Goal: Use online tool/utility: Utilize a website feature to perform a specific function

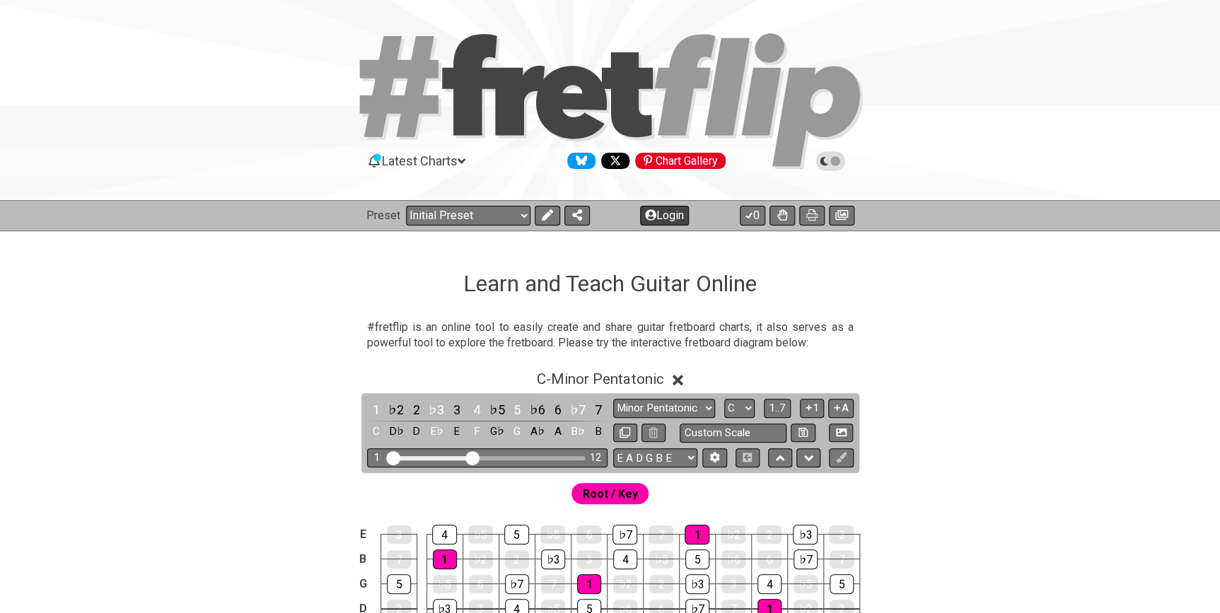
click at [668, 216] on button "Login" at bounding box center [664, 216] width 49 height 20
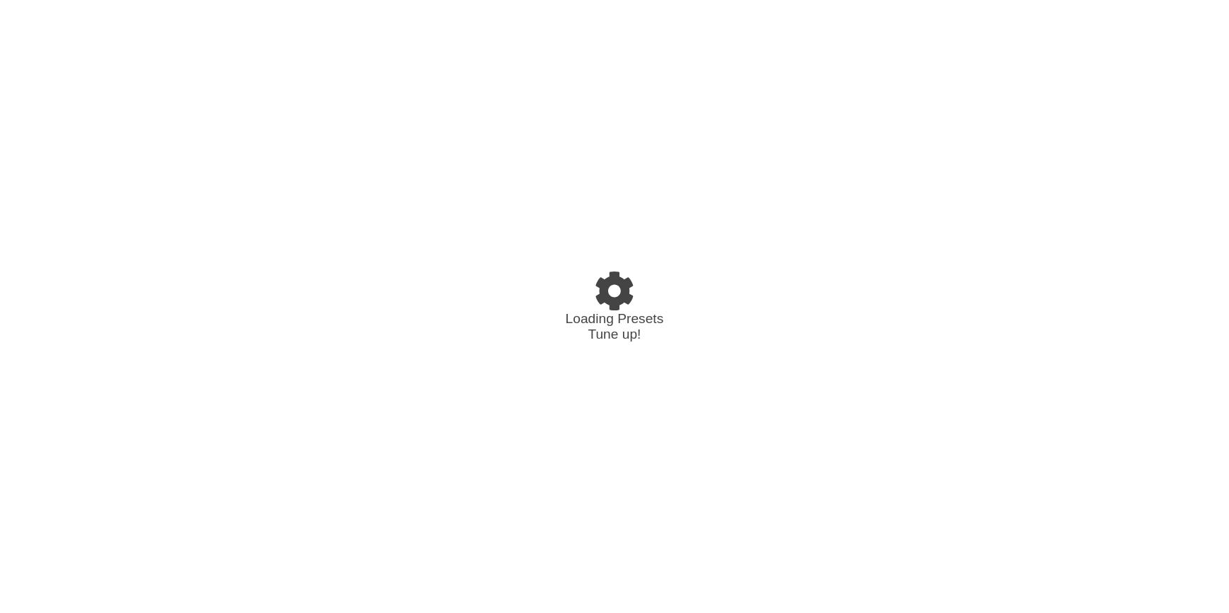
select select "C"
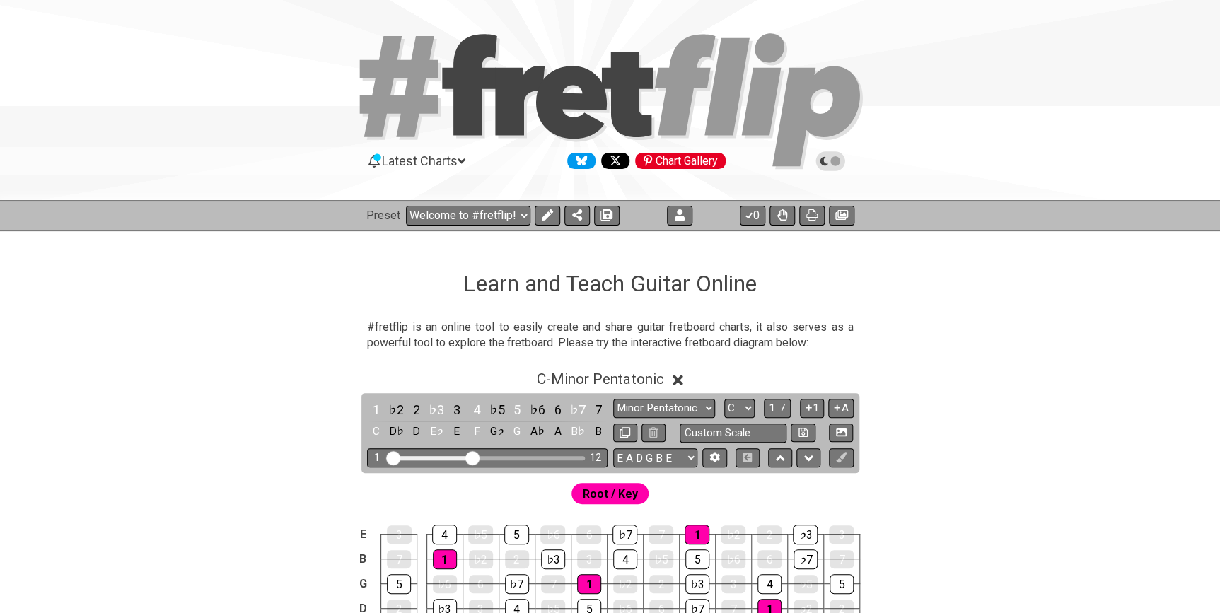
click at [837, 153] on icon at bounding box center [830, 161] width 30 height 20
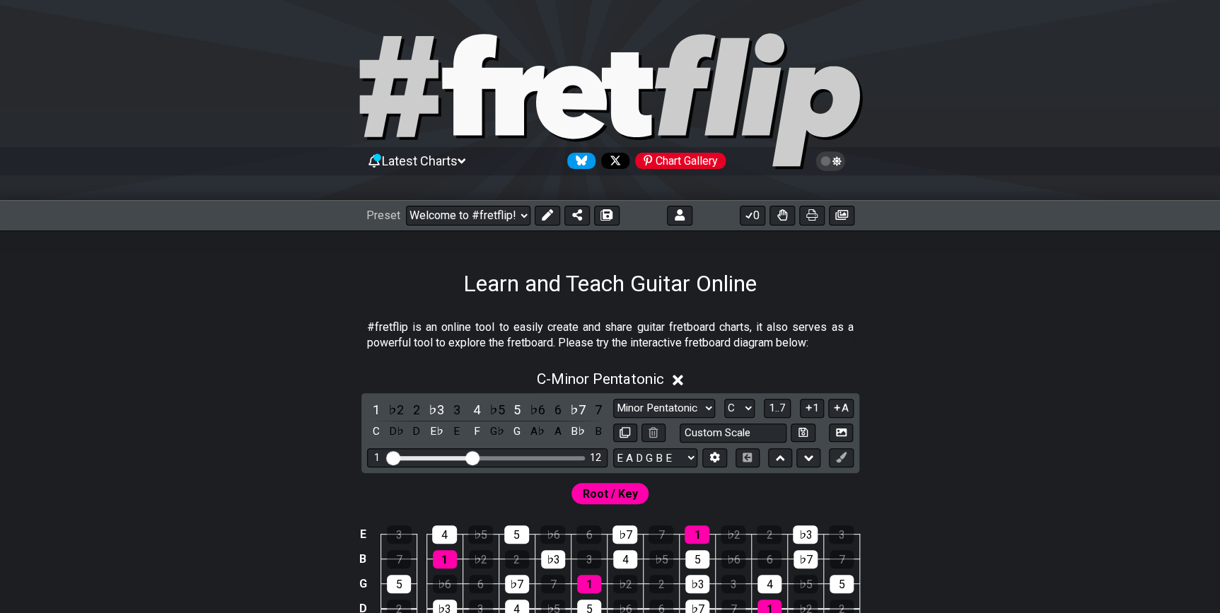
click at [837, 154] on icon at bounding box center [830, 161] width 30 height 20
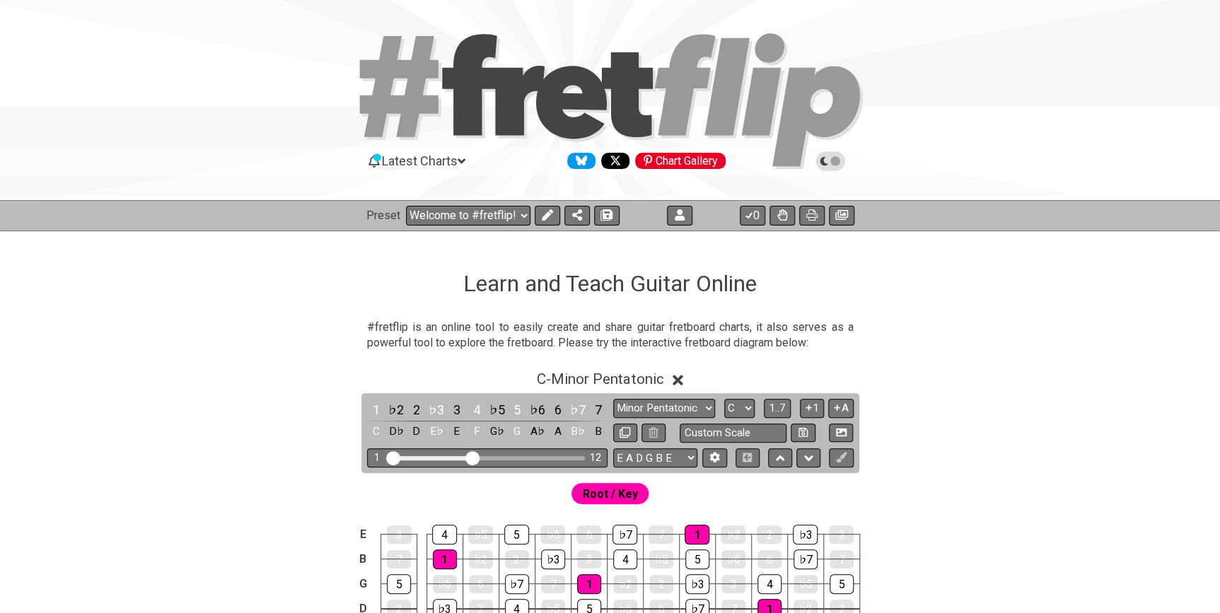
scroll to position [192, 0]
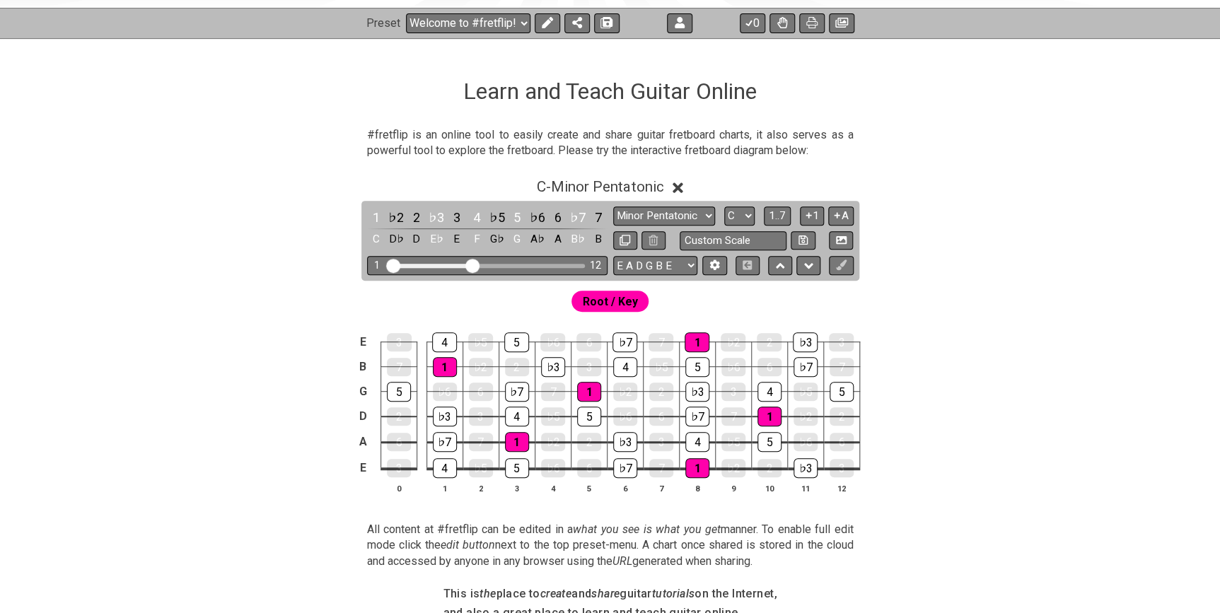
click at [678, 182] on div "C - Minor Pentatonic" at bounding box center [610, 183] width 1103 height 26
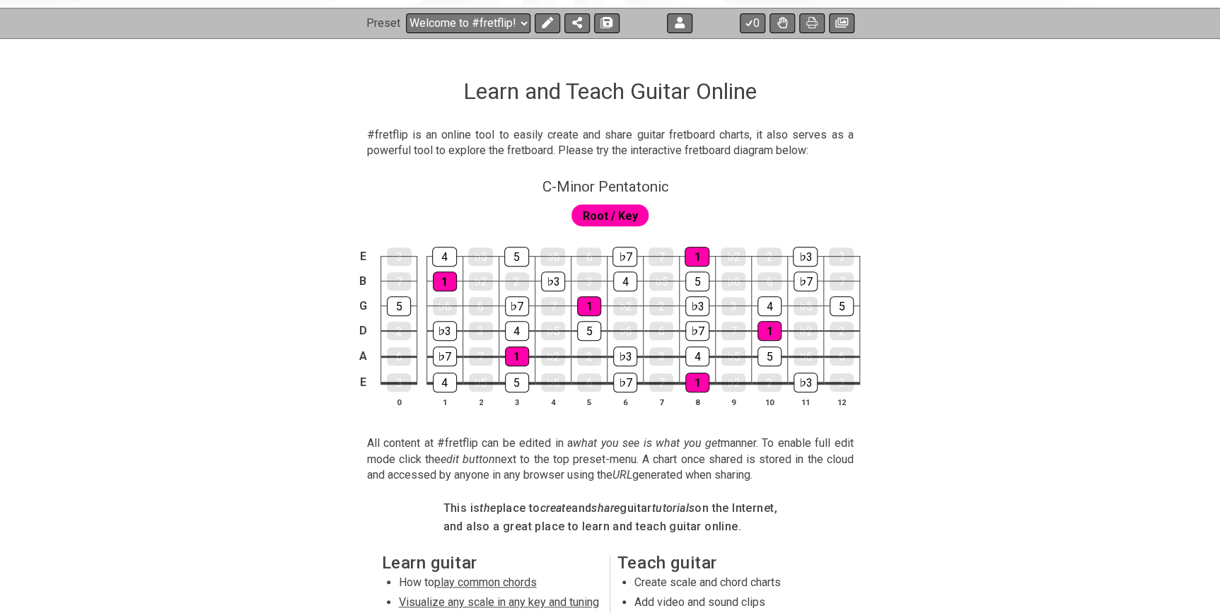
scroll to position [0, 0]
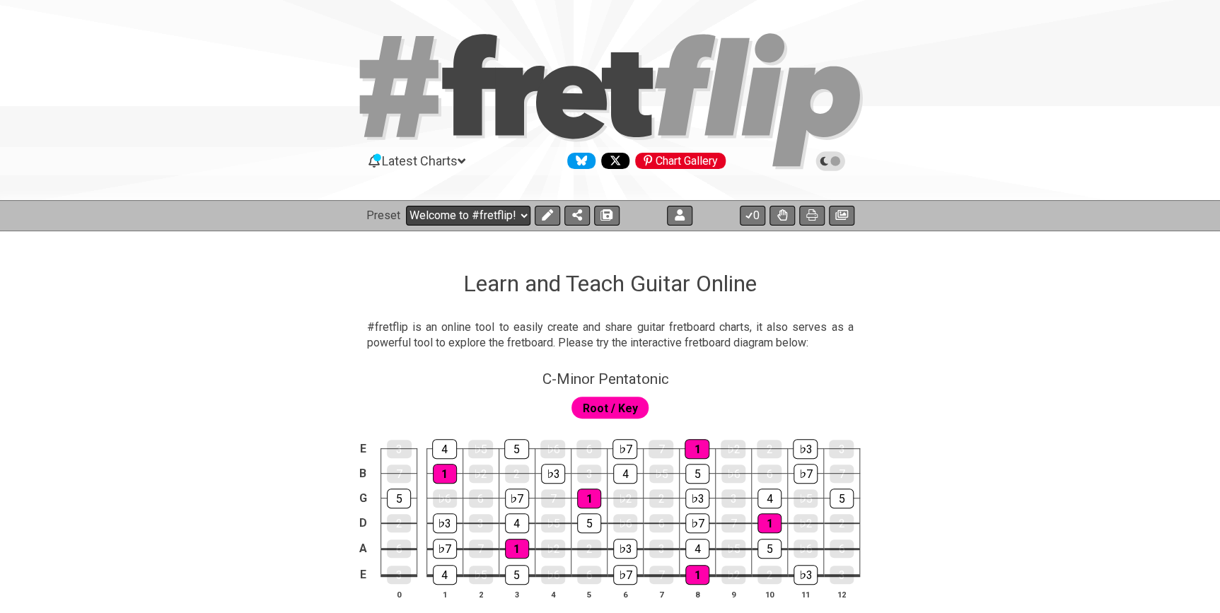
click at [516, 204] on div "Preset Welcome to #fretflip! Initial Preset Custom Preset Custom Preset Minor P…" at bounding box center [610, 215] width 1220 height 31
select select "/welcome"
click at [406, 206] on select "Welcome to #fretflip! Initial Preset Custom Preset Custom Preset Minor Pentaton…" at bounding box center [468, 216] width 124 height 20
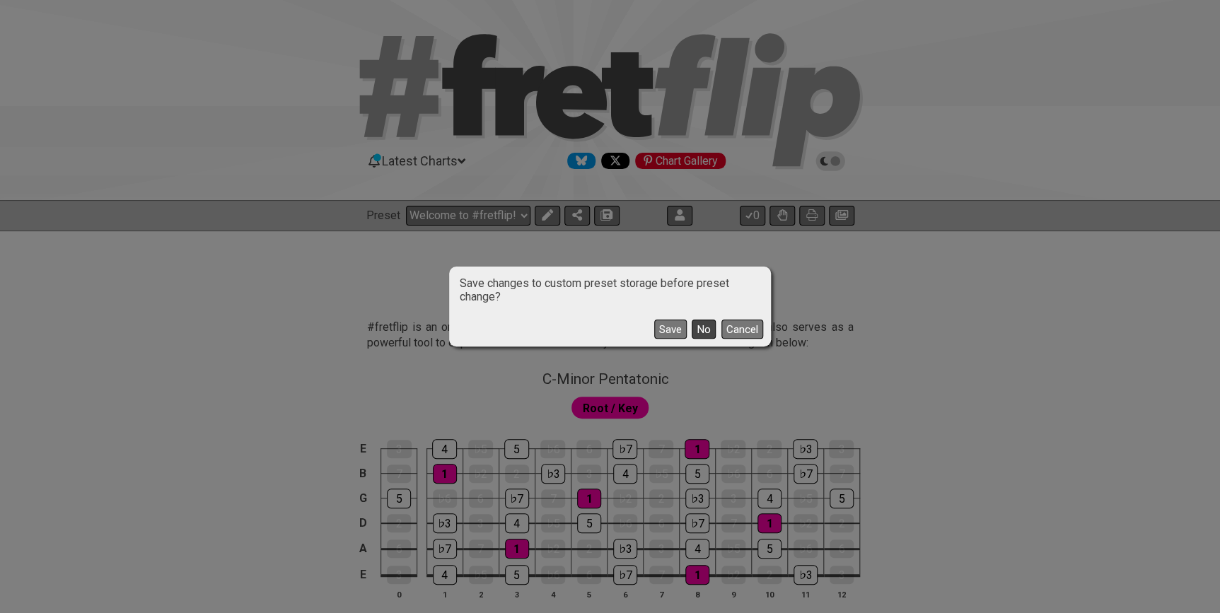
click at [704, 335] on button "No" at bounding box center [704, 329] width 24 height 19
select select "C"
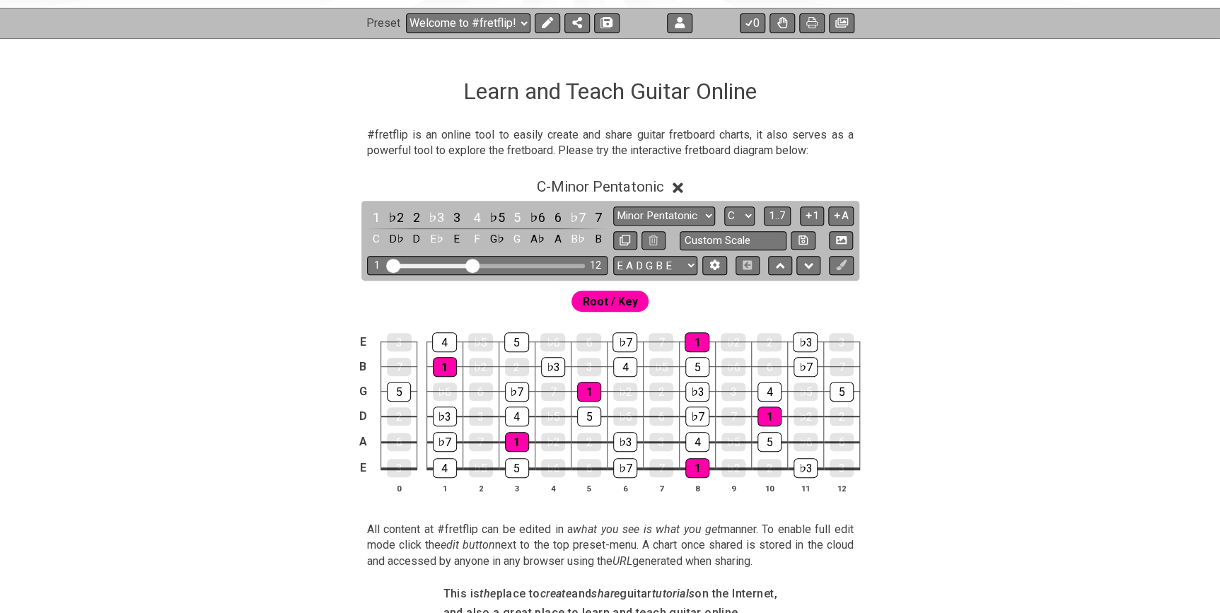
scroll to position [64, 0]
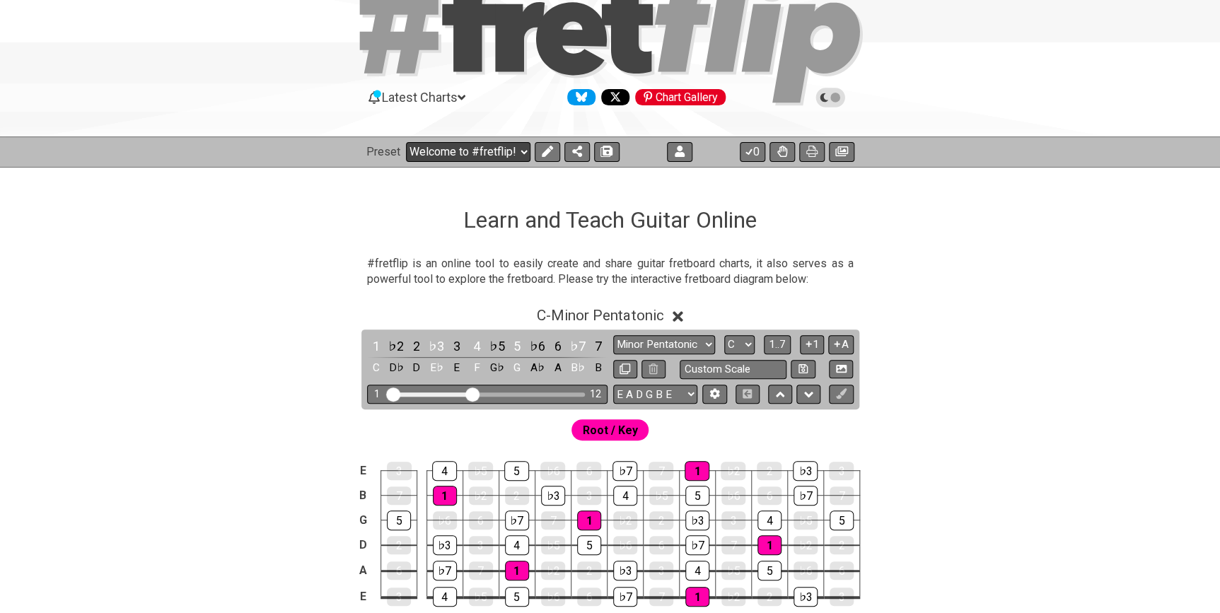
click at [515, 149] on select "Welcome to #fretflip! Initial Preset Custom Preset Custom Preset Minor Pentaton…" at bounding box center [468, 152] width 124 height 20
click at [406, 142] on select "Welcome to #fretflip! Initial Preset Custom Preset Custom Preset Minor Pentaton…" at bounding box center [468, 152] width 124 height 20
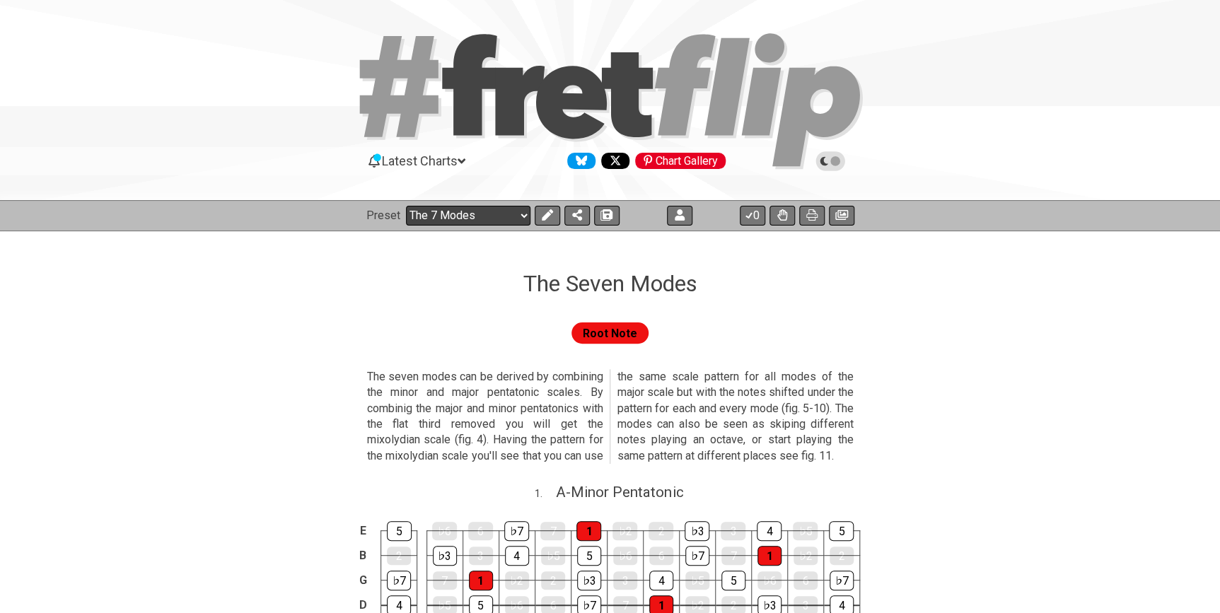
click at [496, 215] on select "Welcome to #fretflip! Initial Preset Custom Preset Custom Preset Minor Pentaton…" at bounding box center [468, 216] width 124 height 20
click at [406, 206] on select "Welcome to #fretflip! Initial Preset Custom Preset Custom Preset Minor Pentaton…" at bounding box center [468, 216] width 124 height 20
select select "/guitar-scales"
select select "C"
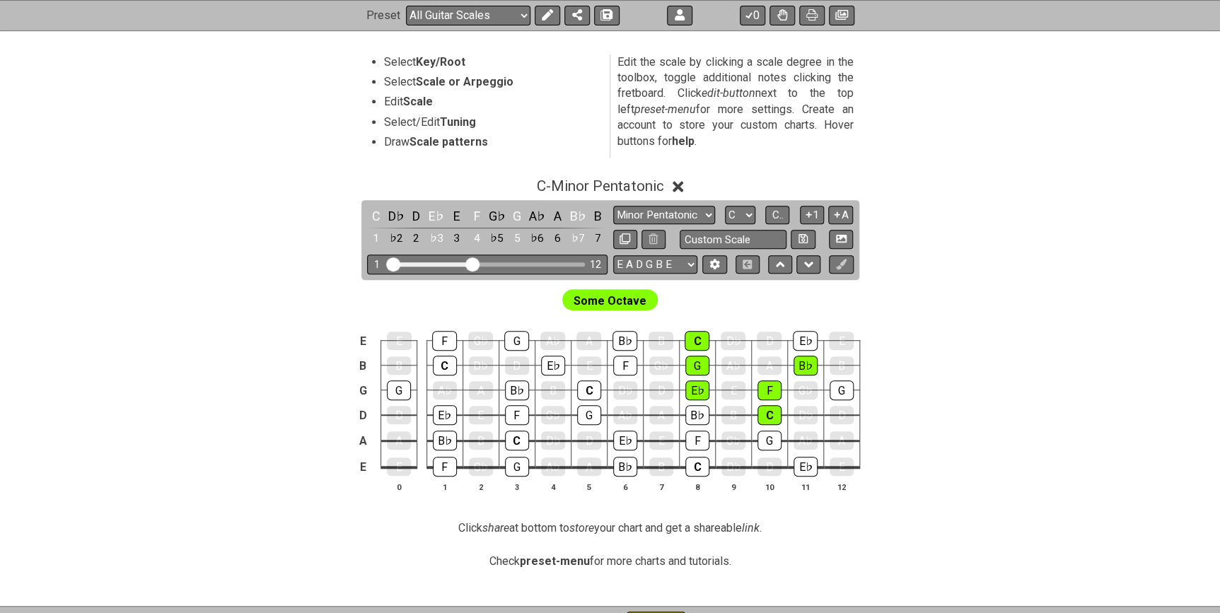
scroll to position [8, 0]
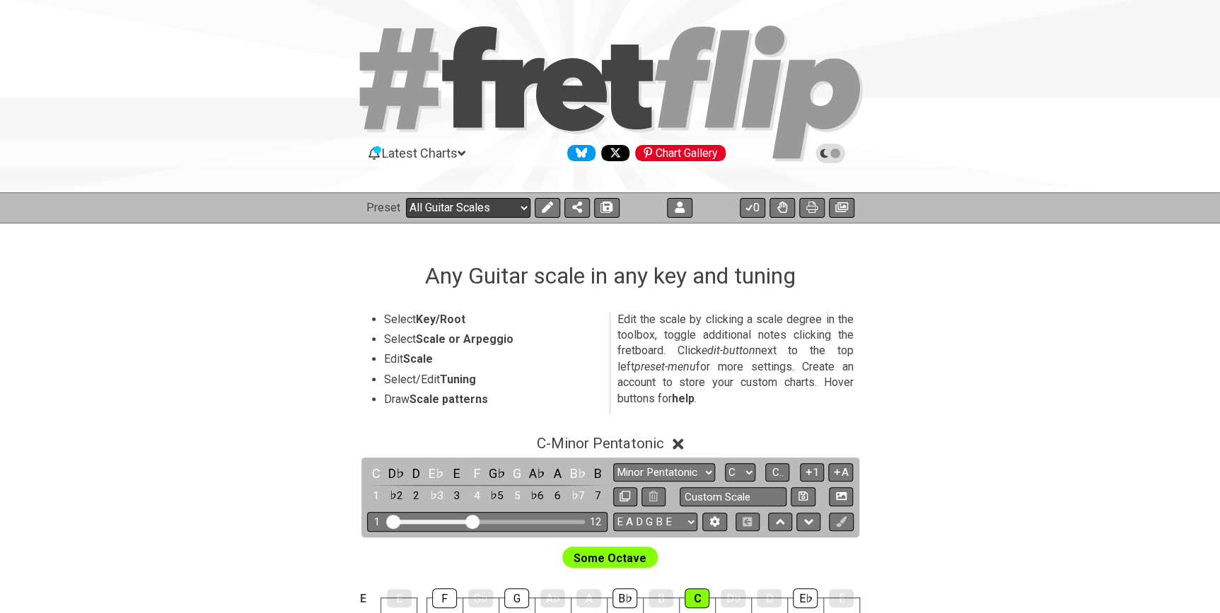
click at [494, 212] on select "Welcome to #fretflip! Initial Preset Custom Preset Custom Preset Minor Pentaton…" at bounding box center [468, 208] width 124 height 20
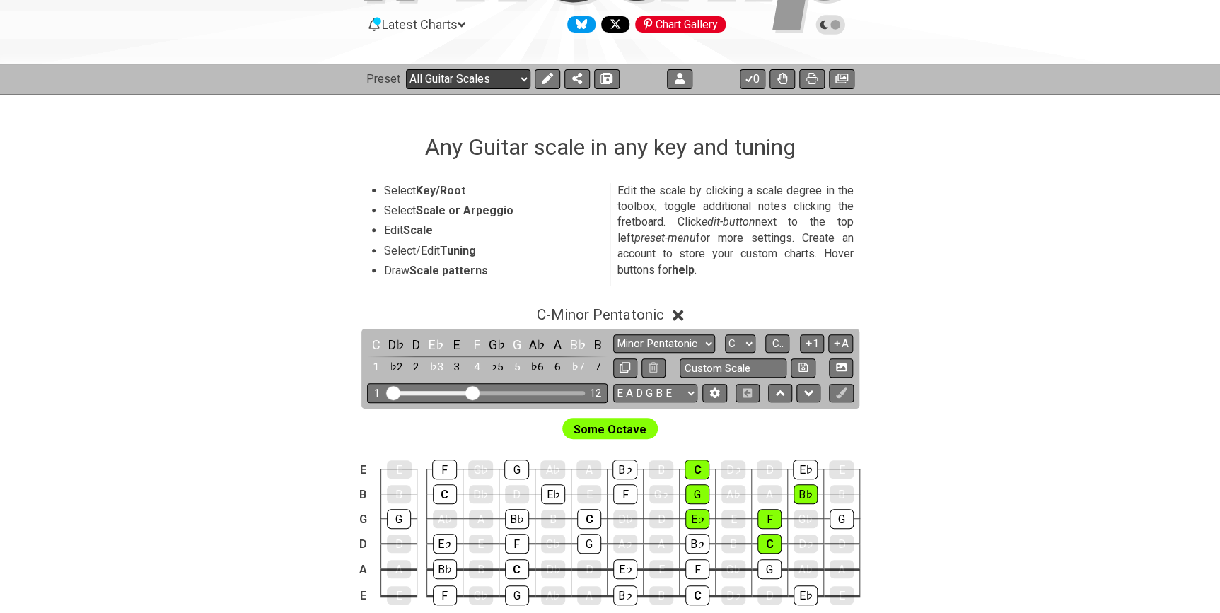
click at [470, 72] on select "Welcome to #fretflip! Initial Preset Custom Preset Custom Preset Minor Pentaton…" at bounding box center [468, 79] width 124 height 20
click at [406, 69] on select "Welcome to #fretflip! Initial Preset Custom Preset Custom Preset Minor Pentaton…" at bounding box center [468, 79] width 124 height 20
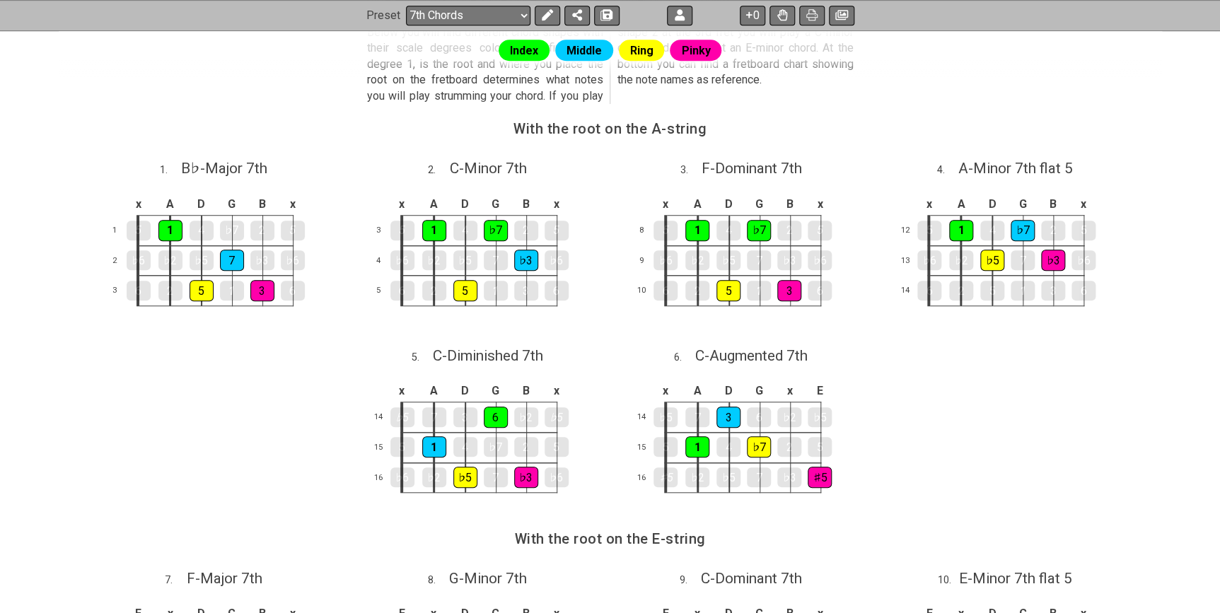
scroll to position [87, 0]
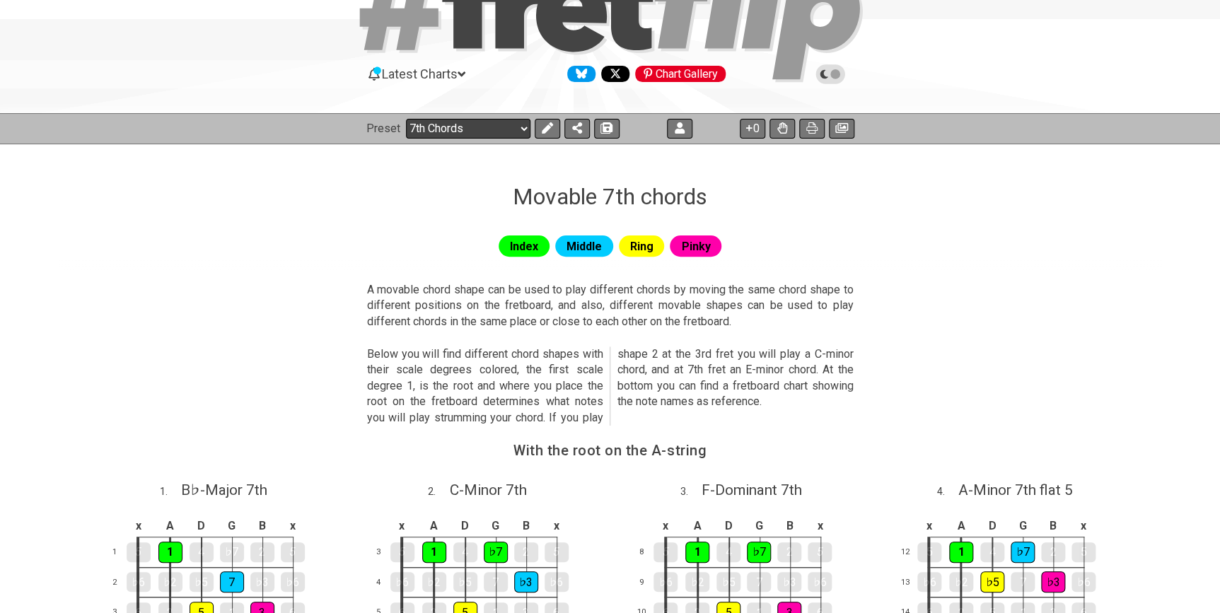
click at [508, 124] on select "Welcome to #fretflip! Initial Preset Custom Preset Custom Preset Minor Pentaton…" at bounding box center [468, 129] width 124 height 20
click at [406, 119] on select "Welcome to #fretflip! Initial Preset Custom Preset Custom Preset Minor Pentaton…" at bounding box center [468, 129] width 124 height 20
select select "/user-defined"
select select "A"
select select "C"
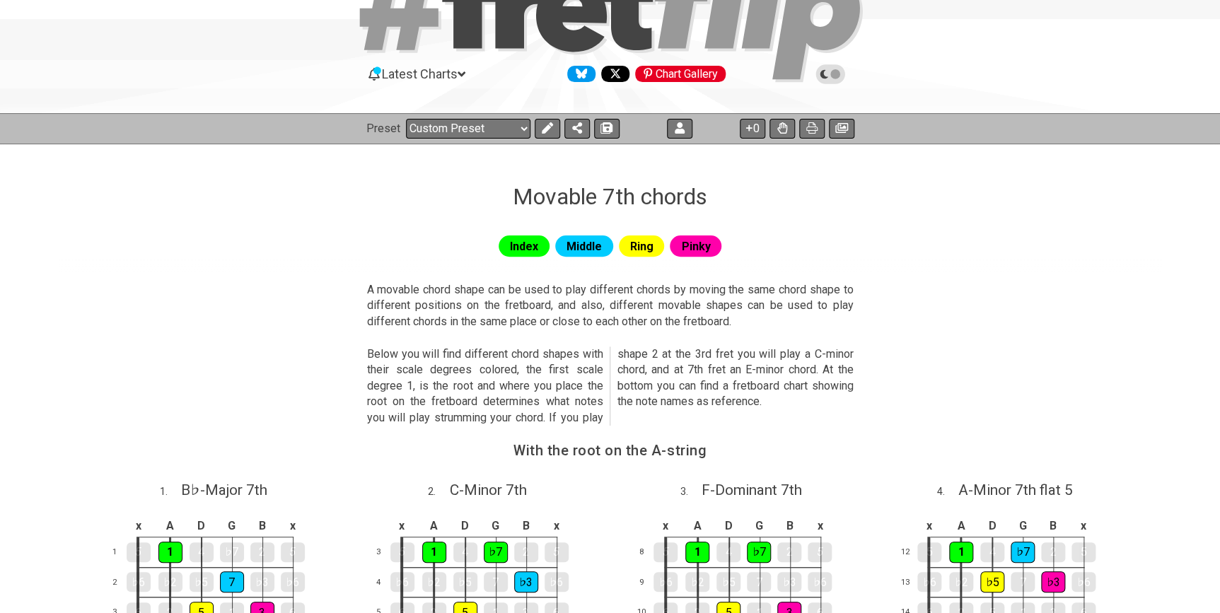
select select "C"
select select "A"
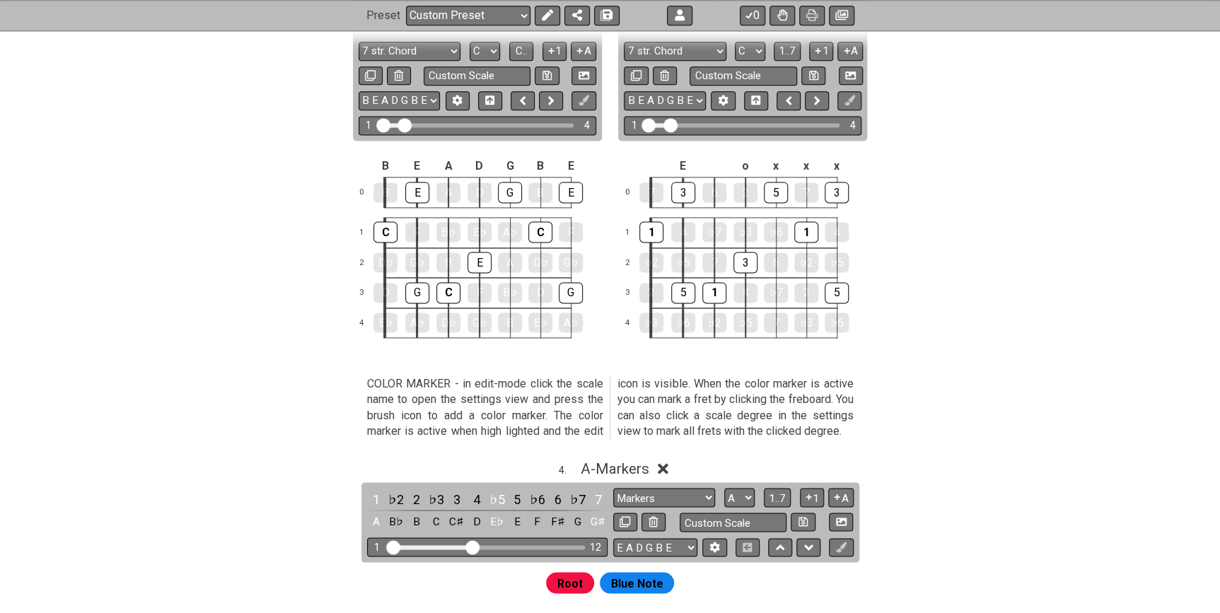
scroll to position [381, 0]
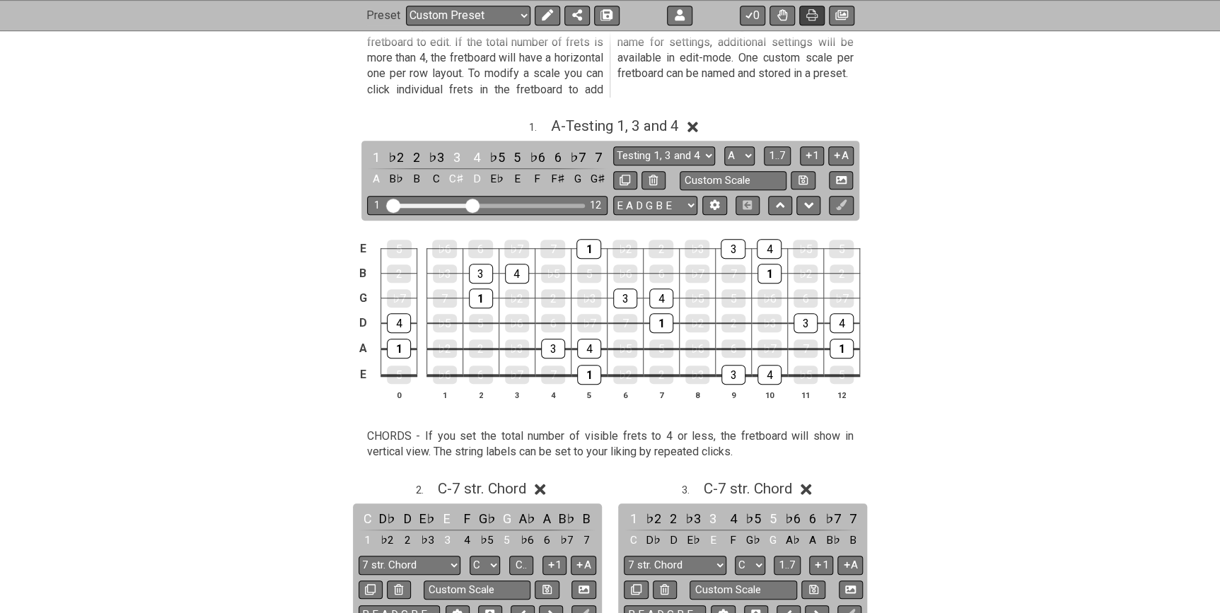
click at [808, 15] on icon at bounding box center [811, 15] width 11 height 11
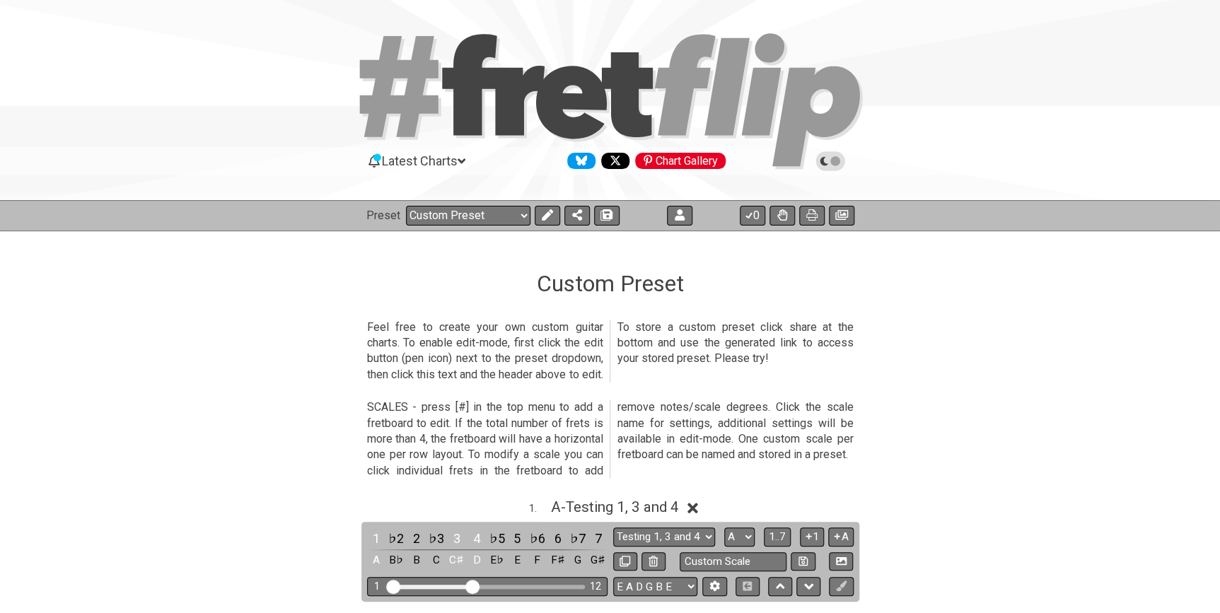
click at [449, 343] on p "Feel free to create your own custom guitar charts. To enable edit-mode, first c…" at bounding box center [610, 352] width 487 height 64
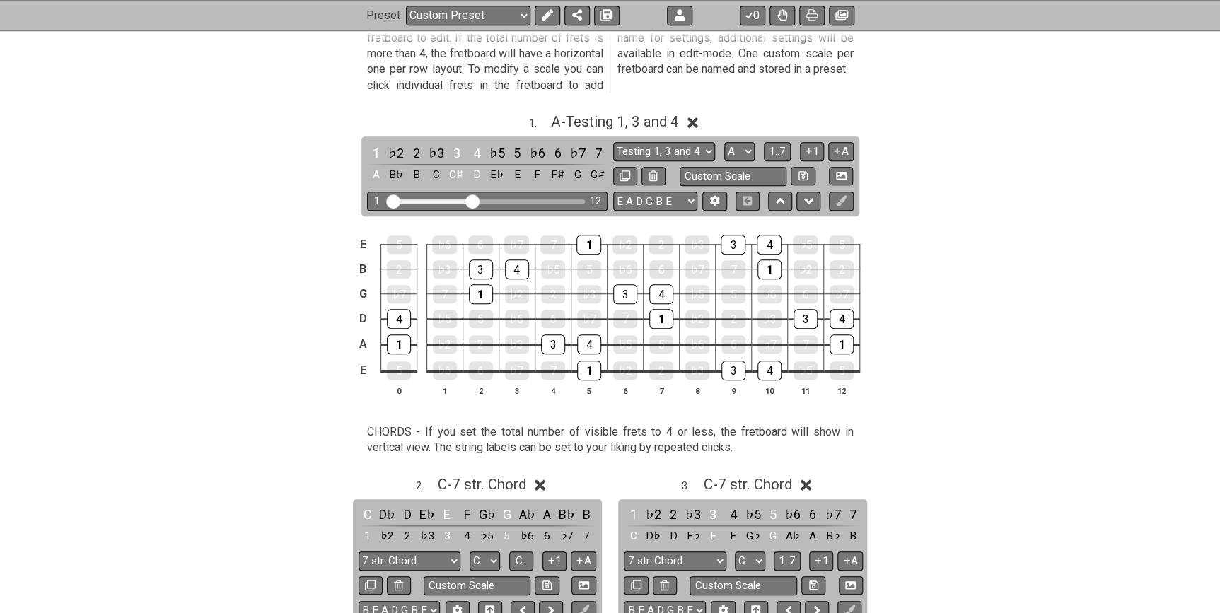
scroll to position [514, 0]
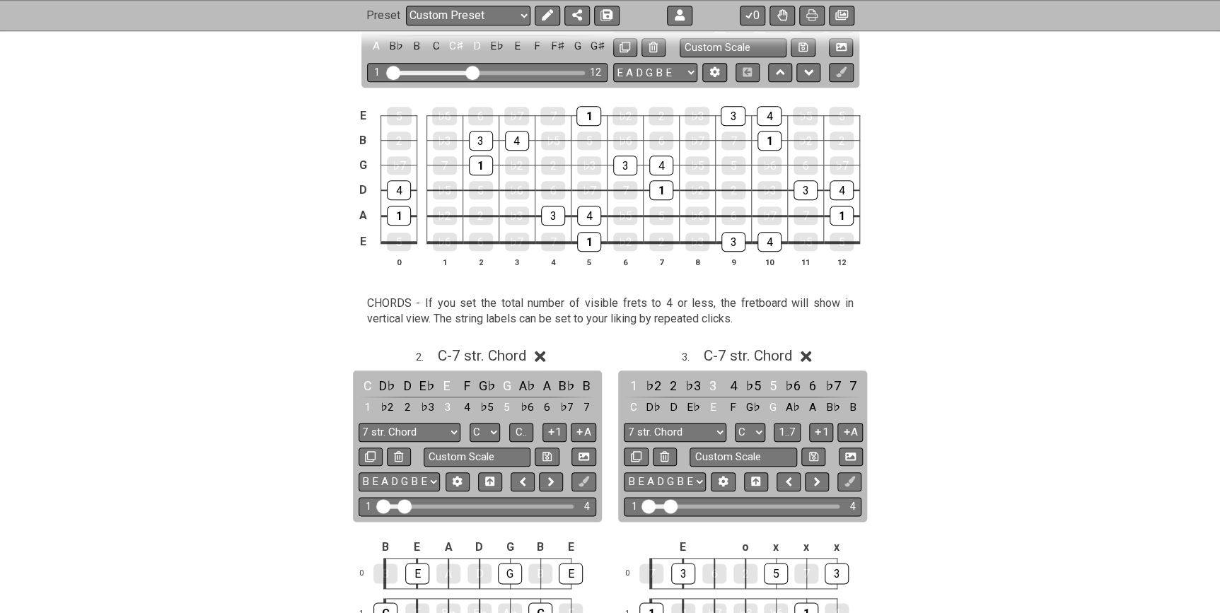
click at [613, 308] on p "CHORDS - If you set the total number of visible frets to 4 or less, the fretboa…" at bounding box center [610, 312] width 487 height 32
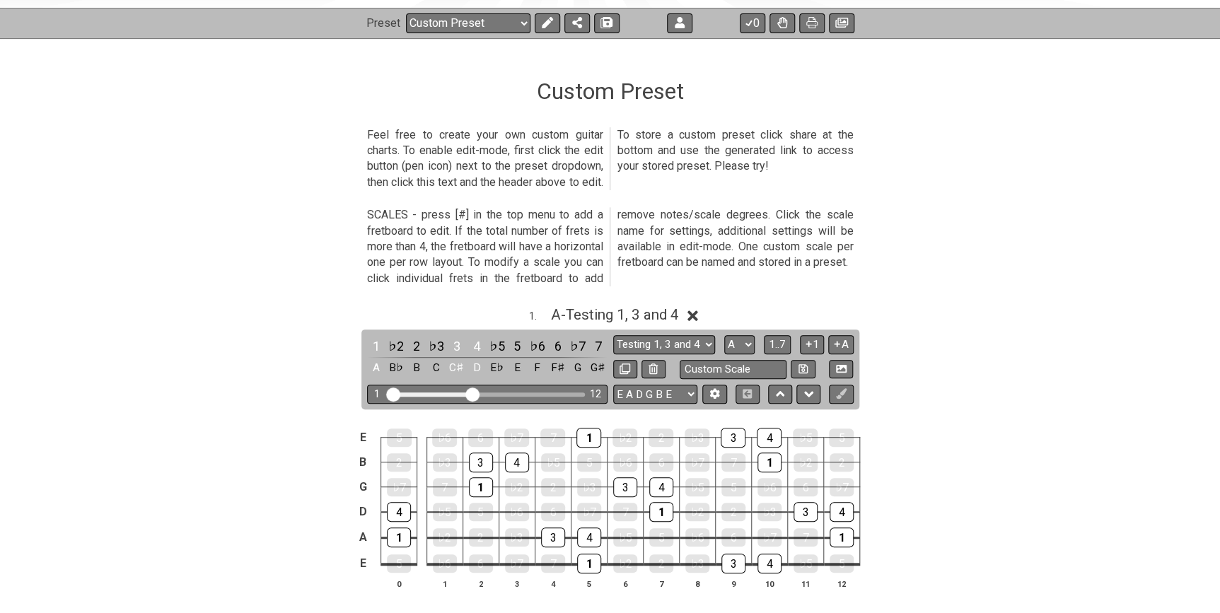
scroll to position [128, 0]
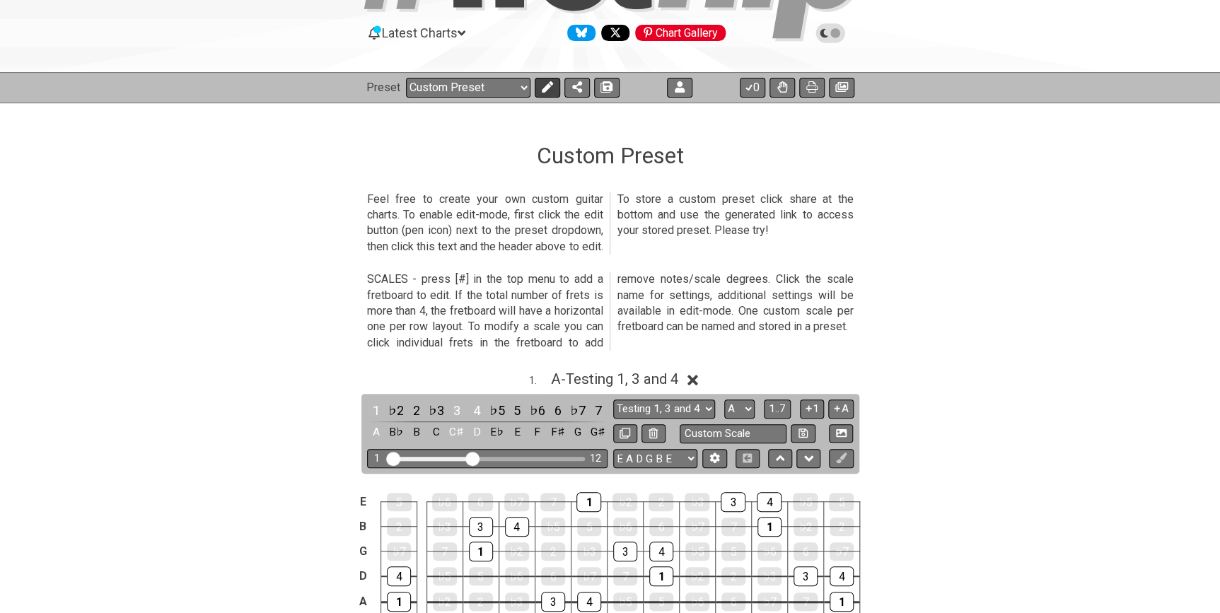
click at [542, 91] on icon at bounding box center [547, 86] width 11 height 11
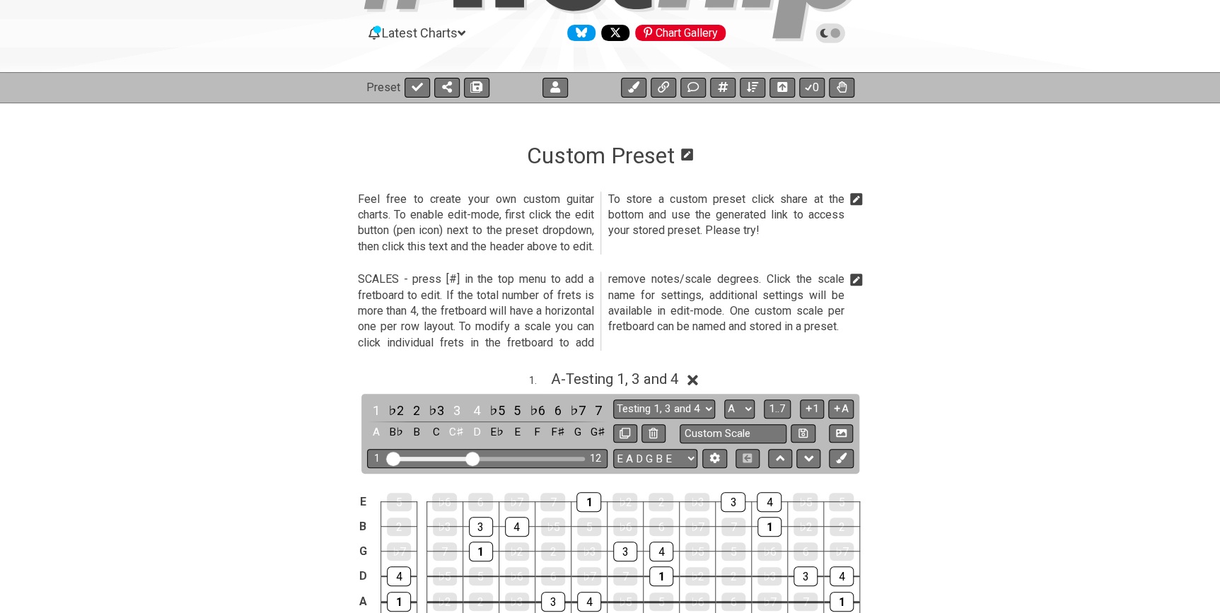
click at [858, 200] on icon at bounding box center [856, 199] width 13 height 13
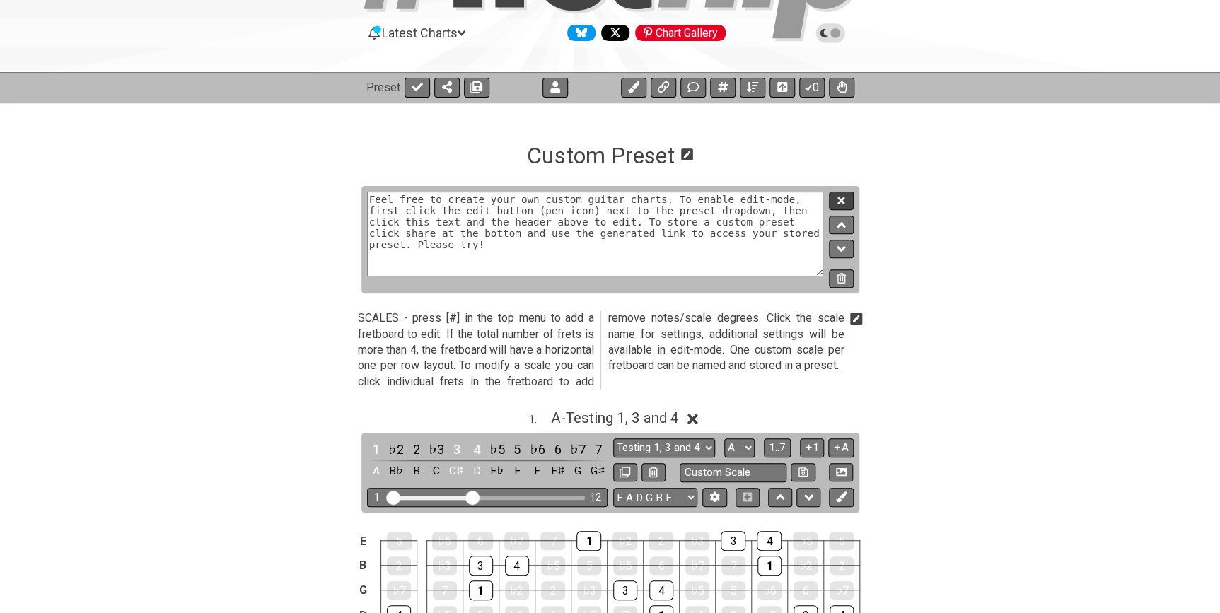
click at [846, 197] on button at bounding box center [841, 201] width 24 height 19
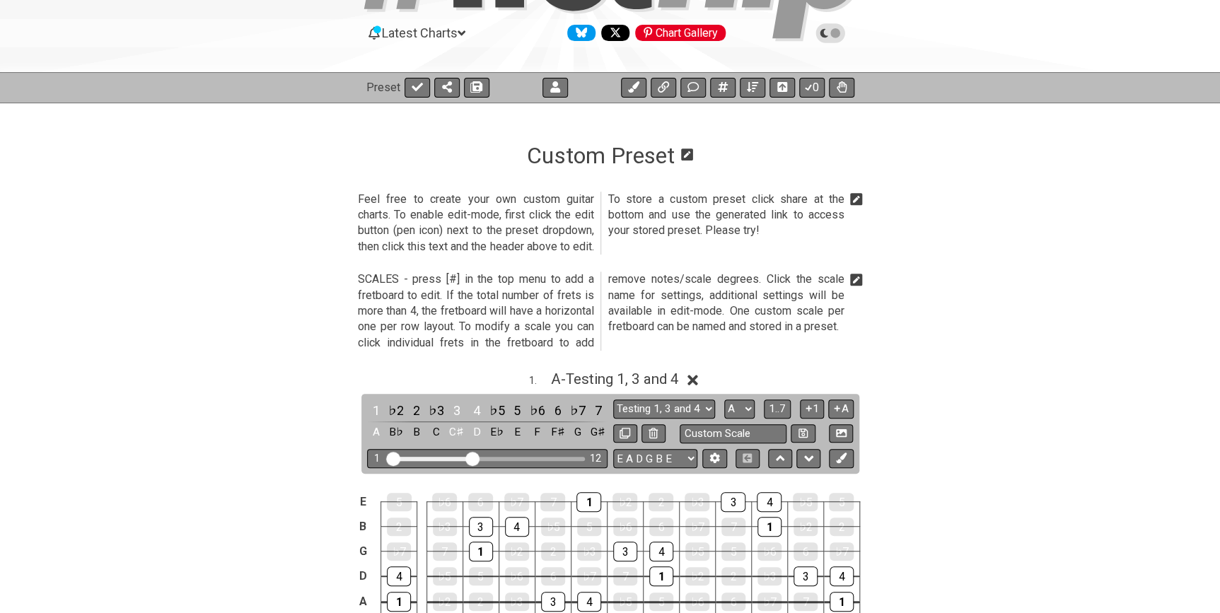
click at [851, 198] on icon at bounding box center [856, 199] width 13 height 13
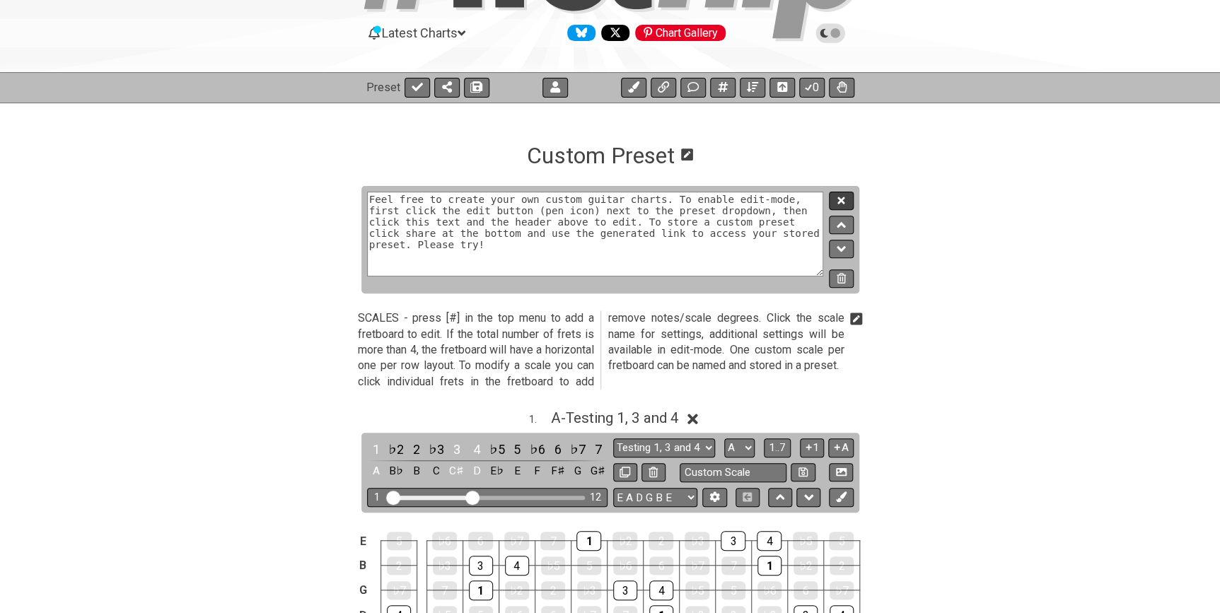
click at [837, 201] on icon at bounding box center [840, 200] width 7 height 11
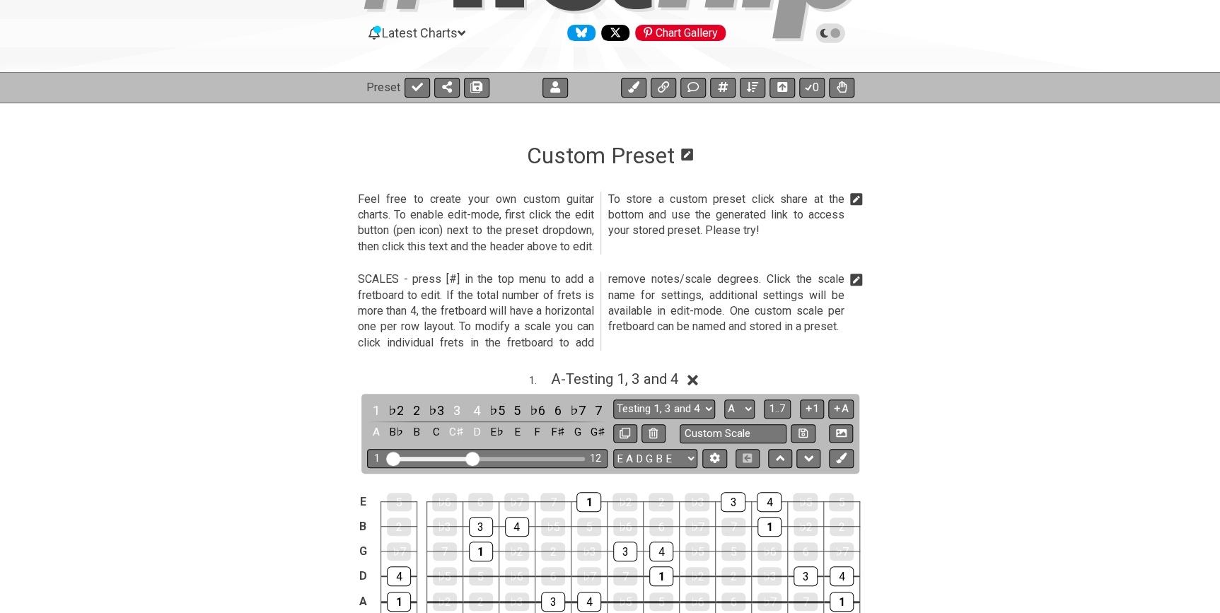
click at [859, 200] on icon at bounding box center [856, 199] width 13 height 13
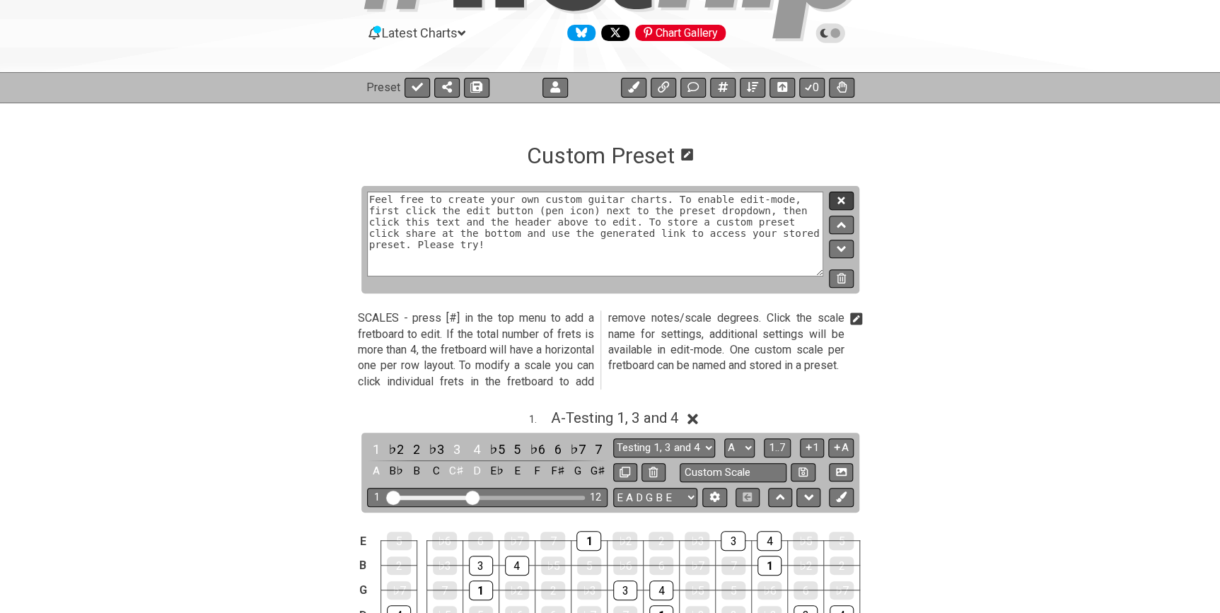
click at [845, 200] on button at bounding box center [841, 201] width 24 height 19
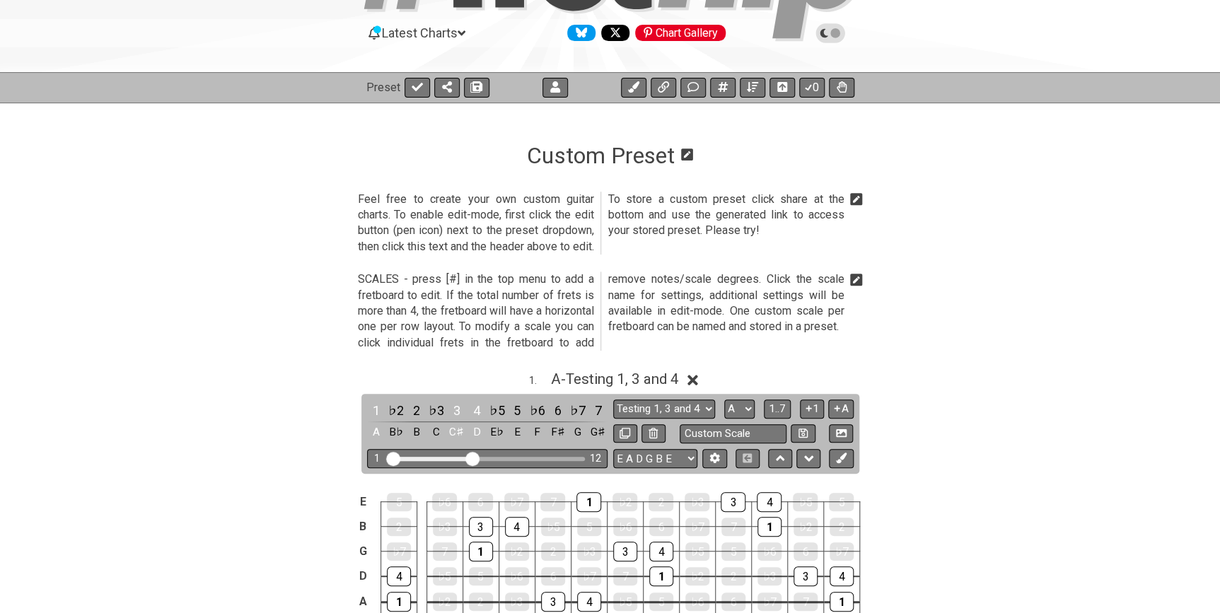
click at [854, 201] on icon at bounding box center [856, 199] width 13 height 14
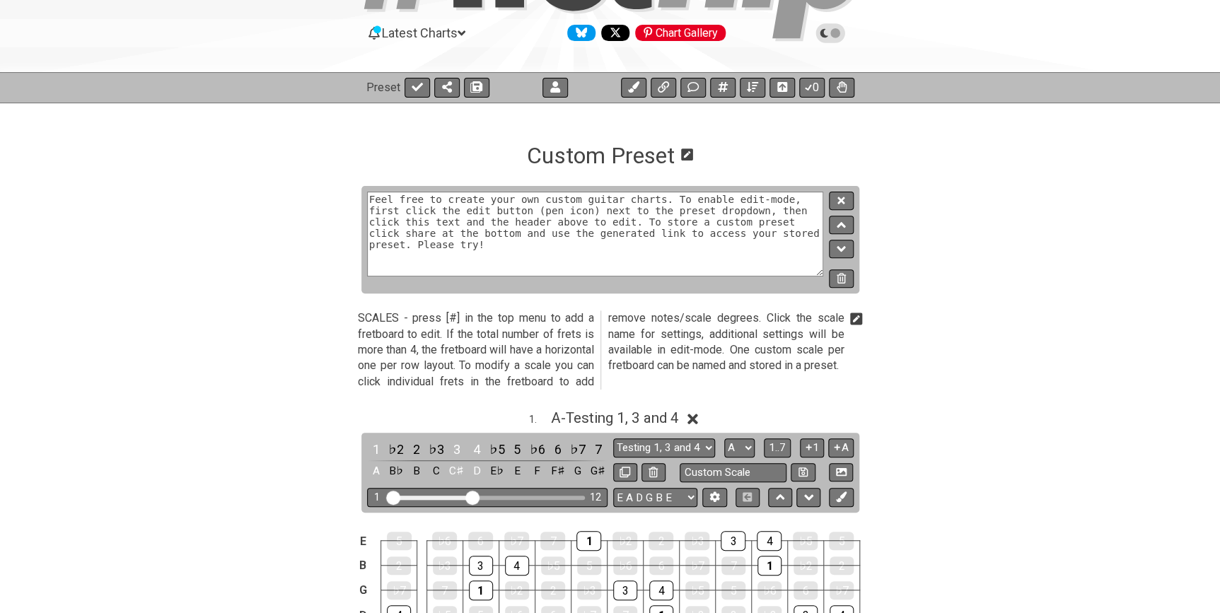
click at [846, 279] on button at bounding box center [841, 278] width 24 height 19
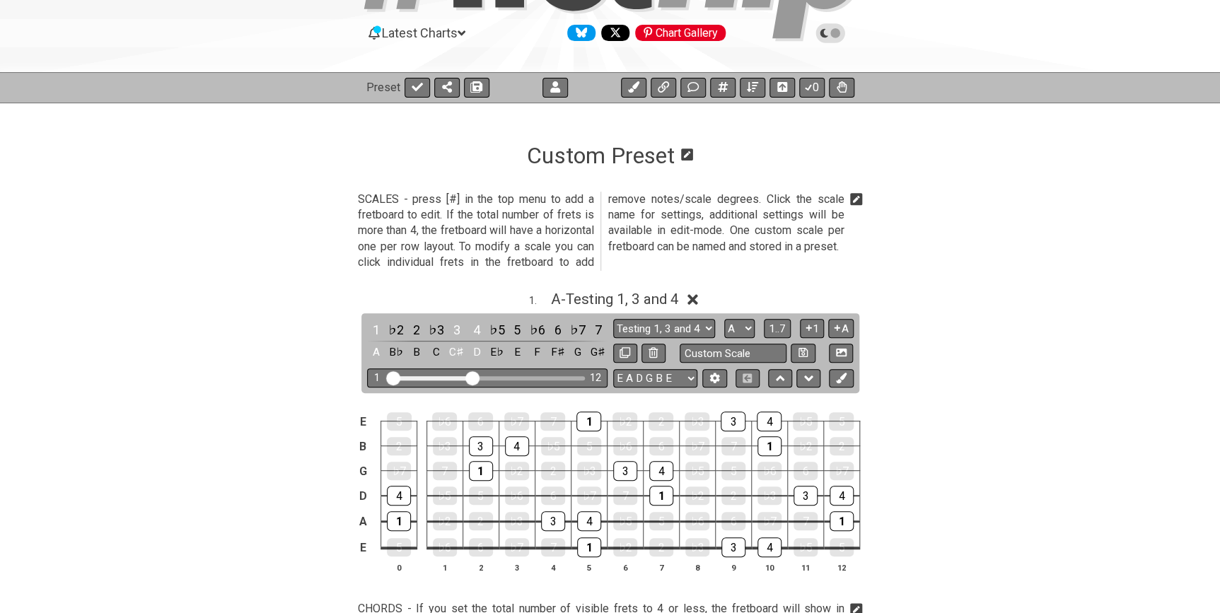
click at [856, 200] on icon at bounding box center [856, 199] width 13 height 13
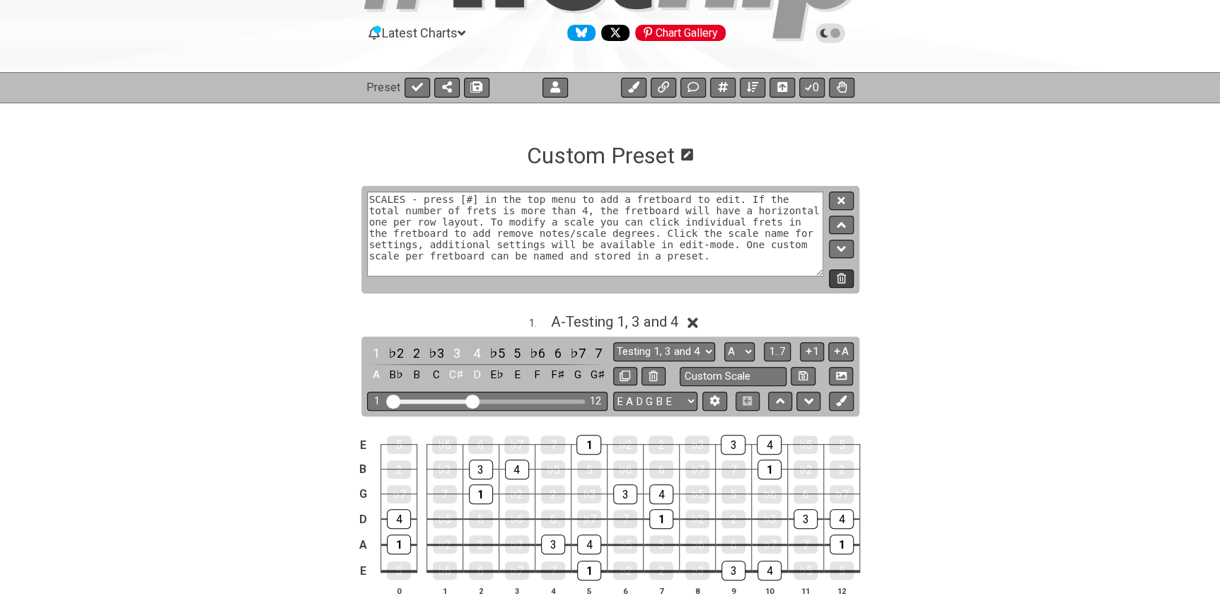
click at [849, 274] on button at bounding box center [841, 278] width 24 height 19
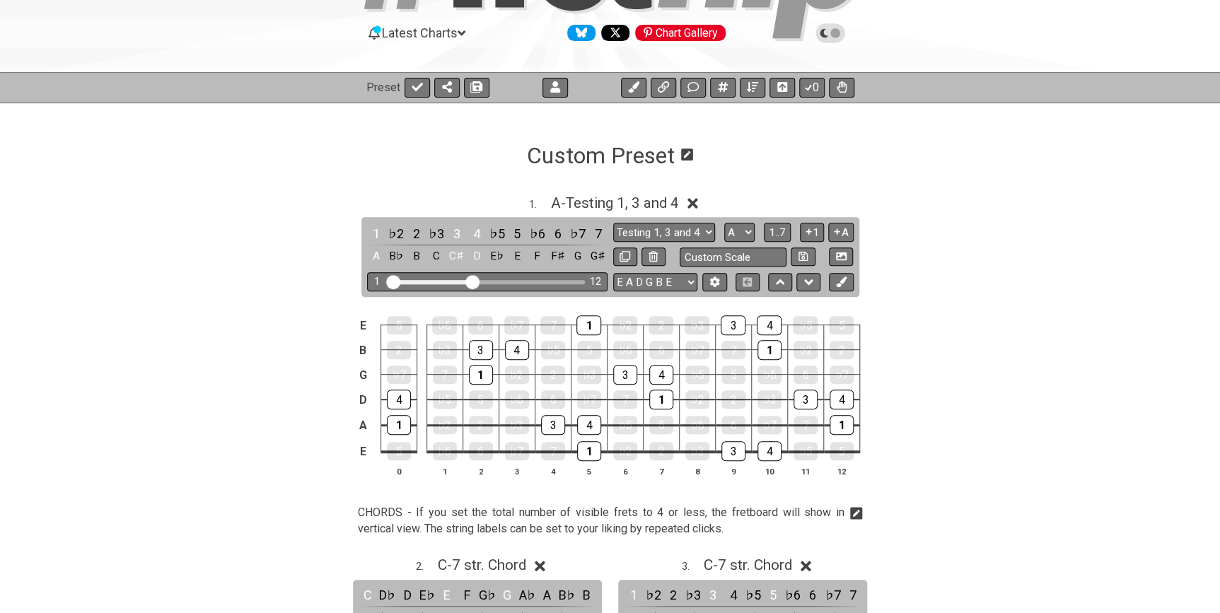
click at [687, 157] on icon at bounding box center [687, 155] width 12 height 12
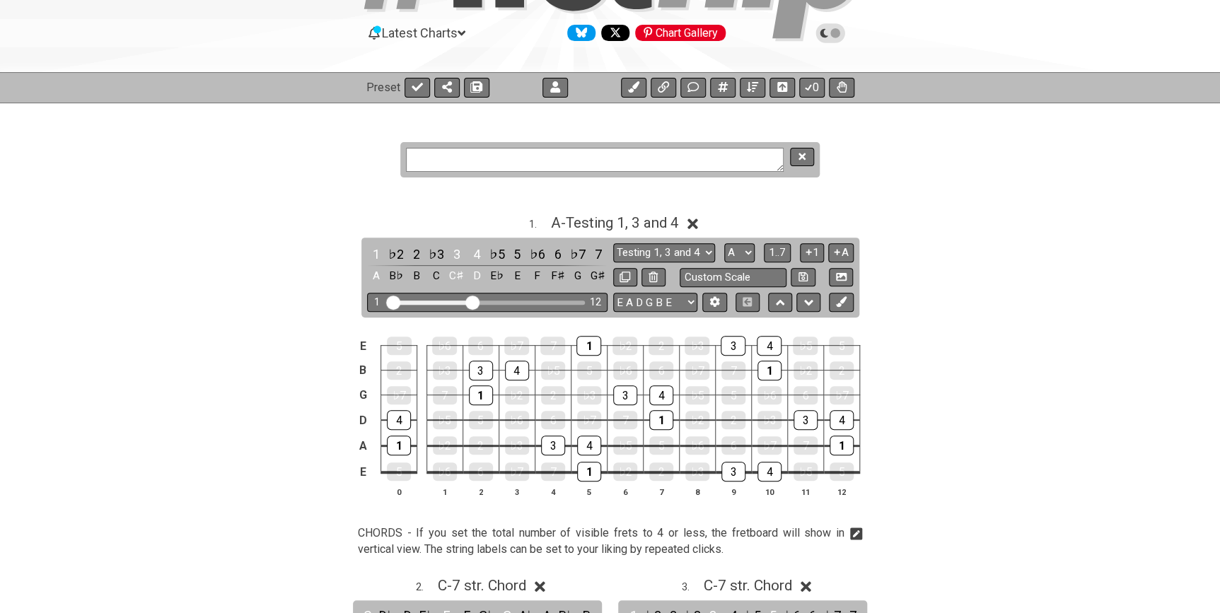
drag, startPoint x: 745, startPoint y: 162, endPoint x: 402, endPoint y: 164, distance: 342.3
type textarea "Custom Preset"
click at [815, 253] on button "1" at bounding box center [812, 252] width 24 height 19
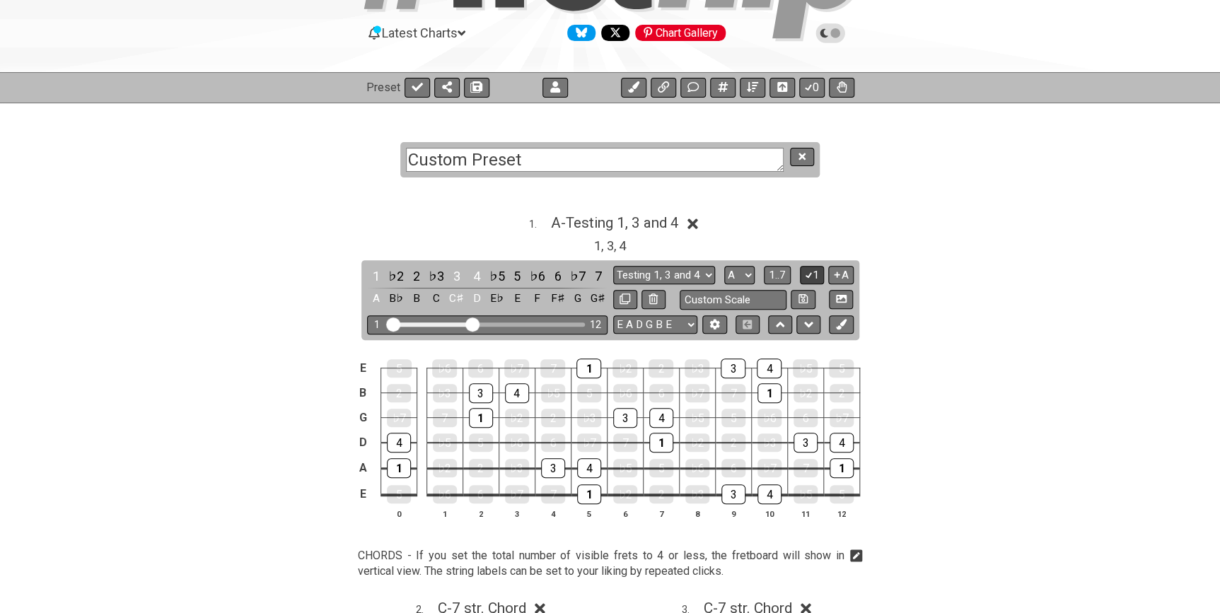
click at [815, 270] on button "1" at bounding box center [812, 275] width 24 height 19
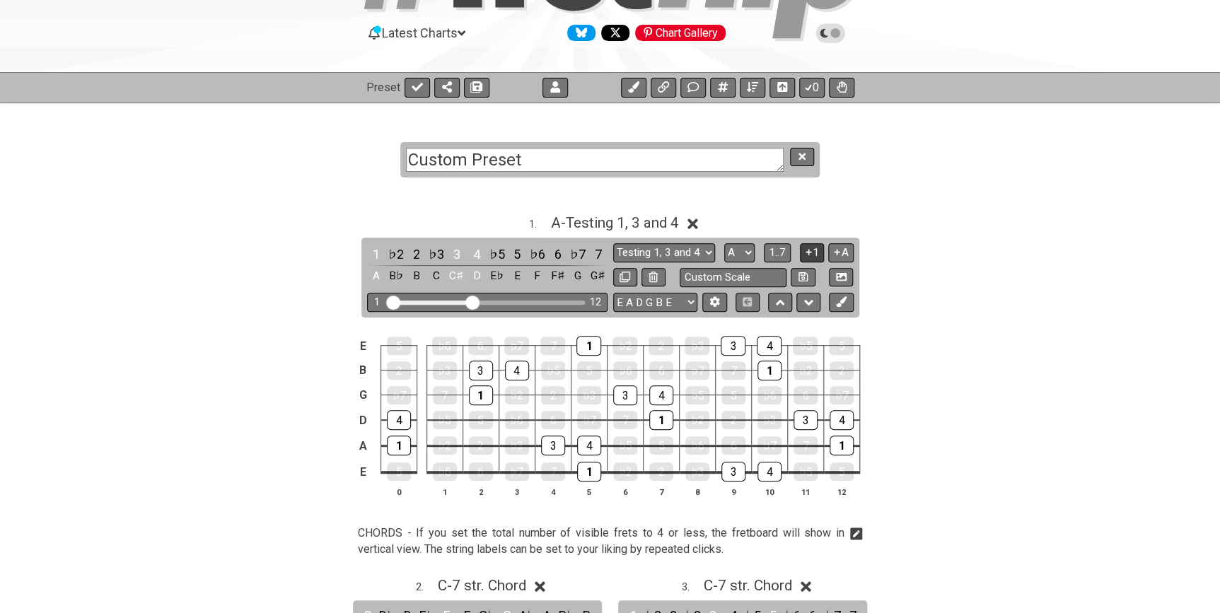
click at [815, 255] on button "1" at bounding box center [812, 252] width 24 height 19
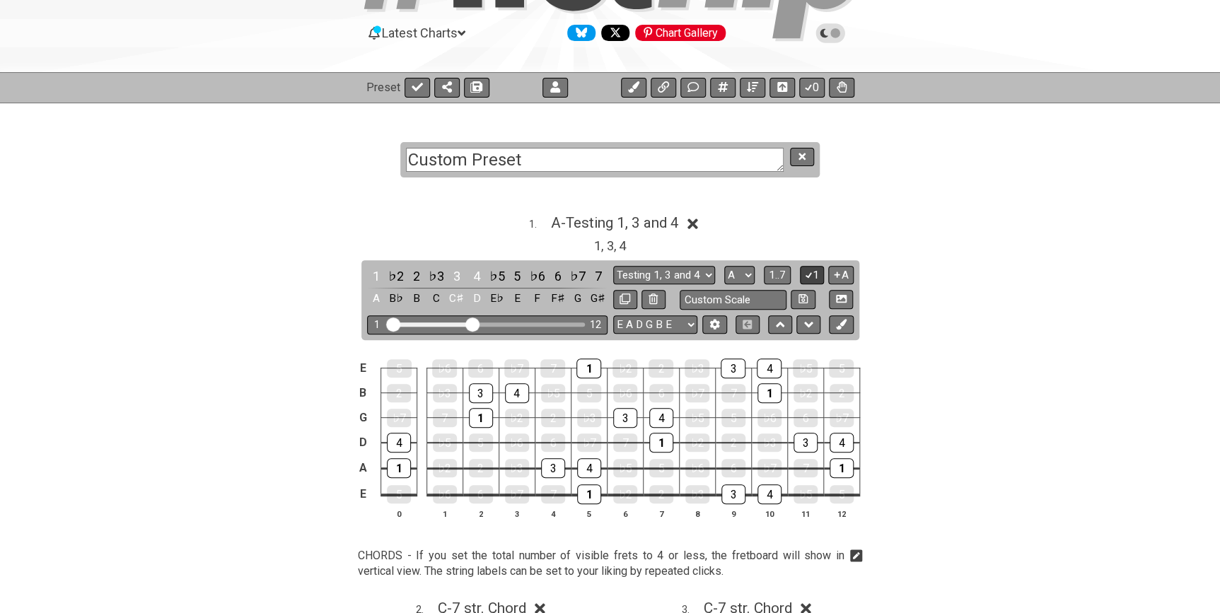
click at [815, 269] on button "1" at bounding box center [812, 275] width 24 height 19
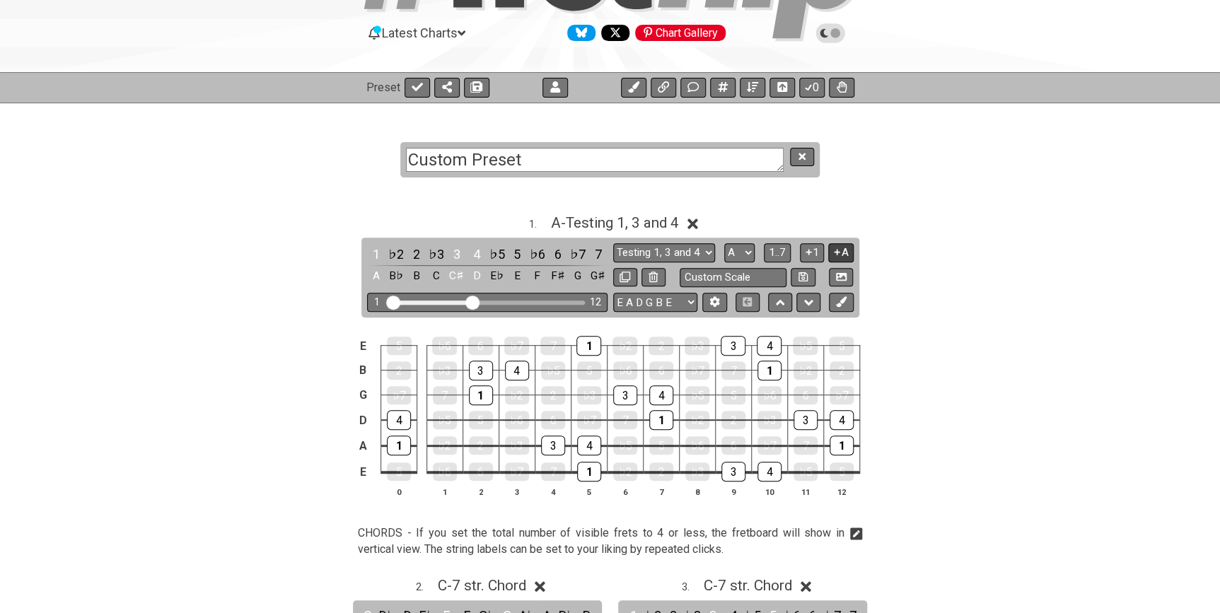
click at [841, 255] on button "A" at bounding box center [840, 252] width 25 height 19
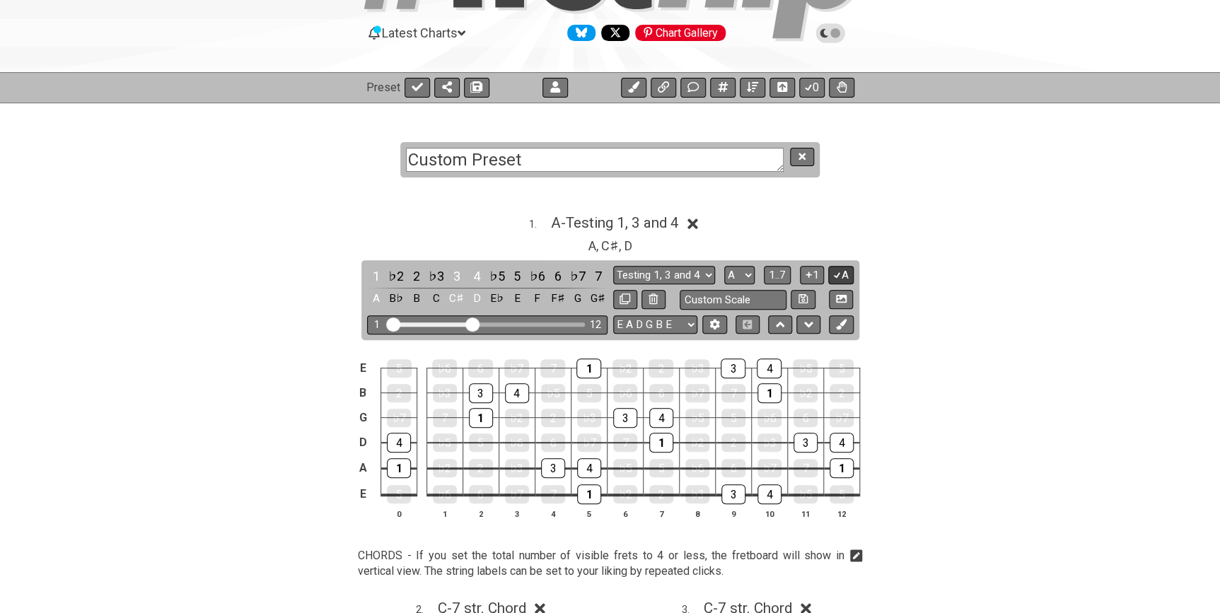
click at [842, 266] on button "A" at bounding box center [840, 275] width 25 height 19
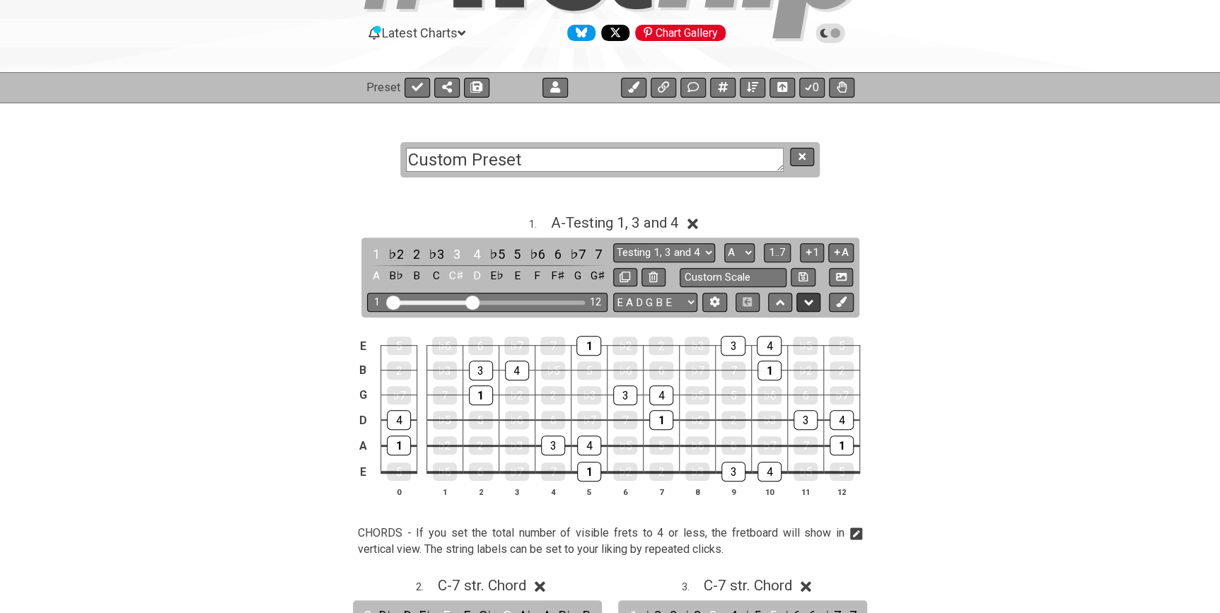
click at [812, 300] on icon at bounding box center [808, 303] width 9 height 6
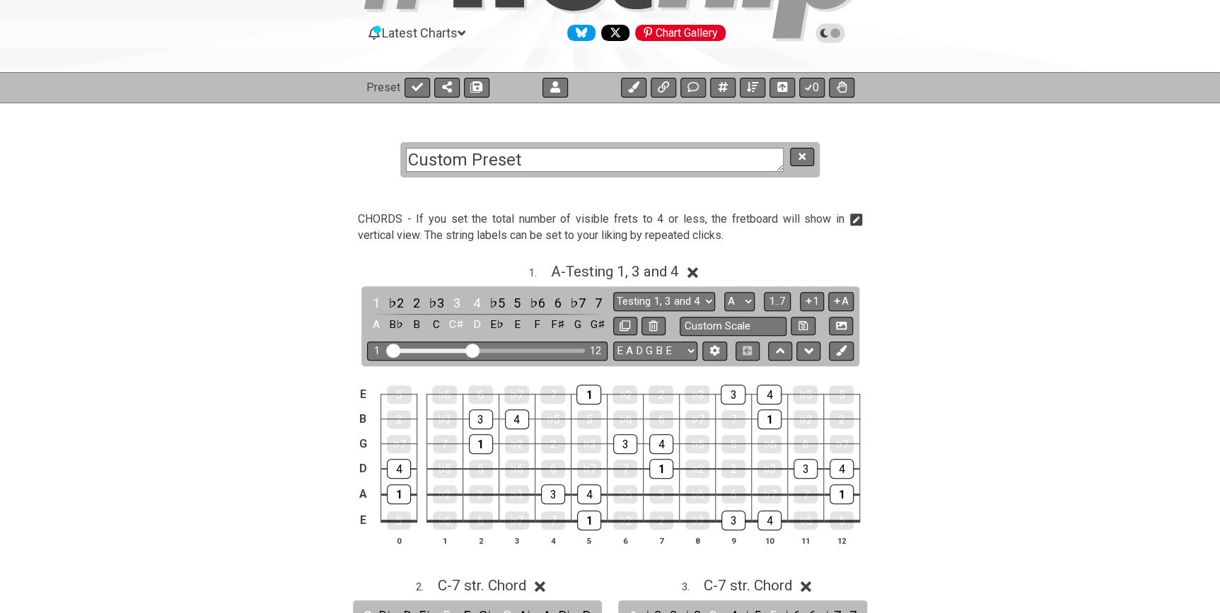
click at [787, 347] on button at bounding box center [780, 351] width 24 height 19
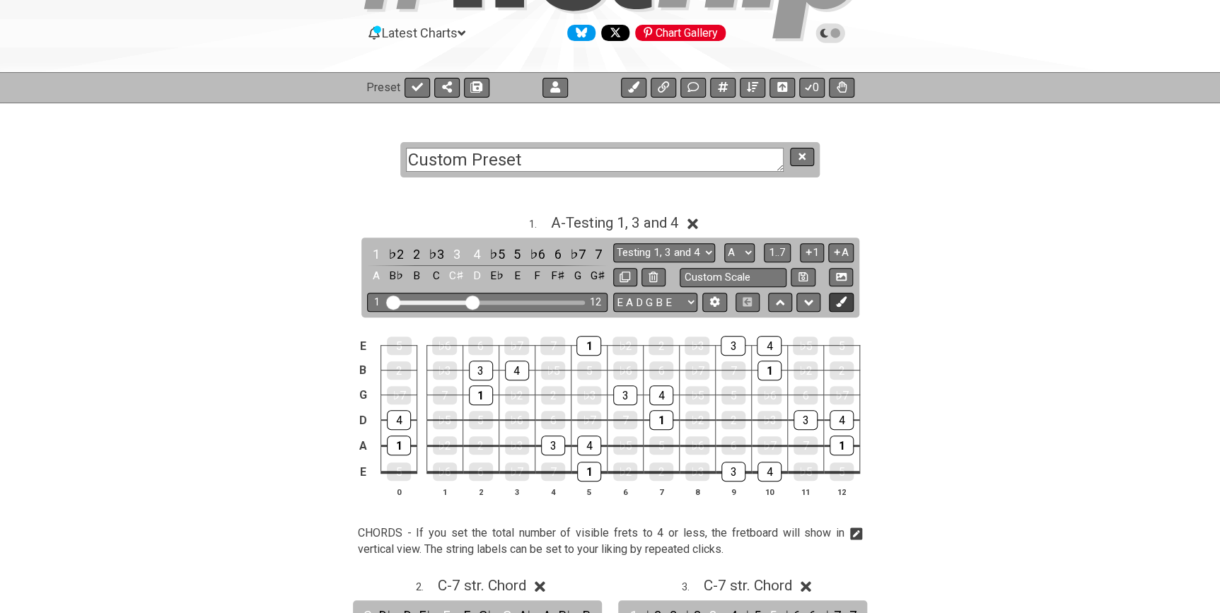
click at [842, 306] on button at bounding box center [841, 302] width 24 height 19
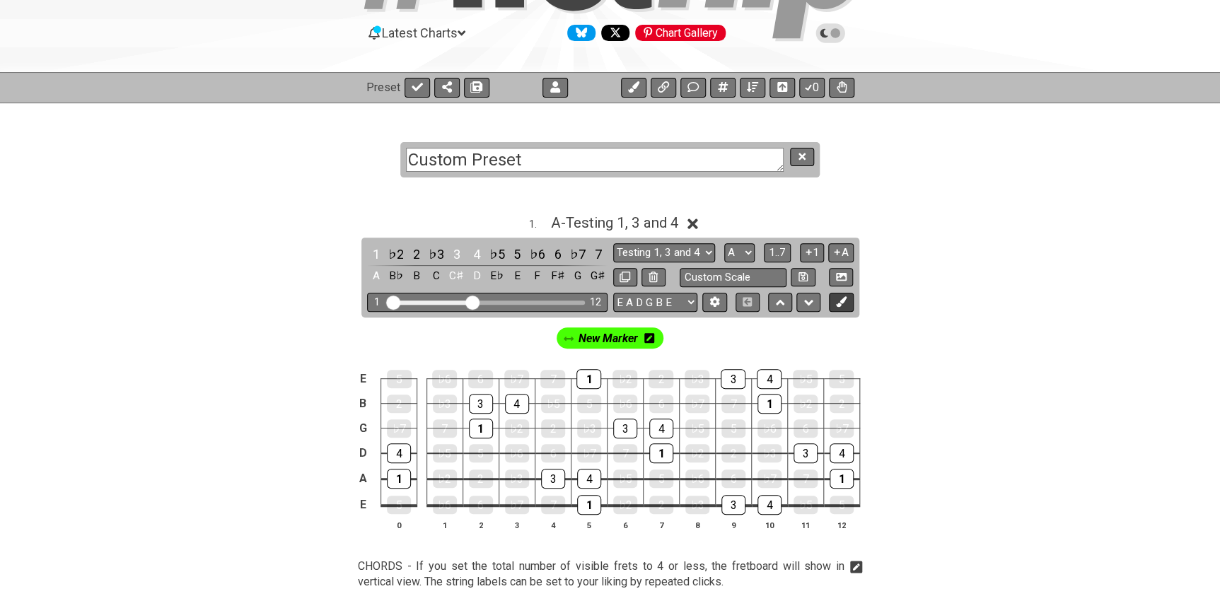
click at [842, 304] on icon at bounding box center [841, 301] width 11 height 11
click at [745, 206] on div "1 . A - Testing 1, 3 and 4" at bounding box center [610, 219] width 1103 height 27
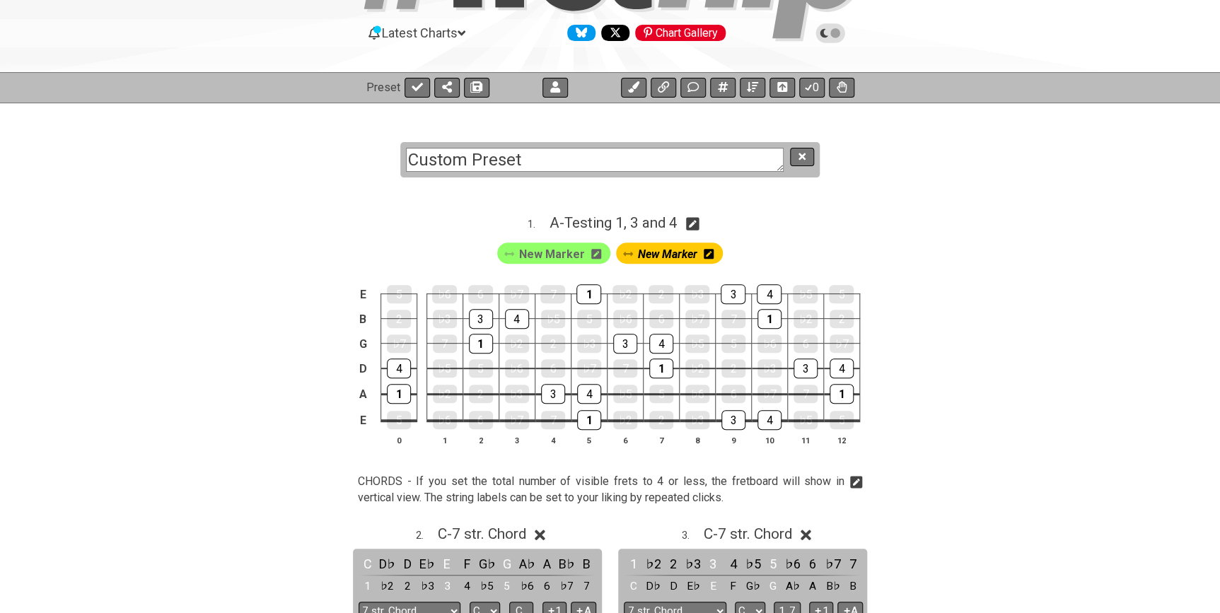
click at [694, 226] on icon at bounding box center [692, 223] width 13 height 13
select select "A"
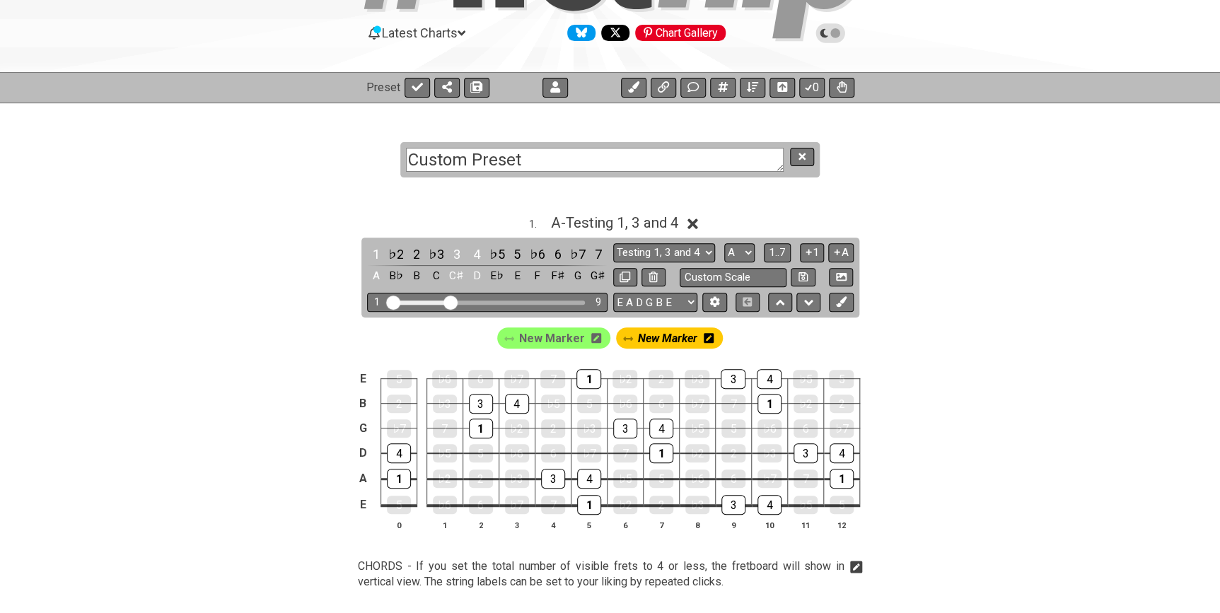
drag, startPoint x: 472, startPoint y: 301, endPoint x: 451, endPoint y: 301, distance: 20.5
click at [451, 301] on input "Visible fret range" at bounding box center [487, 301] width 201 height 0
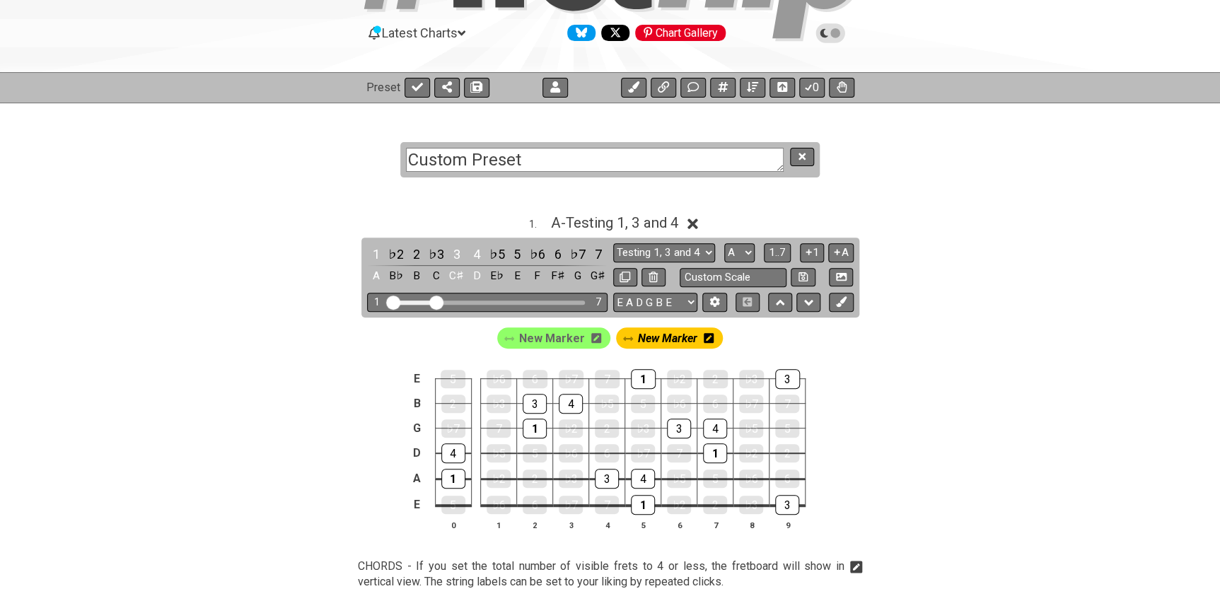
drag, startPoint x: 450, startPoint y: 301, endPoint x: 434, endPoint y: 301, distance: 16.3
click at [434, 301] on input "Visible fret range" at bounding box center [487, 301] width 201 height 0
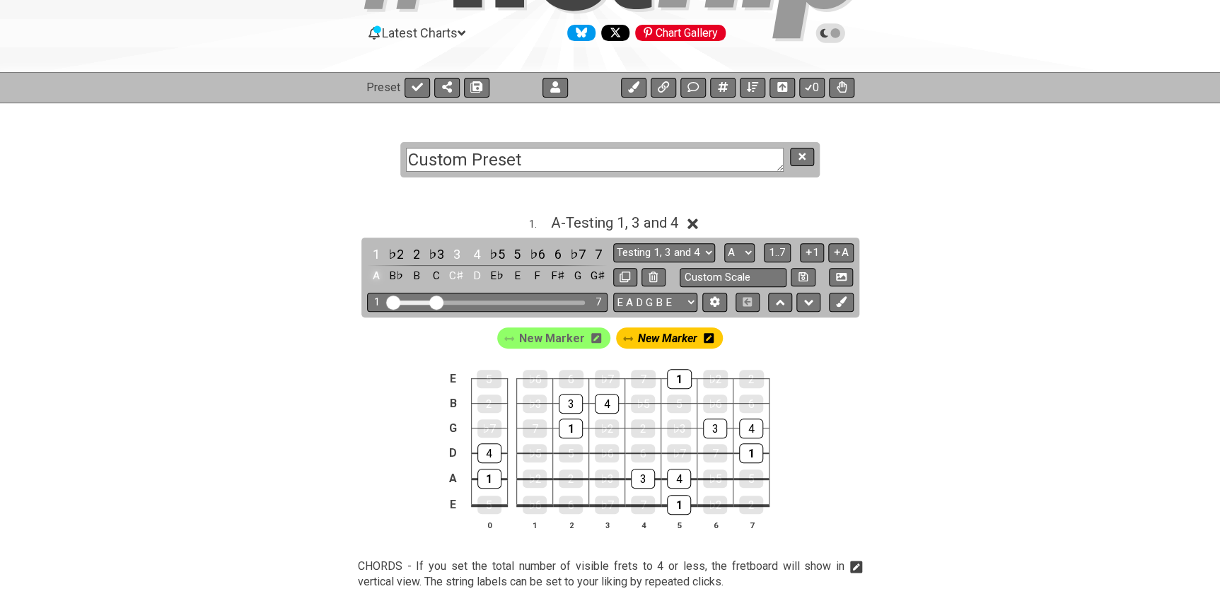
click at [374, 277] on div "A" at bounding box center [376, 276] width 18 height 19
click at [682, 298] on select "E A D G B E E A D G B E E A D G B E B E A D F♯ B A D G C E A D A D G B E E♭ A♭ …" at bounding box center [655, 302] width 84 height 19
click at [680, 256] on select "Testing 1, 3 and 4 Testing 1, 3 and 4 Minor Pentatonic Major Pentatonic Minor B…" at bounding box center [664, 252] width 102 height 19
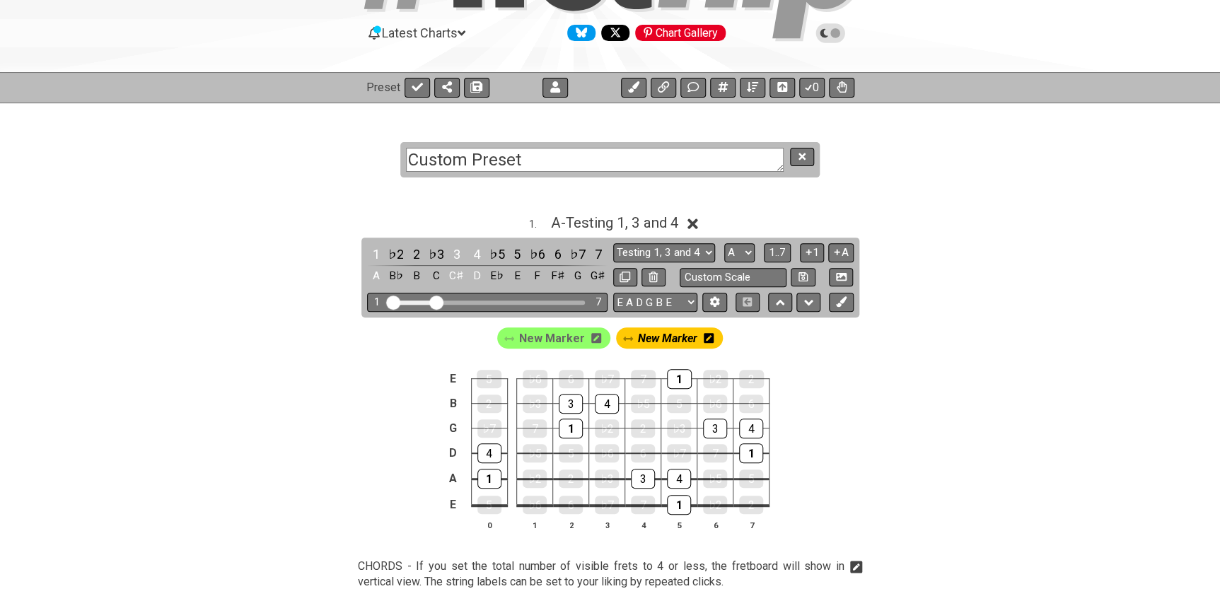
click at [963, 178] on section "Custom Preset" at bounding box center [610, 146] width 1220 height 87
click at [664, 255] on select "Testing 1, 3 and 4 Testing 1, 3 and 4 Minor Pentatonic Major Pentatonic Minor B…" at bounding box center [664, 252] width 102 height 19
select select "Major / [PERSON_NAME]"
click at [613, 243] on select "Testing 1, 3 and 4 Testing 1, 3 and 4 Minor Pentatonic Major Pentatonic Minor B…" at bounding box center [664, 252] width 102 height 19
drag, startPoint x: 437, startPoint y: 304, endPoint x: 465, endPoint y: 304, distance: 28.3
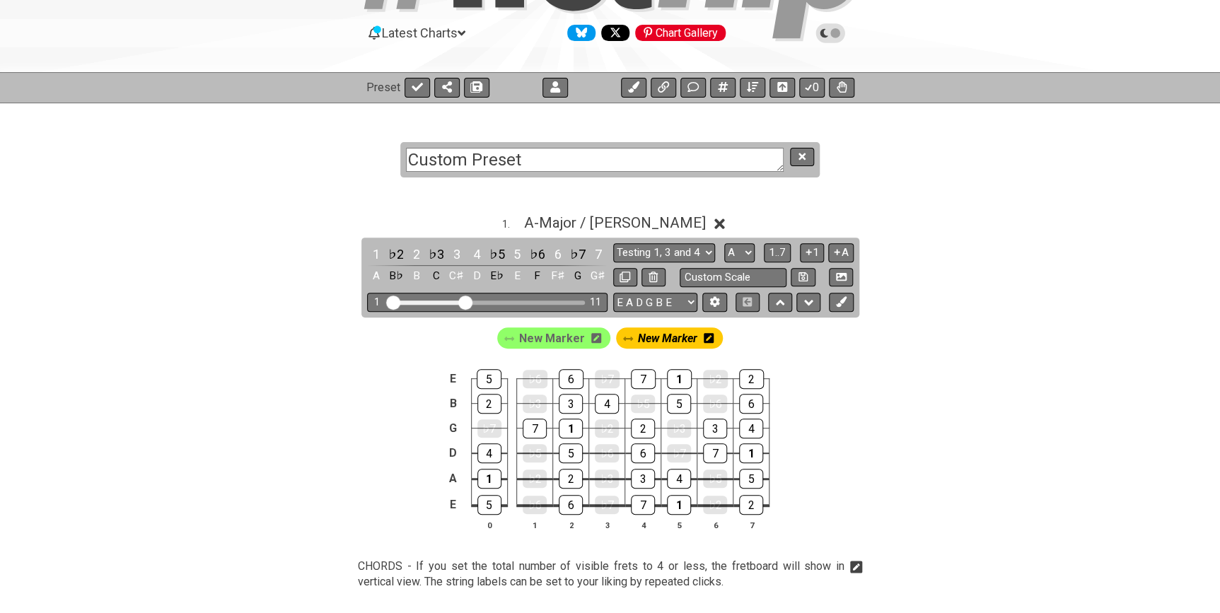
click at [465, 301] on input "Visible fret range" at bounding box center [487, 301] width 201 height 0
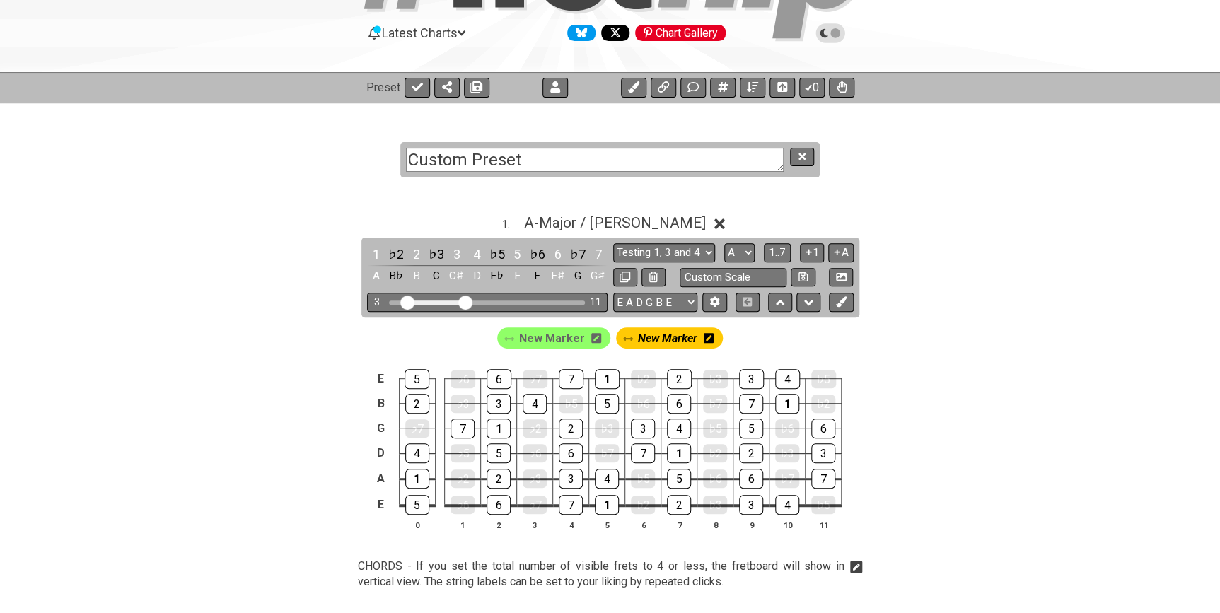
drag, startPoint x: 392, startPoint y: 305, endPoint x: 405, endPoint y: 305, distance: 12.0
click at [405, 301] on input "Visible fret range" at bounding box center [487, 301] width 201 height 0
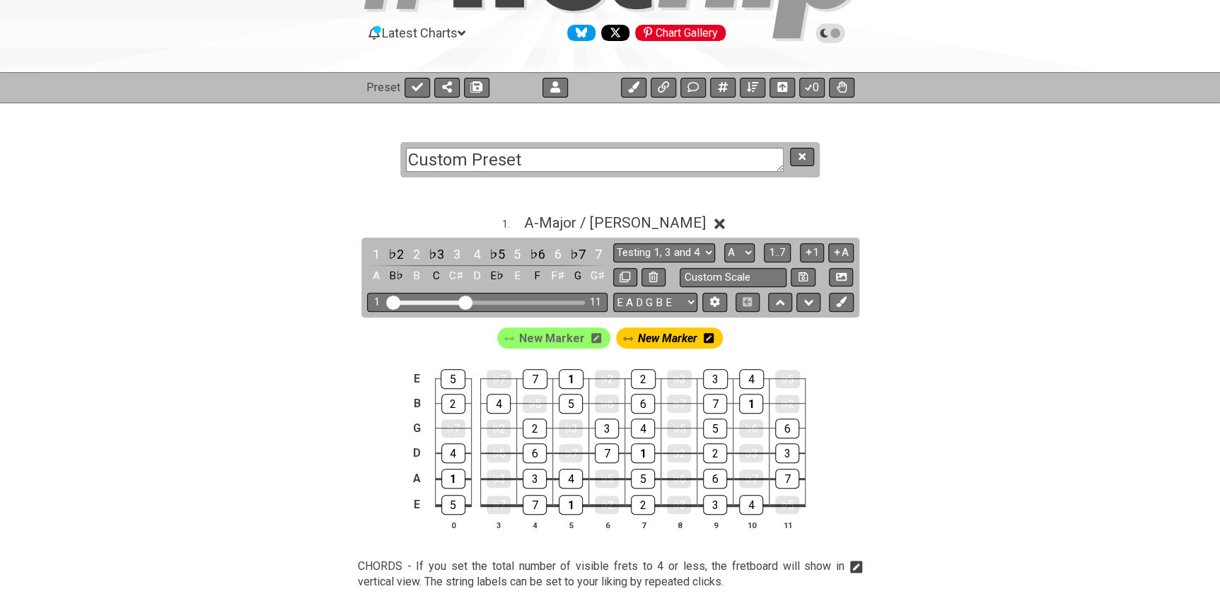
drag, startPoint x: 404, startPoint y: 306, endPoint x: 378, endPoint y: 303, distance: 25.6
click at [387, 301] on input "Visible fret range" at bounding box center [487, 301] width 201 height 0
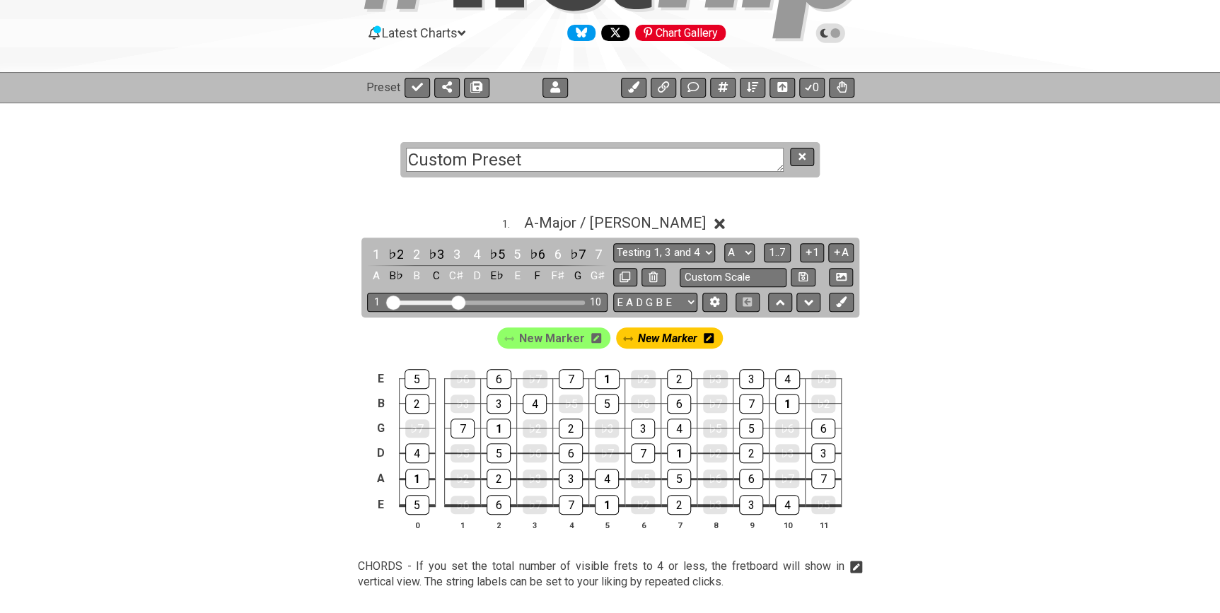
click at [458, 301] on input "Visible fret range" at bounding box center [487, 301] width 201 height 0
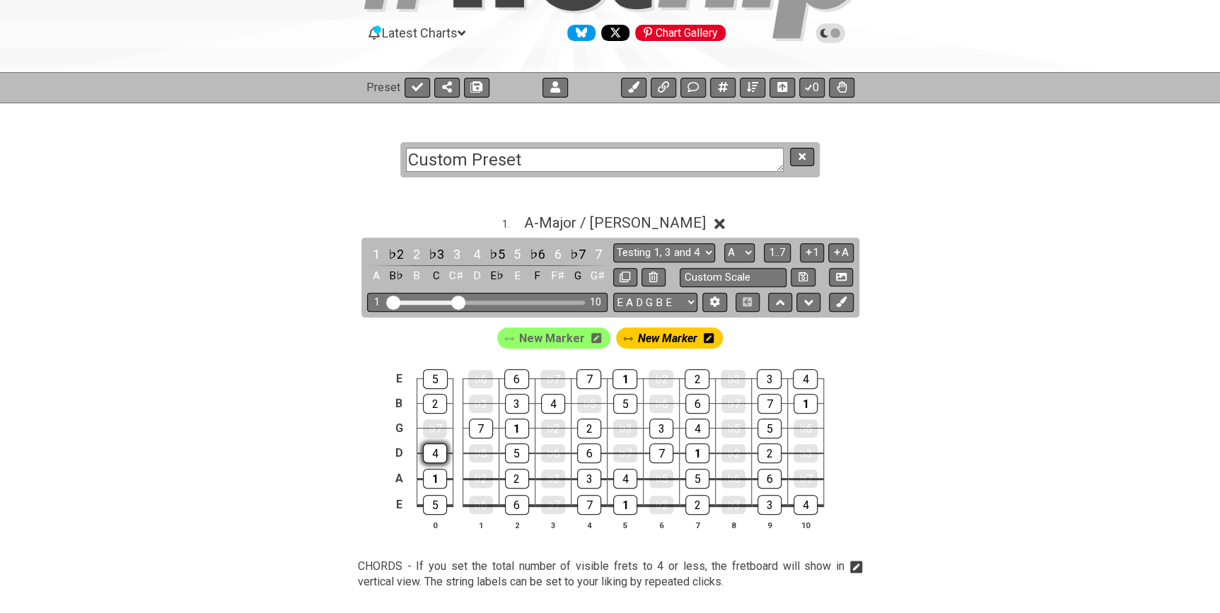
scroll to position [192, 0]
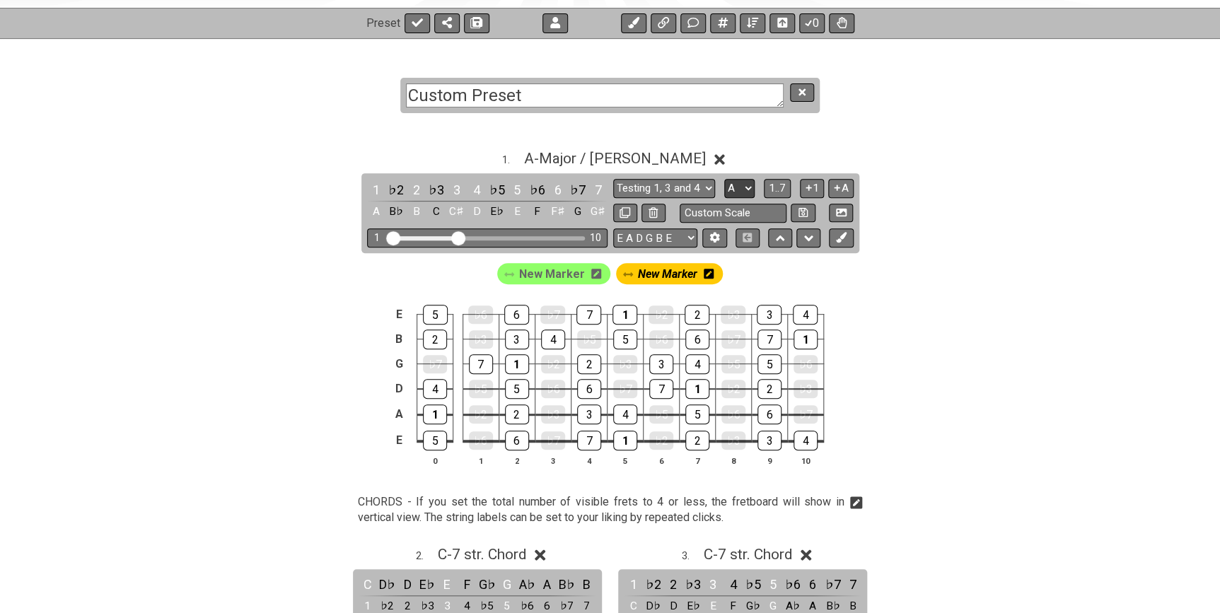
click at [747, 190] on select "A♭ A A♯ B♭ B C C♯ D♭ D D♯ E♭ E F F♯ G♭ G G♯" at bounding box center [739, 188] width 30 height 19
select select "C"
click at [724, 179] on select "A♭ A A♯ B♭ B C C♯ D♭ D D♯ E♭ E F F♯ G♭ G G♯" at bounding box center [739, 188] width 30 height 19
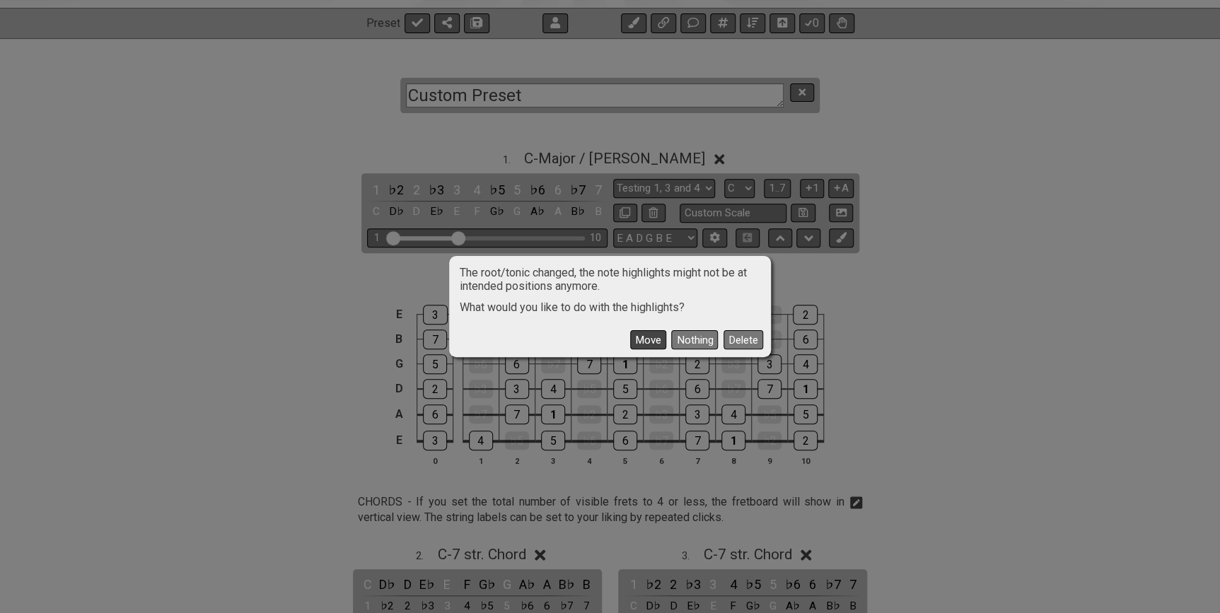
click at [650, 344] on button "Move" at bounding box center [648, 339] width 36 height 19
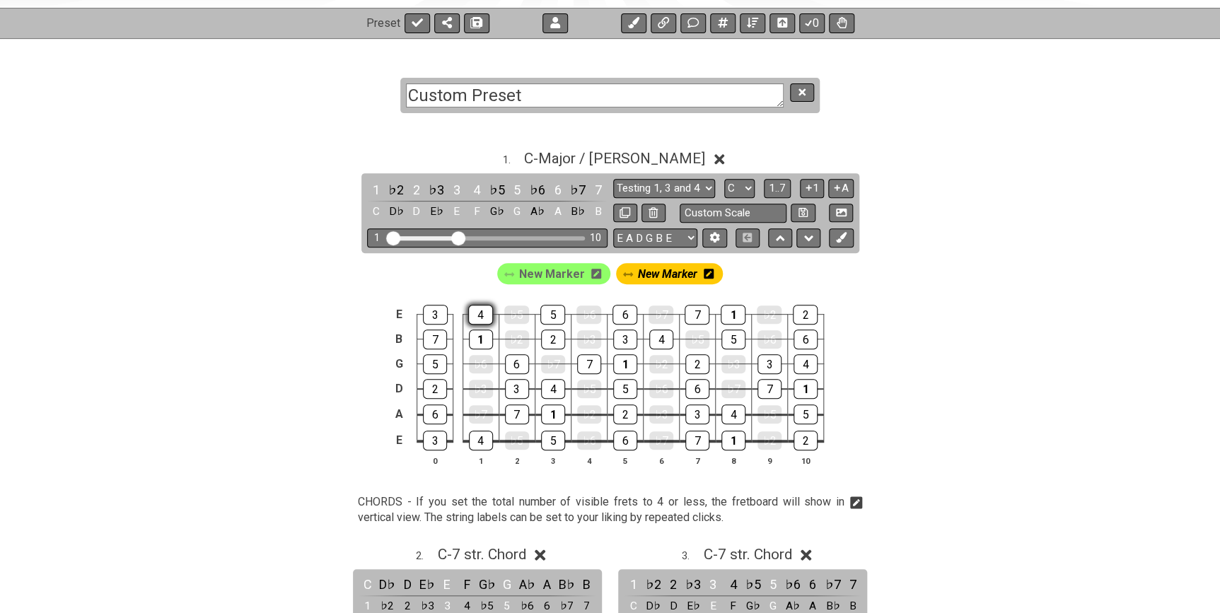
click at [484, 315] on div "4" at bounding box center [480, 315] width 25 height 20
click at [484, 314] on div "4" at bounding box center [480, 315] width 25 height 20
click at [846, 233] on icon at bounding box center [841, 237] width 11 height 11
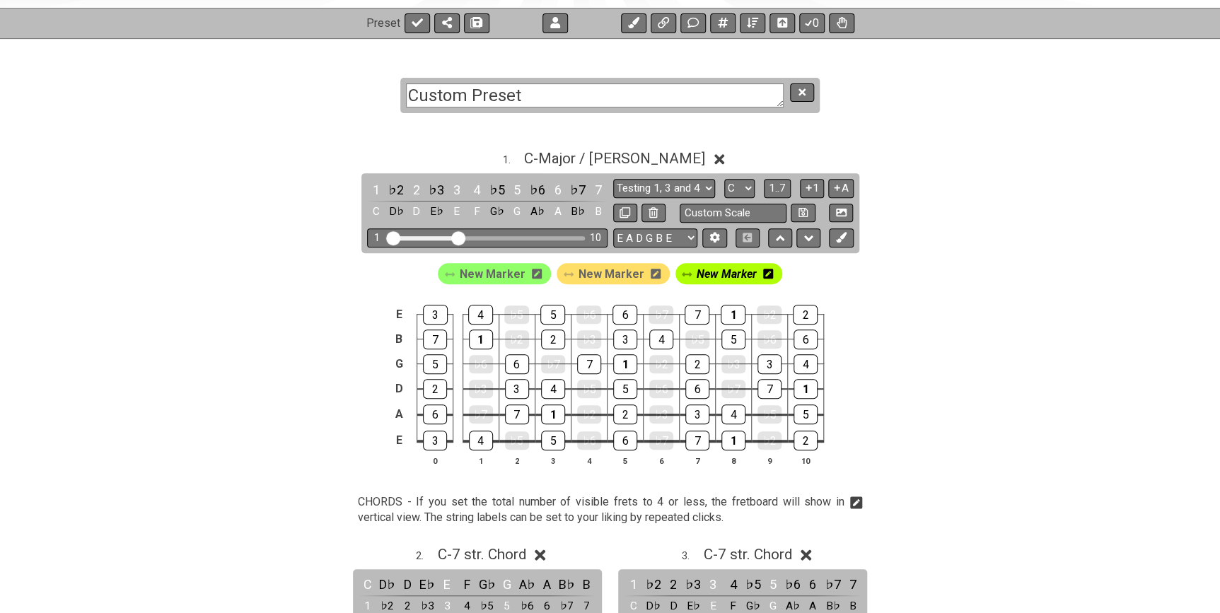
click at [832, 269] on div "New Marker New Marker New Marker" at bounding box center [610, 270] width 1103 height 34
click at [714, 155] on icon at bounding box center [719, 159] width 11 height 15
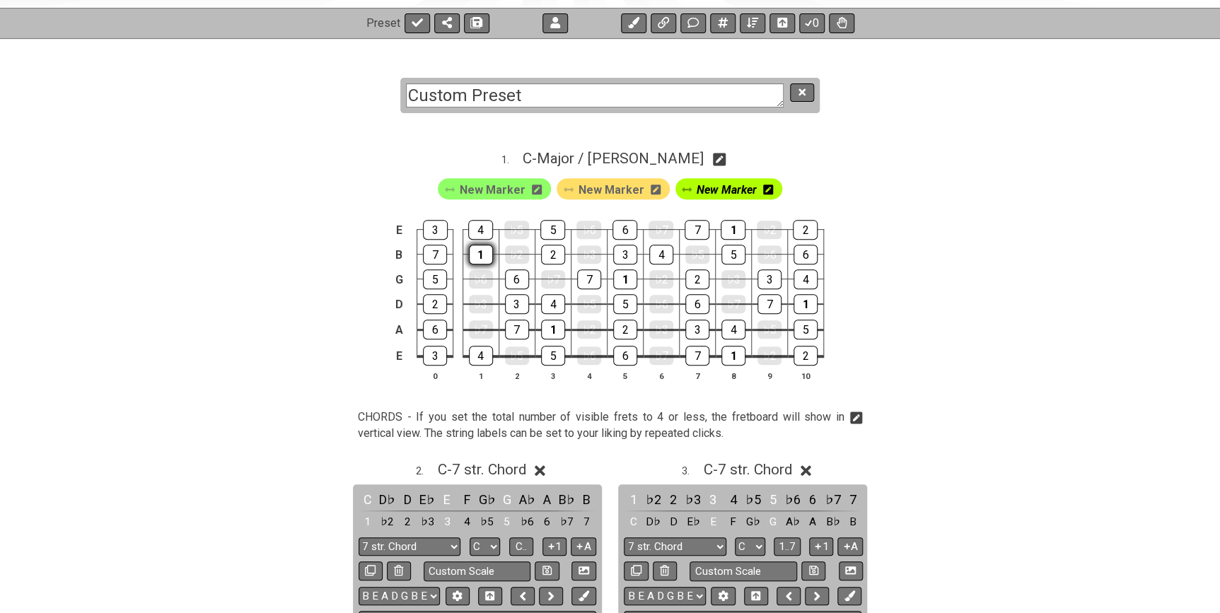
click at [477, 257] on div "1" at bounding box center [481, 255] width 24 height 20
click at [764, 192] on icon at bounding box center [768, 190] width 10 height 10
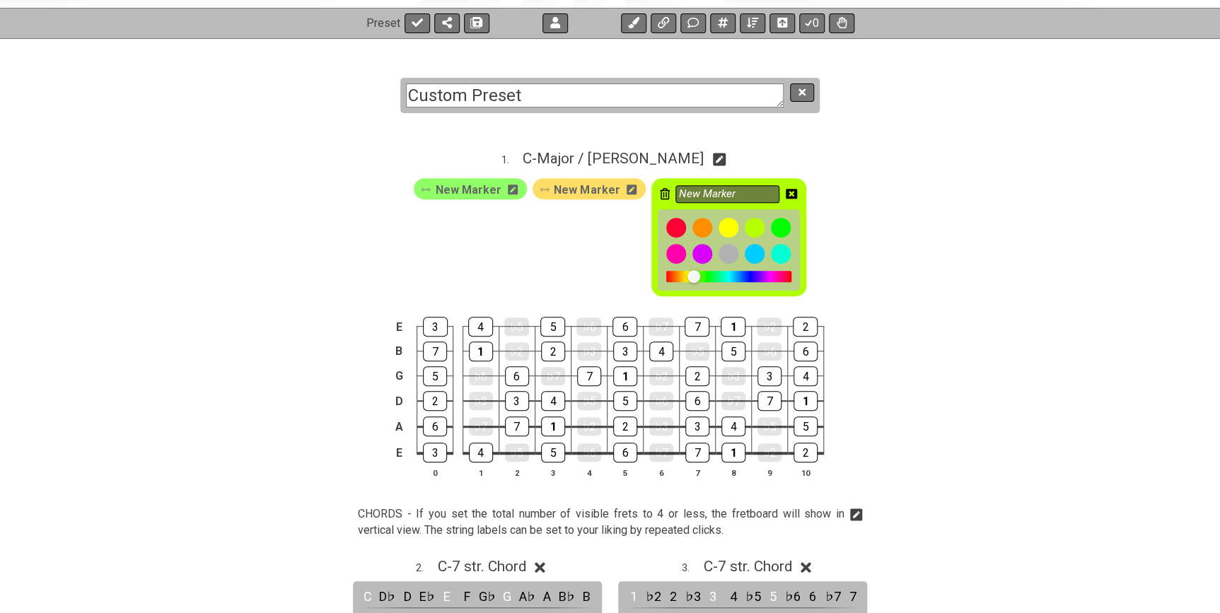
click at [665, 194] on div "New Marker" at bounding box center [728, 237] width 155 height 118
click at [663, 194] on icon at bounding box center [665, 193] width 10 height 11
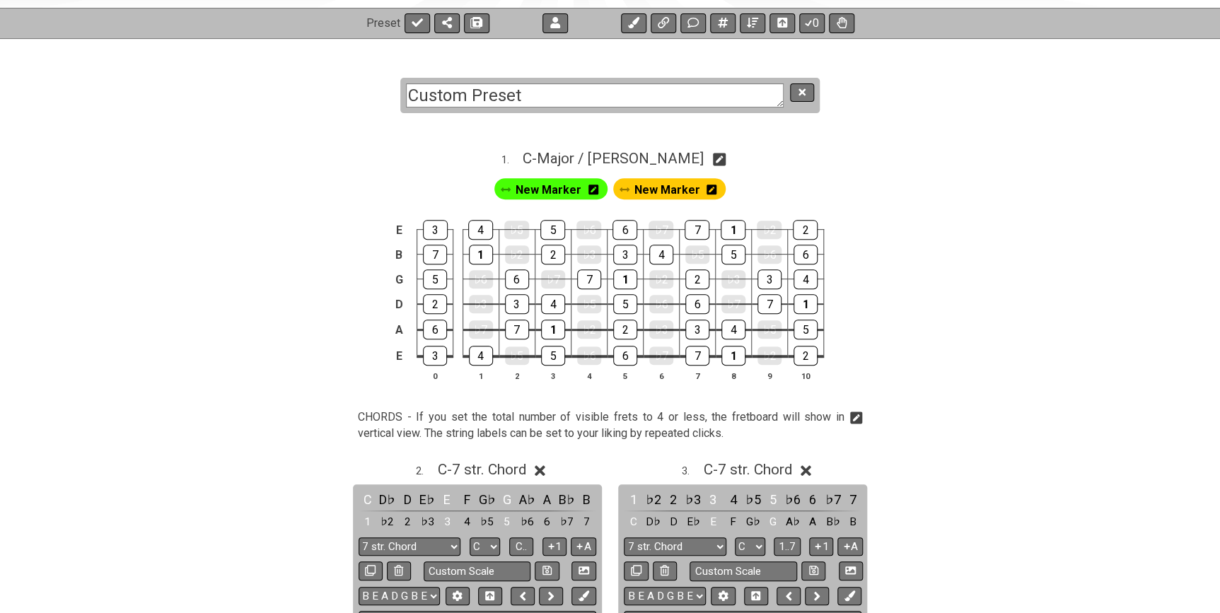
click at [711, 182] on icon at bounding box center [711, 190] width 10 height 21
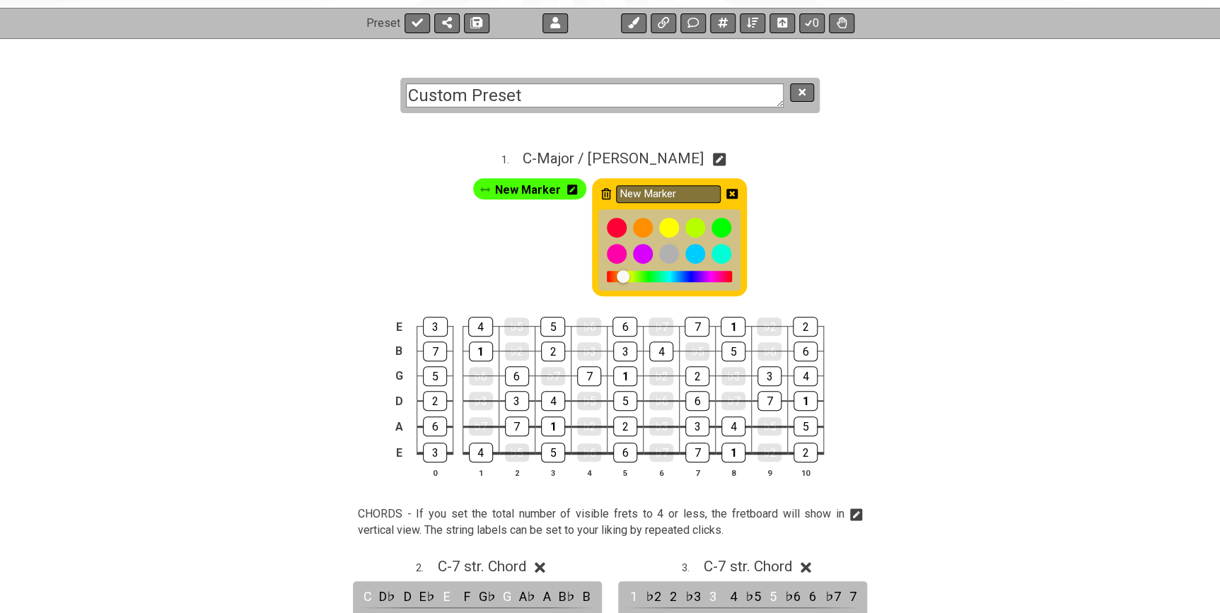
click at [603, 189] on icon at bounding box center [606, 193] width 10 height 11
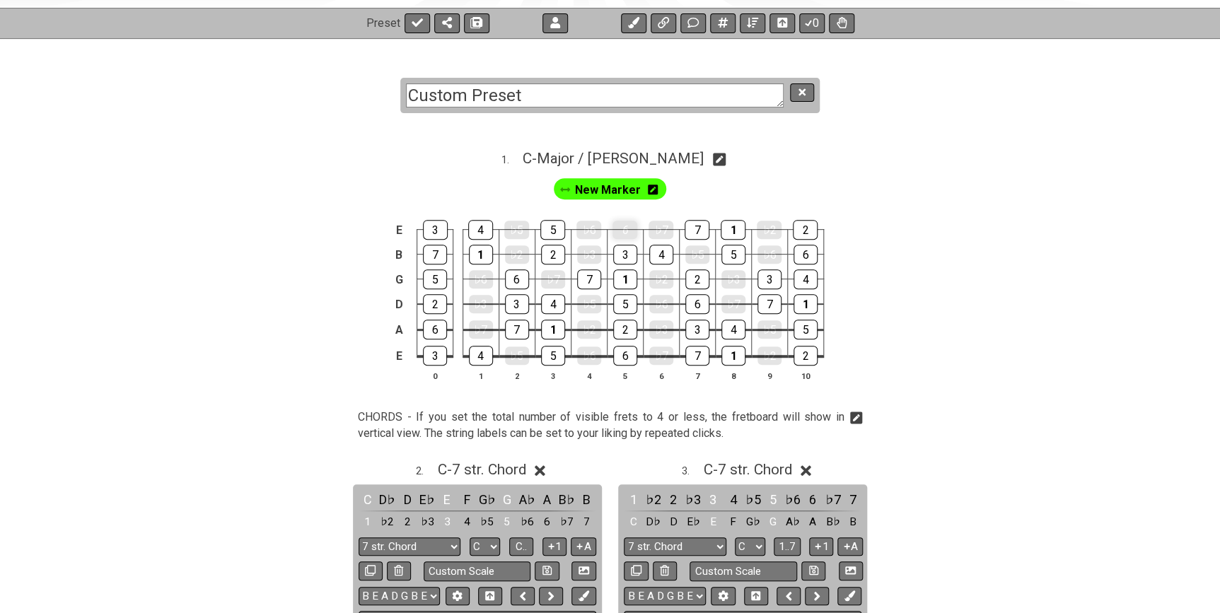
click at [628, 231] on div "6" at bounding box center [624, 230] width 25 height 18
click at [562, 226] on div "5" at bounding box center [552, 230] width 25 height 20
click at [484, 229] on div "4" at bounding box center [480, 230] width 25 height 20
click at [487, 251] on div "1" at bounding box center [481, 255] width 24 height 20
click at [556, 254] on div "2" at bounding box center [553, 255] width 24 height 20
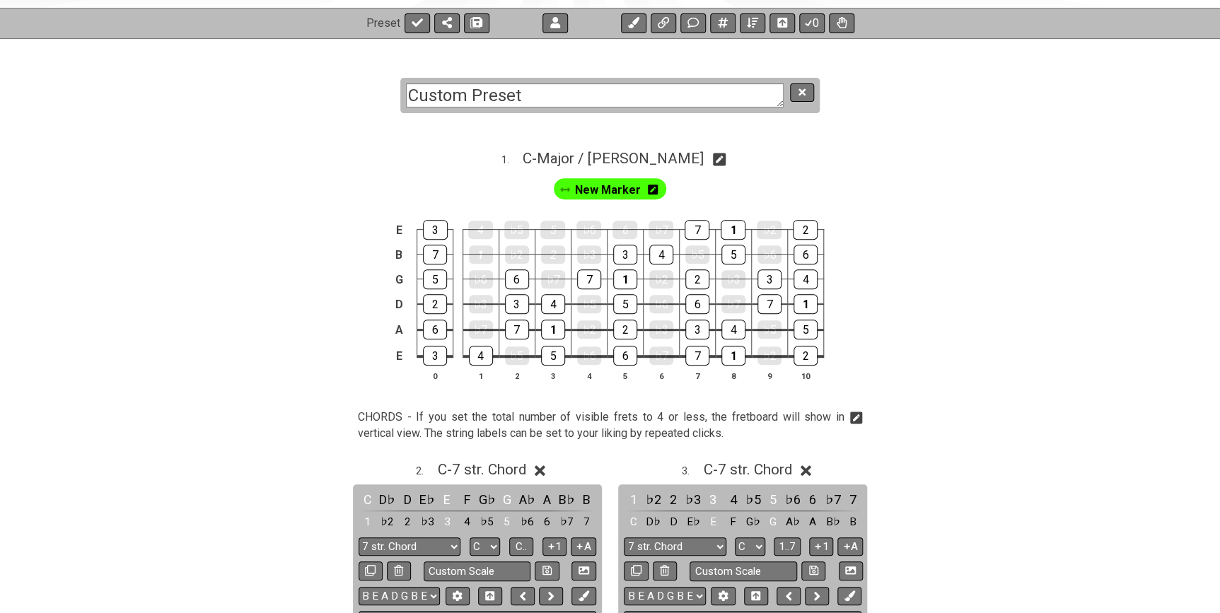
click at [530, 273] on td "6" at bounding box center [517, 267] width 36 height 25
click at [526, 276] on div "6" at bounding box center [517, 279] width 24 height 20
drag, startPoint x: 522, startPoint y: 304, endPoint x: 516, endPoint y: 322, distance: 18.8
click at [521, 305] on div "3" at bounding box center [517, 304] width 24 height 18
click at [516, 325] on div "7" at bounding box center [517, 330] width 24 height 20
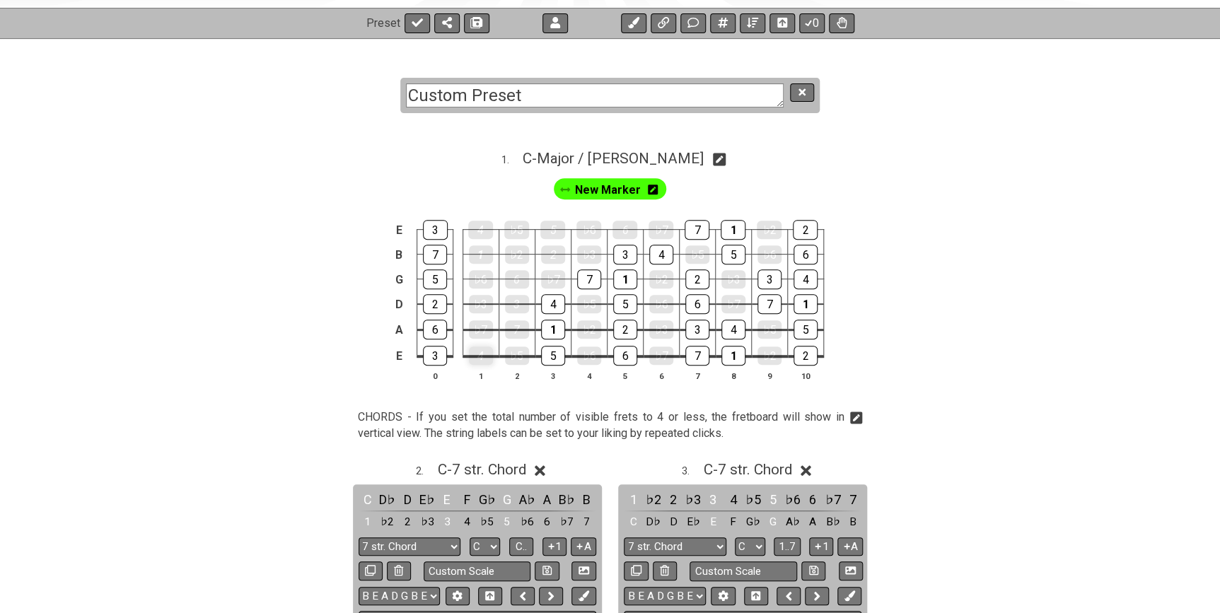
click at [484, 350] on div "4" at bounding box center [481, 356] width 24 height 18
drag, startPoint x: 551, startPoint y: 352, endPoint x: 552, endPoint y: 339, distance: 12.7
click at [552, 351] on div "5" at bounding box center [553, 356] width 24 height 20
drag, startPoint x: 552, startPoint y: 332, endPoint x: 554, endPoint y: 320, distance: 12.2
click at [552, 332] on div "1" at bounding box center [553, 330] width 24 height 20
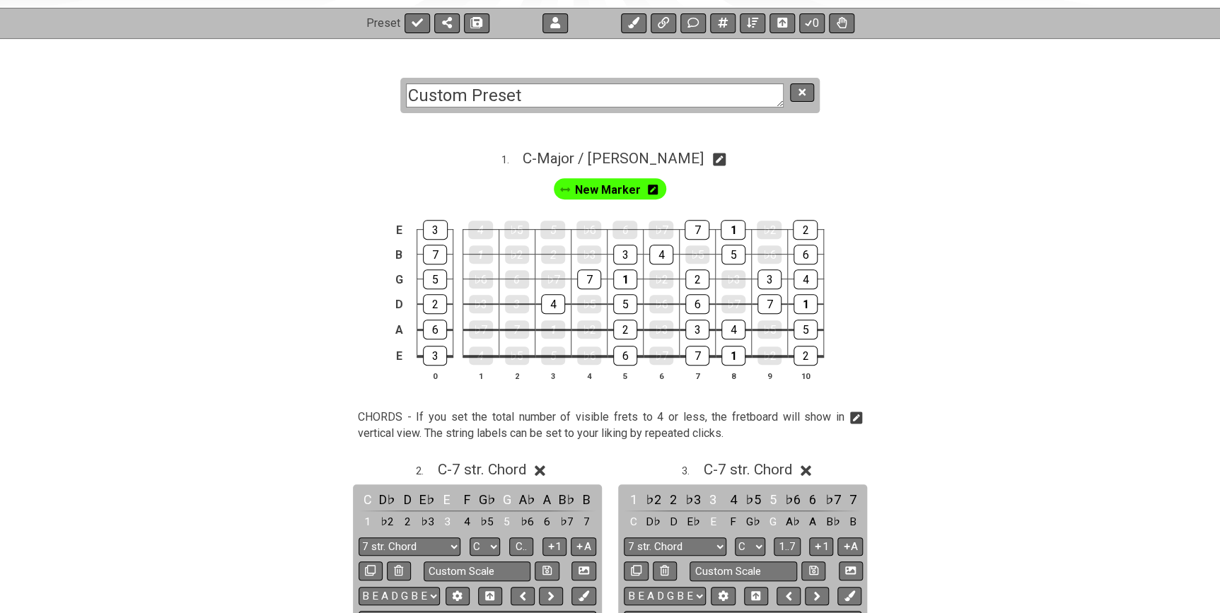
drag, startPoint x: 557, startPoint y: 306, endPoint x: 540, endPoint y: 306, distance: 17.0
click at [557, 305] on div "4" at bounding box center [553, 304] width 24 height 20
click at [424, 360] on div "3" at bounding box center [435, 356] width 24 height 18
click at [434, 324] on div "6" at bounding box center [435, 330] width 24 height 20
click at [441, 303] on div "2" at bounding box center [435, 304] width 24 height 18
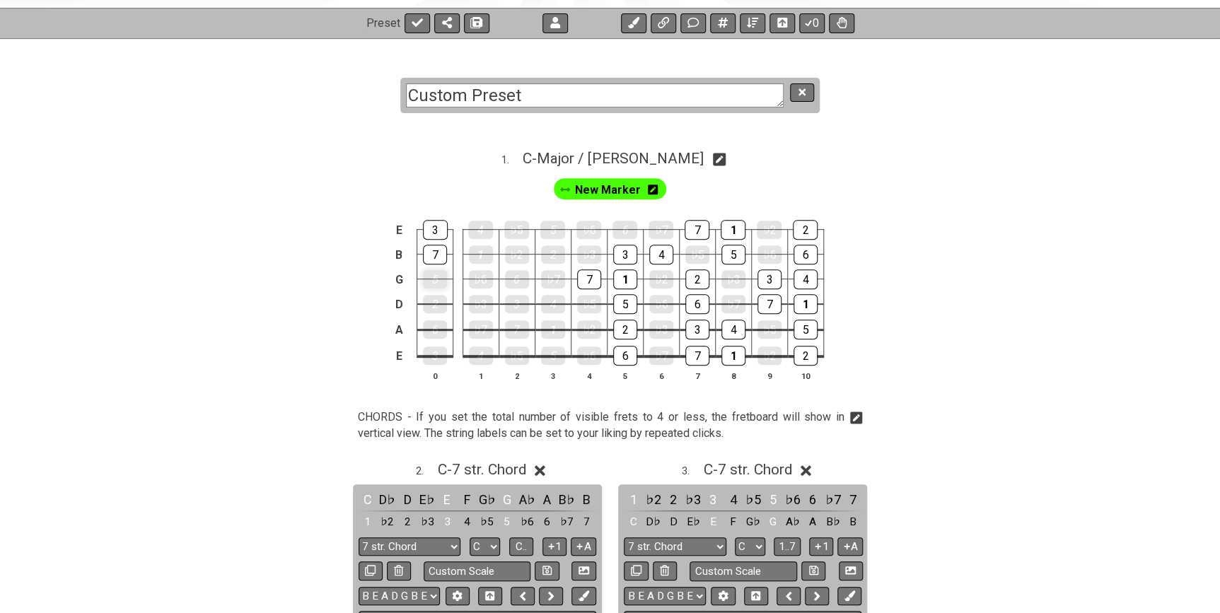
click at [439, 282] on div "5" at bounding box center [435, 279] width 24 height 18
click at [440, 263] on td "5" at bounding box center [435, 267] width 36 height 25
click at [440, 253] on div "7" at bounding box center [435, 255] width 24 height 20
click at [440, 220] on div "3" at bounding box center [435, 230] width 25 height 20
click at [625, 250] on div "3" at bounding box center [625, 255] width 24 height 20
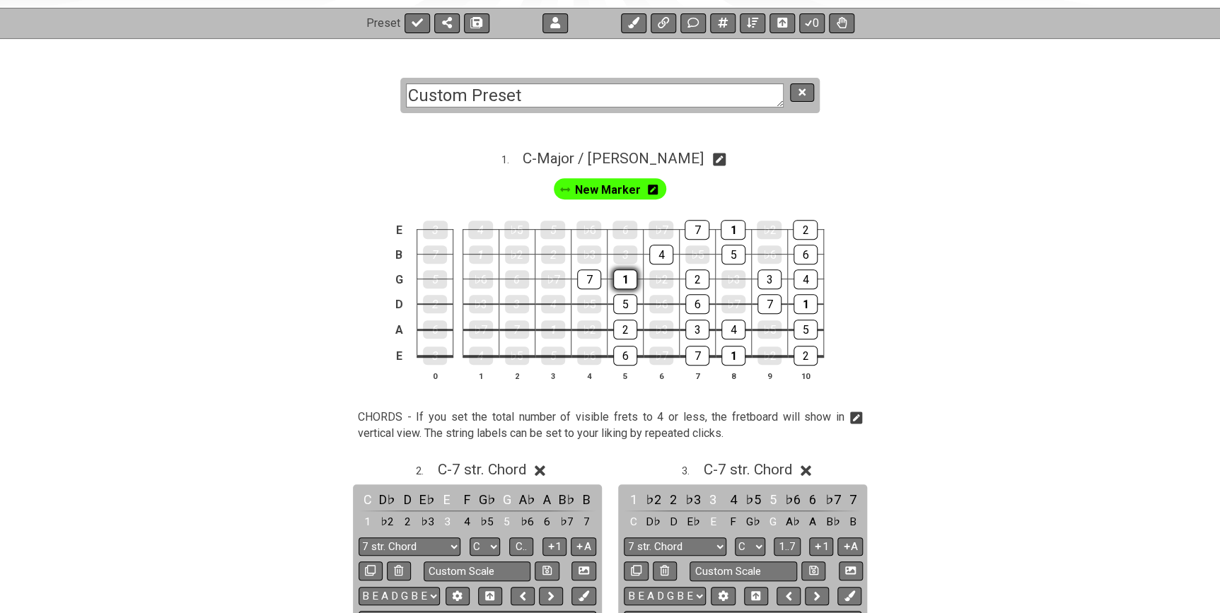
drag, startPoint x: 625, startPoint y: 279, endPoint x: 595, endPoint y: 282, distance: 30.5
click at [624, 280] on div "1" at bounding box center [625, 279] width 24 height 20
click at [591, 281] on div "7" at bounding box center [589, 279] width 24 height 20
click at [637, 307] on td "2" at bounding box center [625, 317] width 36 height 26
click at [631, 318] on td "2" at bounding box center [625, 317] width 36 height 26
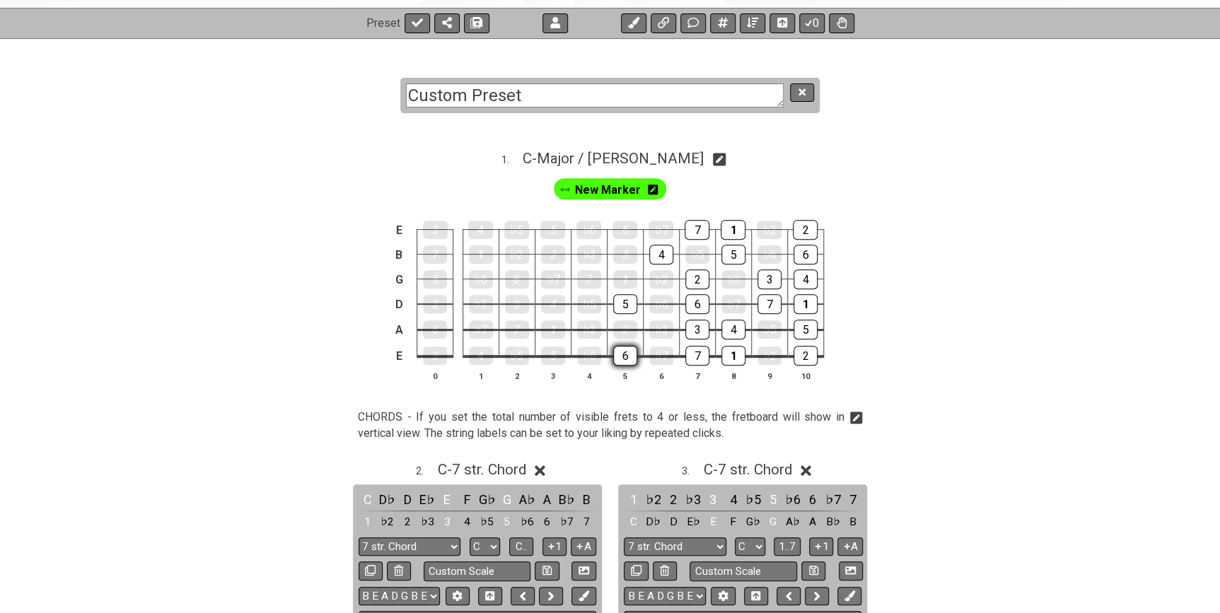
drag, startPoint x: 629, startPoint y: 325, endPoint x: 629, endPoint y: 344, distance: 19.1
click at [629, 326] on div "2" at bounding box center [625, 329] width 24 height 18
drag, startPoint x: 629, startPoint y: 344, endPoint x: 626, endPoint y: 313, distance: 30.5
click at [629, 347] on div "6" at bounding box center [625, 356] width 24 height 18
click at [622, 305] on div "5" at bounding box center [625, 304] width 24 height 18
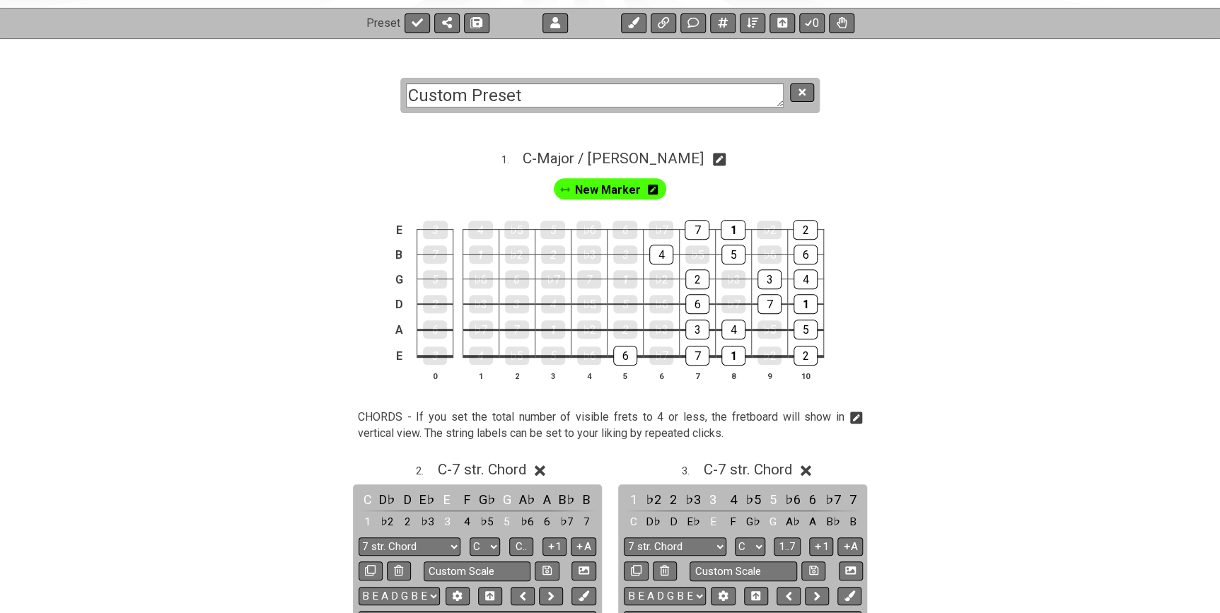
click at [708, 308] on td "3" at bounding box center [697, 317] width 36 height 26
click at [699, 322] on div "3" at bounding box center [697, 330] width 24 height 20
click at [697, 347] on div "7" at bounding box center [697, 356] width 24 height 18
drag, startPoint x: 731, startPoint y: 322, endPoint x: 732, endPoint y: 346, distance: 24.1
click at [731, 321] on div "4" at bounding box center [733, 330] width 24 height 20
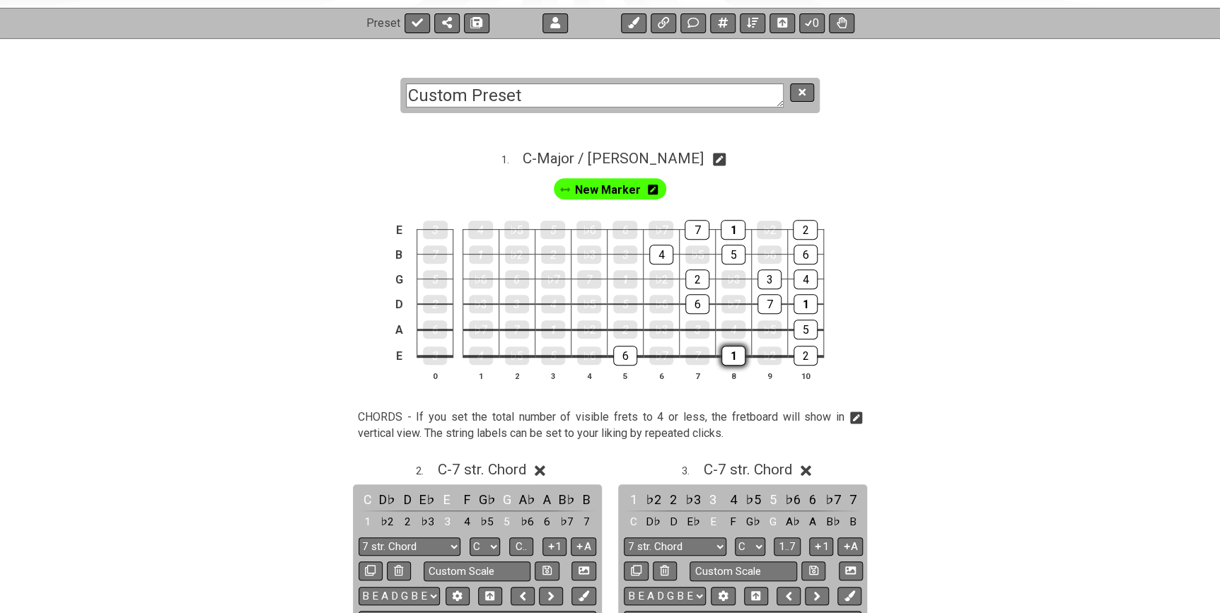
click at [733, 351] on div "1" at bounding box center [733, 356] width 24 height 20
click at [701, 298] on div "6" at bounding box center [697, 304] width 24 height 20
click at [699, 281] on div "2" at bounding box center [697, 279] width 24 height 20
drag, startPoint x: 656, startPoint y: 258, endPoint x: 679, endPoint y: 245, distance: 26.0
click at [656, 258] on div "4" at bounding box center [661, 254] width 24 height 18
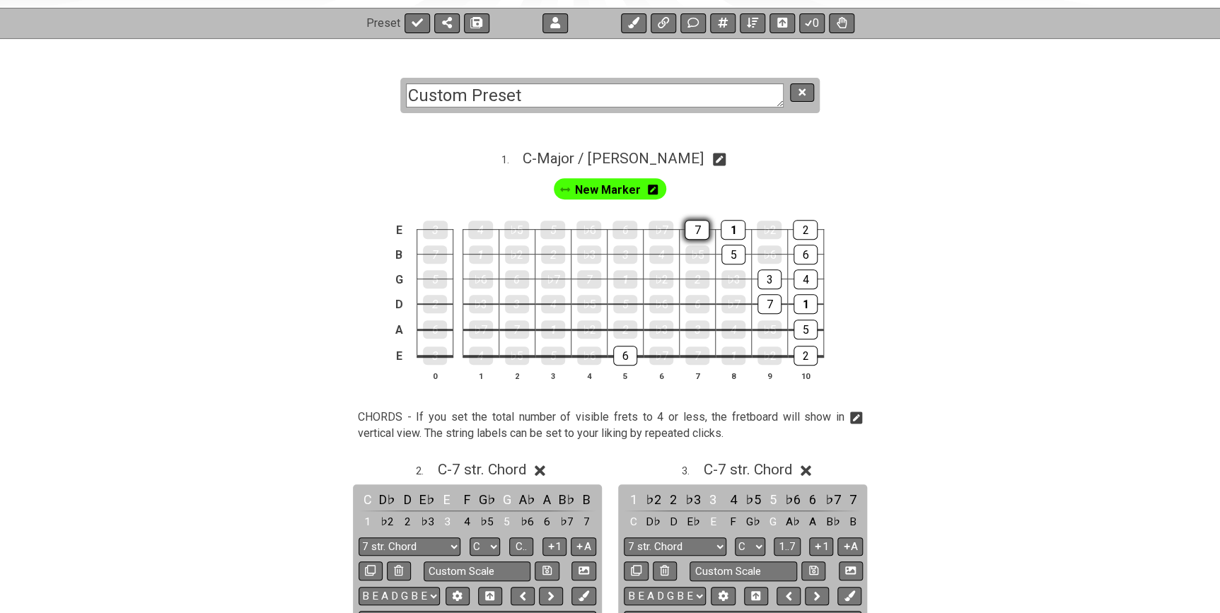
drag, startPoint x: 689, startPoint y: 234, endPoint x: 703, endPoint y: 230, distance: 14.8
click at [690, 233] on div "7" at bounding box center [697, 230] width 25 height 20
click at [728, 231] on div "1" at bounding box center [733, 230] width 25 height 18
drag, startPoint x: 728, startPoint y: 248, endPoint x: 738, endPoint y: 256, distance: 12.6
click at [728, 250] on div "5" at bounding box center [733, 254] width 24 height 18
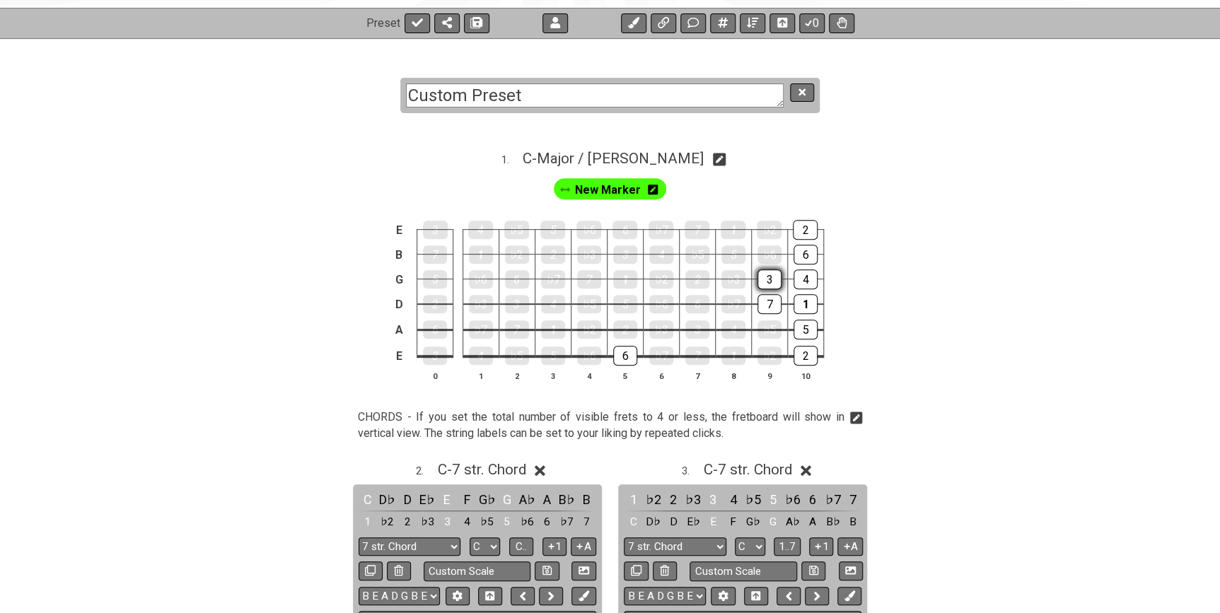
click at [762, 272] on div "3" at bounding box center [769, 279] width 24 height 20
click at [771, 303] on div "7" at bounding box center [769, 304] width 24 height 20
drag, startPoint x: 803, startPoint y: 303, endPoint x: 807, endPoint y: 319, distance: 16.6
click at [804, 303] on div "1" at bounding box center [805, 304] width 24 height 20
click at [809, 320] on div "5" at bounding box center [805, 330] width 24 height 20
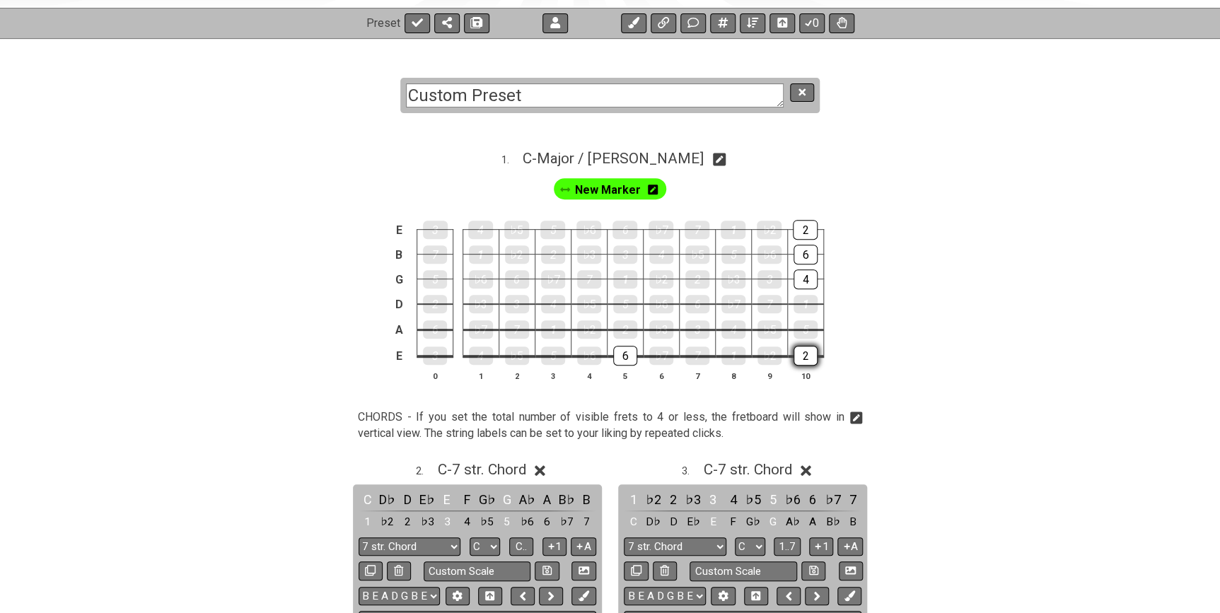
click at [810, 352] on div "2" at bounding box center [805, 356] width 24 height 20
click at [804, 274] on div "4" at bounding box center [805, 279] width 24 height 20
click at [811, 250] on div "6" at bounding box center [805, 255] width 24 height 20
click at [810, 231] on div "2" at bounding box center [805, 230] width 25 height 20
click at [626, 353] on div "6" at bounding box center [625, 356] width 24 height 20
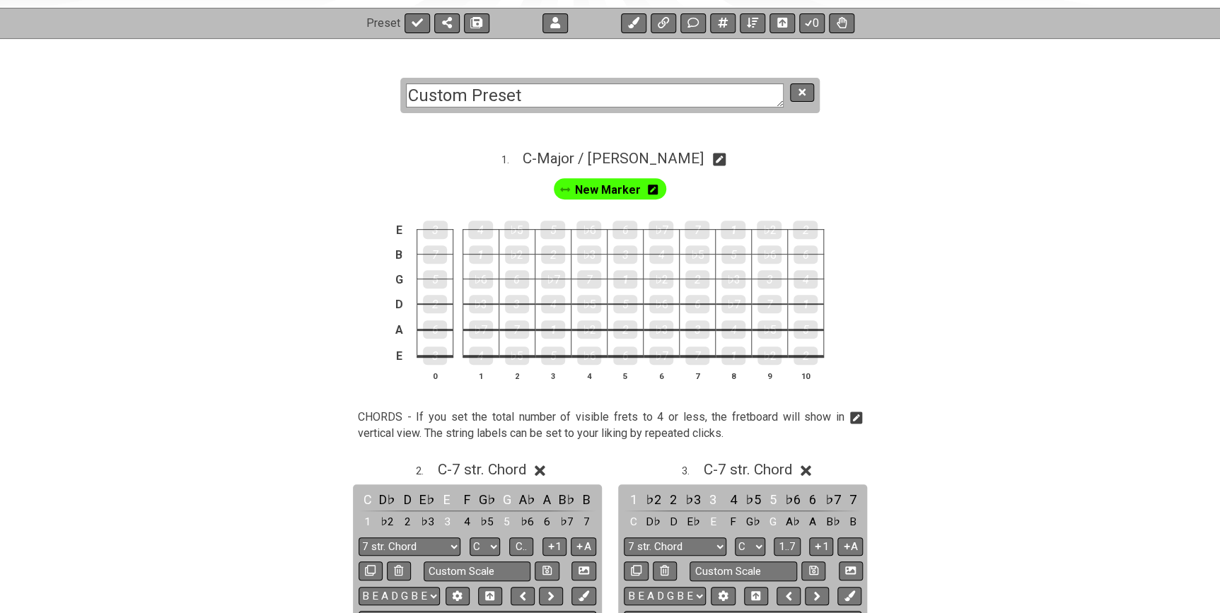
click at [713, 162] on icon at bounding box center [719, 159] width 13 height 13
select select "Major / [PERSON_NAME]"
select select "C"
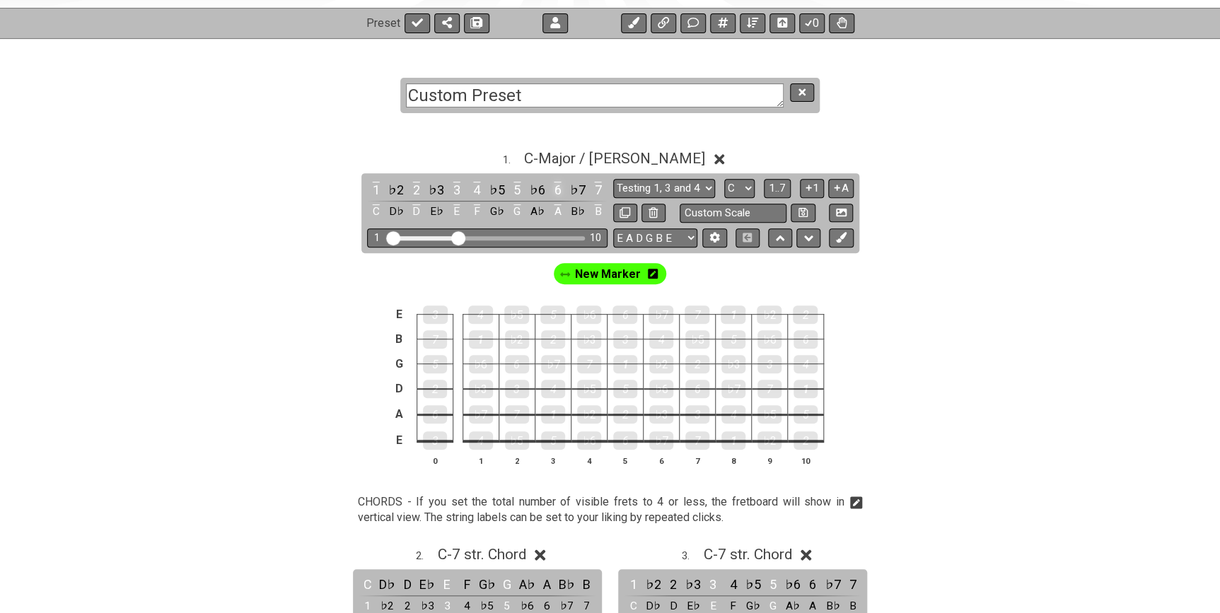
click at [559, 190] on div "6" at bounding box center [557, 189] width 18 height 19
click at [516, 185] on div "5" at bounding box center [517, 189] width 18 height 19
click at [478, 184] on div "4" at bounding box center [476, 189] width 18 height 19
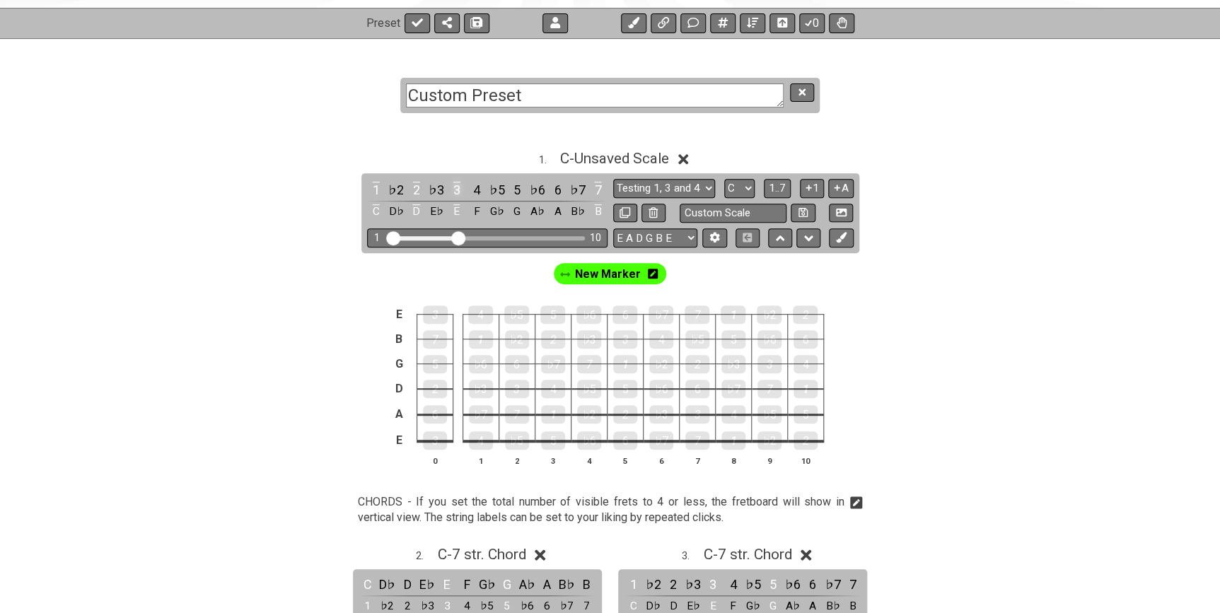
click at [455, 184] on div "3" at bounding box center [457, 189] width 18 height 19
click at [421, 185] on div "2" at bounding box center [416, 189] width 18 height 19
click at [378, 189] on div "1" at bounding box center [376, 189] width 18 height 19
click at [594, 204] on div "B" at bounding box center [597, 211] width 18 height 19
drag, startPoint x: 390, startPoint y: 240, endPoint x: 409, endPoint y: 240, distance: 19.8
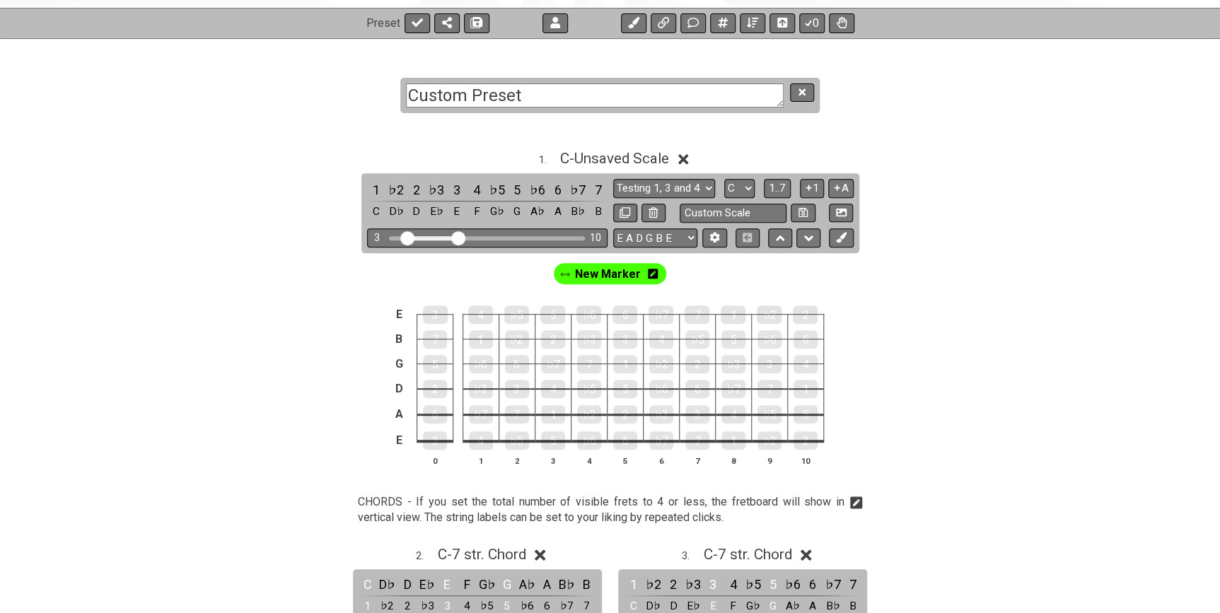
click at [409, 237] on input "Visible fret range" at bounding box center [487, 237] width 201 height 0
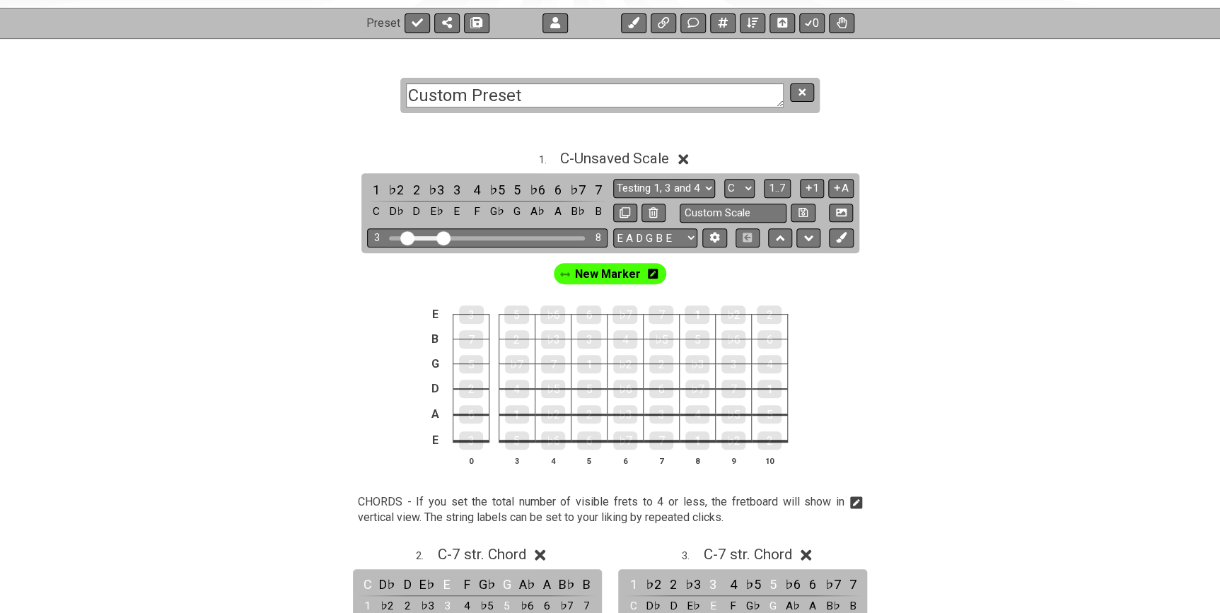
drag, startPoint x: 459, startPoint y: 236, endPoint x: 445, endPoint y: 237, distance: 14.2
click at [445, 237] on input "Visible fret range" at bounding box center [487, 237] width 201 height 0
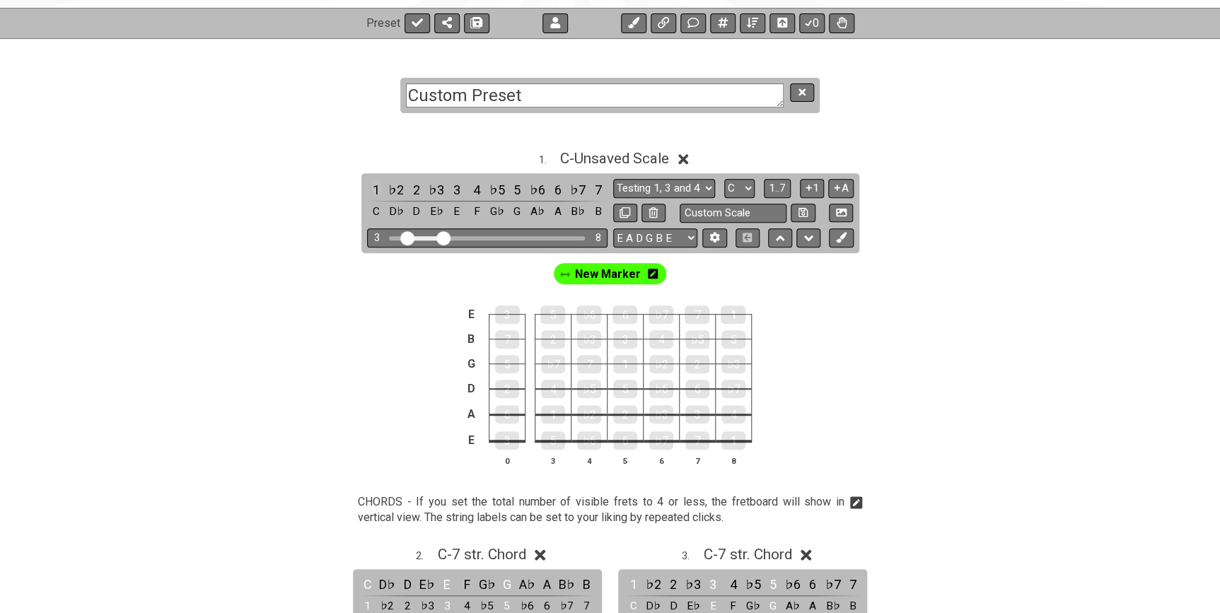
click at [377, 186] on div "1" at bounding box center [376, 189] width 18 height 19
click at [411, 189] on div "2" at bounding box center [416, 189] width 18 height 19
click at [452, 188] on div "3" at bounding box center [457, 189] width 18 height 19
click at [477, 189] on div "4" at bounding box center [476, 189] width 18 height 19
click at [516, 191] on div "5" at bounding box center [517, 189] width 18 height 19
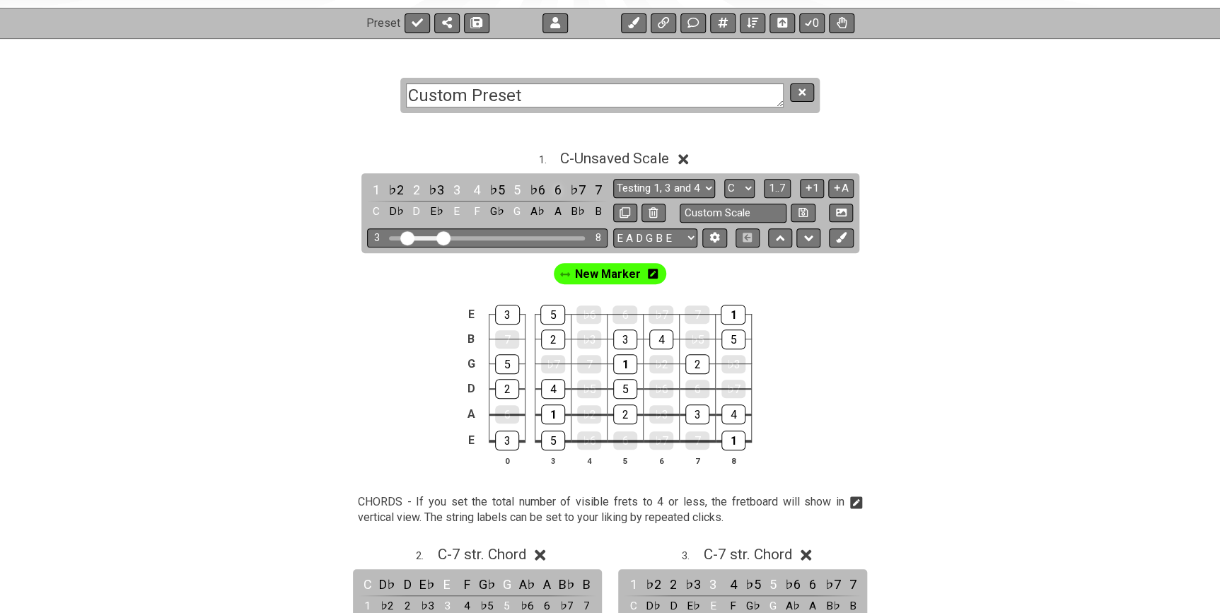
click at [551, 188] on div "6" at bounding box center [557, 189] width 18 height 19
click at [597, 187] on div "7" at bounding box center [597, 189] width 18 height 19
click at [702, 183] on select "Testing 1, 3 and 4 Testing 1, 3 and 4 Minor Pentatonic Major Pentatonic Minor B…" at bounding box center [664, 188] width 102 height 19
select select "Minor / Aeolian"
click at [613, 179] on select "Testing 1, 3 and 4 Testing 1, 3 and 4 Minor Pentatonic Major Pentatonic Minor B…" at bounding box center [664, 188] width 102 height 19
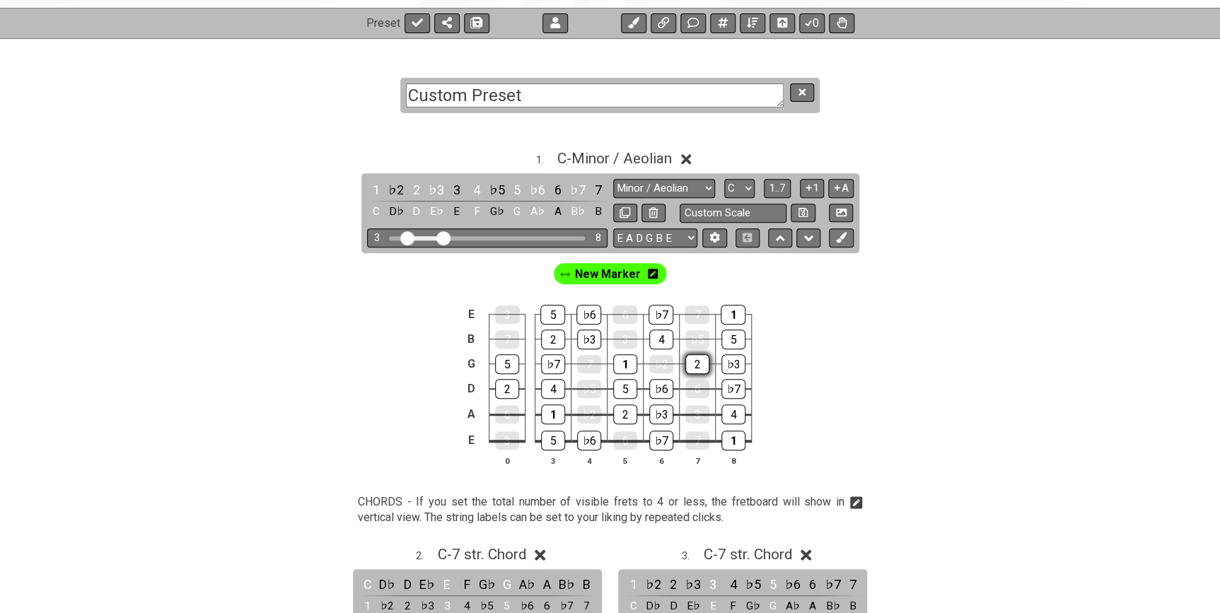
click at [703, 360] on div "2" at bounding box center [697, 364] width 24 height 20
click at [702, 360] on div "2" at bounding box center [697, 364] width 24 height 20
drag, startPoint x: 446, startPoint y: 237, endPoint x: 428, endPoint y: 238, distance: 17.7
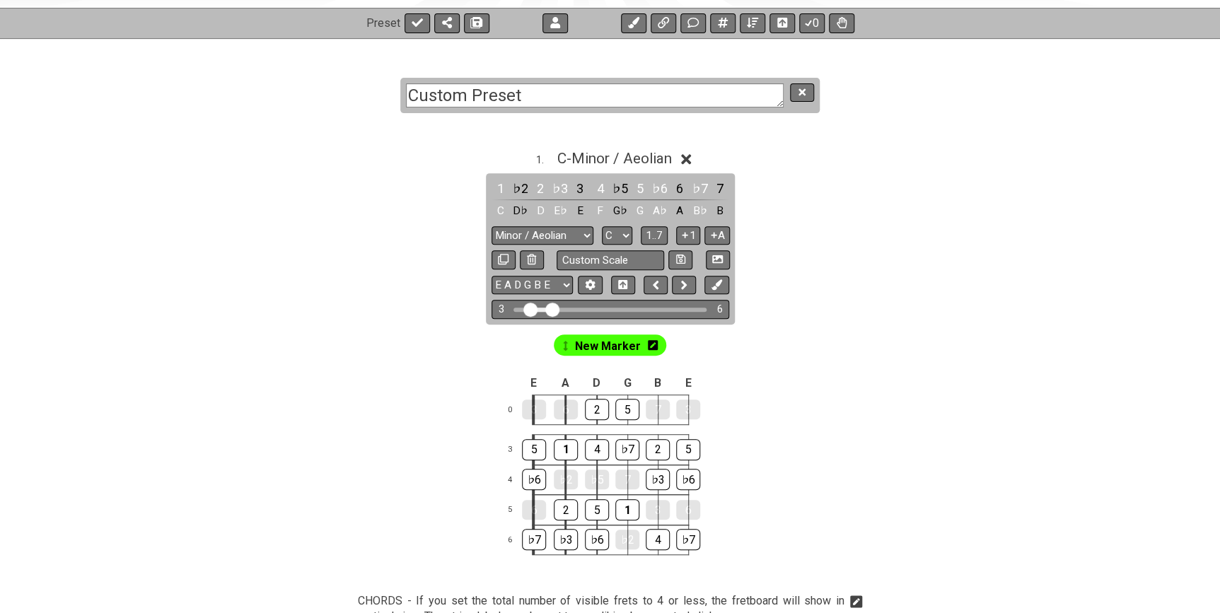
scroll to position [257, 0]
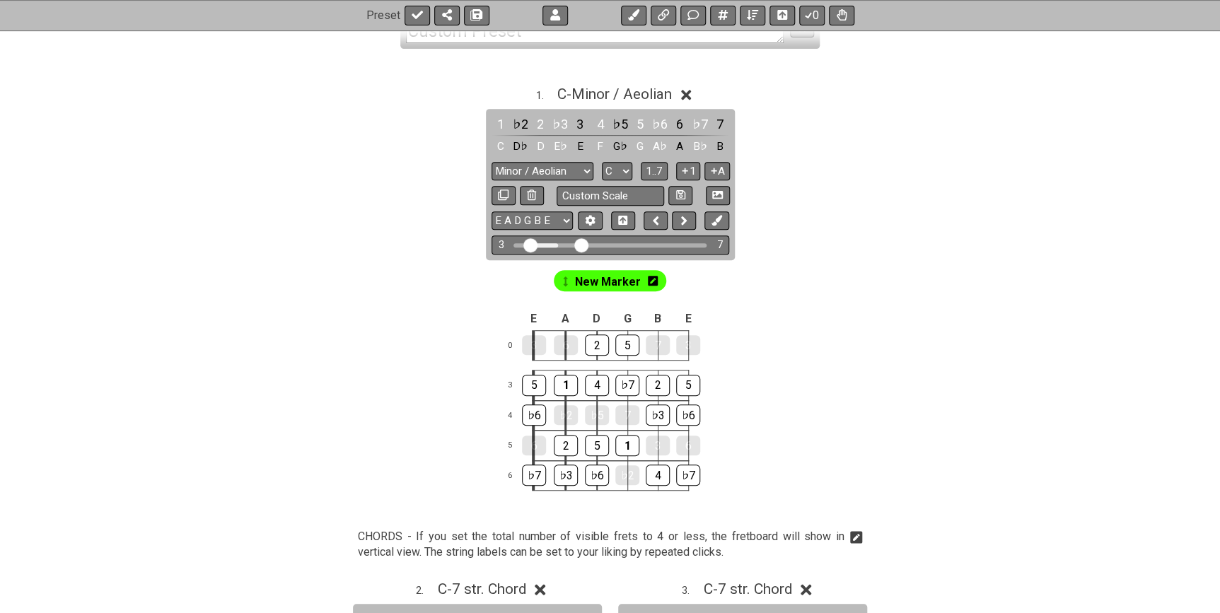
drag, startPoint x: 560, startPoint y: 242, endPoint x: 577, endPoint y: 244, distance: 17.1
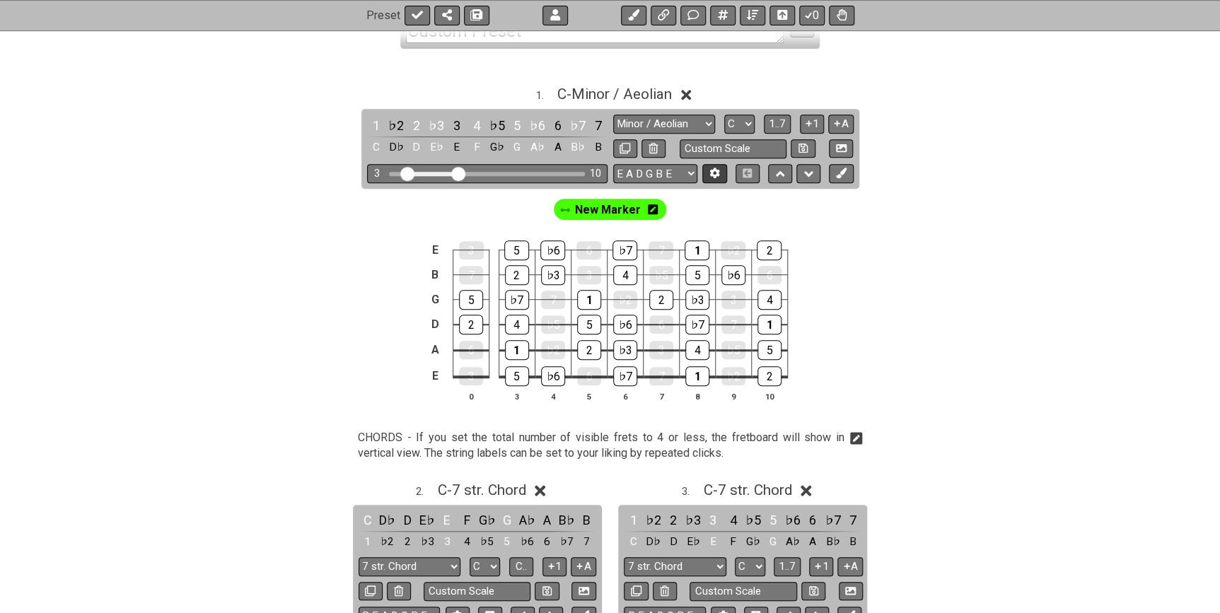
click at [711, 179] on button at bounding box center [714, 173] width 24 height 19
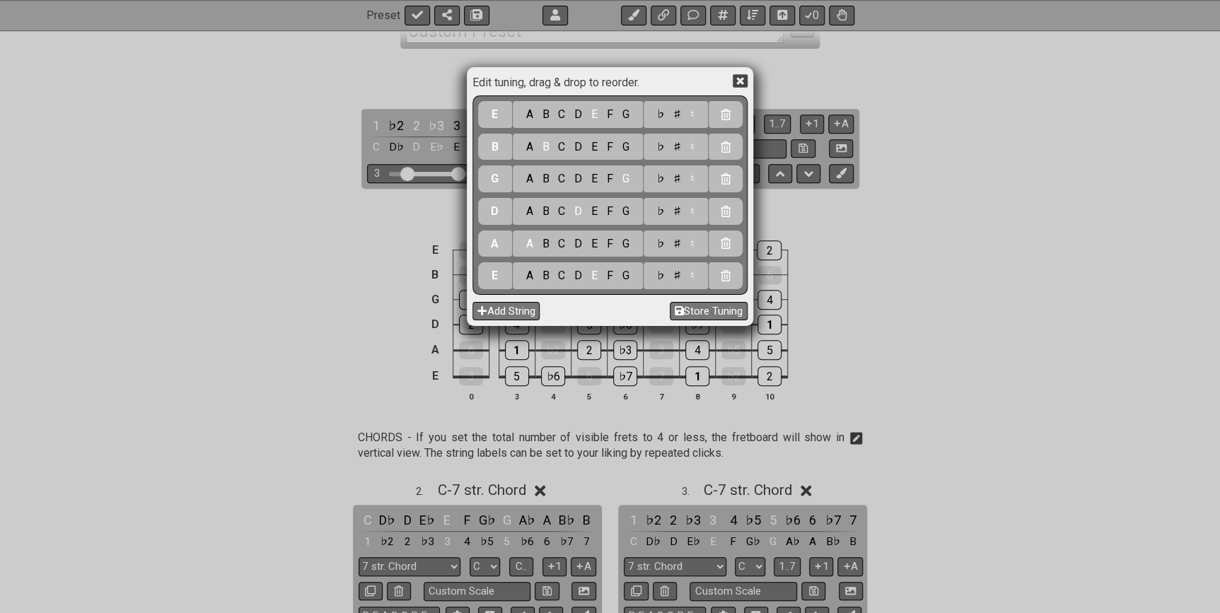
click at [737, 81] on icon at bounding box center [740, 80] width 15 height 13
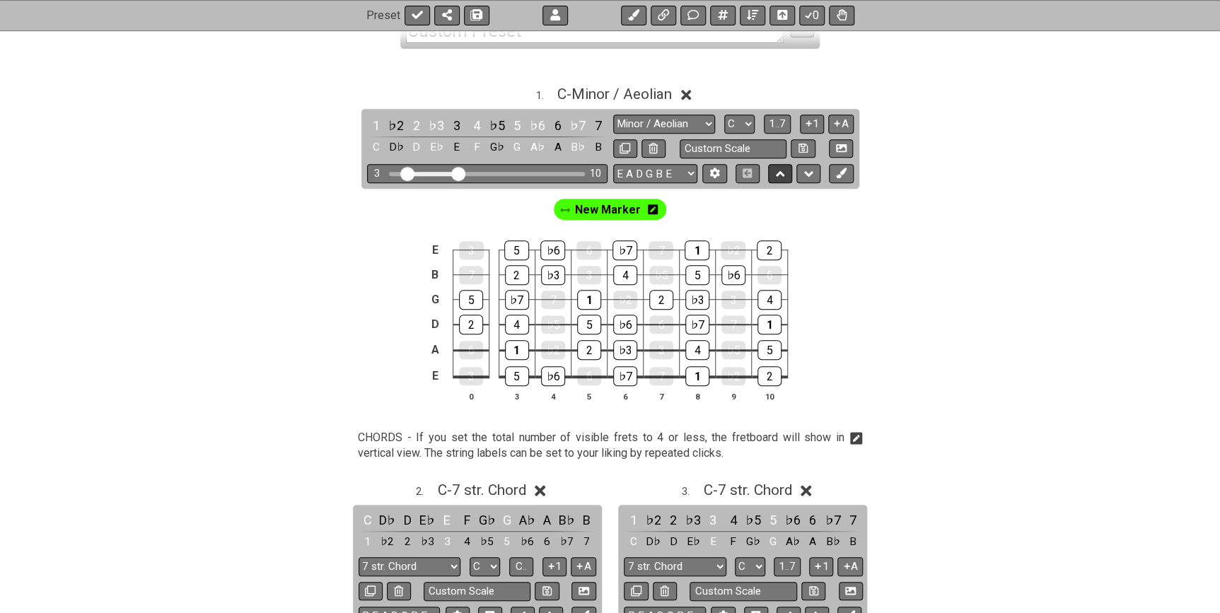
click at [779, 167] on icon at bounding box center [780, 174] width 9 height 14
click at [805, 175] on icon at bounding box center [808, 174] width 9 height 14
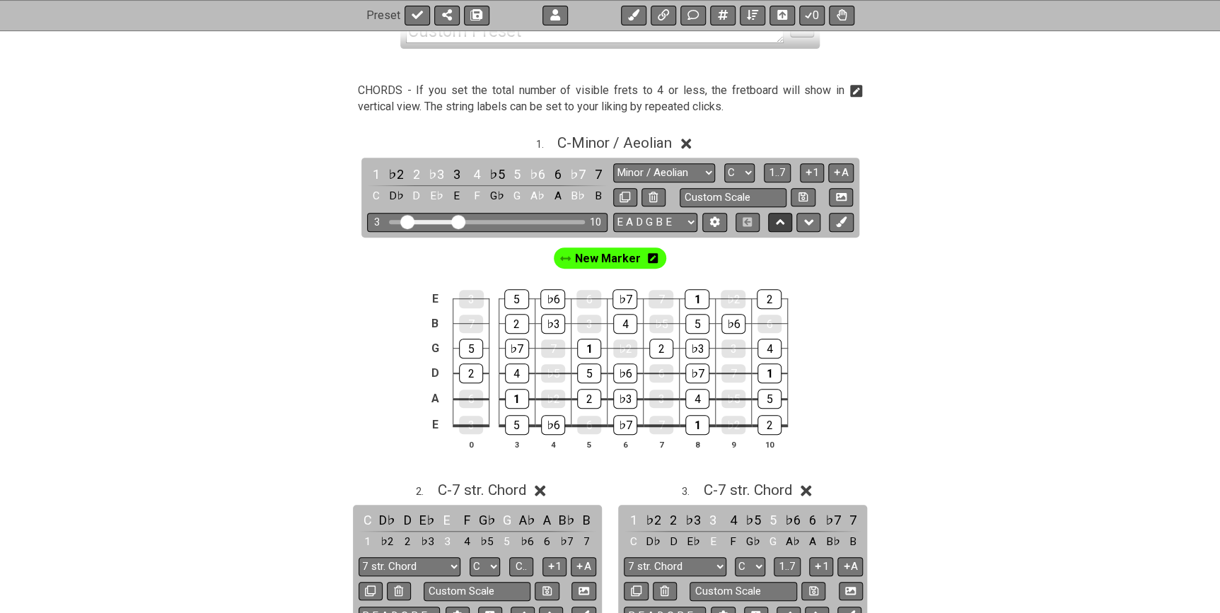
click at [776, 226] on icon at bounding box center [780, 222] width 9 height 14
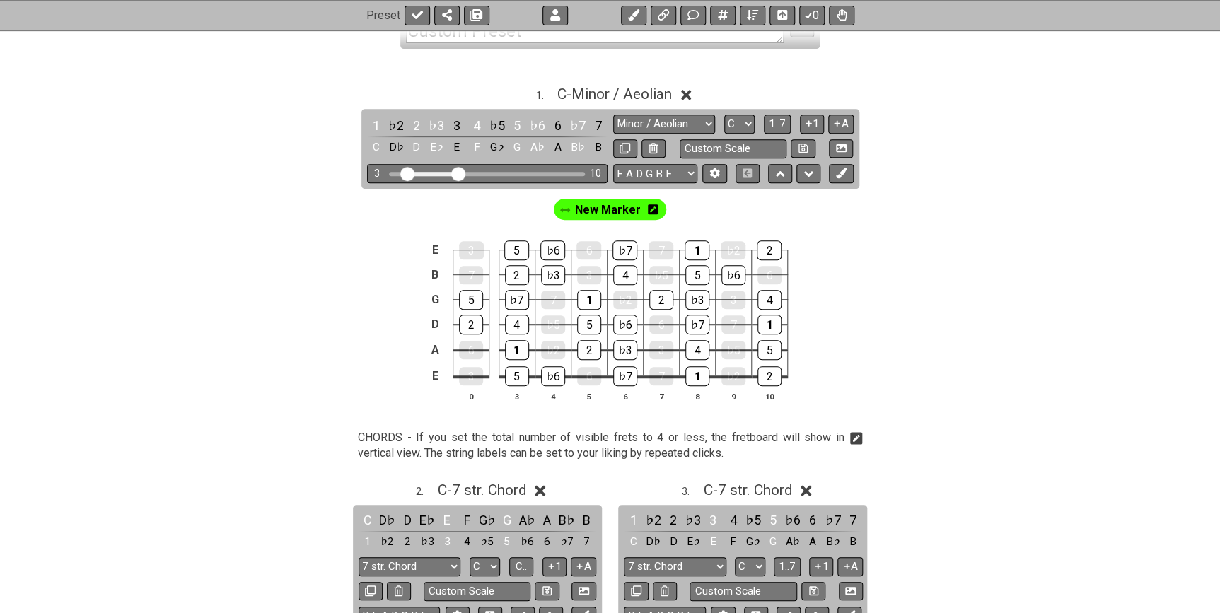
click at [832, 260] on div "E 3 5 ♭6 6 ♭7 7 1 ♭2 2 B 7 2 ♭3 3 4 ♭5 5 ♭6 6 G 5 ♭7 7 1 ♭2 2 ♭3 3 4 D 2 4 ♭5 5…" at bounding box center [610, 322] width 1103 height 199
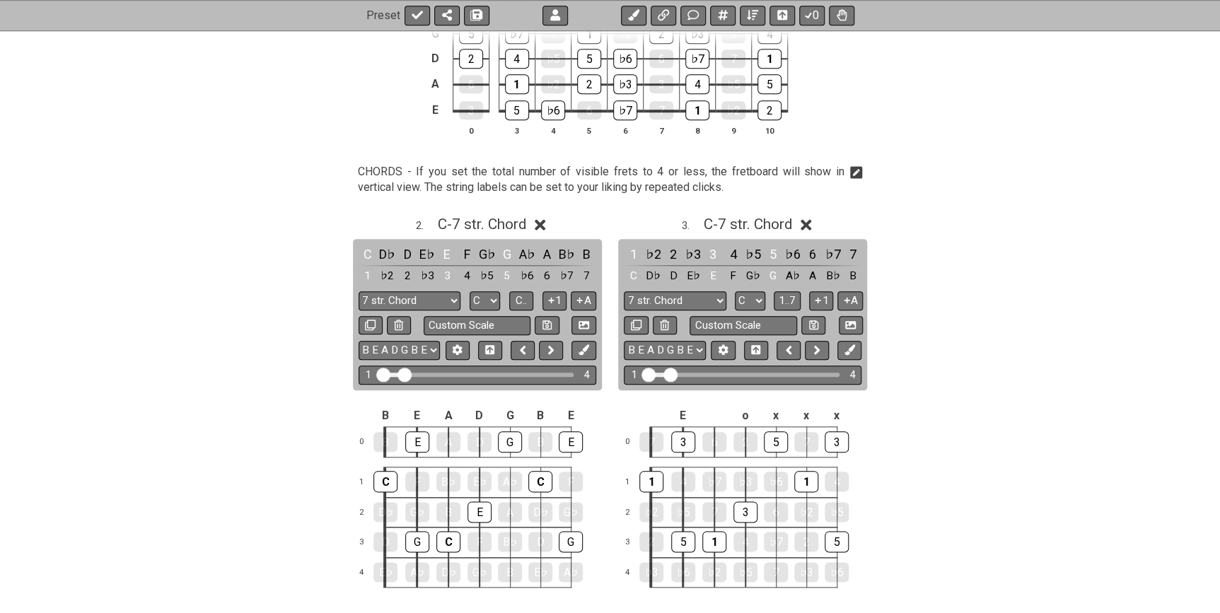
scroll to position [136, 0]
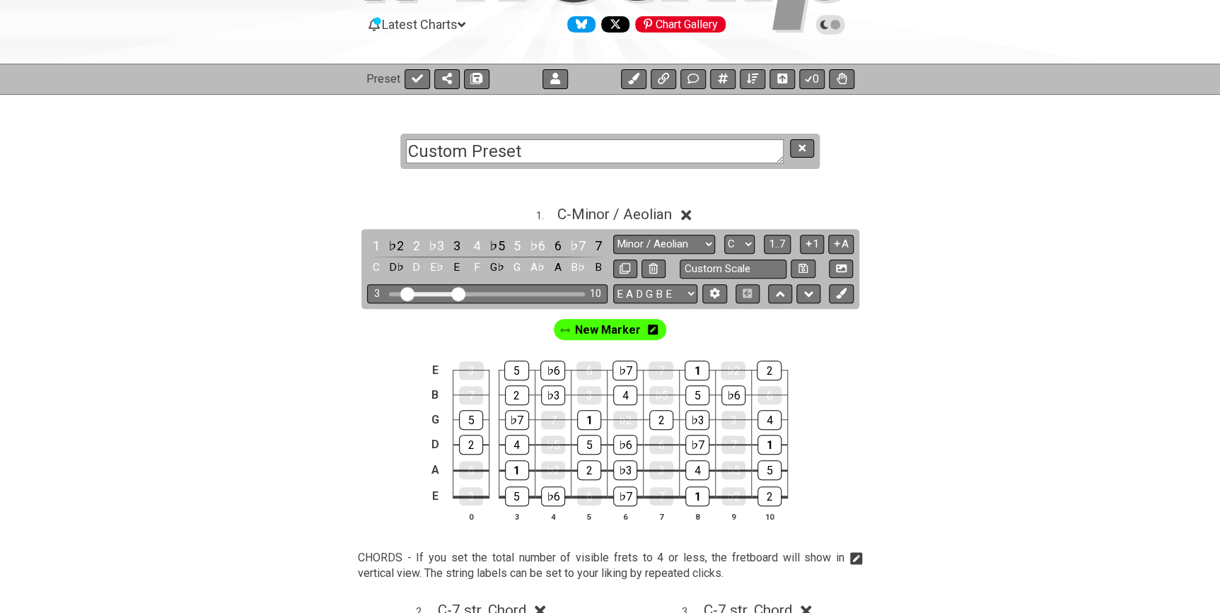
click at [720, 76] on icon at bounding box center [723, 79] width 10 height 10
select select "C"
select select "A"
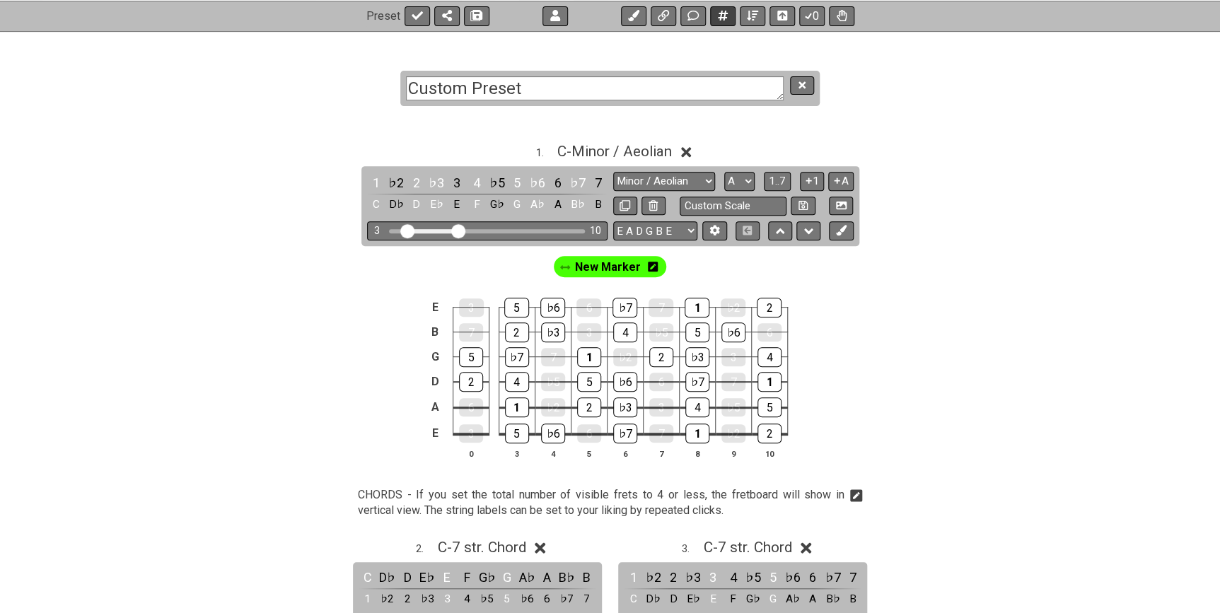
select select "Minor / Aeolian"
select select "E A D G B E"
select select "7 str. Chord"
select select "B E A D G B E"
select select "New Scale"
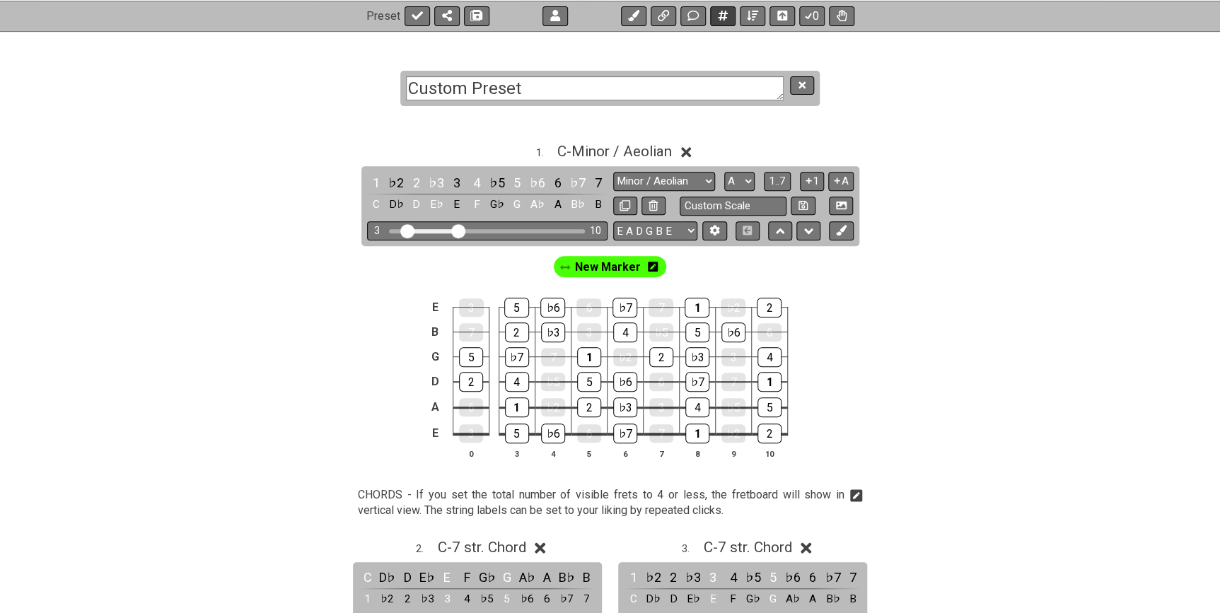
select select "A"
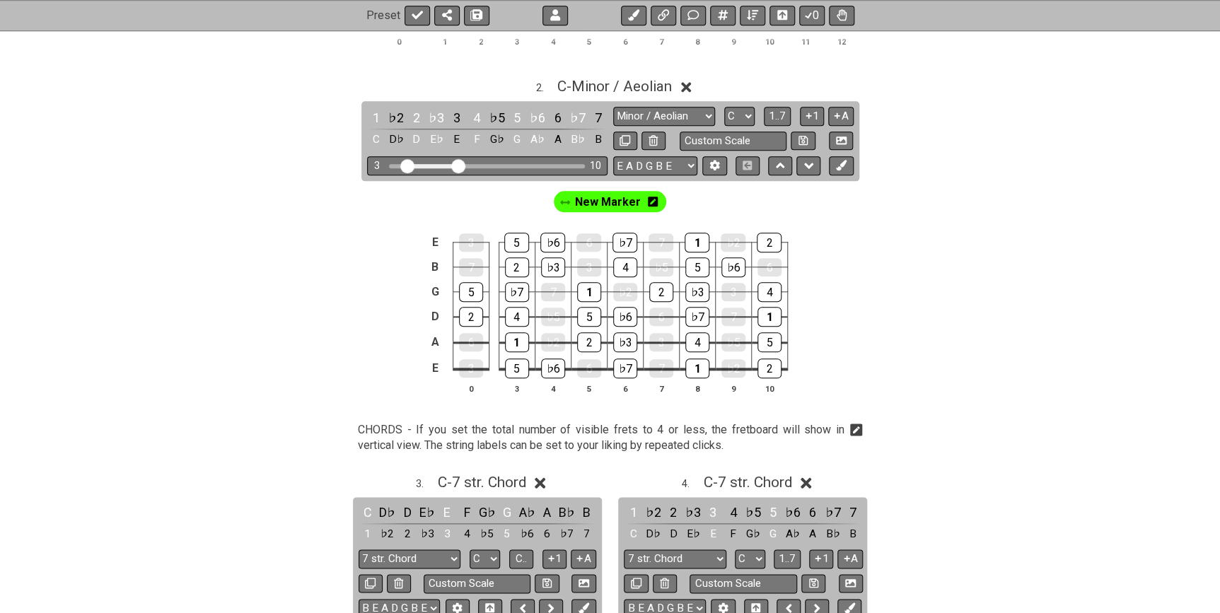
scroll to position [128, 0]
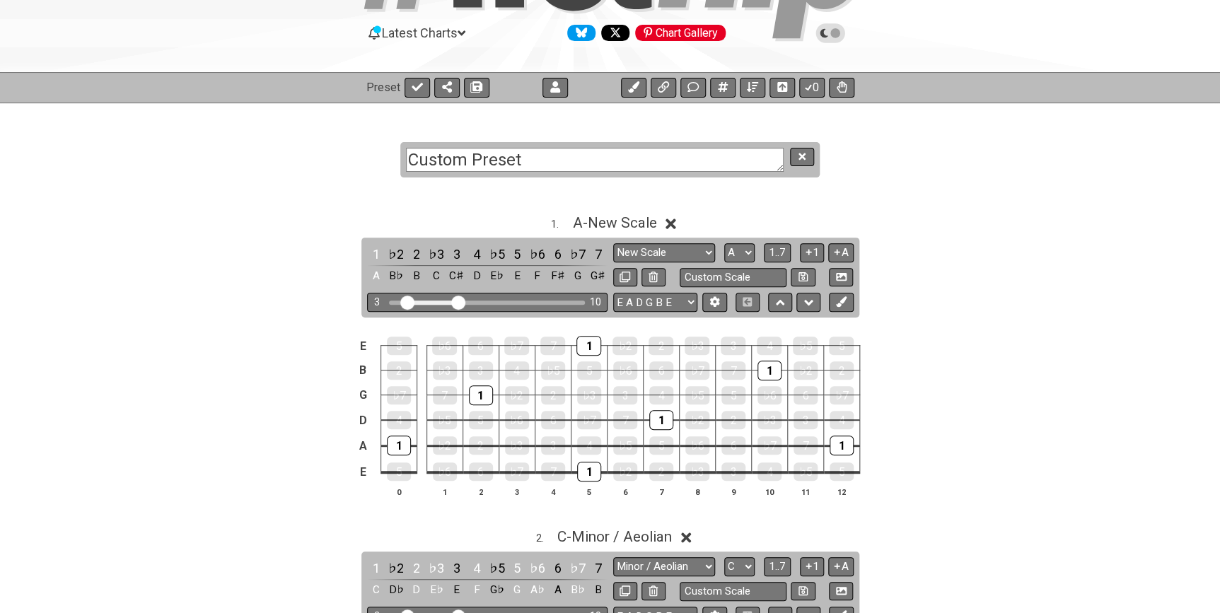
click at [692, 533] on icon at bounding box center [686, 538] width 11 height 11
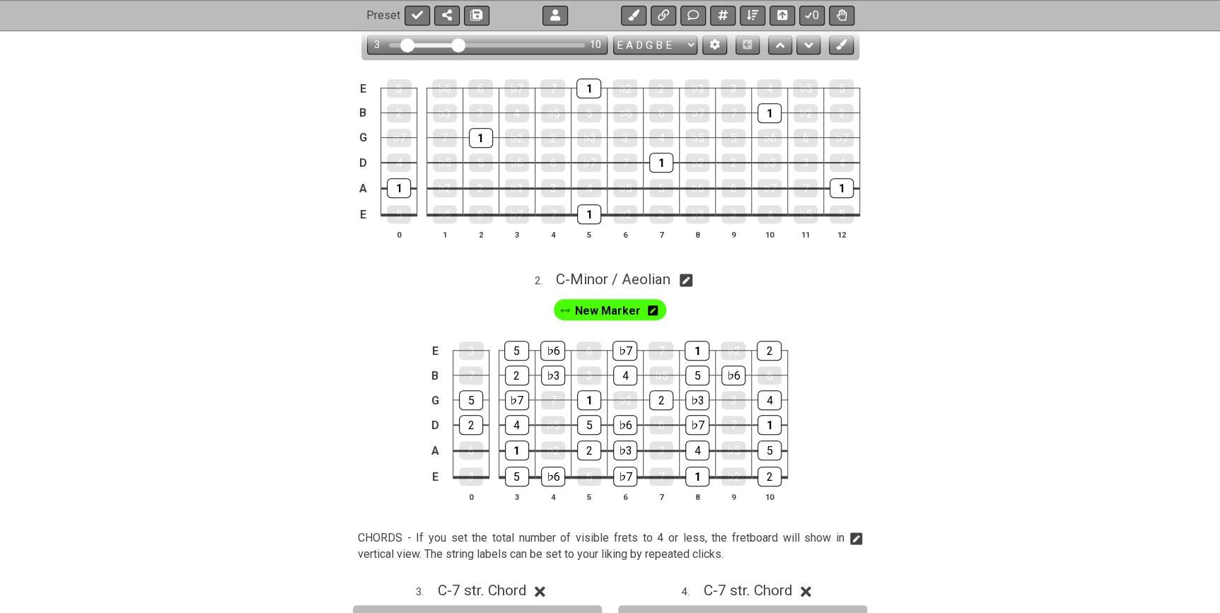
scroll to position [450, 0]
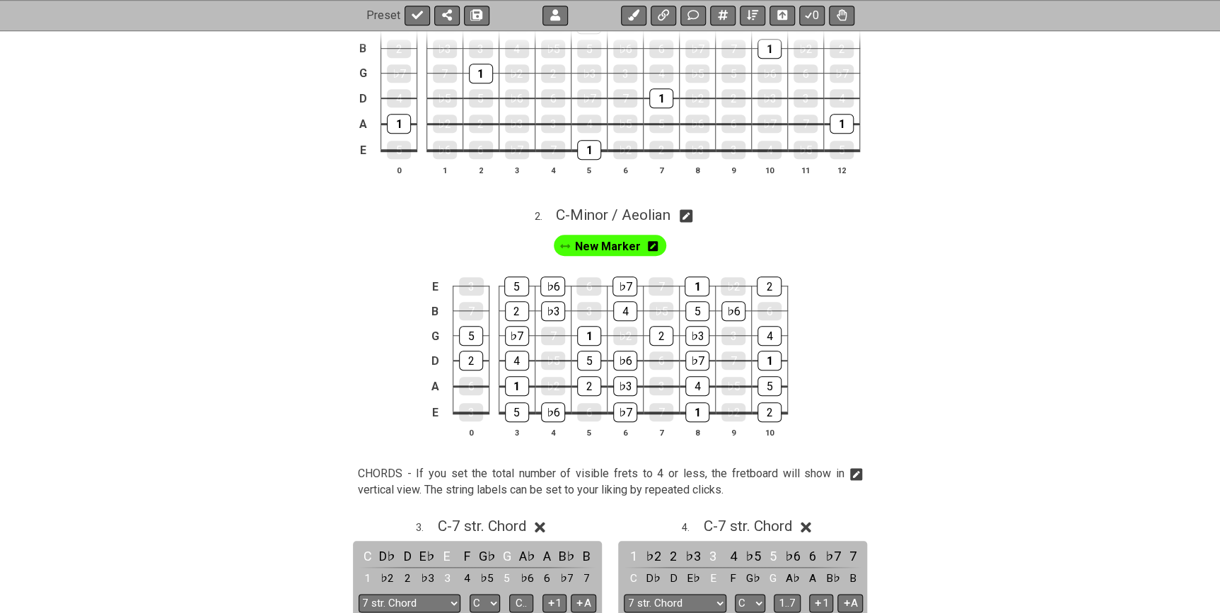
click at [692, 211] on icon at bounding box center [686, 216] width 13 height 15
select select "Minor / Aeolian"
select select "C"
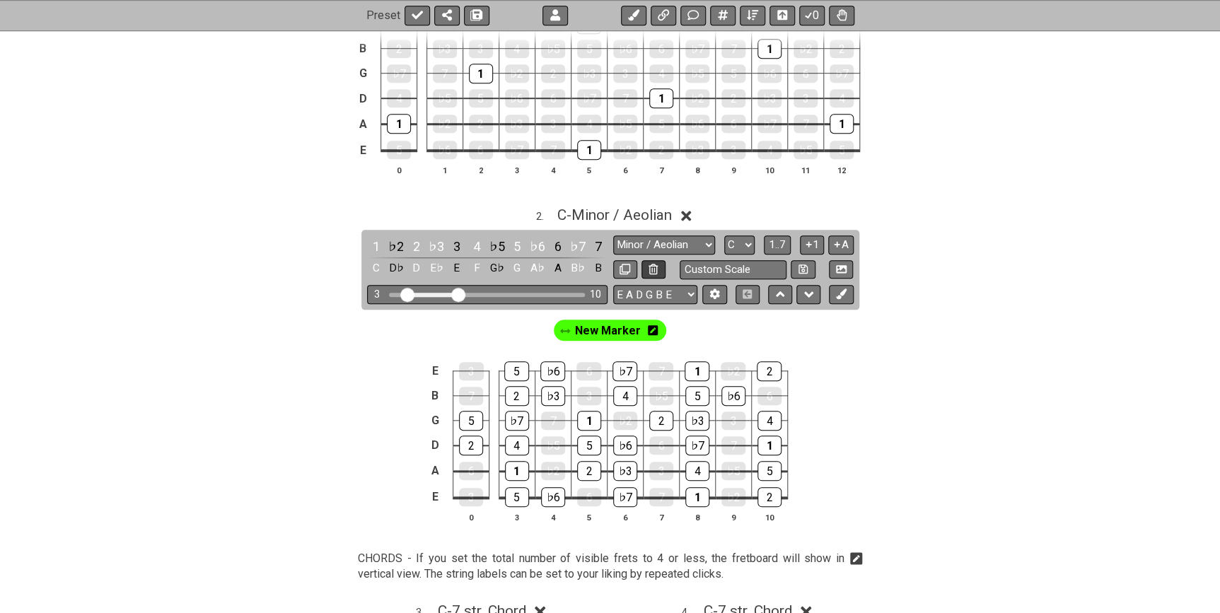
click at [650, 267] on icon at bounding box center [652, 269] width 9 height 11
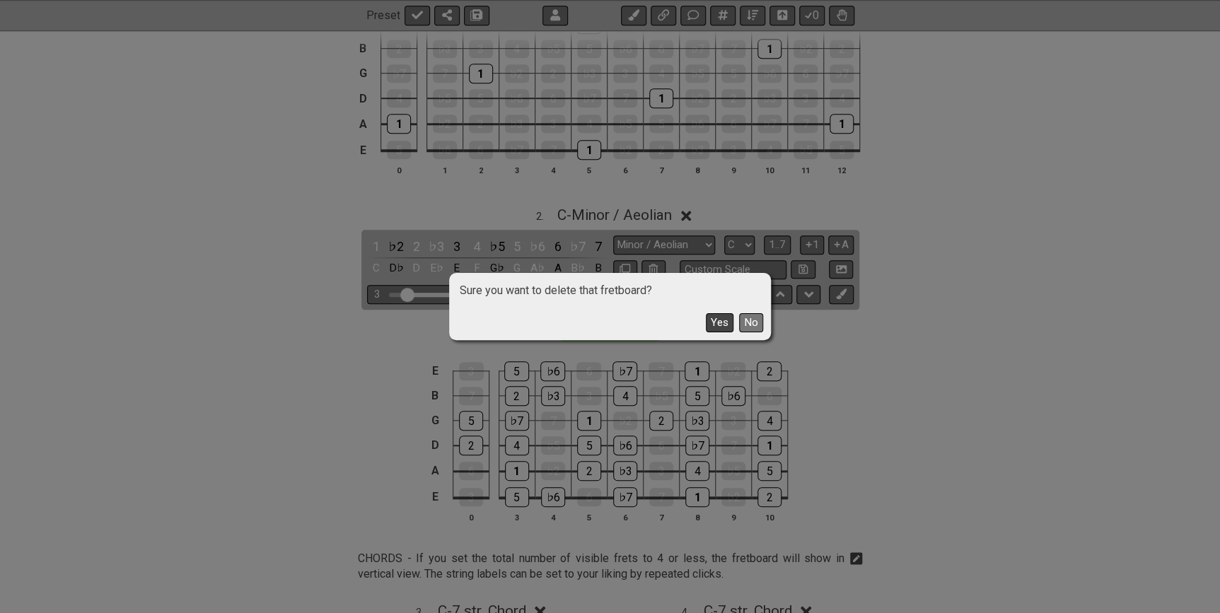
click at [725, 329] on button "Yes" at bounding box center [720, 322] width 28 height 19
select select "A"
select select "Markers"
select select "E A D G B E"
select select "7 str. Chord"
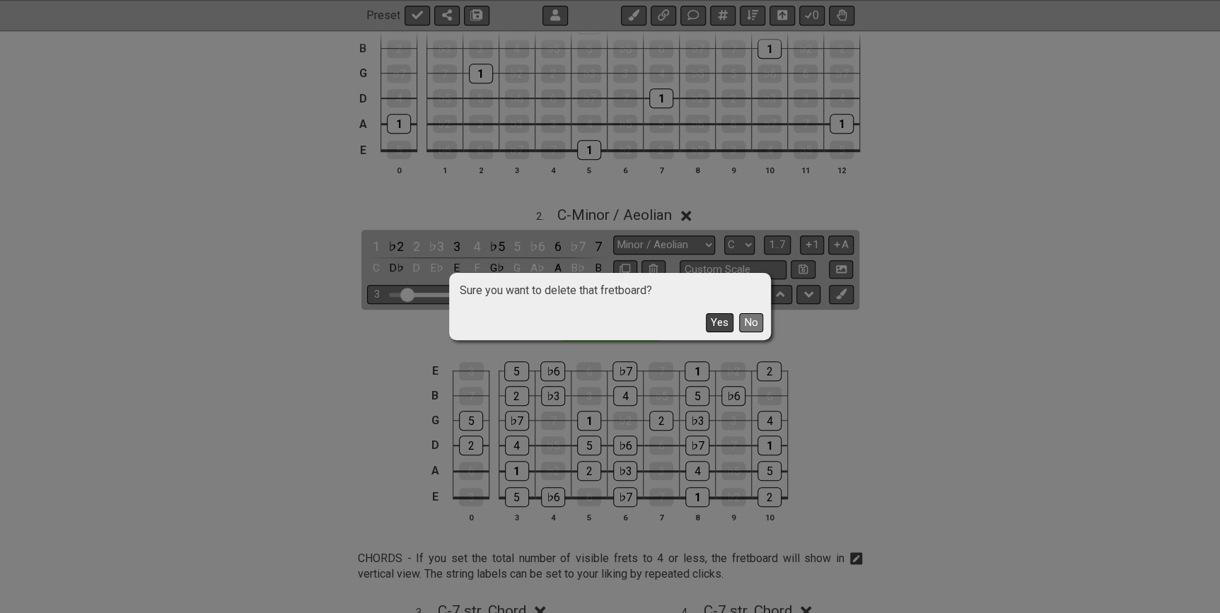
select select "B E A D G B E"
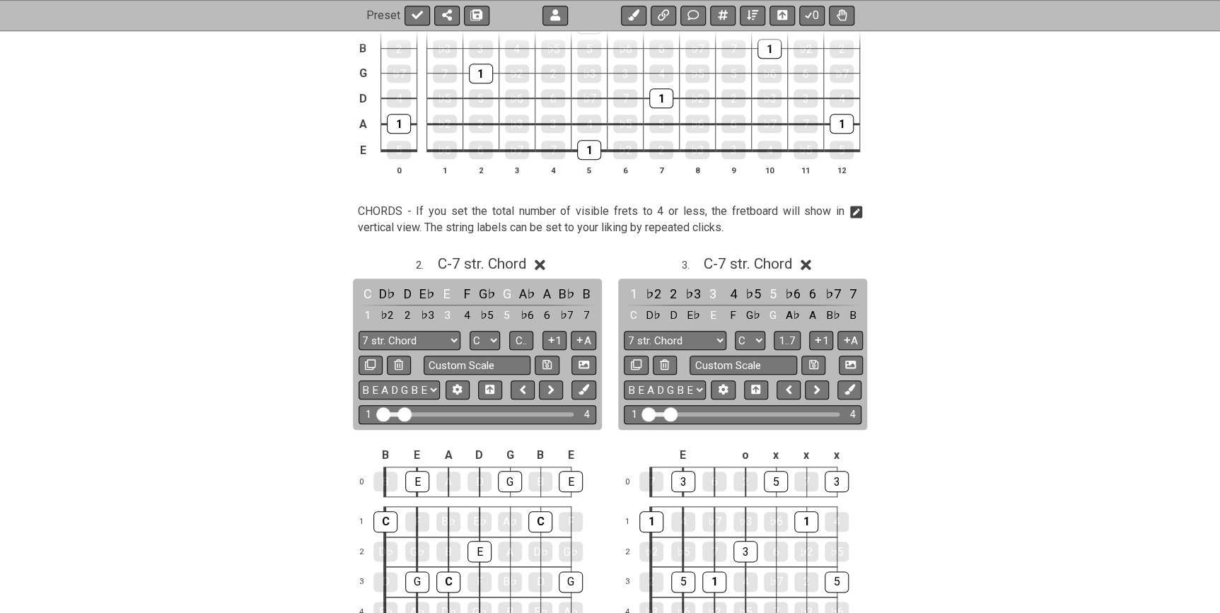
click at [859, 212] on icon at bounding box center [856, 212] width 13 height 13
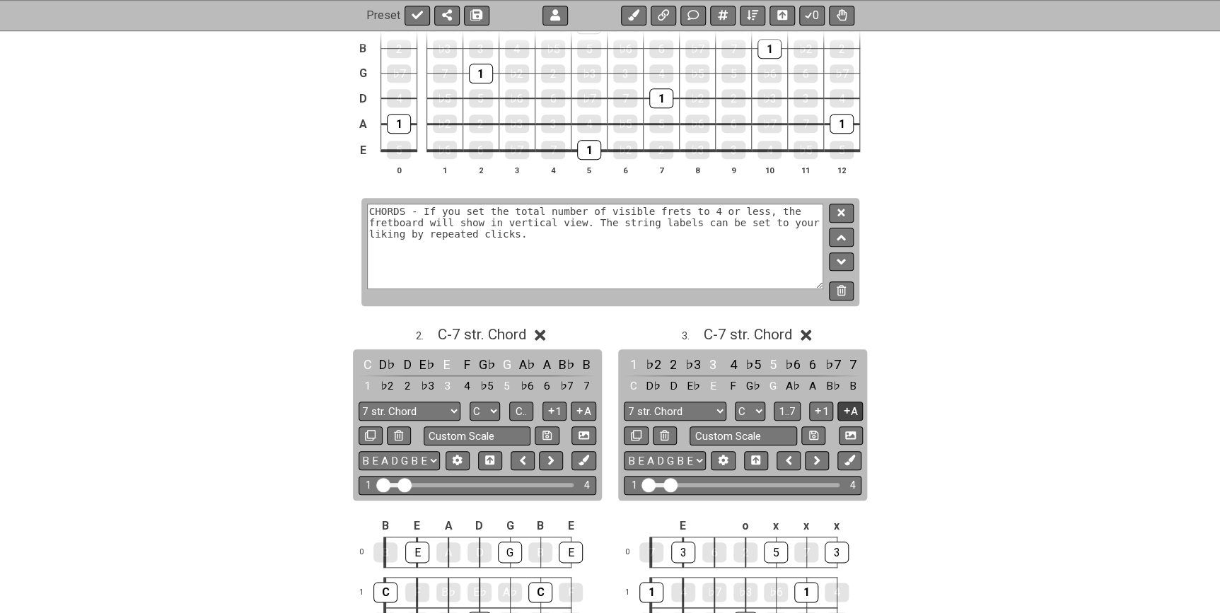
click at [841, 290] on icon at bounding box center [841, 290] width 9 height 11
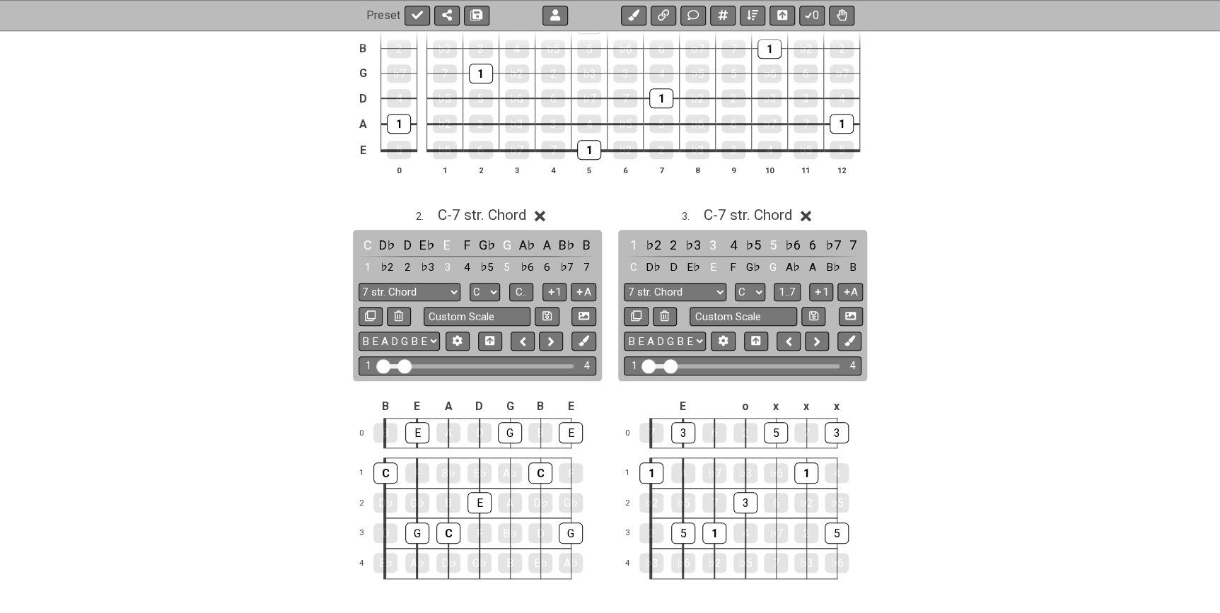
click at [811, 211] on icon at bounding box center [806, 216] width 11 height 11
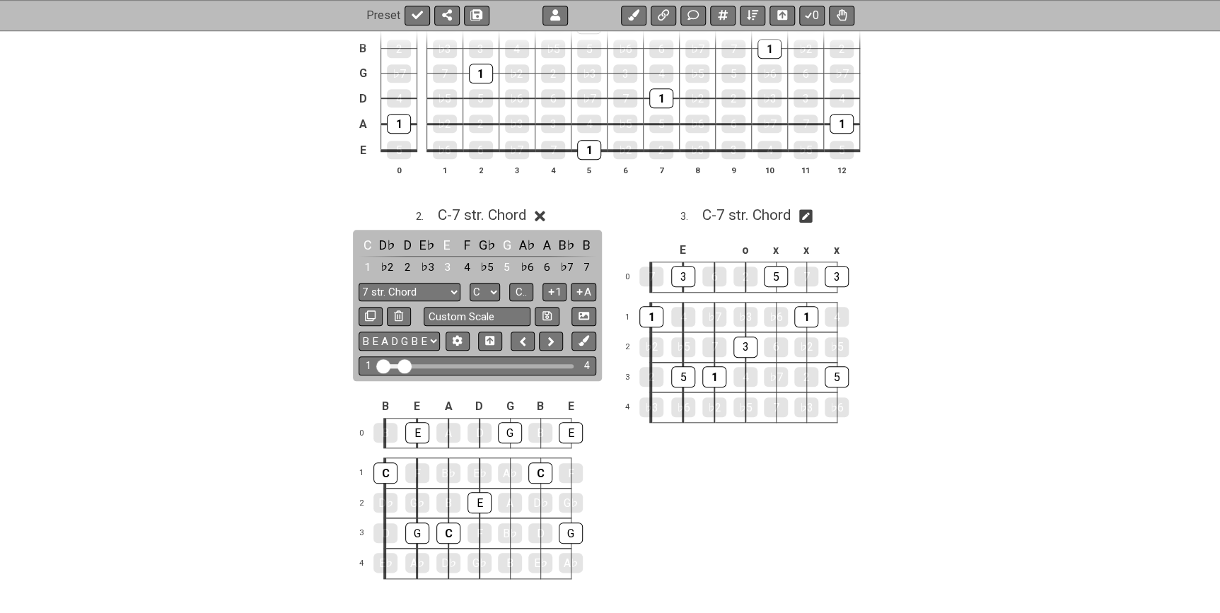
click at [540, 215] on icon at bounding box center [540, 216] width 11 height 11
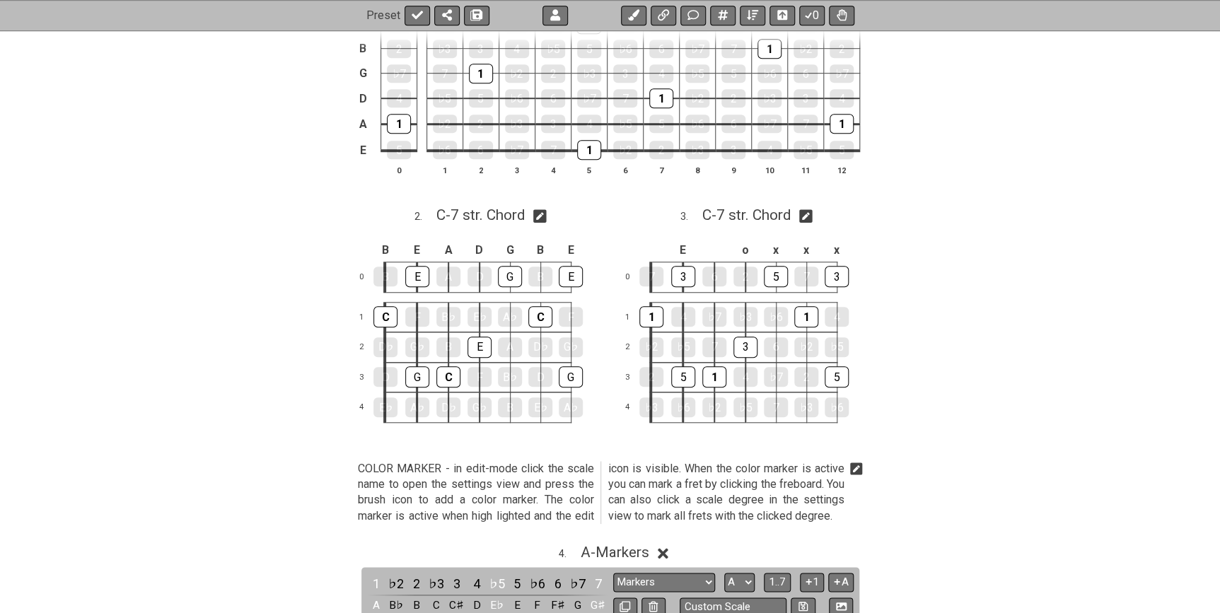
scroll to position [643, 0]
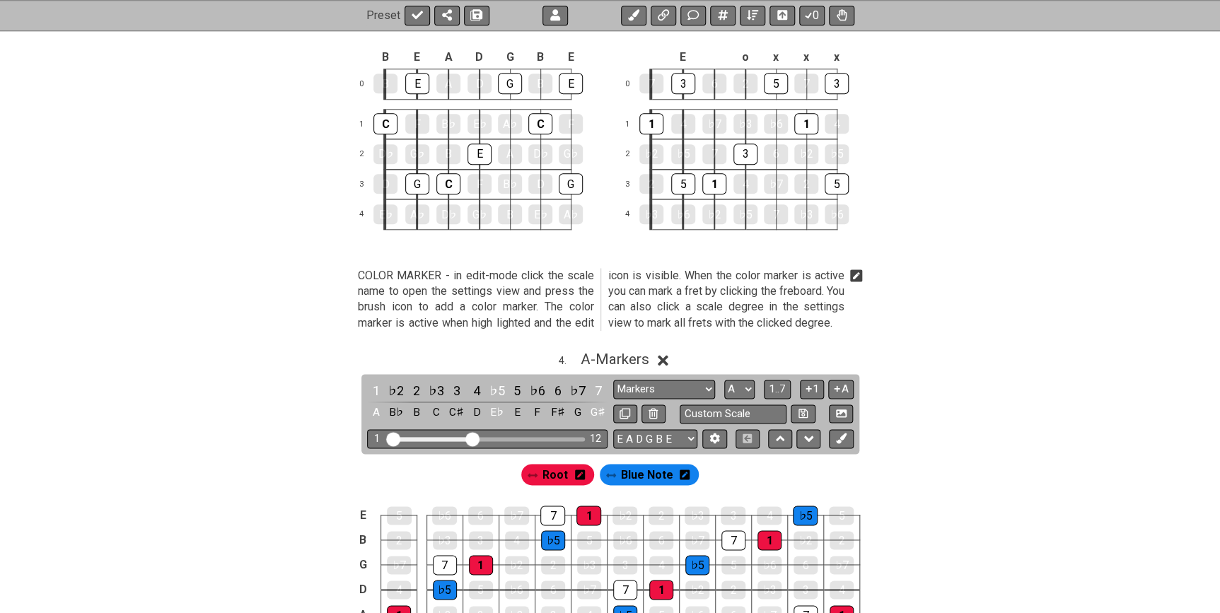
click at [858, 269] on icon at bounding box center [856, 276] width 13 height 14
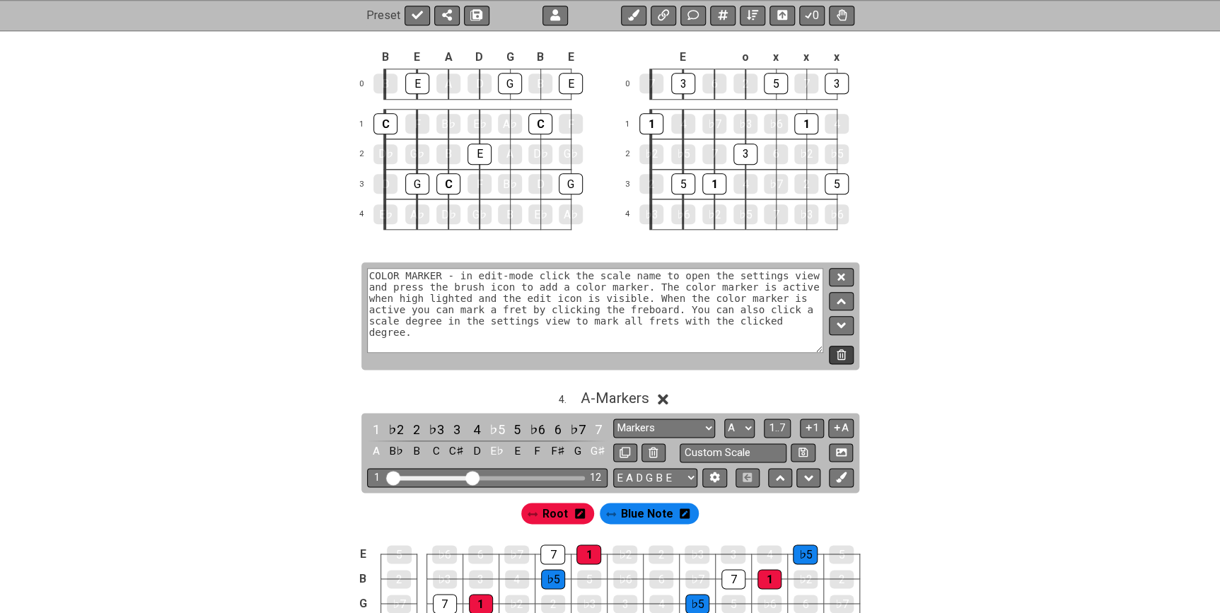
click at [839, 357] on button at bounding box center [841, 355] width 24 height 19
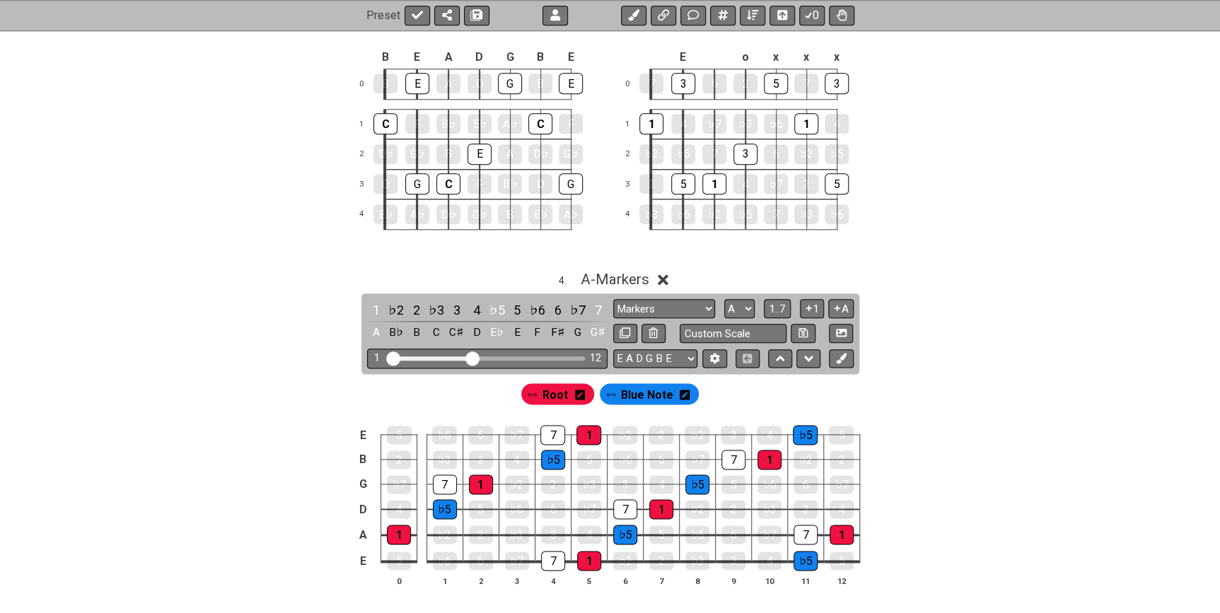
click at [669, 274] on div "4 . A - Markers" at bounding box center [610, 275] width 1103 height 27
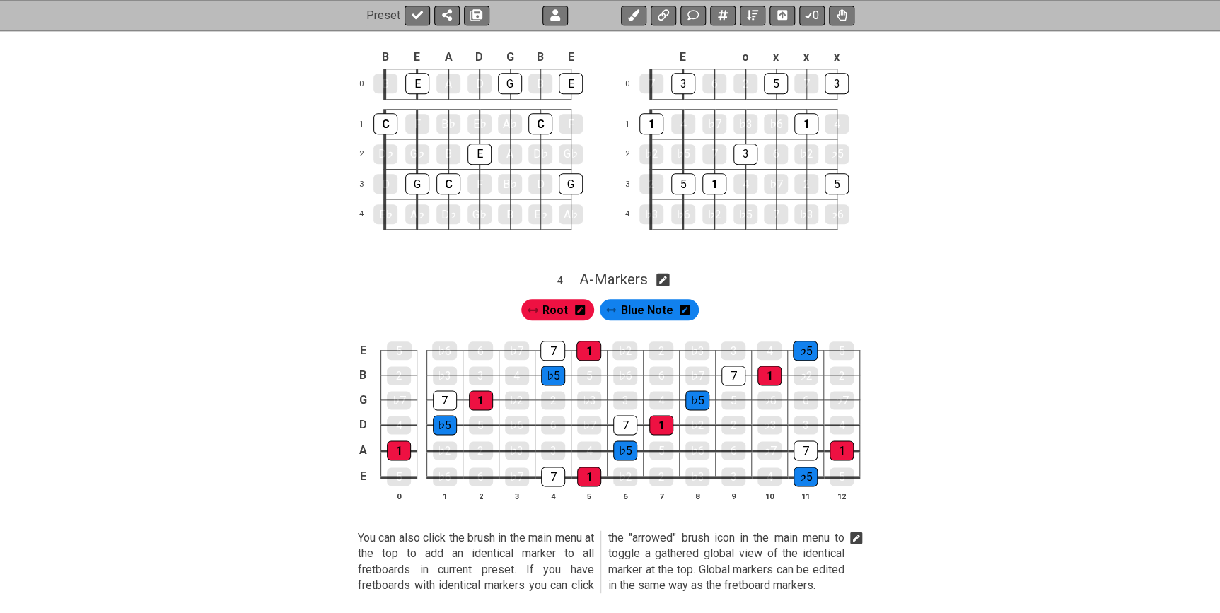
click at [668, 274] on icon at bounding box center [662, 279] width 13 height 15
select select "A"
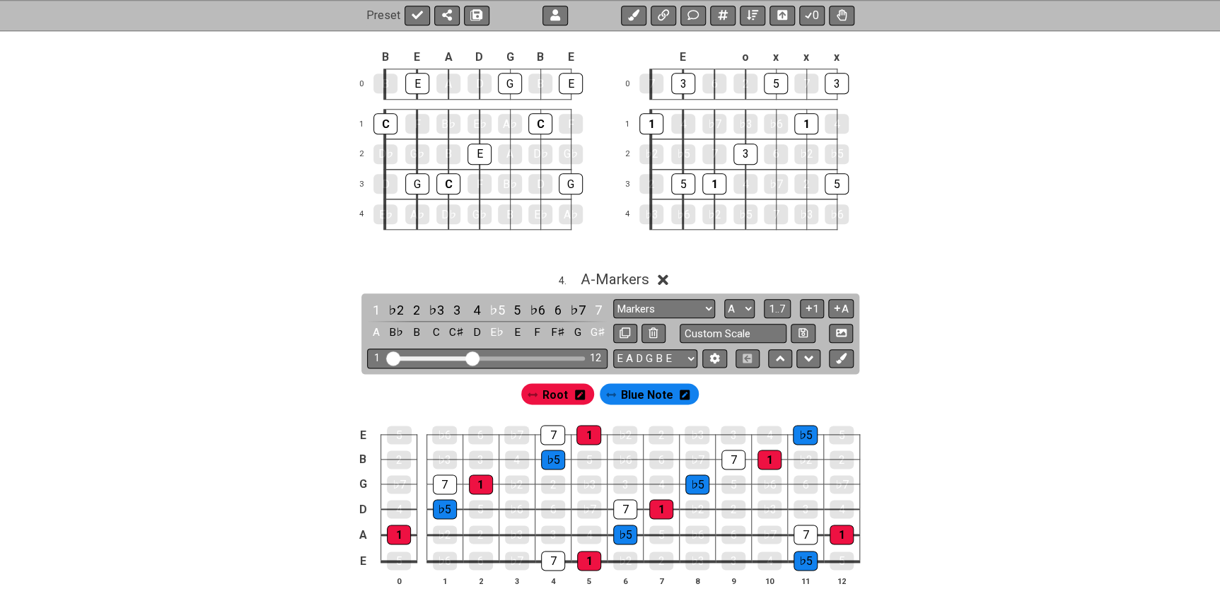
click at [666, 274] on icon at bounding box center [663, 279] width 11 height 15
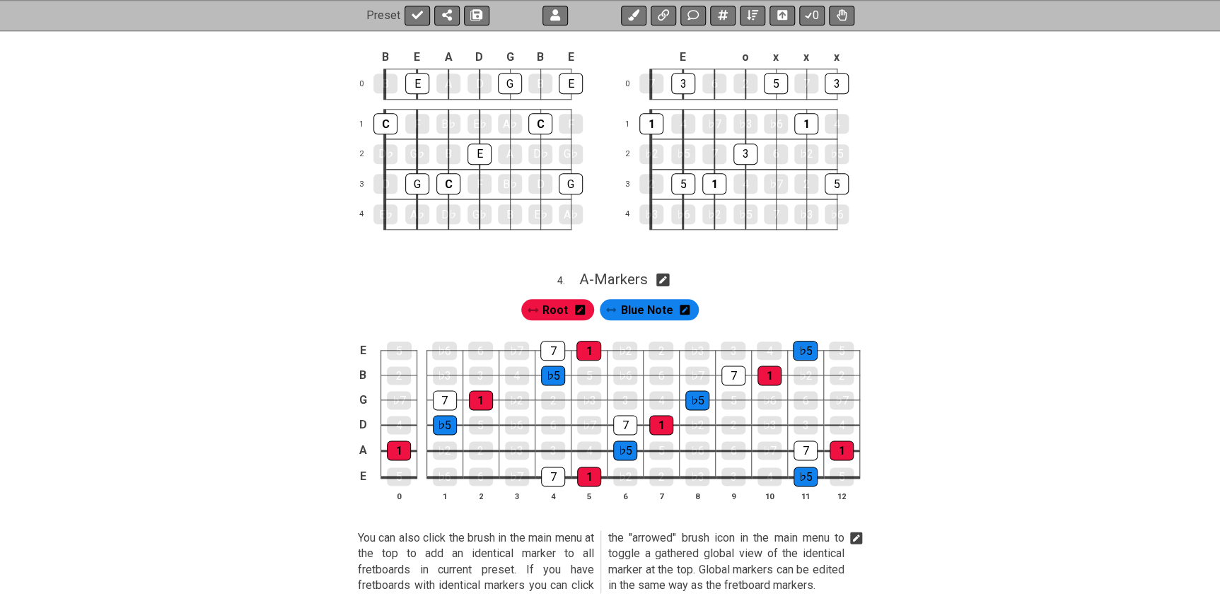
scroll to position [811, 0]
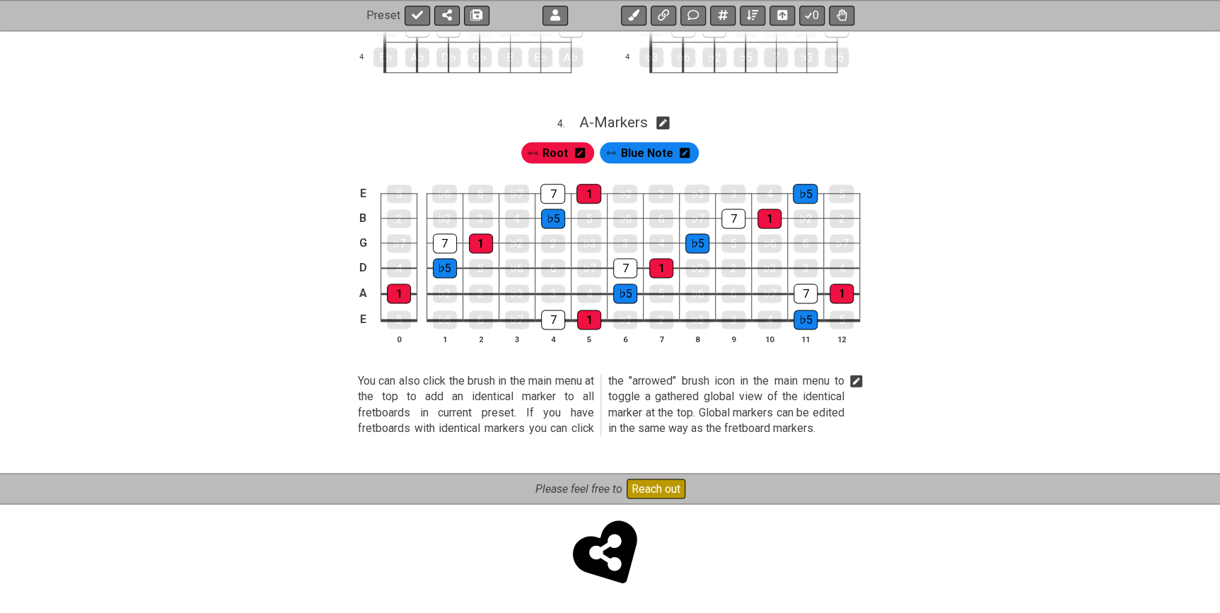
click at [858, 376] on icon at bounding box center [856, 382] width 13 height 13
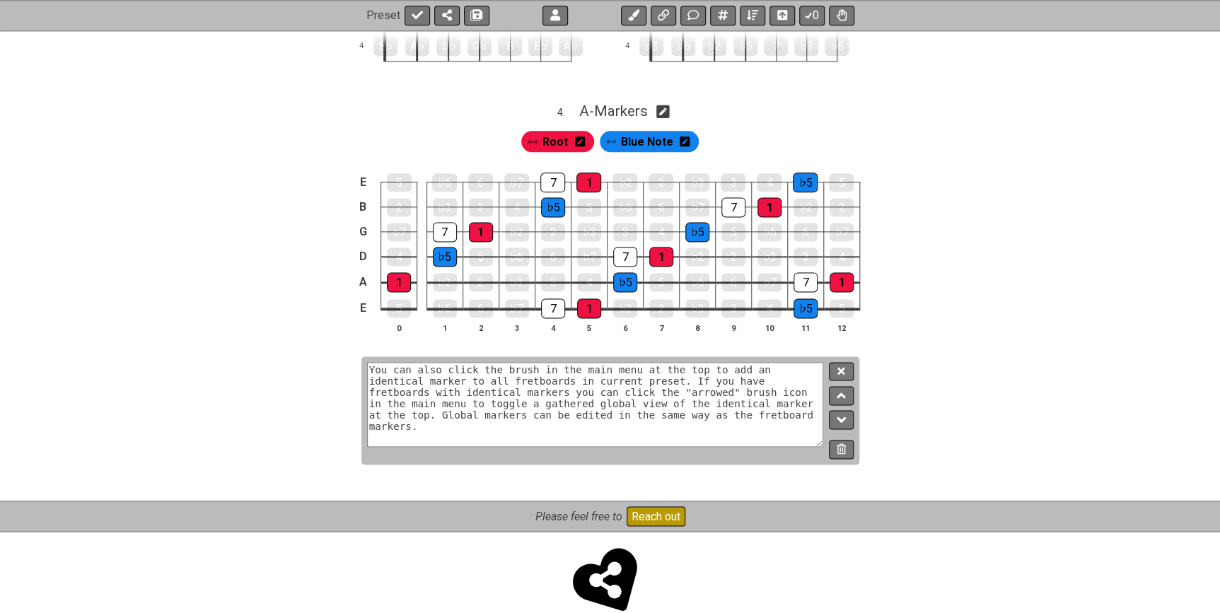
click at [840, 452] on button at bounding box center [841, 449] width 24 height 19
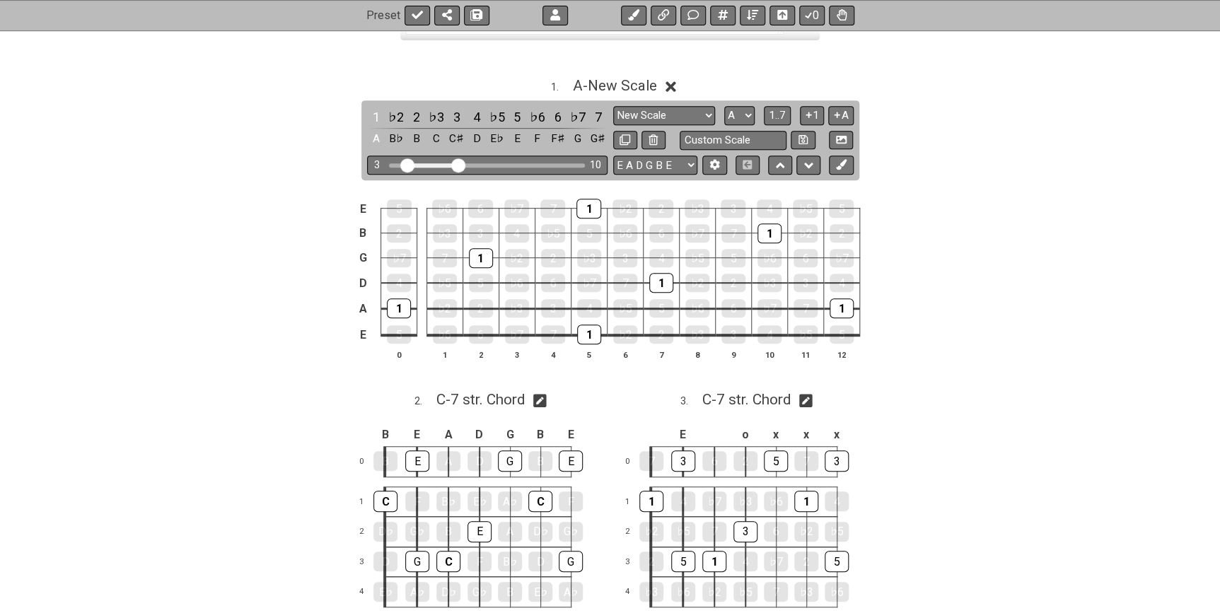
scroll to position [0, 0]
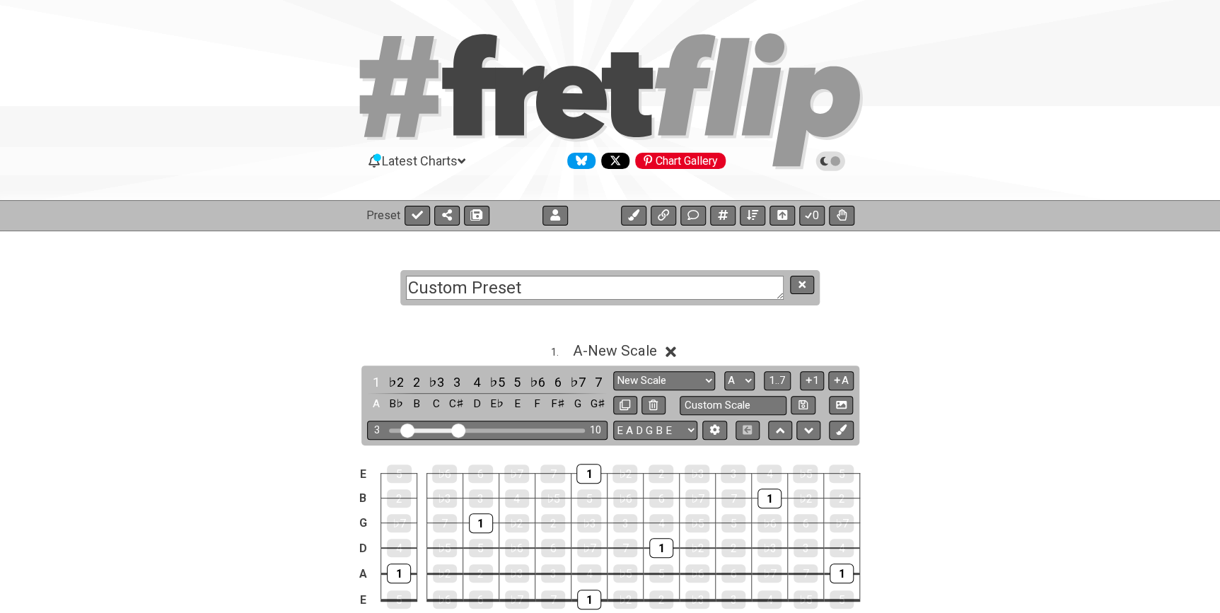
click at [670, 349] on icon at bounding box center [670, 351] width 11 height 15
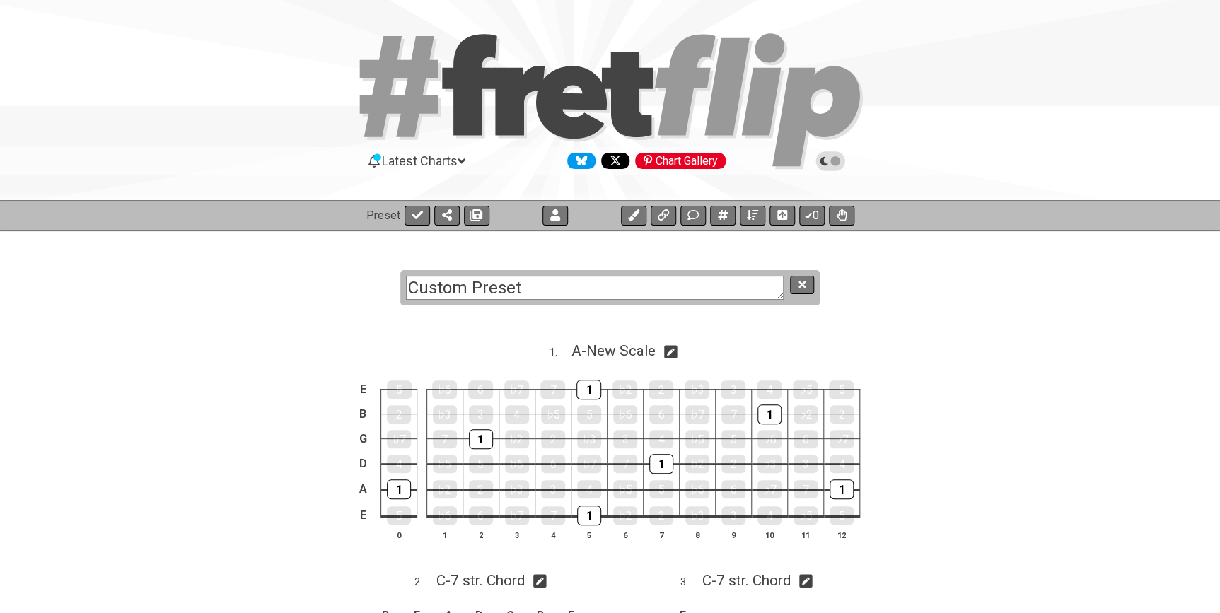
click at [670, 356] on icon at bounding box center [670, 351] width 13 height 13
select select "A"
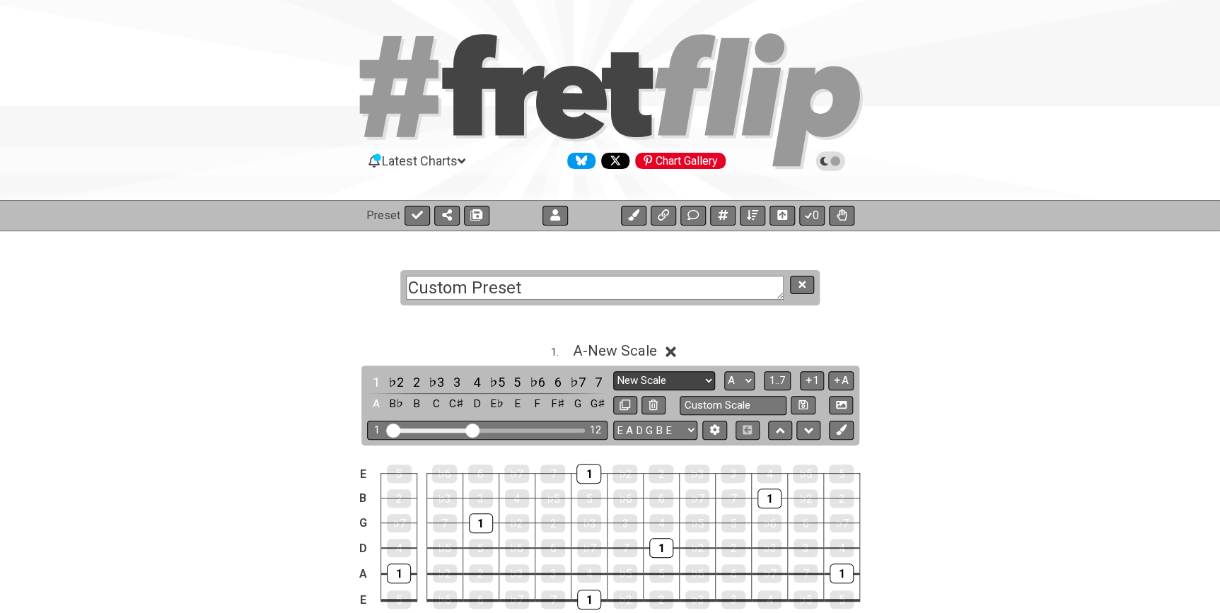
click at [678, 376] on select "New Scale New Scale Minor Pentatonic Major Pentatonic Minor Blues Major Blues M…" at bounding box center [664, 380] width 102 height 19
click at [613, 371] on select "New Scale New Scale Minor Pentatonic Major Pentatonic Minor Blues Major Blues M…" at bounding box center [664, 380] width 102 height 19
click at [662, 376] on select "New Scale New Scale Minor Pentatonic Major Pentatonic Minor Blues Major Blues M…" at bounding box center [664, 380] width 102 height 19
select select "Major 7th"
click at [613, 371] on select "New Scale New Scale Minor Pentatonic Major Pentatonic Minor Blues Major Blues M…" at bounding box center [664, 380] width 102 height 19
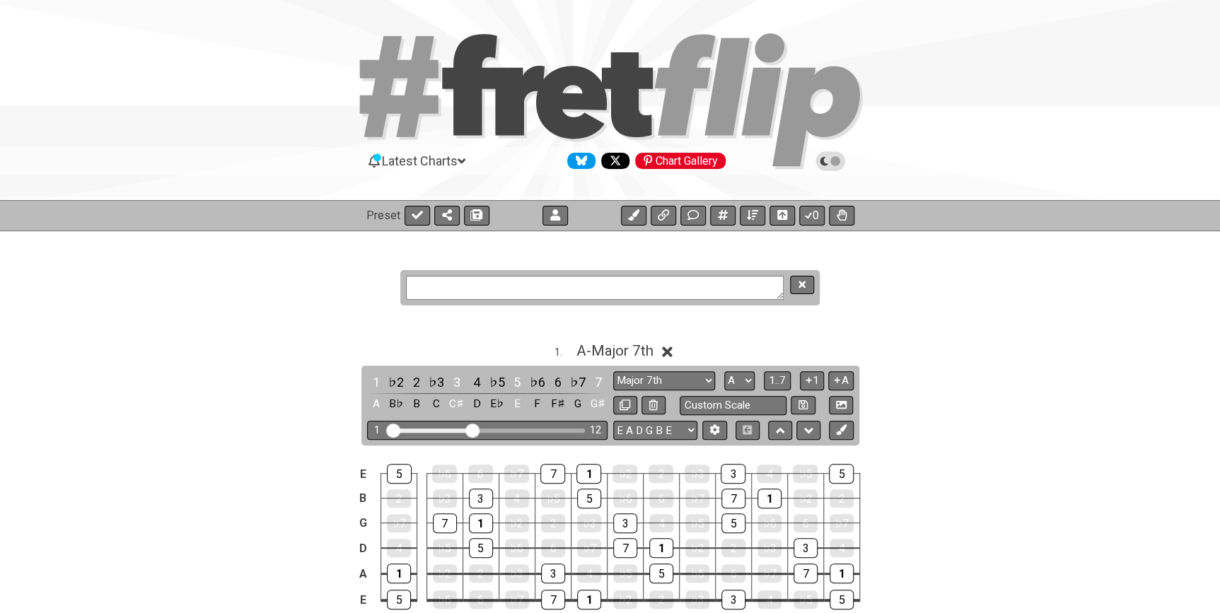
drag, startPoint x: 562, startPoint y: 280, endPoint x: 354, endPoint y: 275, distance: 208.7
click at [863, 286] on section "Modelo Digitação 01" at bounding box center [610, 274] width 1220 height 87
click at [685, 289] on textarea "Modelo Digitação 01" at bounding box center [595, 288] width 378 height 25
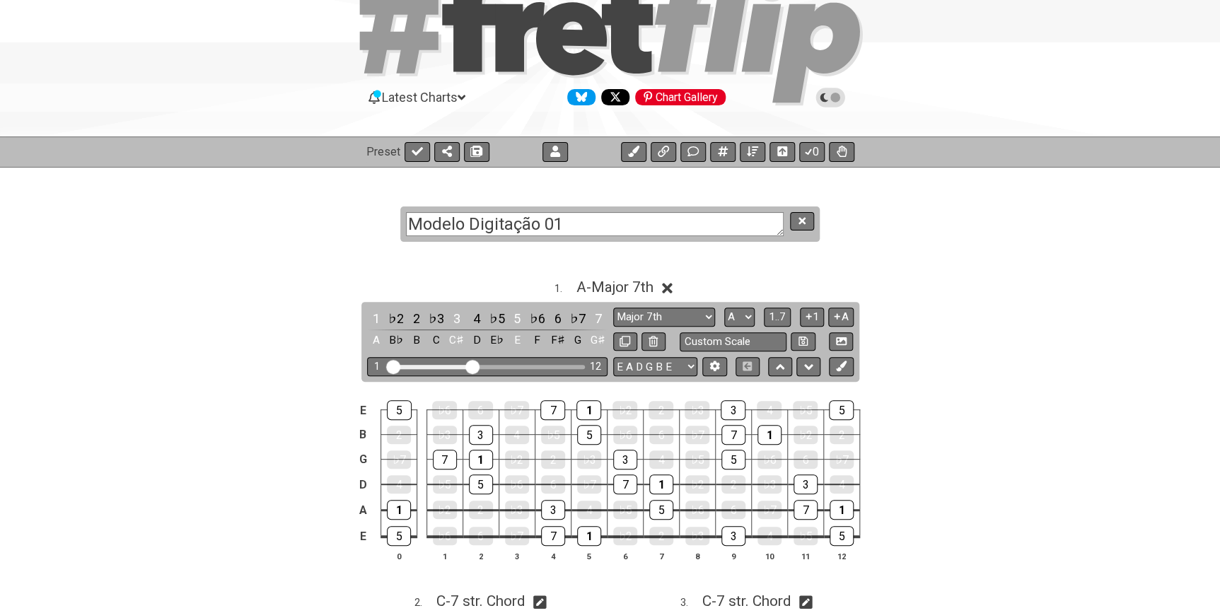
click at [673, 284] on icon at bounding box center [667, 288] width 11 height 11
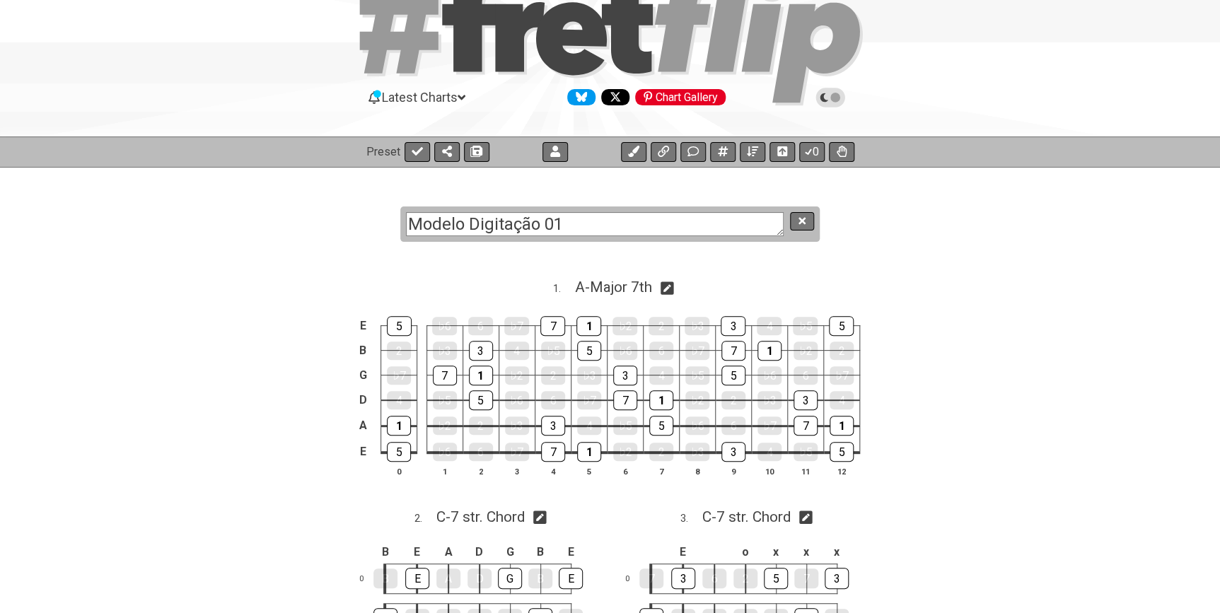
click at [591, 220] on textarea "Modelo Digitação 01" at bounding box center [595, 224] width 378 height 25
drag, startPoint x: 590, startPoint y: 231, endPoint x: 387, endPoint y: 215, distance: 203.6
click at [390, 215] on section "Modelo Digitação 01" at bounding box center [610, 210] width 1220 height 87
type textarea "Escala Menor - Digitação 01"
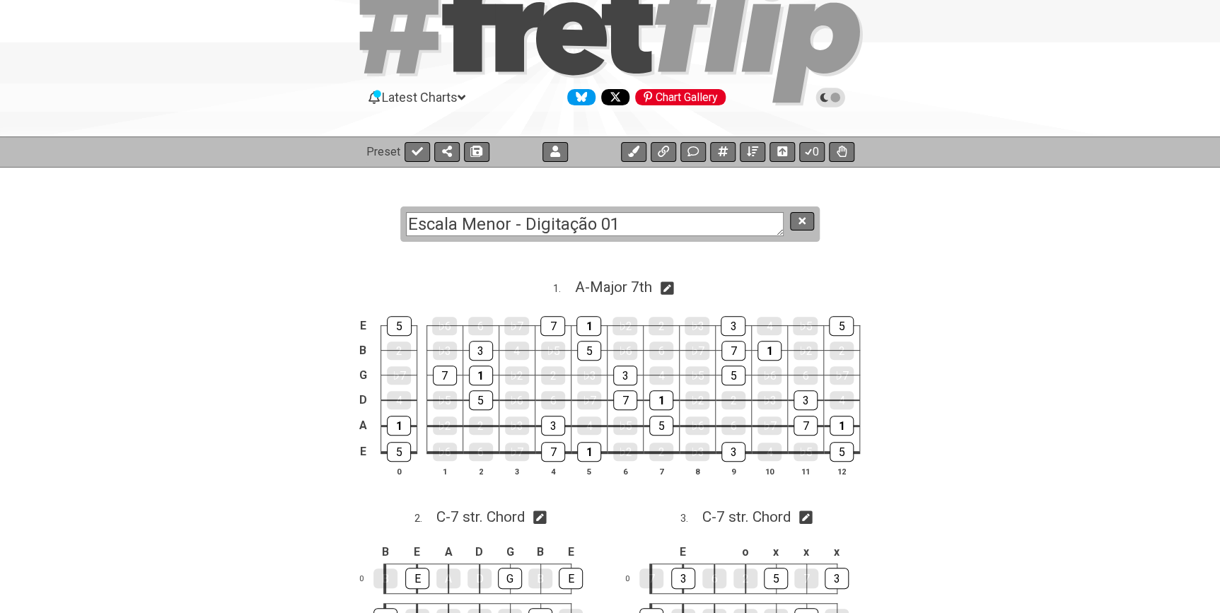
click at [673, 284] on icon at bounding box center [667, 287] width 13 height 13
select select "Major 7th"
select select "A"
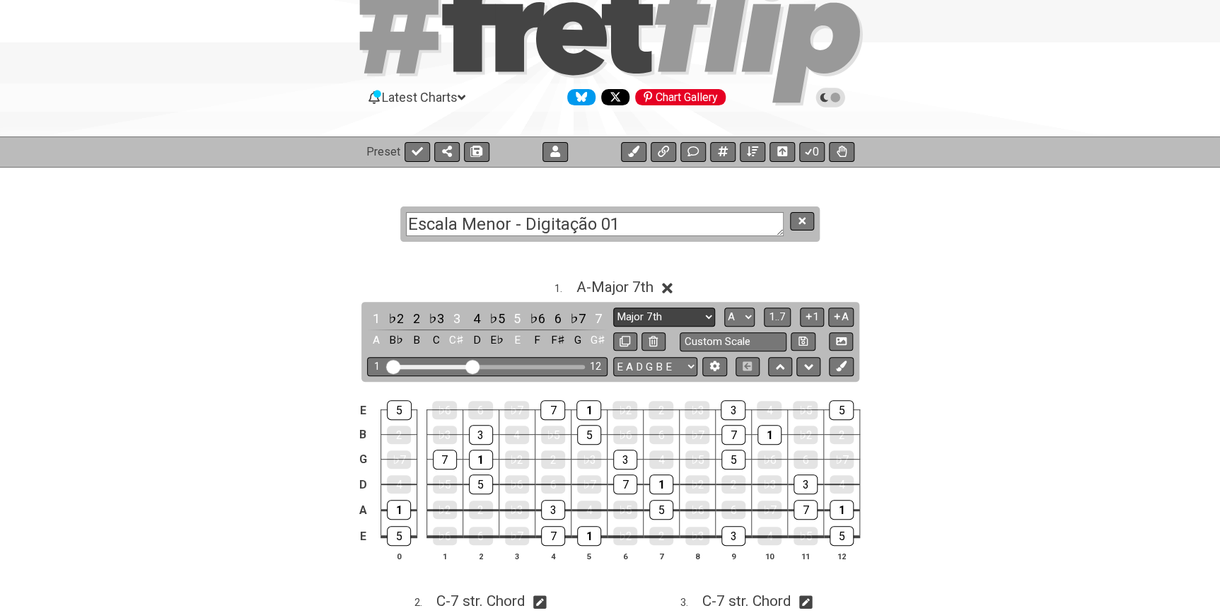
click at [682, 313] on select "New Scale New Scale Minor Pentatonic Major Pentatonic Minor Blues Major Blues M…" at bounding box center [664, 317] width 102 height 19
select select "Minor / Aeolian"
click at [613, 308] on select "New Scale New Scale Minor Pentatonic Major Pentatonic Minor Blues Major Blues M…" at bounding box center [664, 317] width 102 height 19
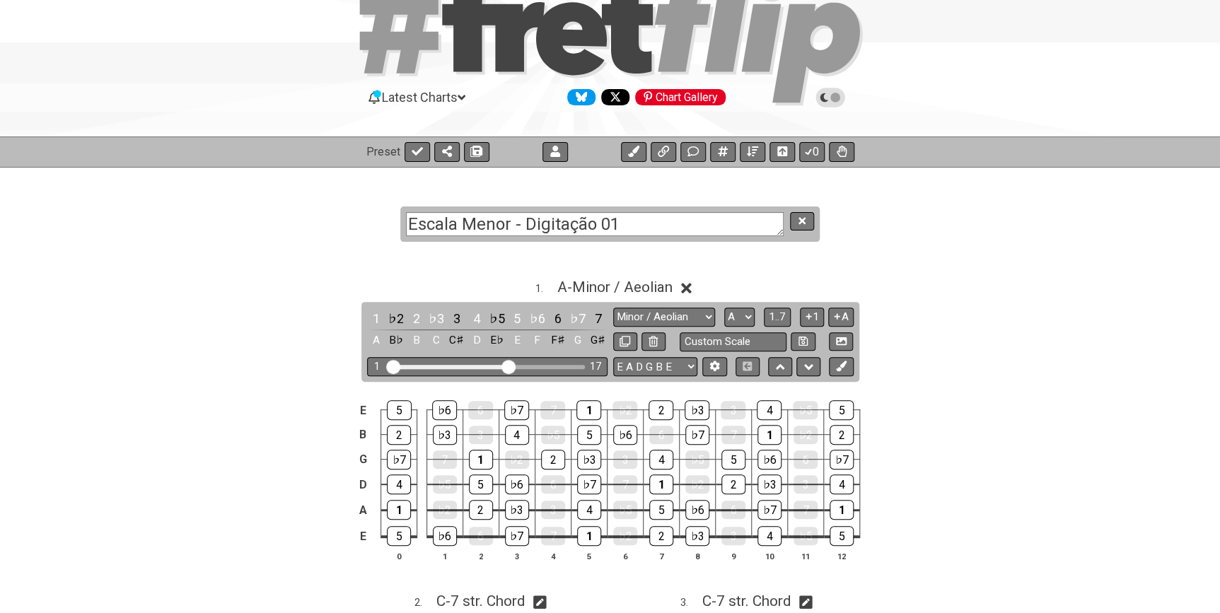
drag, startPoint x: 477, startPoint y: 363, endPoint x: 507, endPoint y: 363, distance: 30.4
click at [507, 366] on input "Visible fret range" at bounding box center [487, 366] width 201 height 0
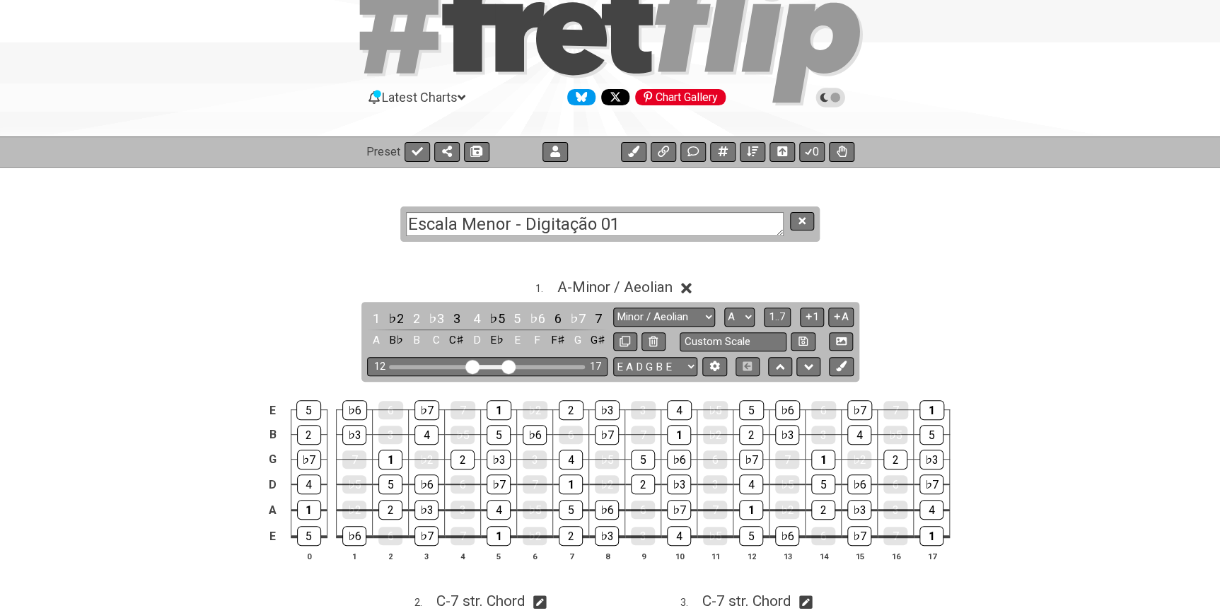
drag, startPoint x: 392, startPoint y: 363, endPoint x: 474, endPoint y: 361, distance: 81.3
click at [474, 366] on input "Visible fret range" at bounding box center [487, 366] width 201 height 0
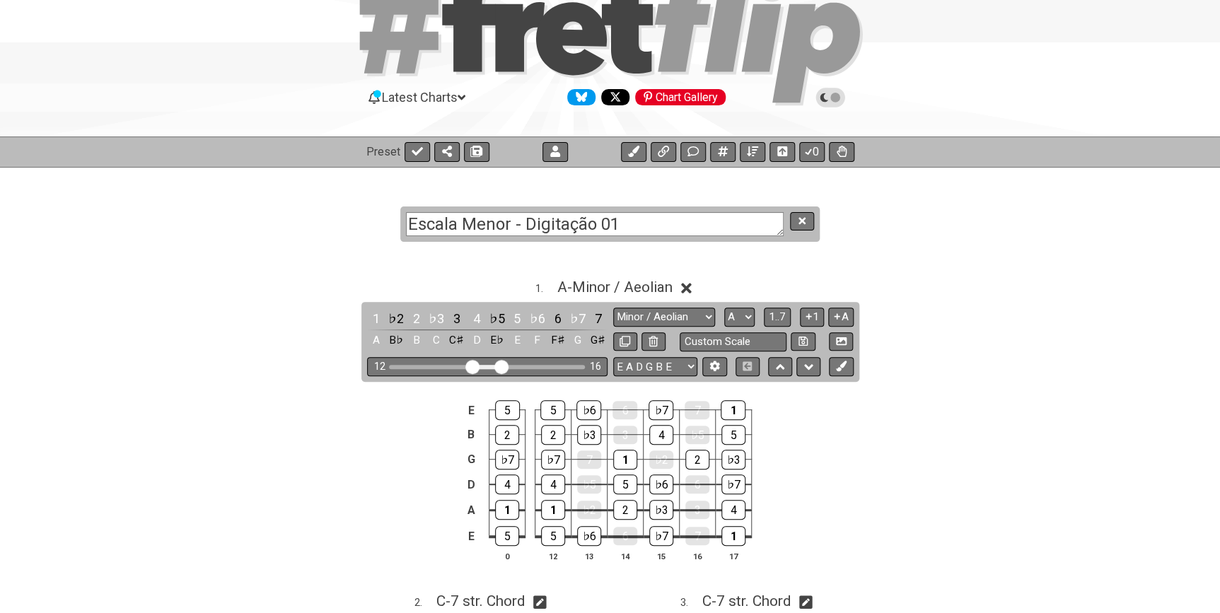
click at [501, 366] on input "Visible fret range" at bounding box center [487, 366] width 201 height 0
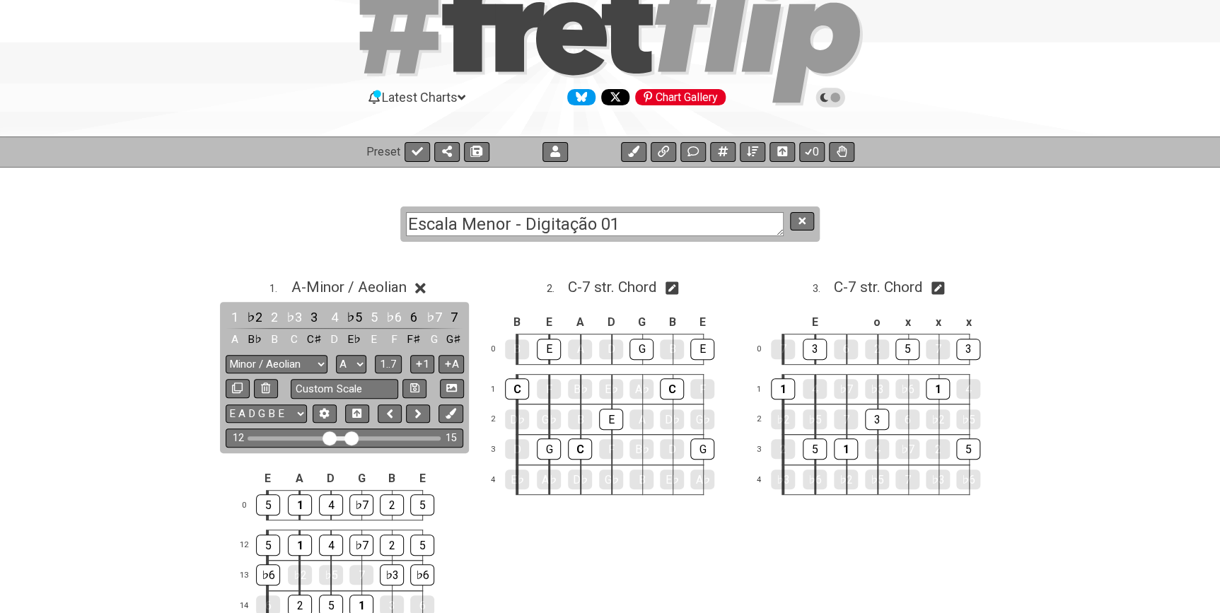
scroll to position [192, 0]
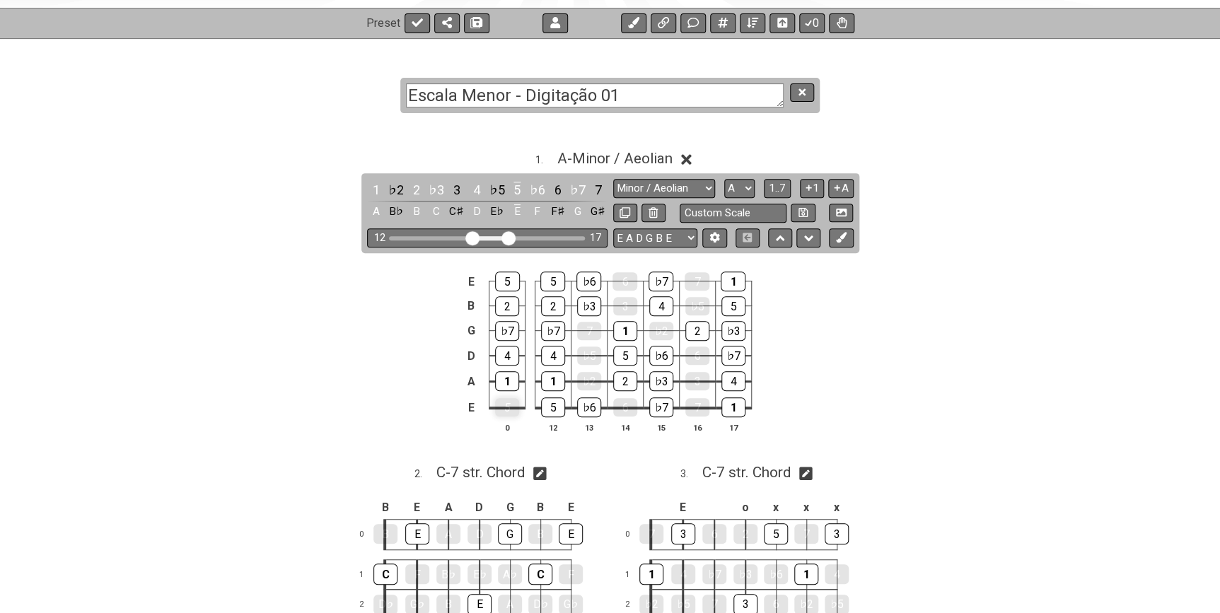
click at [510, 409] on div "5" at bounding box center [507, 407] width 24 height 18
drag, startPoint x: 510, startPoint y: 375, endPoint x: 508, endPoint y: 363, distance: 12.2
click at [509, 374] on div "1" at bounding box center [507, 381] width 24 height 18
click at [507, 351] on div "4" at bounding box center [507, 356] width 24 height 20
drag, startPoint x: 508, startPoint y: 332, endPoint x: 507, endPoint y: 323, distance: 9.2
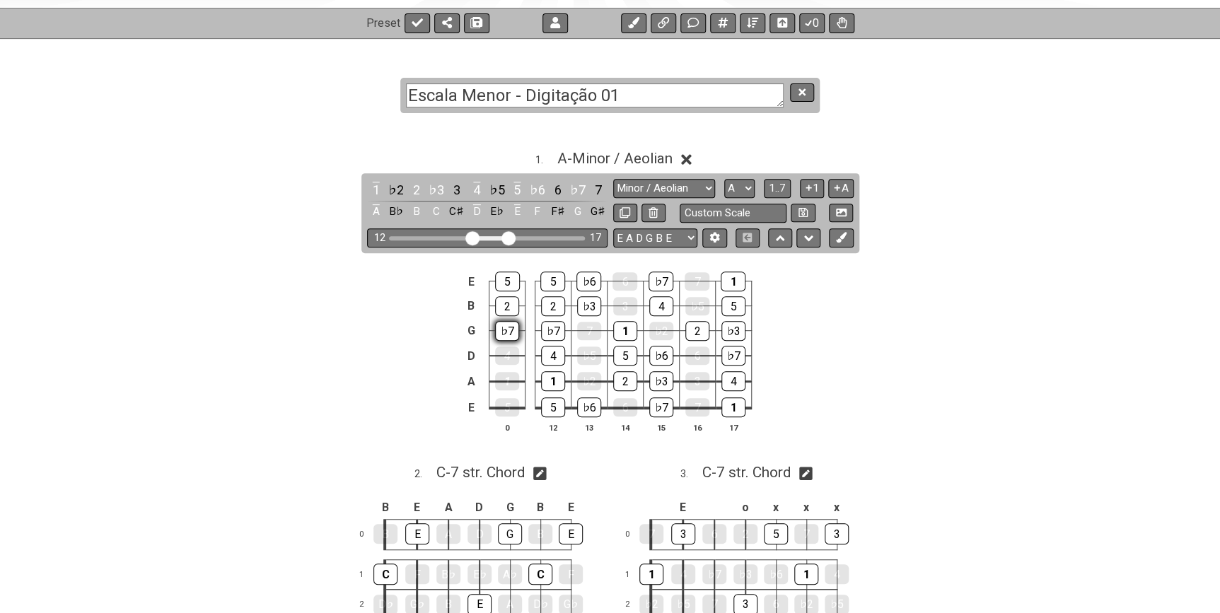
click at [508, 332] on div "♭7" at bounding box center [507, 331] width 24 height 20
click at [506, 293] on td "2" at bounding box center [507, 293] width 36 height 25
click at [510, 284] on div "5" at bounding box center [507, 281] width 25 height 18
click at [509, 299] on div "2" at bounding box center [507, 306] width 24 height 20
click at [700, 336] on div "2" at bounding box center [697, 331] width 24 height 20
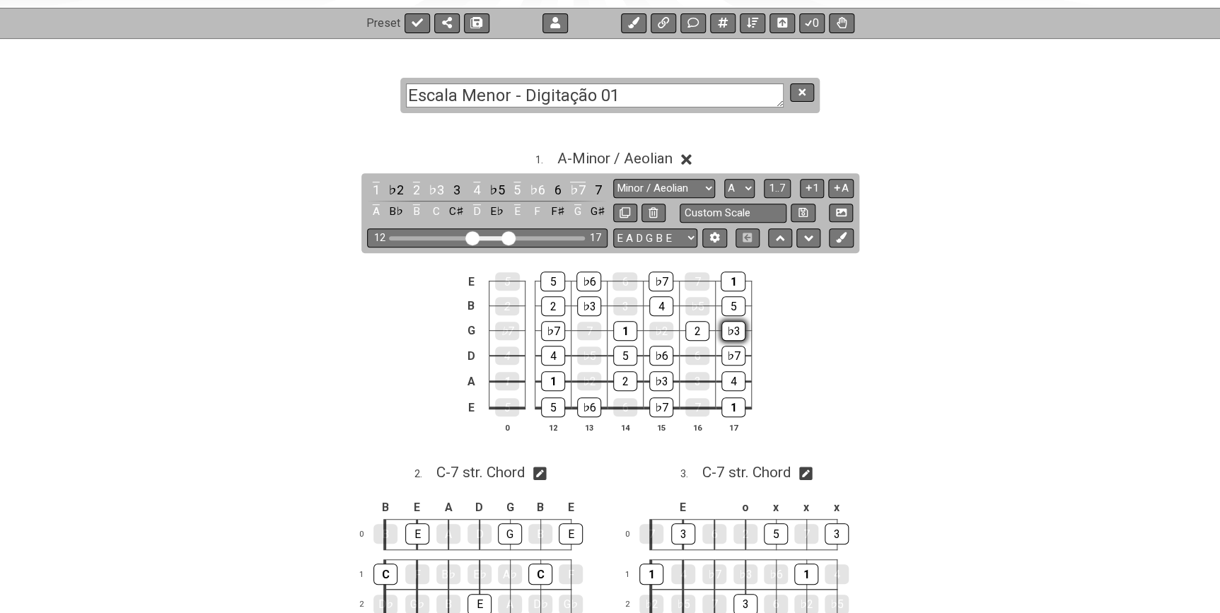
click at [734, 330] on div "♭3" at bounding box center [733, 331] width 24 height 20
click at [731, 305] on div "5" at bounding box center [733, 306] width 24 height 20
click at [738, 273] on div "1" at bounding box center [733, 282] width 25 height 20
click at [736, 309] on div "5" at bounding box center [733, 306] width 24 height 20
click at [700, 321] on div "2" at bounding box center [697, 331] width 24 height 20
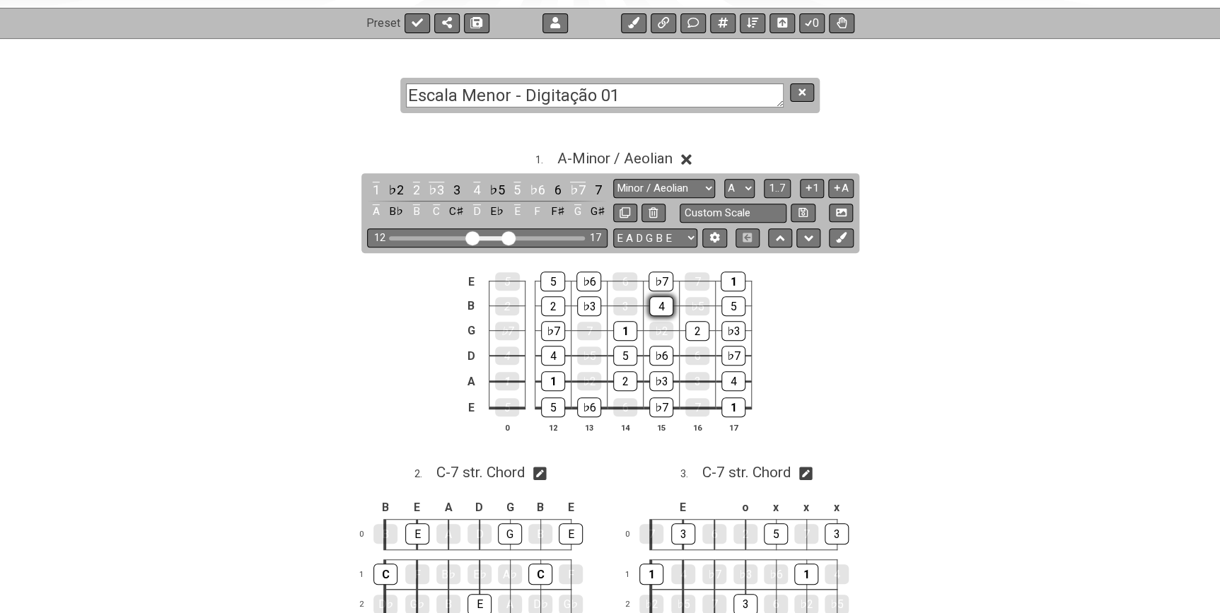
click at [665, 299] on div "4" at bounding box center [661, 306] width 24 height 20
click at [656, 272] on div "♭7" at bounding box center [660, 282] width 25 height 20
click at [597, 276] on div "♭6" at bounding box center [588, 282] width 25 height 20
click at [591, 306] on div "♭3" at bounding box center [589, 306] width 24 height 20
click at [559, 277] on div "5" at bounding box center [552, 282] width 25 height 20
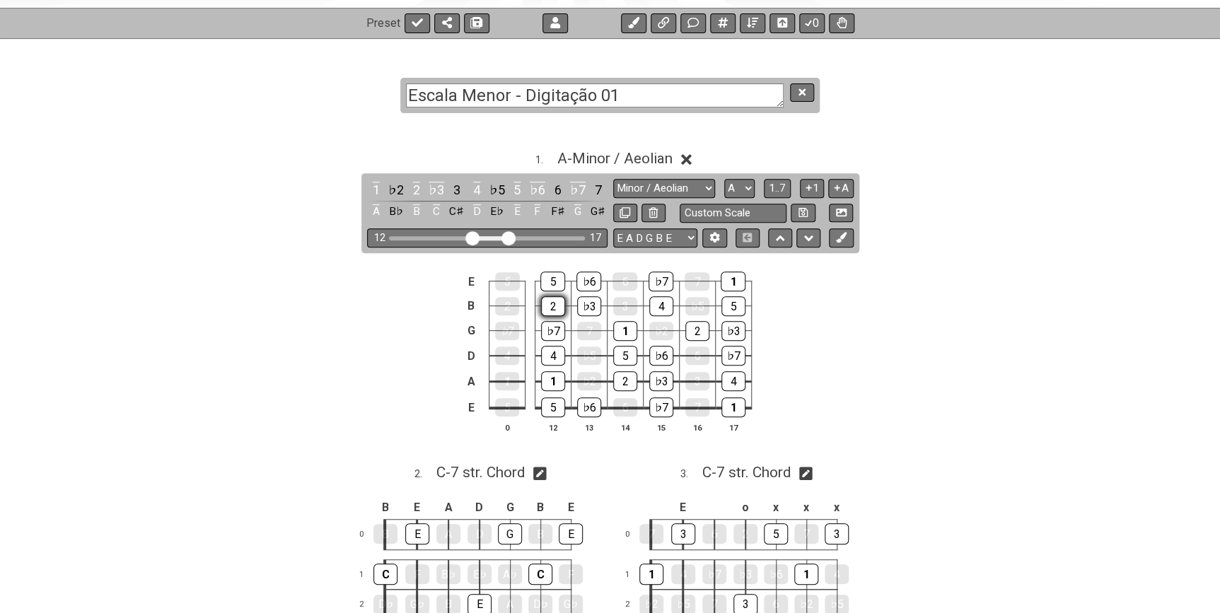
click at [555, 301] on div "2" at bounding box center [553, 306] width 24 height 20
click at [550, 331] on div "♭7" at bounding box center [553, 331] width 24 height 20
click at [550, 354] on div "4" at bounding box center [553, 356] width 24 height 20
drag, startPoint x: 551, startPoint y: 375, endPoint x: 552, endPoint y: 397, distance: 21.9
click at [551, 375] on div "1" at bounding box center [553, 381] width 24 height 20
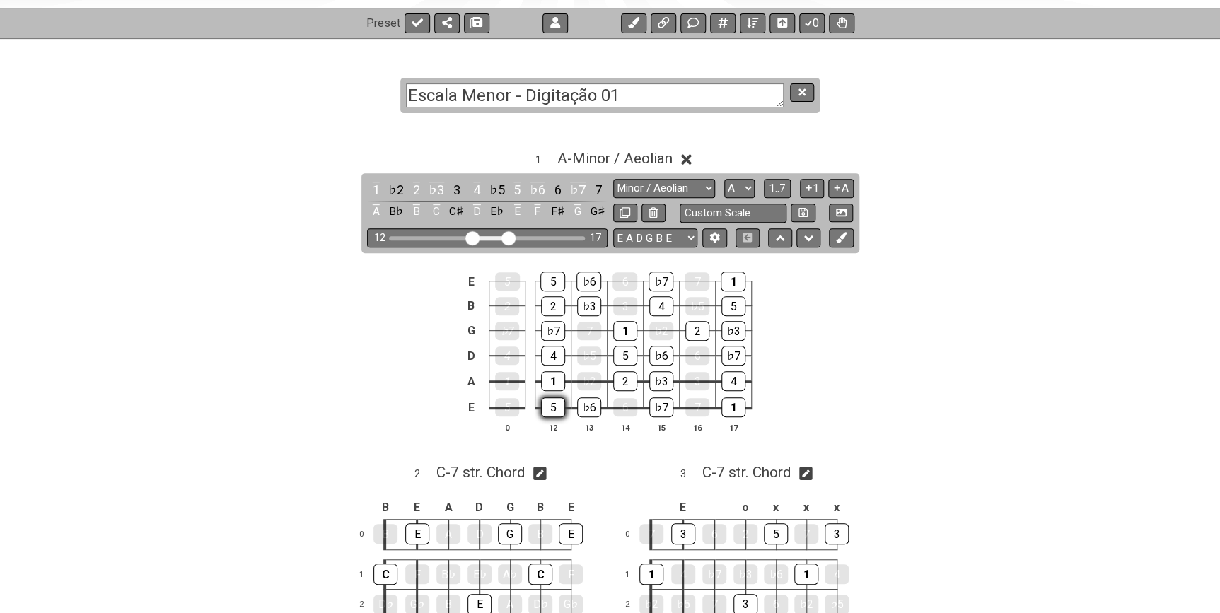
click at [554, 404] on div "5" at bounding box center [553, 407] width 24 height 20
click at [578, 409] on div "♭6" at bounding box center [589, 407] width 24 height 20
click at [632, 375] on div "2" at bounding box center [625, 381] width 24 height 20
click at [666, 353] on div "♭6" at bounding box center [661, 356] width 24 height 20
drag, startPoint x: 667, startPoint y: 374, endPoint x: 665, endPoint y: 402, distance: 27.7
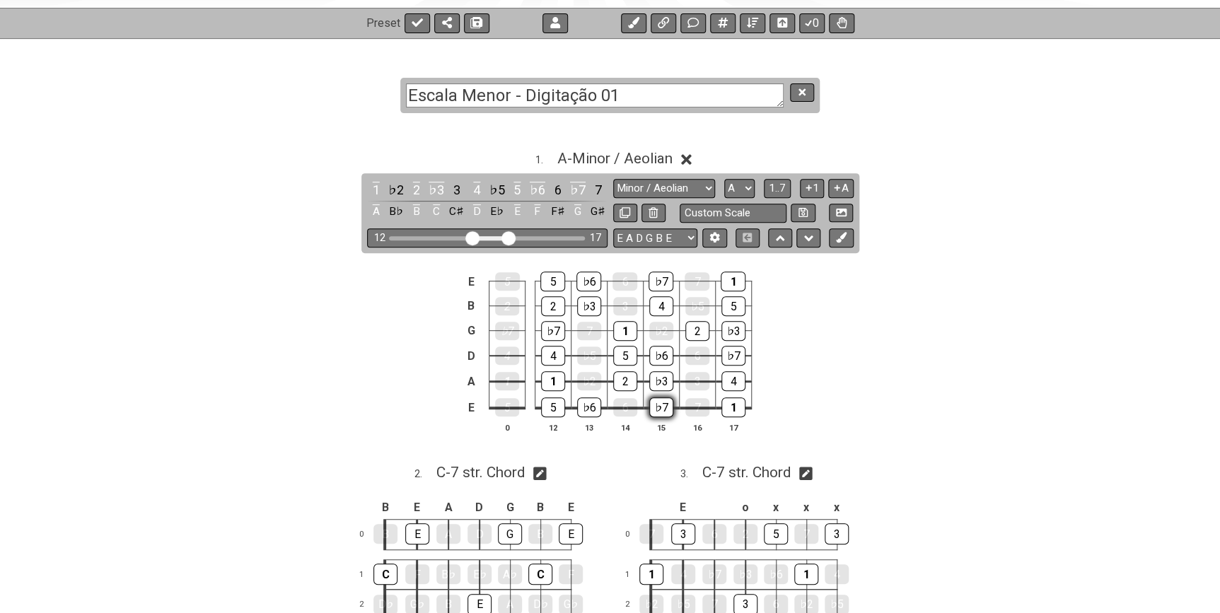
click at [667, 380] on div "♭3" at bounding box center [661, 381] width 24 height 20
click at [665, 402] on div "♭7" at bounding box center [661, 407] width 24 height 20
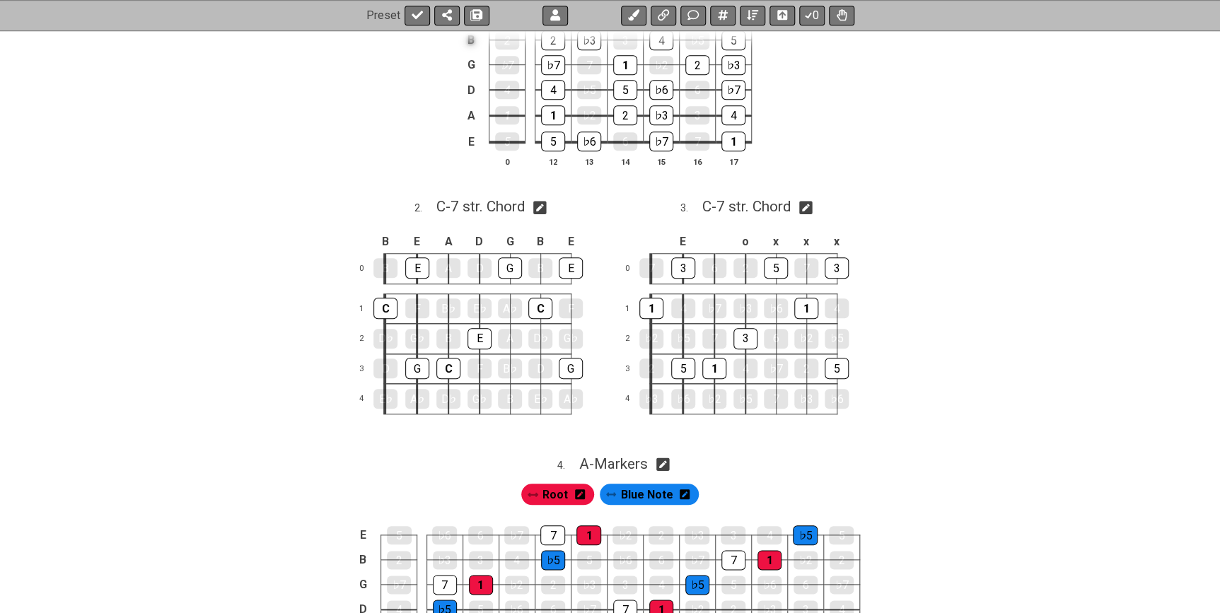
scroll to position [201, 0]
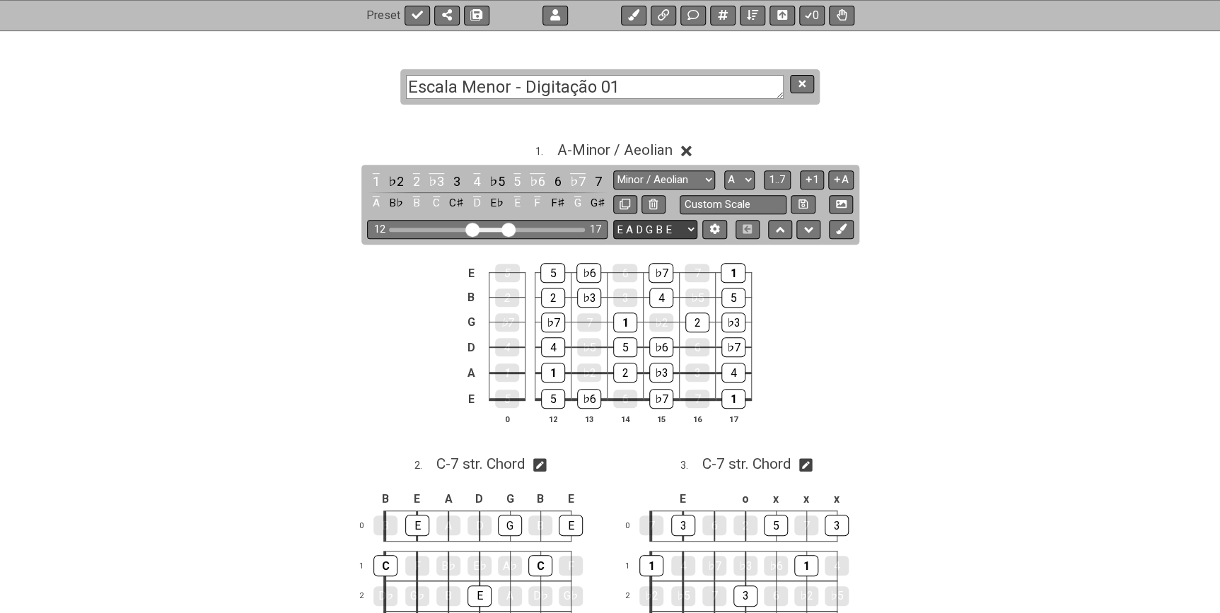
click at [688, 226] on select "E A D G B E E A D G B E E A D G B E B E A D F♯ B A D G C E A D A D G B E E♭ A♭ …" at bounding box center [655, 229] width 84 height 19
click at [742, 184] on select "A♭ A A♯ B♭ B C C♯ D♭ D D♯ E♭ E F F♯ G♭ G G♯" at bounding box center [739, 179] width 30 height 19
click at [778, 178] on span "1..7" at bounding box center [777, 179] width 17 height 13
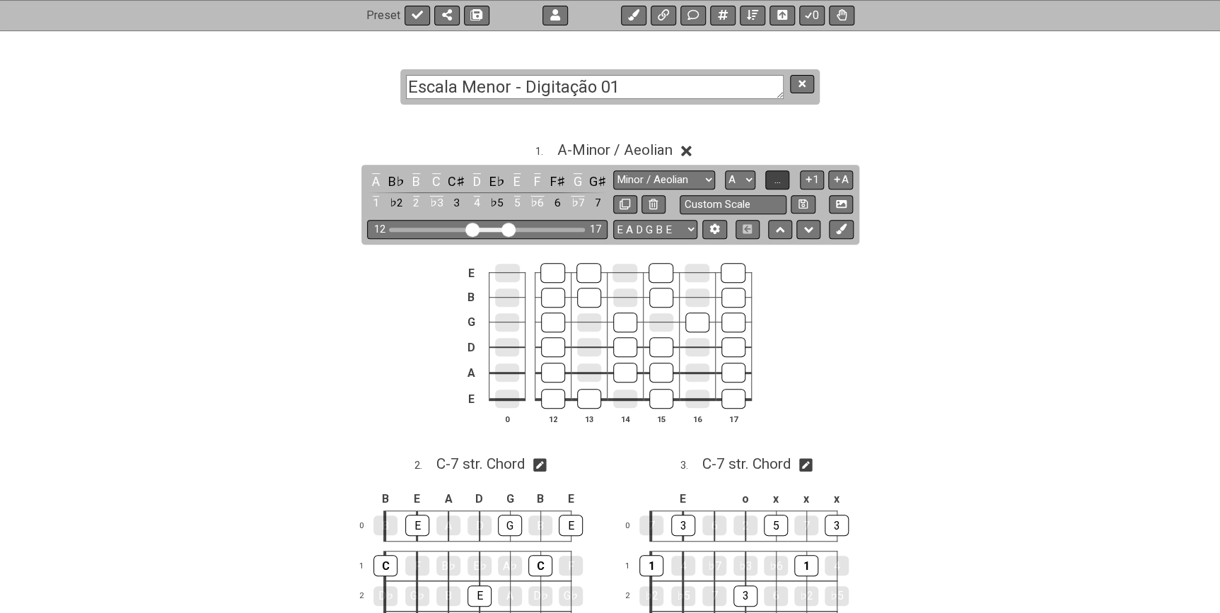
click at [778, 178] on span "..." at bounding box center [777, 179] width 6 height 13
click at [778, 178] on span "A.." at bounding box center [777, 179] width 11 height 13
click at [778, 178] on span "1..7" at bounding box center [777, 179] width 17 height 13
click at [816, 177] on button "1" at bounding box center [812, 179] width 24 height 19
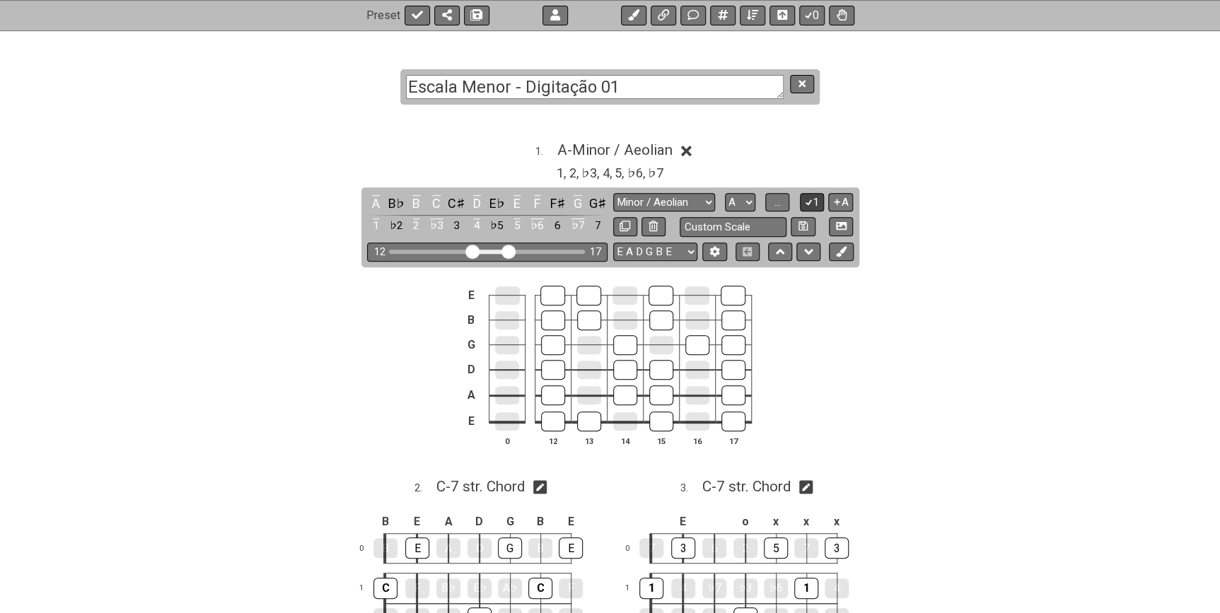
click at [817, 201] on button "1" at bounding box center [812, 202] width 24 height 19
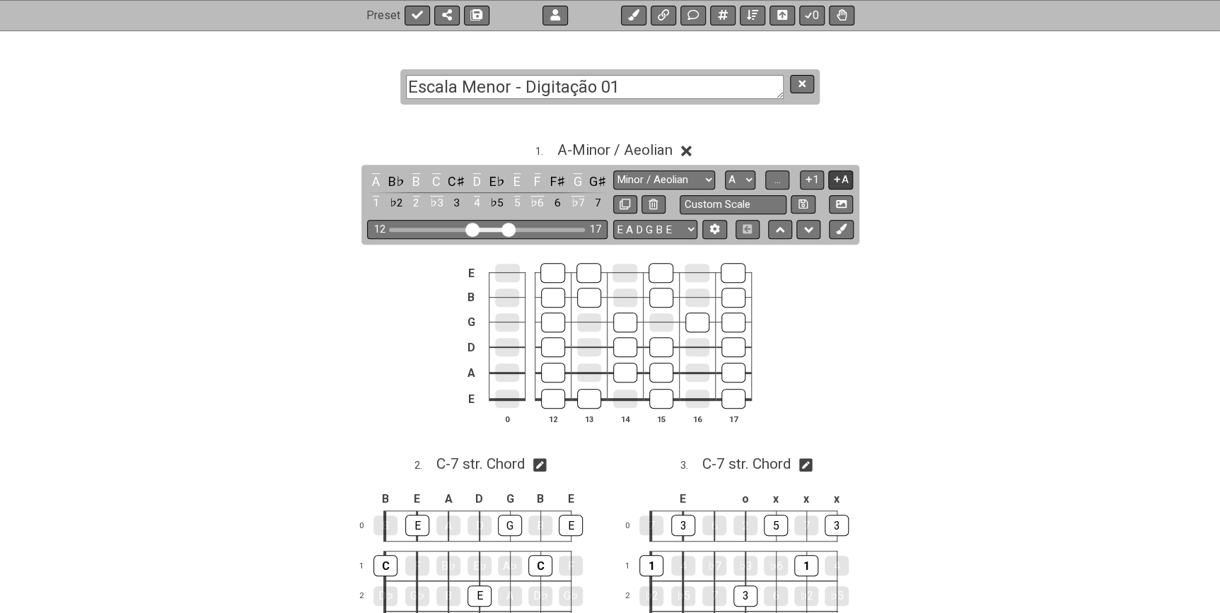
click at [835, 180] on icon at bounding box center [836, 179] width 13 height 11
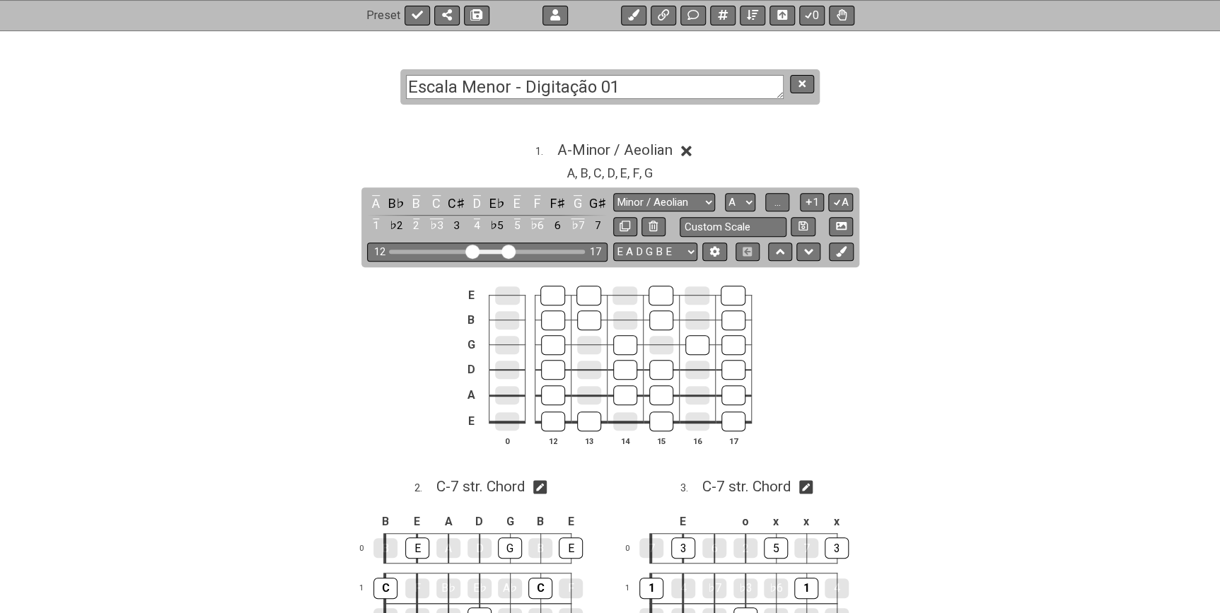
click at [839, 190] on div "A B♭ B C C♯ D E♭ E F F♯ G G♯ 1 ♭2 2 ♭3 3 4 ♭5 5 ♭6 6 ♭7 7 New Scale New Scale M…" at bounding box center [610, 227] width 498 height 80
click at [839, 193] on button "A" at bounding box center [840, 202] width 25 height 19
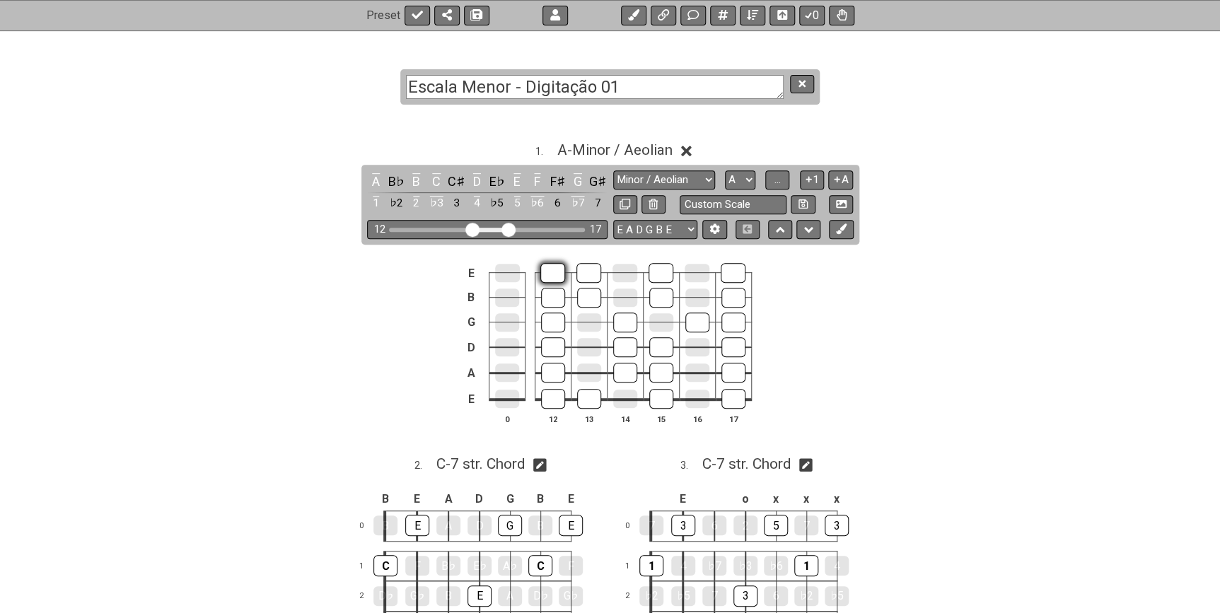
click at [559, 276] on div at bounding box center [552, 273] width 25 height 20
click at [562, 302] on div at bounding box center [553, 298] width 24 height 20
click at [588, 298] on div at bounding box center [589, 298] width 24 height 20
click at [581, 181] on div "G" at bounding box center [578, 181] width 18 height 19
click at [580, 181] on div "G" at bounding box center [578, 181] width 18 height 19
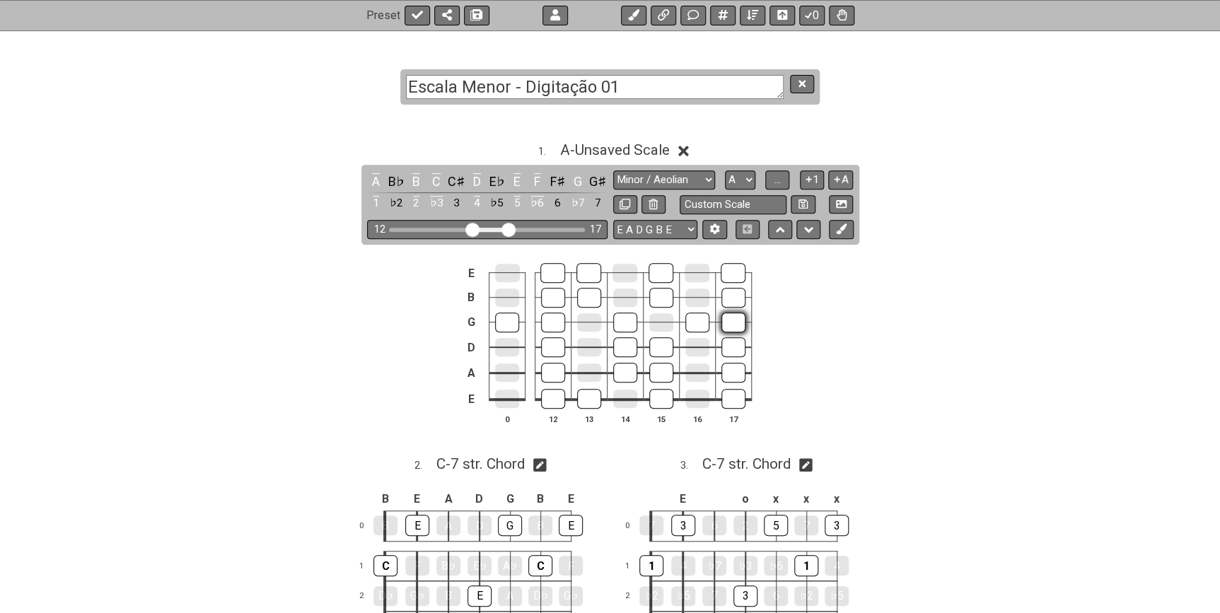
click at [728, 325] on div at bounding box center [733, 323] width 24 height 20
click at [509, 327] on div at bounding box center [507, 323] width 24 height 20
click at [562, 398] on div at bounding box center [553, 399] width 24 height 20
click at [858, 234] on div "A B♭ B C C♯ D E♭ E F F♯ G G♯ 1 ♭2 2 ♭3 3 4 ♭5 5 ♭6 6 ♭7 7 New Scale New Scale M…" at bounding box center [610, 205] width 498 height 80
click at [881, 290] on div "E B G D A E 0 12 13 14 15 16 17" at bounding box center [610, 344] width 1103 height 199
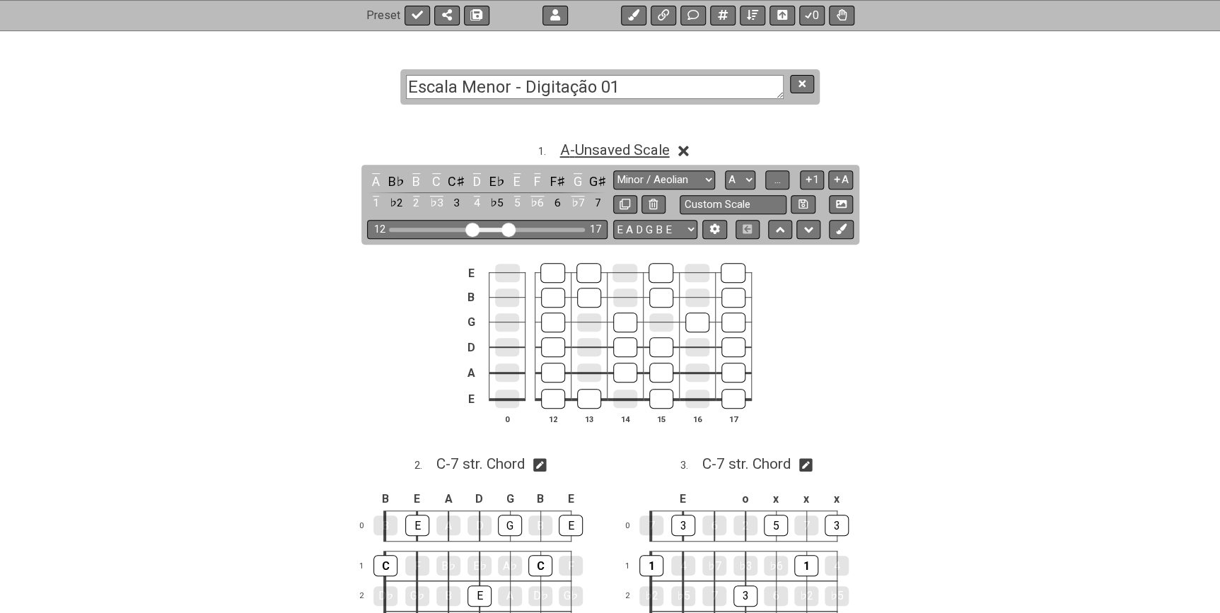
click at [662, 147] on span "A - Unsaved Scale" at bounding box center [614, 149] width 110 height 17
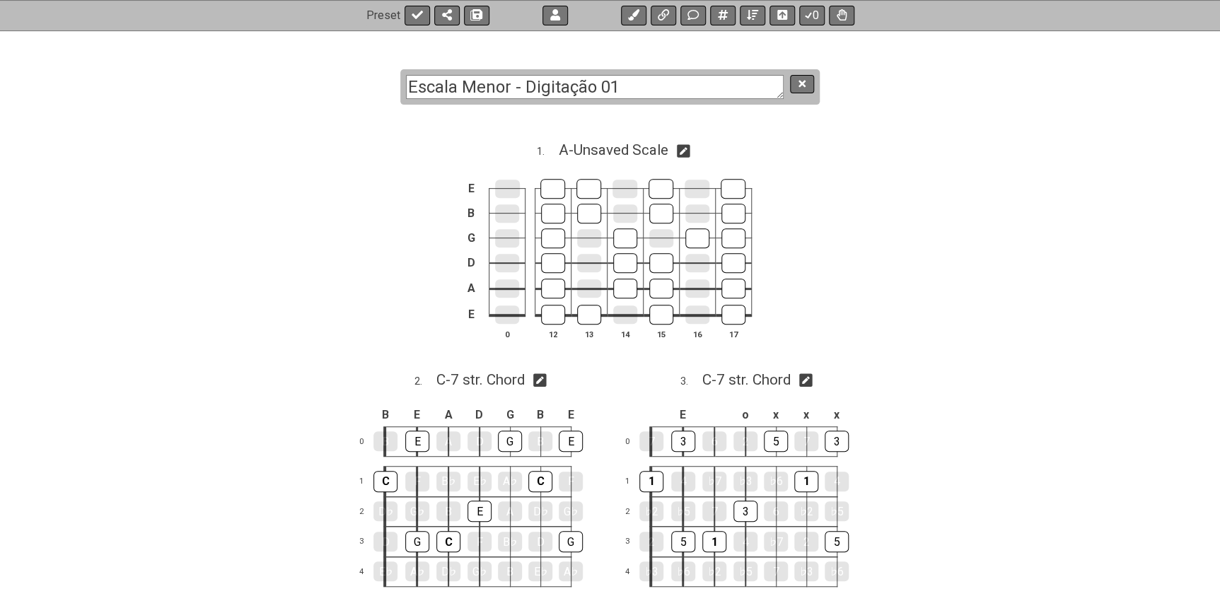
click at [684, 149] on icon at bounding box center [683, 150] width 13 height 13
select select "Minor / Aeolian"
select select "A"
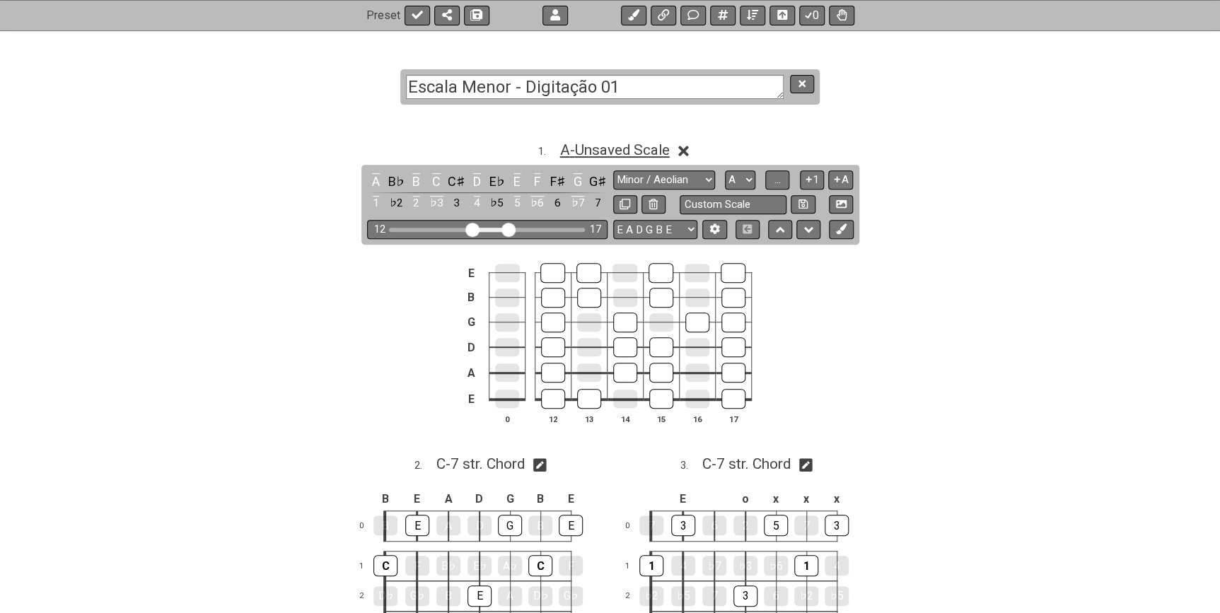
click at [656, 149] on span "A - Unsaved Scale" at bounding box center [614, 149] width 110 height 17
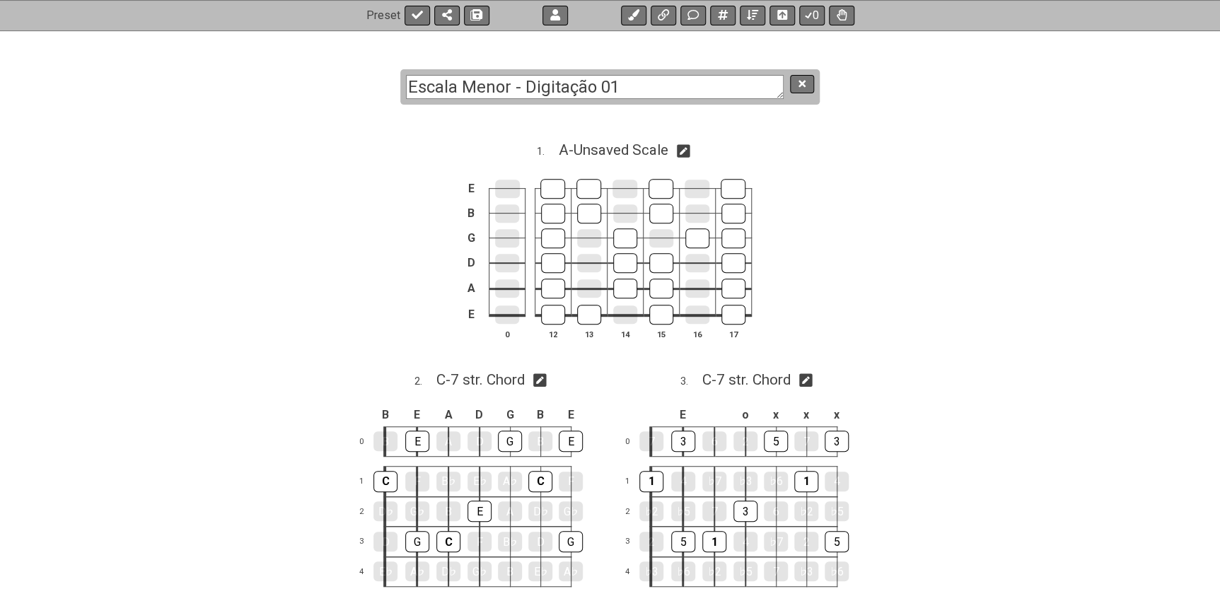
click at [677, 149] on div "1 . A - Unsaved Scale" at bounding box center [610, 146] width 1103 height 27
select select "Minor / Aeolian"
select select "A"
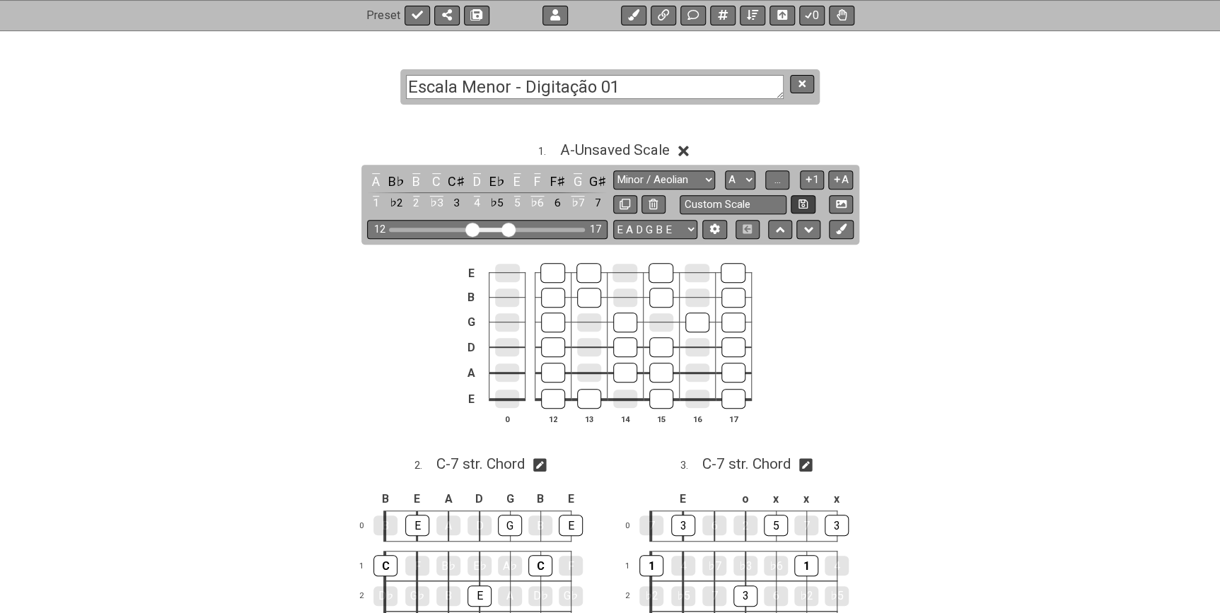
click at [806, 203] on icon at bounding box center [802, 204] width 9 height 11
select select "Custom Scale"
click at [696, 176] on select "New Scale Custom Scale Minor Pentatonic Major Pentatonic Minor Blues Major Blue…" at bounding box center [664, 179] width 102 height 19
click at [838, 123] on div "1 . A - Custom Scale A B♭ B C C♯ D E♭ E F F♯ G G♯ 1 ♭2 2 ♭3 3 4 ♭5 5 ♭6 6 ♭7 7 …" at bounding box center [610, 554] width 1103 height 876
click at [709, 227] on icon at bounding box center [714, 228] width 11 height 11
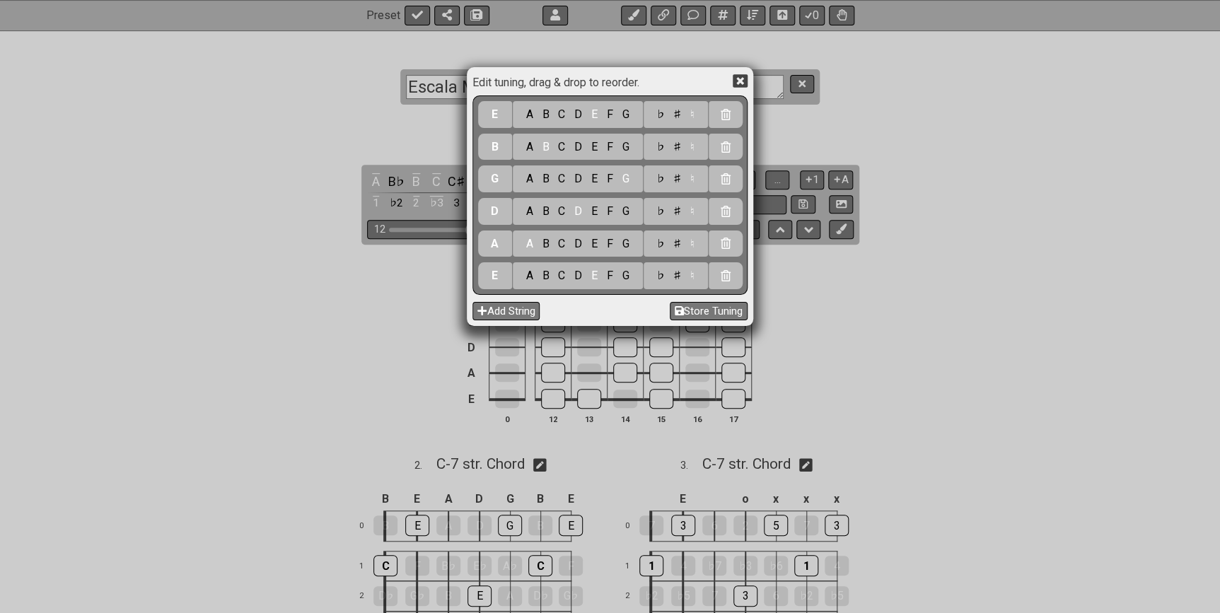
click at [743, 81] on icon at bounding box center [740, 80] width 15 height 13
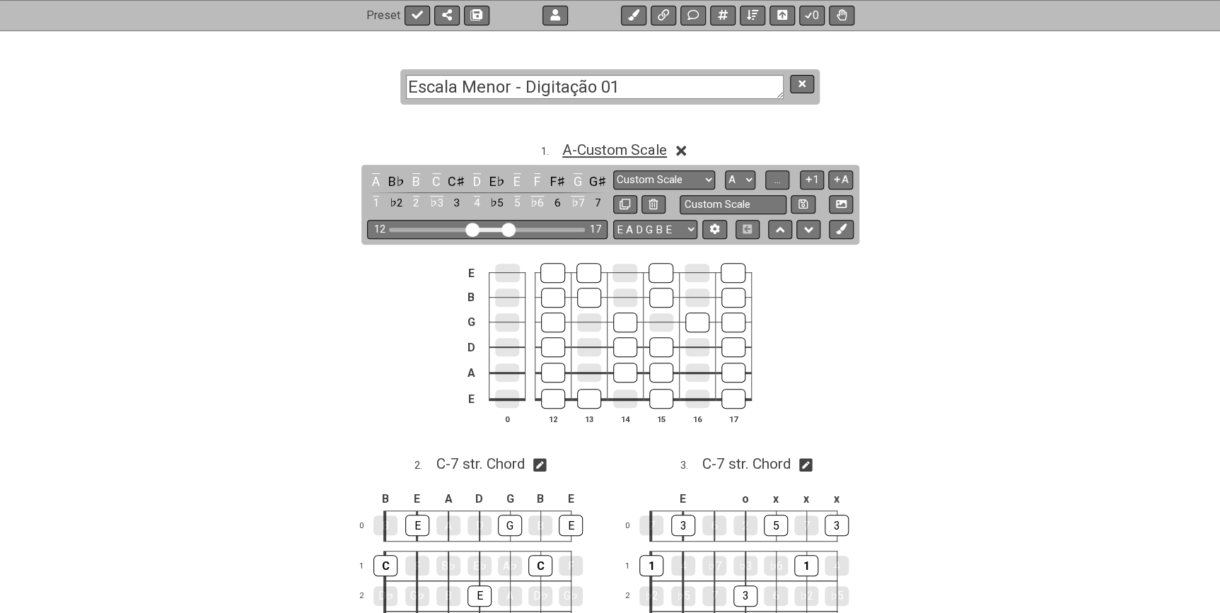
click at [648, 151] on span "A - Custom Scale" at bounding box center [614, 149] width 105 height 17
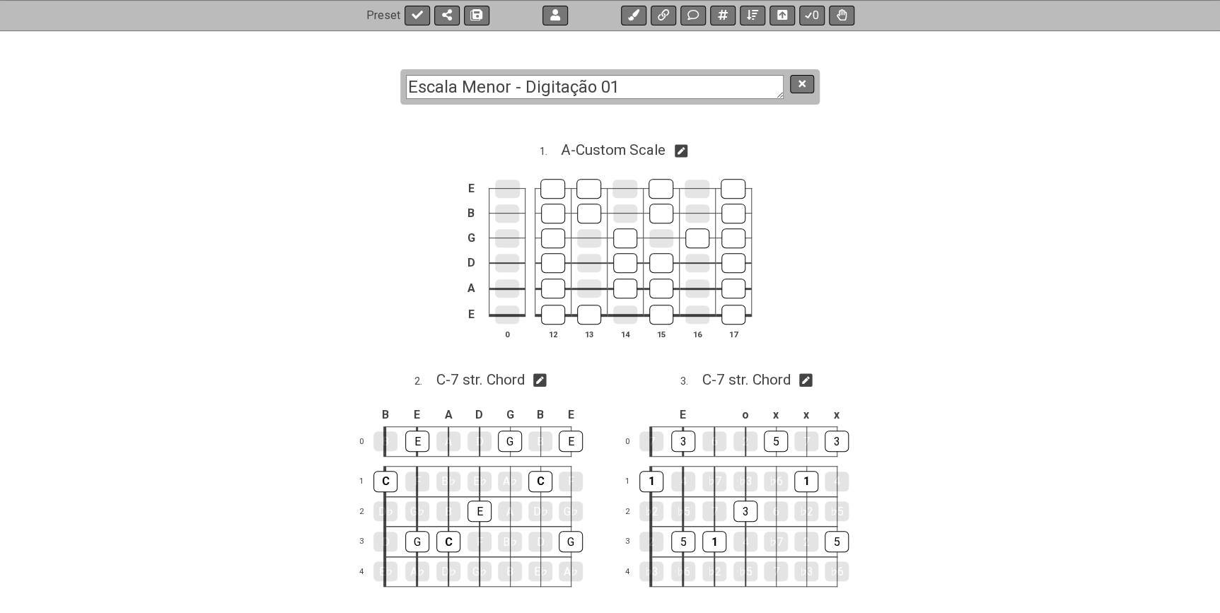
click at [681, 151] on icon at bounding box center [681, 150] width 13 height 13
select select "Custom Scale"
select select "A"
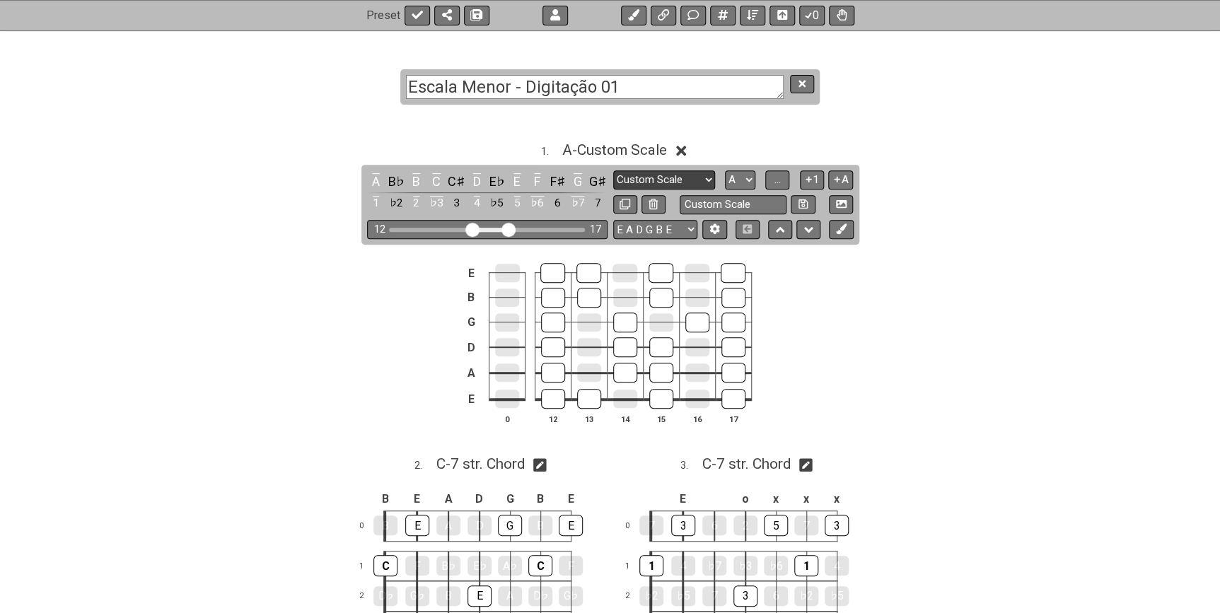
click at [687, 175] on select "New Scale Custom Scale Minor Pentatonic Major Pentatonic Minor Blues Major Blue…" at bounding box center [664, 179] width 102 height 19
click at [783, 135] on div "1 . A - Custom Scale" at bounding box center [610, 146] width 1103 height 27
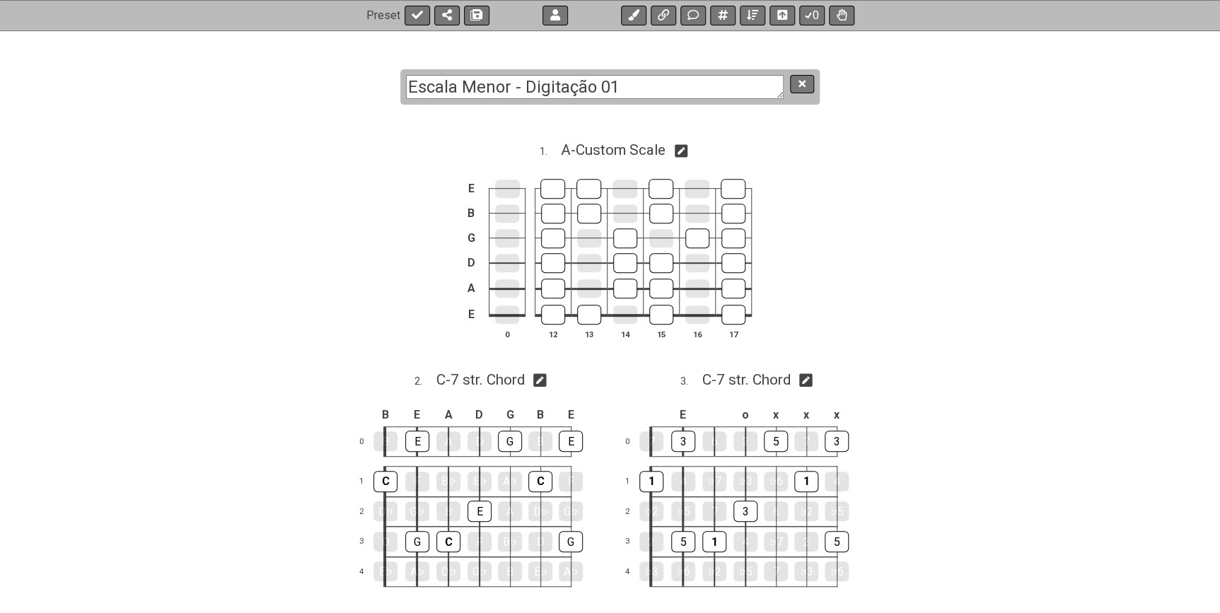
click at [686, 149] on icon at bounding box center [681, 150] width 13 height 13
select select "Custom Scale"
select select "A"
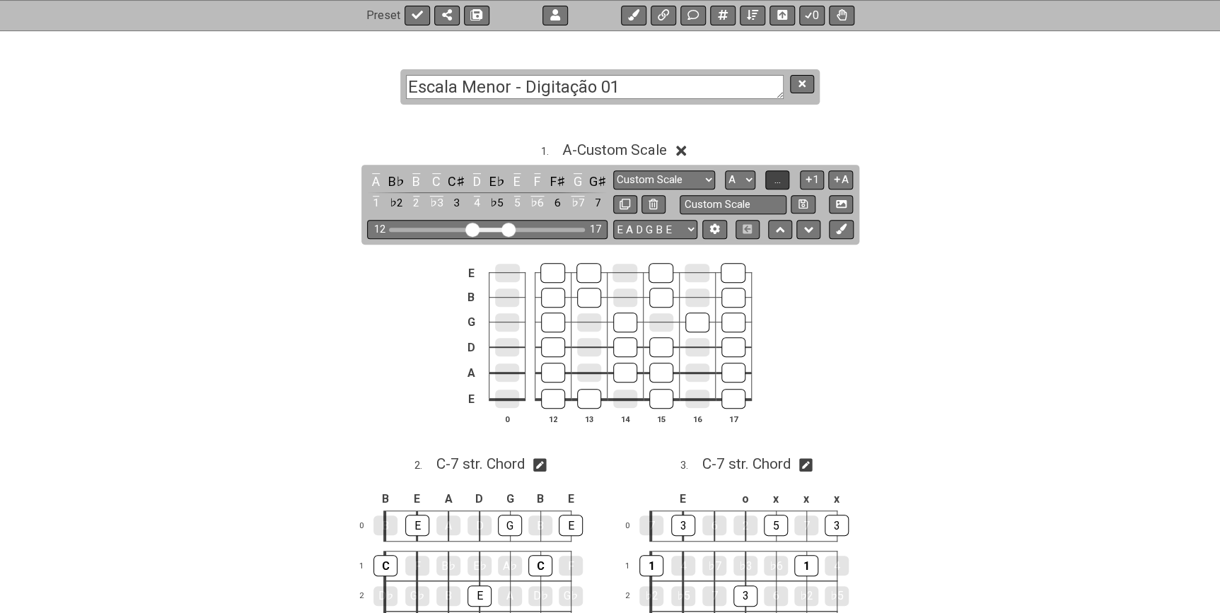
click at [777, 184] on span "..." at bounding box center [777, 179] width 6 height 13
click at [777, 184] on span "A.." at bounding box center [777, 179] width 11 height 13
click at [777, 184] on span "1..7" at bounding box center [777, 179] width 17 height 13
click at [719, 203] on input "text" at bounding box center [733, 204] width 107 height 19
type input "Menor"
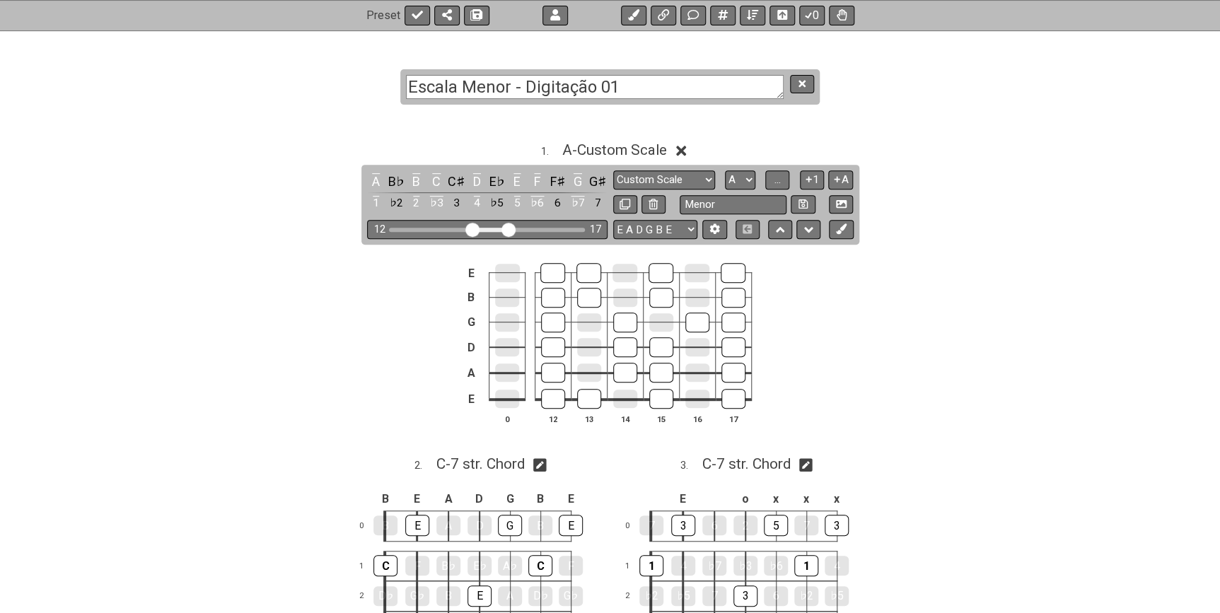
click at [906, 197] on div "1 . A - Custom Scale A B♭ B C C♯ D E♭ E F F♯ G G♯ 1 ♭2 2 ♭3 3 4 ♭5 5 ♭6 6 ♭7 7 …" at bounding box center [610, 288] width 1103 height 311
click at [799, 204] on icon at bounding box center [802, 204] width 9 height 11
select select "Menor"
click at [844, 230] on icon at bounding box center [841, 228] width 11 height 11
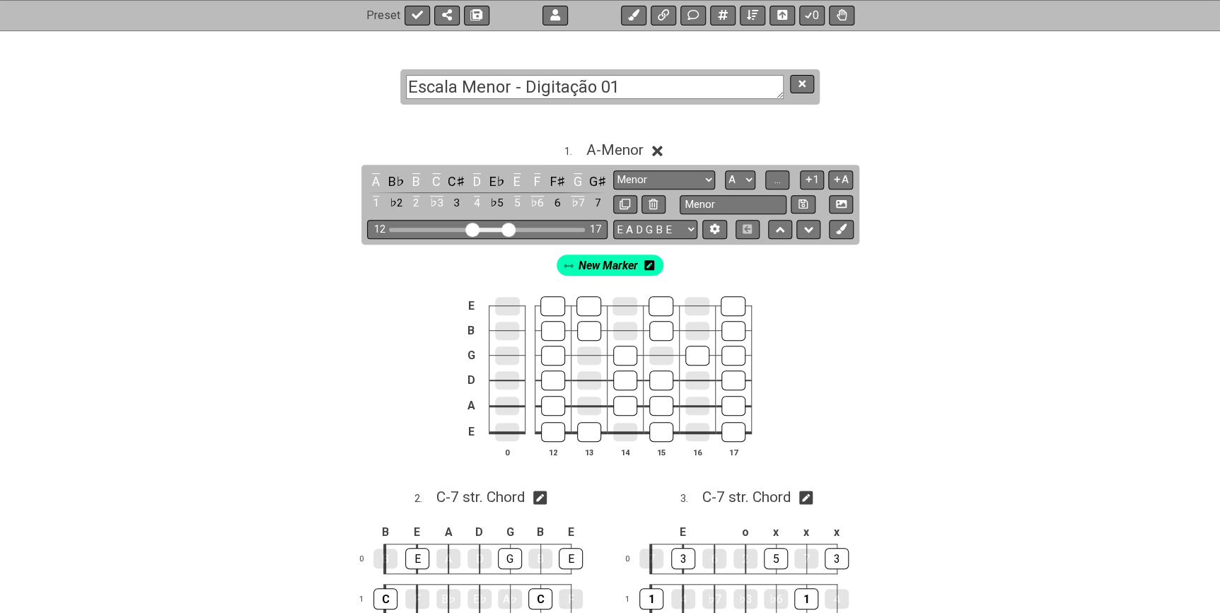
click at [654, 263] on div "New Marker" at bounding box center [610, 265] width 107 height 21
click at [652, 264] on icon at bounding box center [649, 265] width 10 height 10
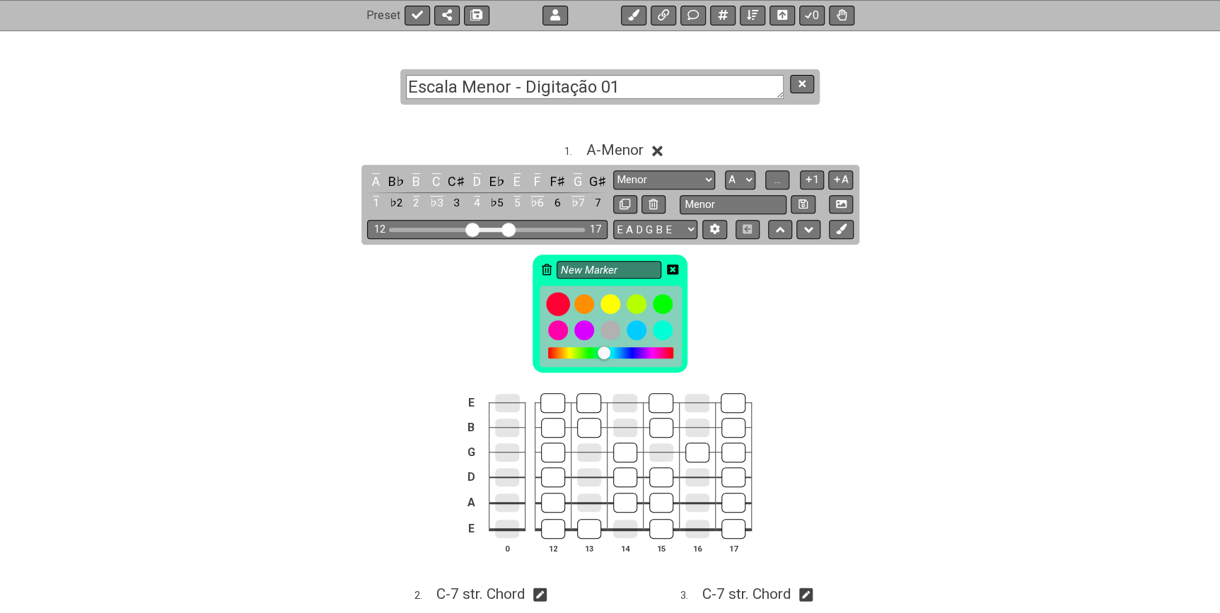
click at [559, 302] on div at bounding box center [558, 304] width 24 height 24
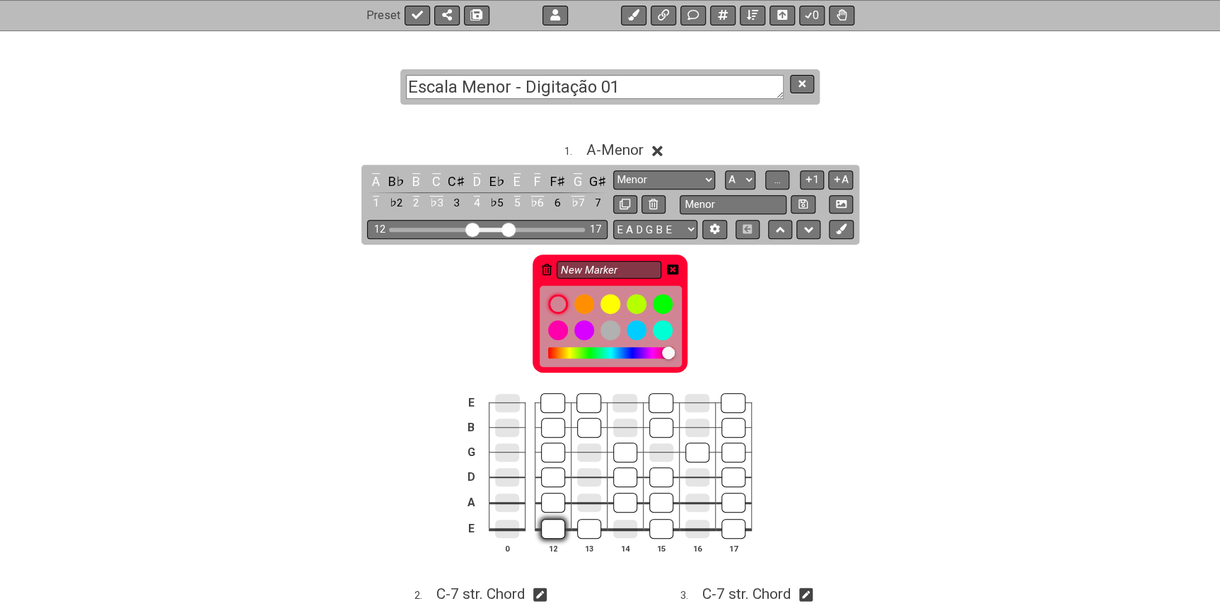
click at [550, 528] on div at bounding box center [553, 529] width 24 height 20
click at [743, 284] on div "New Marker" at bounding box center [610, 310] width 1103 height 131
click at [622, 272] on input "New Marker" at bounding box center [609, 270] width 105 height 18
drag, startPoint x: 622, startPoint y: 271, endPoint x: 559, endPoint y: 271, distance: 63.6
click at [559, 271] on input "New Marker" at bounding box center [609, 270] width 105 height 18
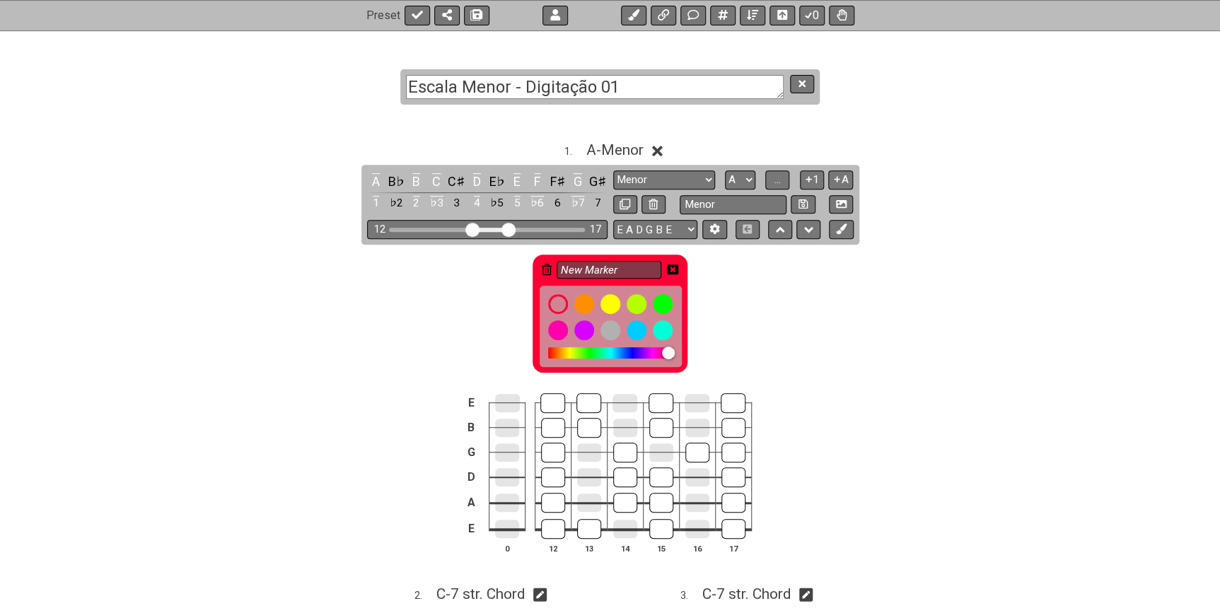
click at [483, 276] on div "New Marker" at bounding box center [610, 310] width 1103 height 131
click at [675, 269] on icon at bounding box center [672, 269] width 11 height 11
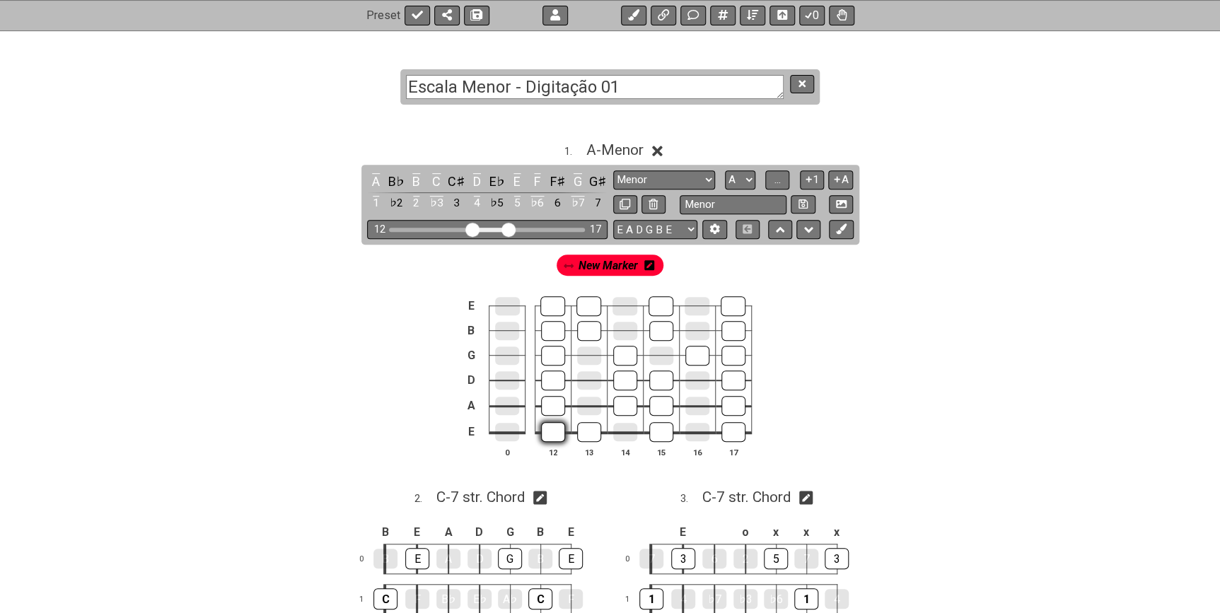
click at [556, 431] on div at bounding box center [553, 432] width 24 height 20
click at [583, 429] on div at bounding box center [589, 432] width 24 height 20
click at [658, 429] on div at bounding box center [661, 432] width 24 height 20
click at [663, 404] on div at bounding box center [661, 406] width 24 height 20
click at [633, 403] on div at bounding box center [625, 406] width 24 height 20
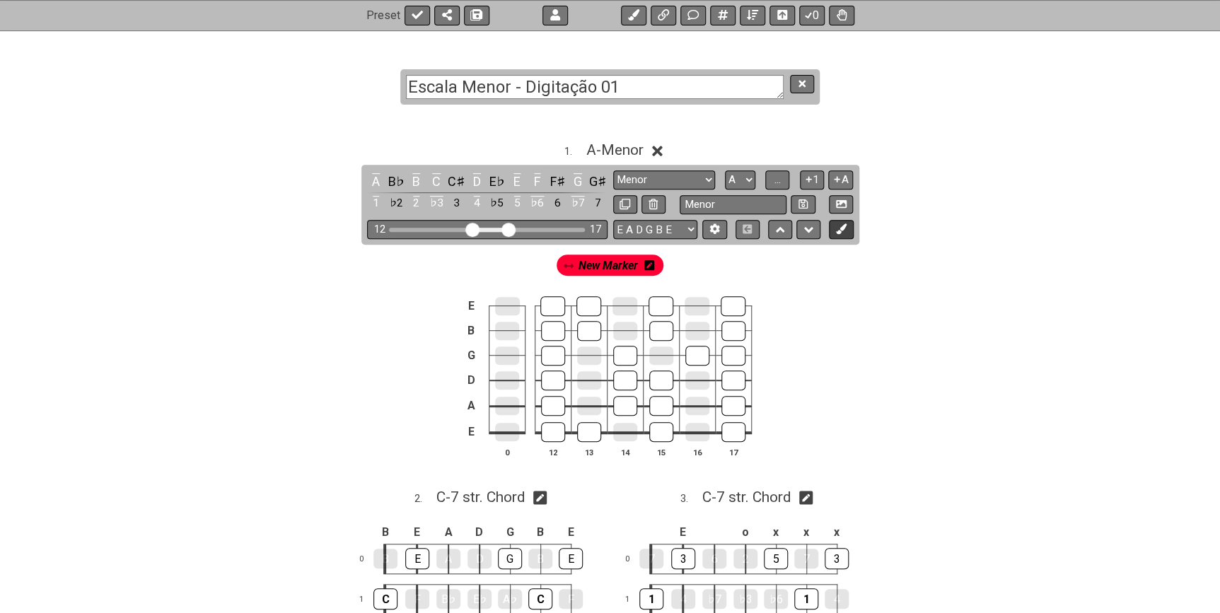
click at [849, 224] on button at bounding box center [841, 229] width 24 height 19
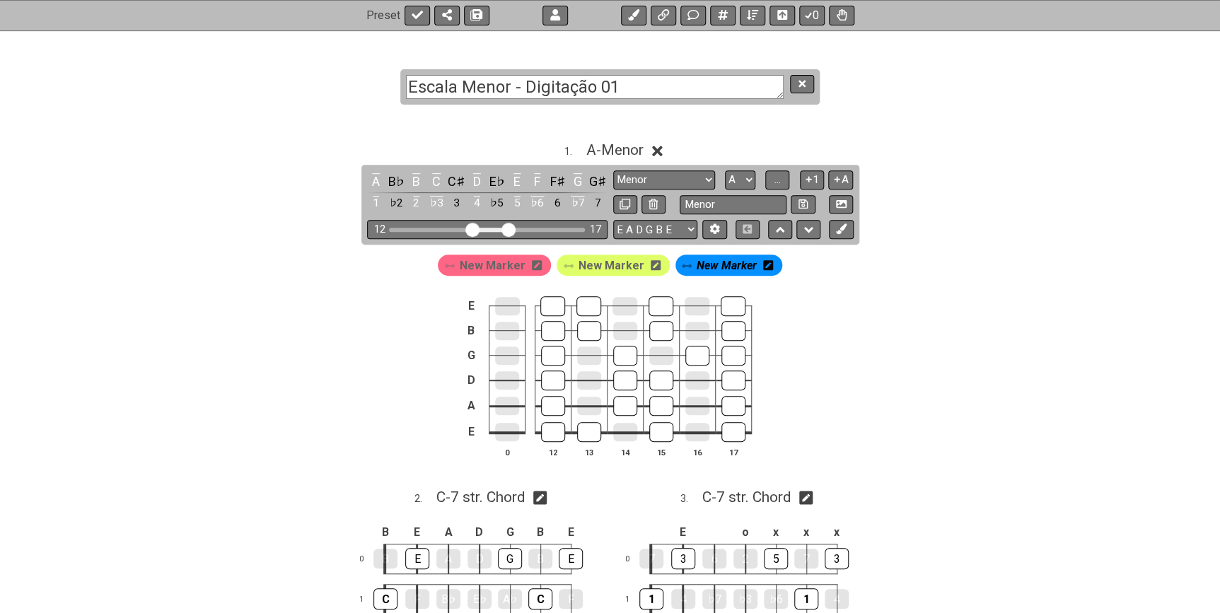
click at [533, 260] on icon at bounding box center [537, 265] width 10 height 10
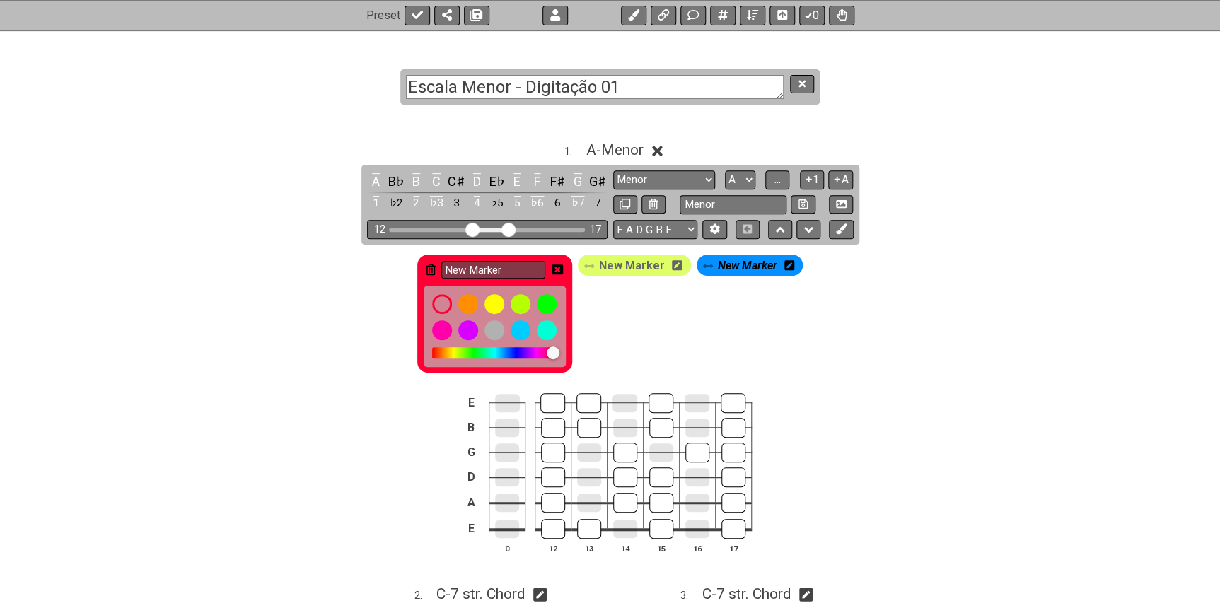
click at [563, 272] on icon at bounding box center [557, 269] width 11 height 10
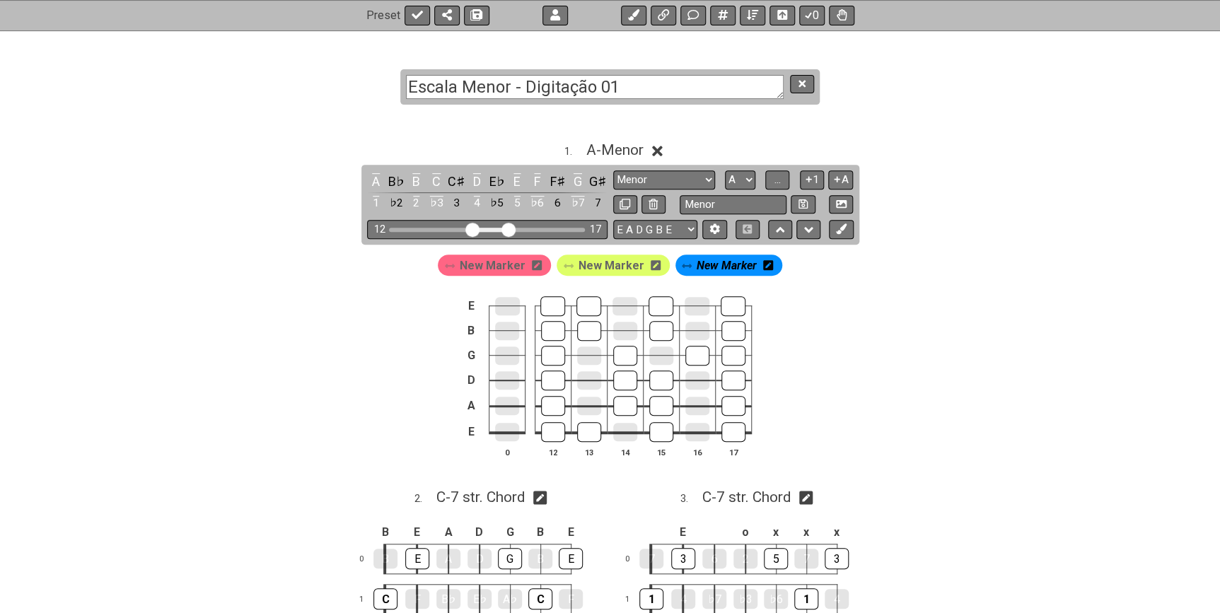
click at [499, 269] on span "New Marker" at bounding box center [493, 265] width 66 height 21
click at [559, 434] on div at bounding box center [553, 432] width 24 height 20
drag, startPoint x: 594, startPoint y: 433, endPoint x: 580, endPoint y: 423, distance: 17.3
click at [595, 433] on div at bounding box center [589, 432] width 24 height 20
click at [557, 403] on div at bounding box center [553, 406] width 24 height 20
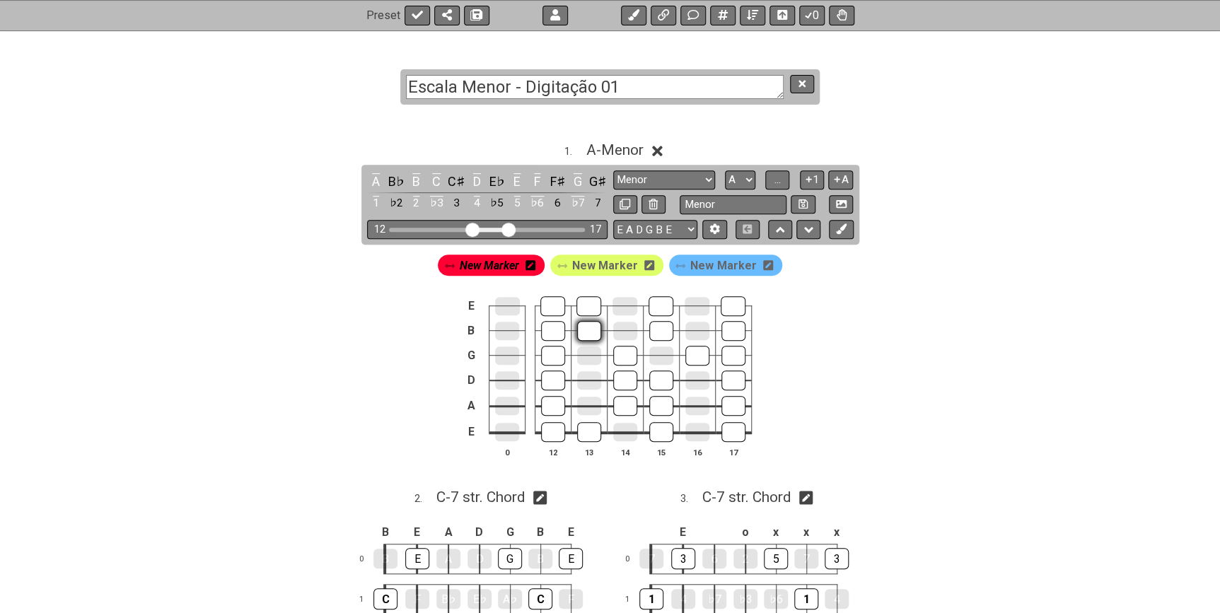
click at [584, 323] on div at bounding box center [589, 331] width 24 height 20
click at [622, 353] on div at bounding box center [625, 356] width 24 height 20
drag, startPoint x: 626, startPoint y: 371, endPoint x: 624, endPoint y: 399, distance: 27.7
click at [626, 375] on div at bounding box center [625, 381] width 24 height 20
click at [624, 400] on div at bounding box center [625, 406] width 24 height 20
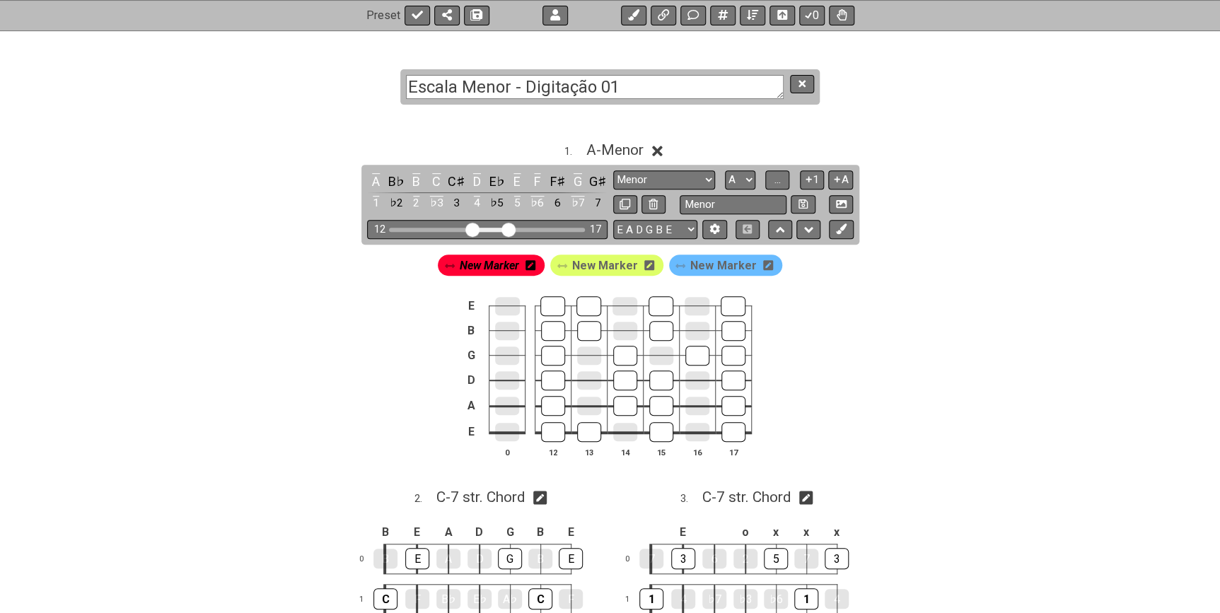
click at [607, 268] on span "New Marker" at bounding box center [605, 265] width 66 height 21
click at [596, 303] on div at bounding box center [588, 306] width 25 height 20
click at [589, 324] on div at bounding box center [589, 331] width 24 height 20
drag, startPoint x: 666, startPoint y: 310, endPoint x: 685, endPoint y: 296, distance: 23.8
click at [667, 310] on div at bounding box center [660, 306] width 25 height 20
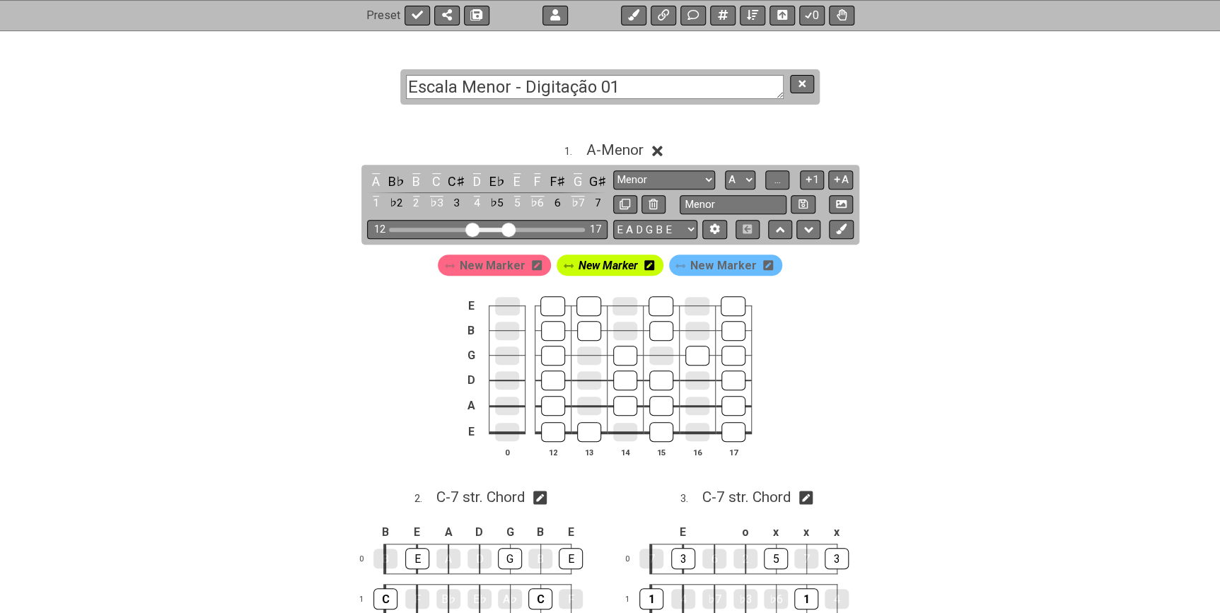
click at [740, 248] on div "New Marker New Marker New Marker" at bounding box center [610, 262] width 1103 height 34
click at [722, 264] on span "New Marker" at bounding box center [723, 265] width 66 height 21
click at [779, 182] on span "..." at bounding box center [777, 179] width 6 height 13
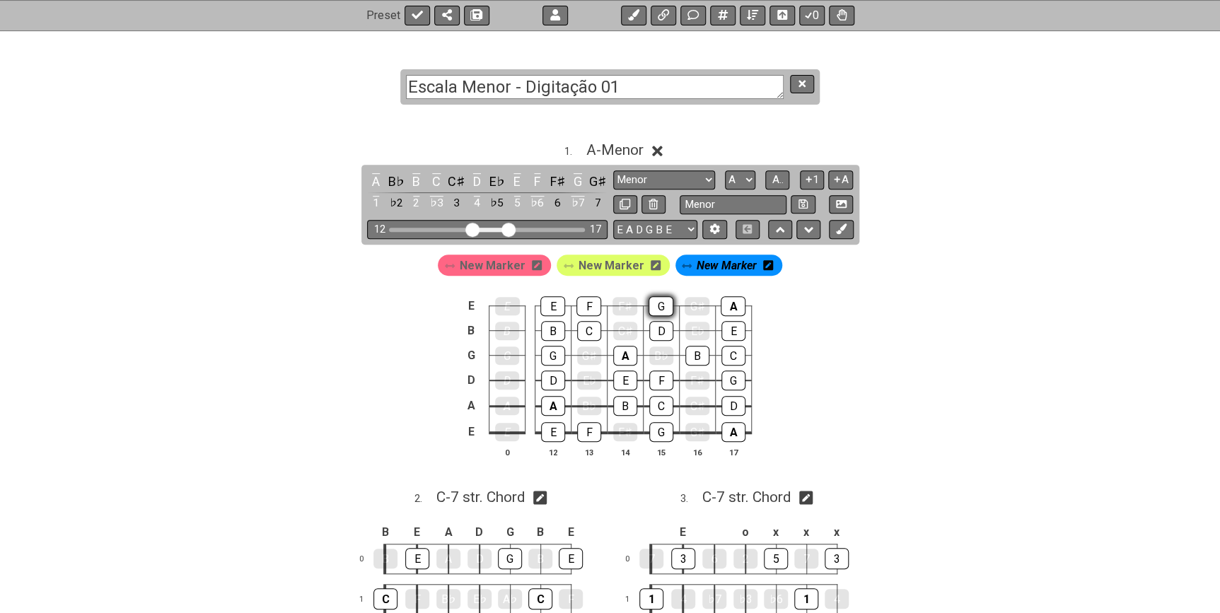
click at [663, 311] on div "G" at bounding box center [660, 306] width 25 height 20
click at [660, 327] on div "D" at bounding box center [661, 331] width 24 height 20
click at [772, 177] on span "A.." at bounding box center [777, 179] width 11 height 13
click at [663, 301] on div "♭7" at bounding box center [660, 306] width 25 height 20
click at [661, 329] on div "4" at bounding box center [661, 331] width 24 height 20
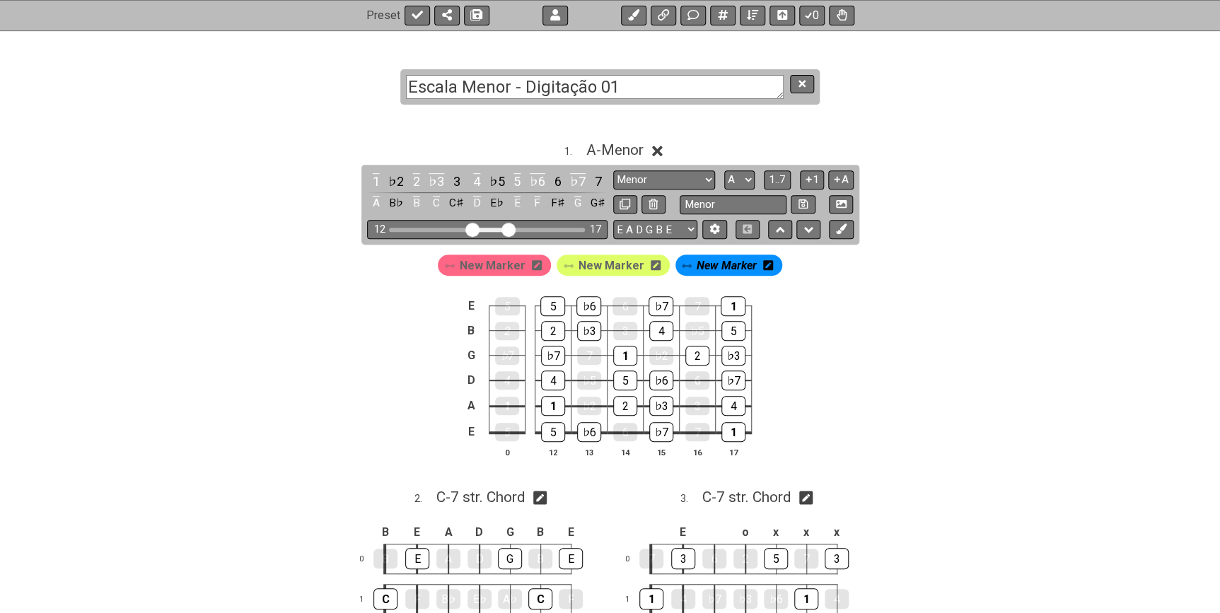
click at [569, 320] on td "2" at bounding box center [553, 318] width 36 height 25
click at [589, 303] on div "♭6" at bounding box center [588, 306] width 25 height 20
click at [769, 267] on div "New Marker" at bounding box center [728, 265] width 107 height 21
click at [766, 268] on icon at bounding box center [768, 265] width 10 height 10
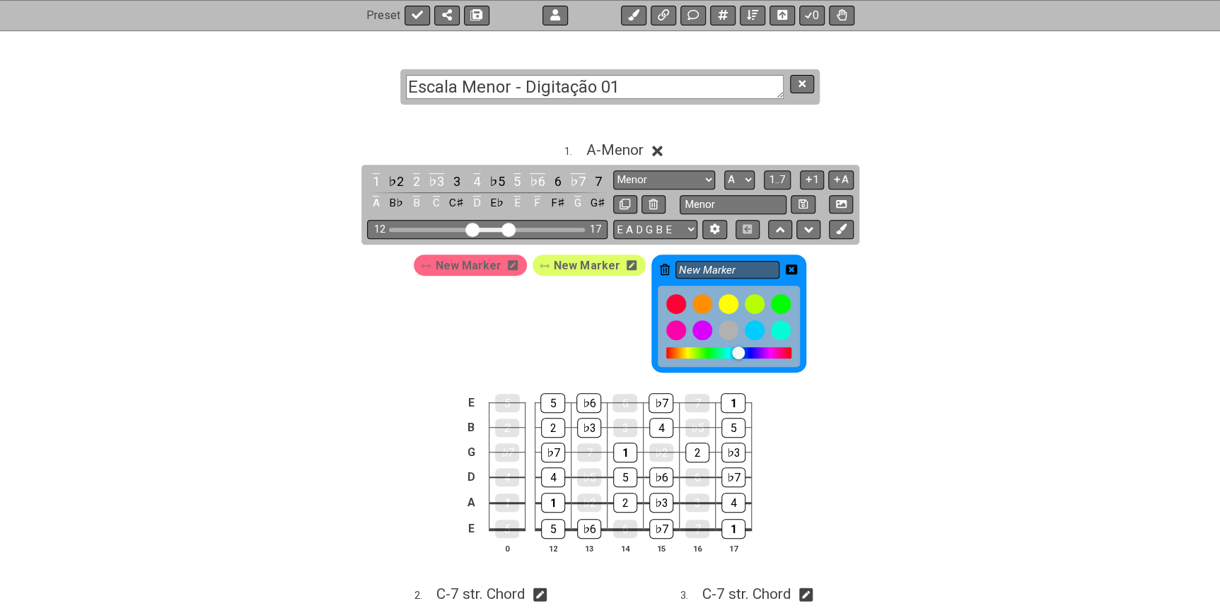
click at [663, 264] on icon at bounding box center [665, 269] width 10 height 11
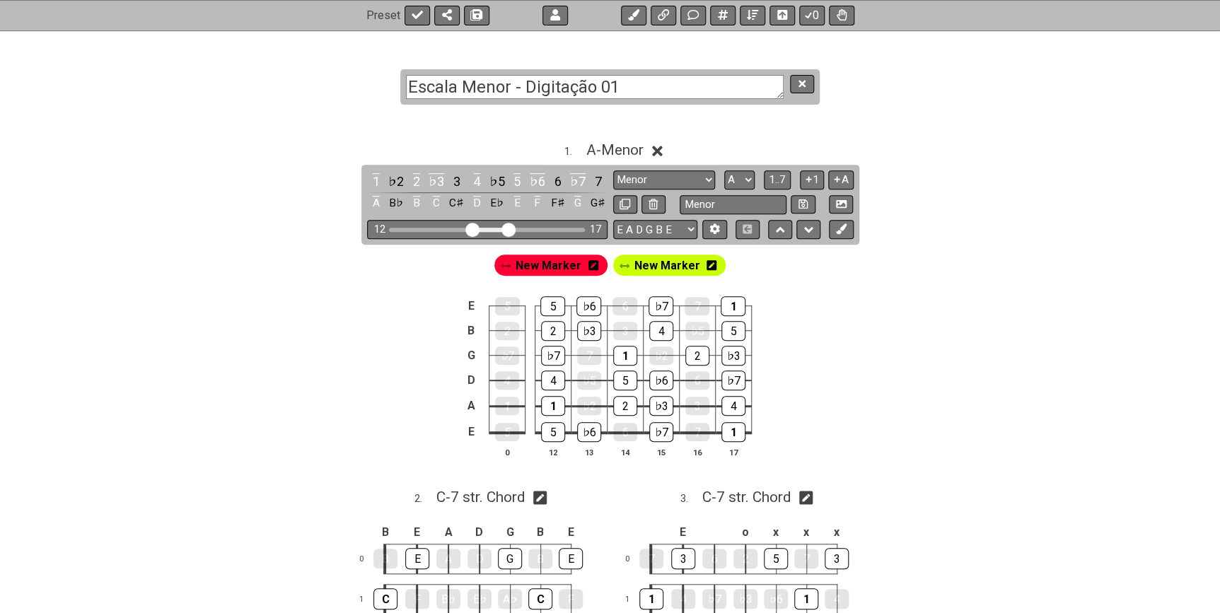
click at [709, 267] on icon at bounding box center [711, 265] width 10 height 10
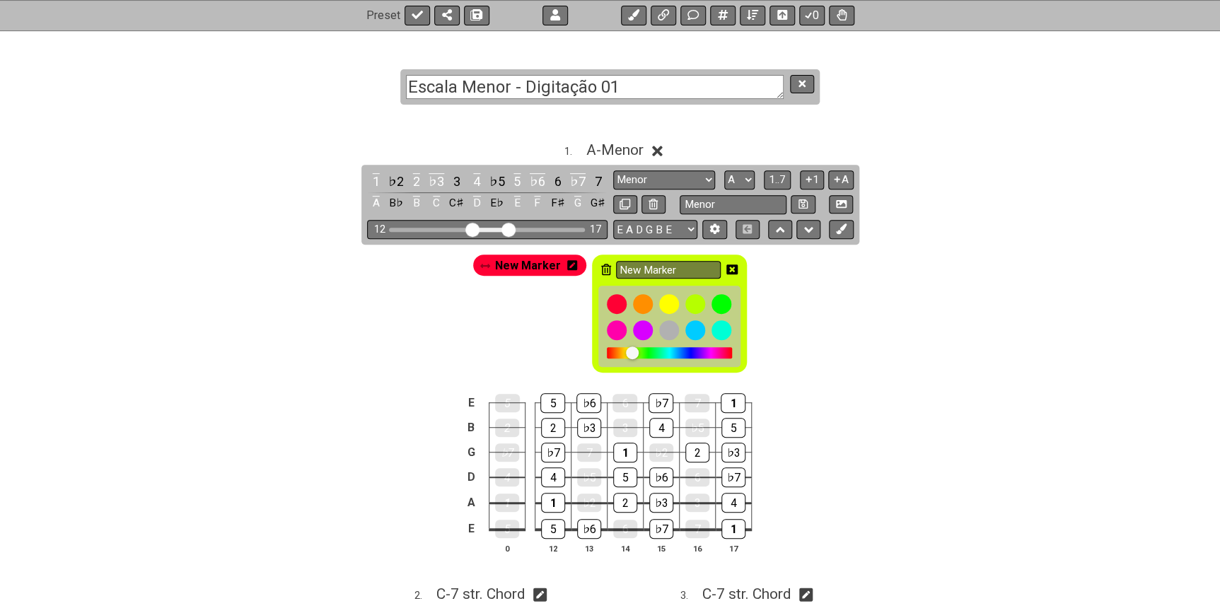
click at [601, 270] on icon at bounding box center [606, 269] width 10 height 11
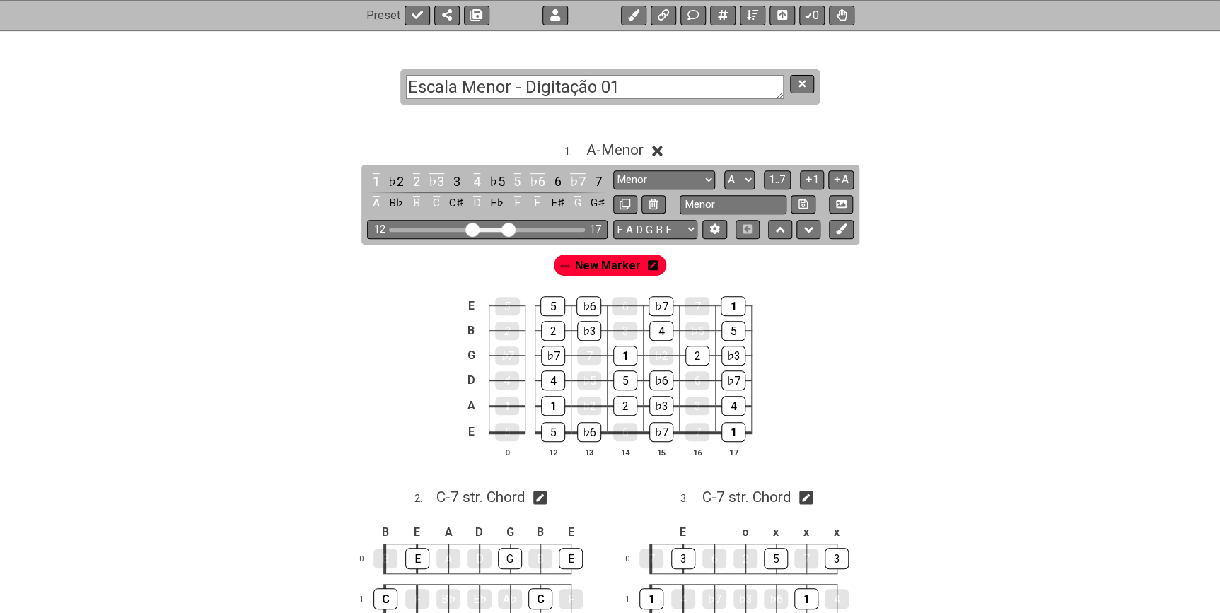
click at [596, 262] on span "New Marker" at bounding box center [608, 265] width 66 height 21
click at [587, 303] on div "♭6" at bounding box center [588, 306] width 25 height 20
click at [587, 327] on div "♭3" at bounding box center [589, 331] width 24 height 20
click at [550, 303] on div "5" at bounding box center [552, 306] width 25 height 20
drag, startPoint x: 549, startPoint y: 321, endPoint x: 589, endPoint y: 346, distance: 46.7
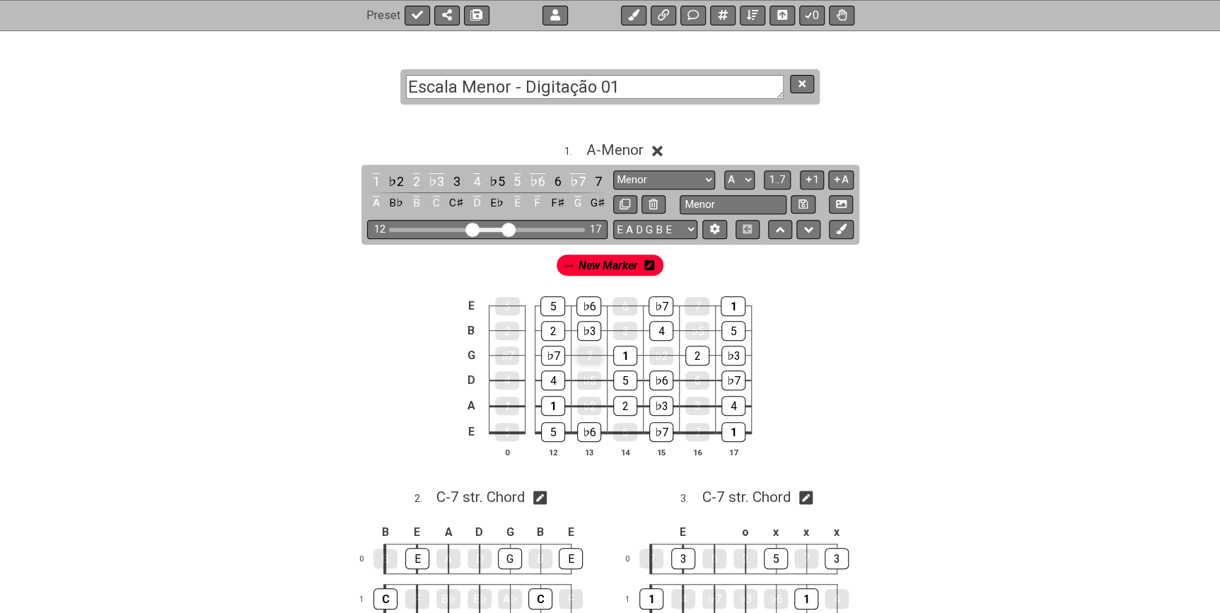
click at [550, 324] on div "2" at bounding box center [553, 331] width 24 height 20
click at [590, 347] on div "7" at bounding box center [589, 356] width 24 height 18
click at [588, 350] on div "7" at bounding box center [589, 356] width 24 height 18
drag, startPoint x: 538, startPoint y: 342, endPoint x: 540, endPoint y: 357, distance: 15.0
click at [518, 372] on tbody "E 5 5 ♭6 6 ♭7 7 1 B 2 2 ♭3 3 4 ♭5 5 G ♭7 ♭7 7 1 ♭2 2 ♭3 D 4 4 ♭5 5 ♭6 6 ♭7 A 1 …" at bounding box center [607, 364] width 289 height 166
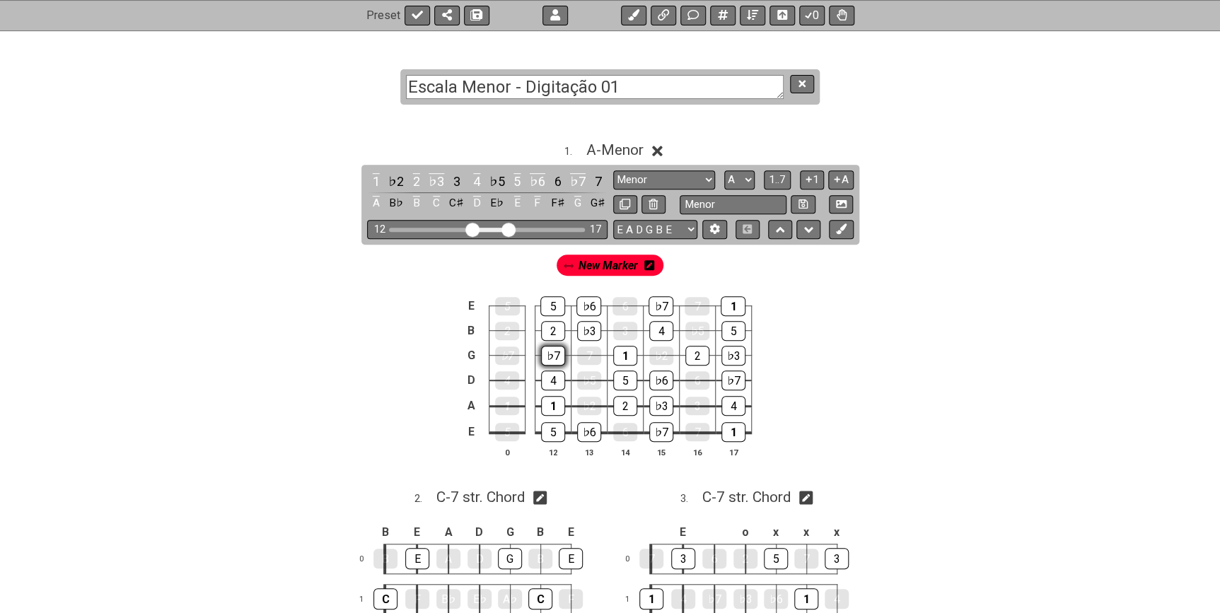
drag, startPoint x: 540, startPoint y: 357, endPoint x: 549, endPoint y: 359, distance: 9.3
click at [545, 359] on div "♭7" at bounding box center [553, 356] width 24 height 20
click at [838, 229] on icon at bounding box center [841, 228] width 11 height 11
click at [654, 262] on span "New Marker" at bounding box center [666, 265] width 59 height 21
drag, startPoint x: 680, startPoint y: 262, endPoint x: 554, endPoint y: 262, distance: 126.6
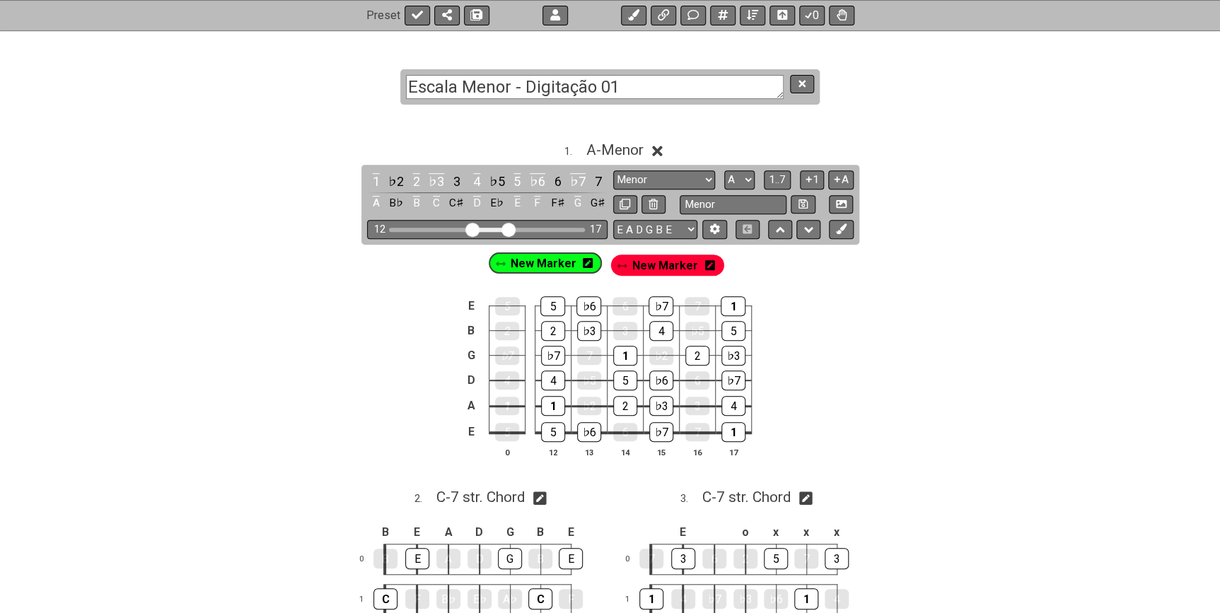
click at [554, 262] on div "New Marker New Marker" at bounding box center [610, 265] width 233 height 27
click at [599, 269] on div "New Marker" at bounding box center [550, 265] width 113 height 21
click at [598, 269] on div "New Marker" at bounding box center [550, 265] width 113 height 21
click at [597, 269] on icon at bounding box center [593, 265] width 10 height 10
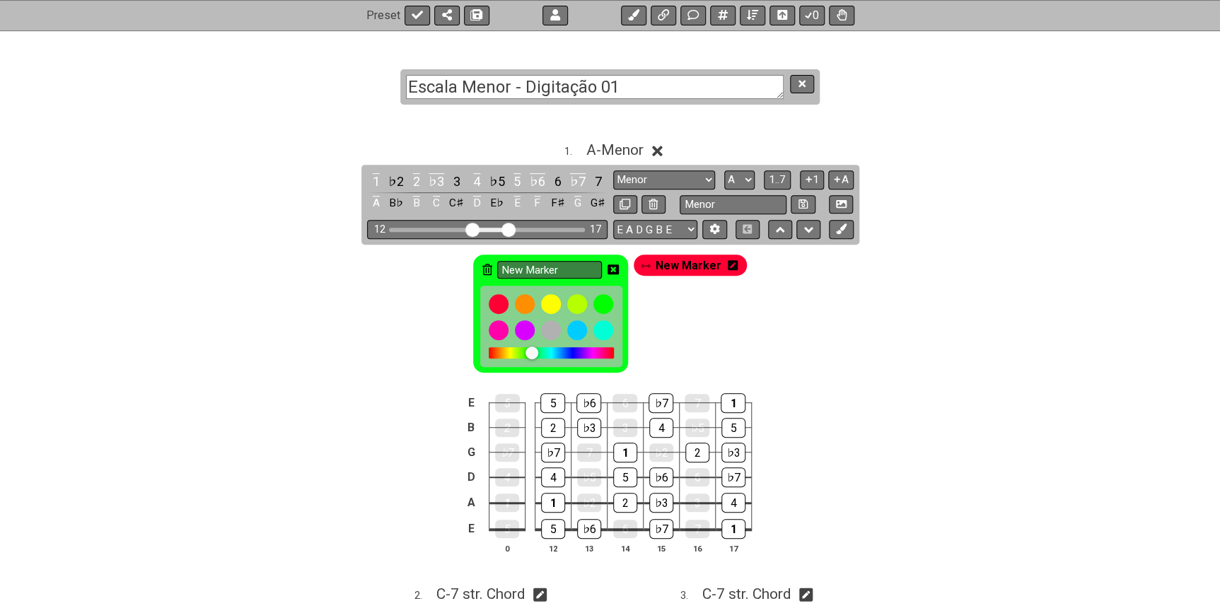
click at [492, 266] on icon at bounding box center [487, 269] width 10 height 11
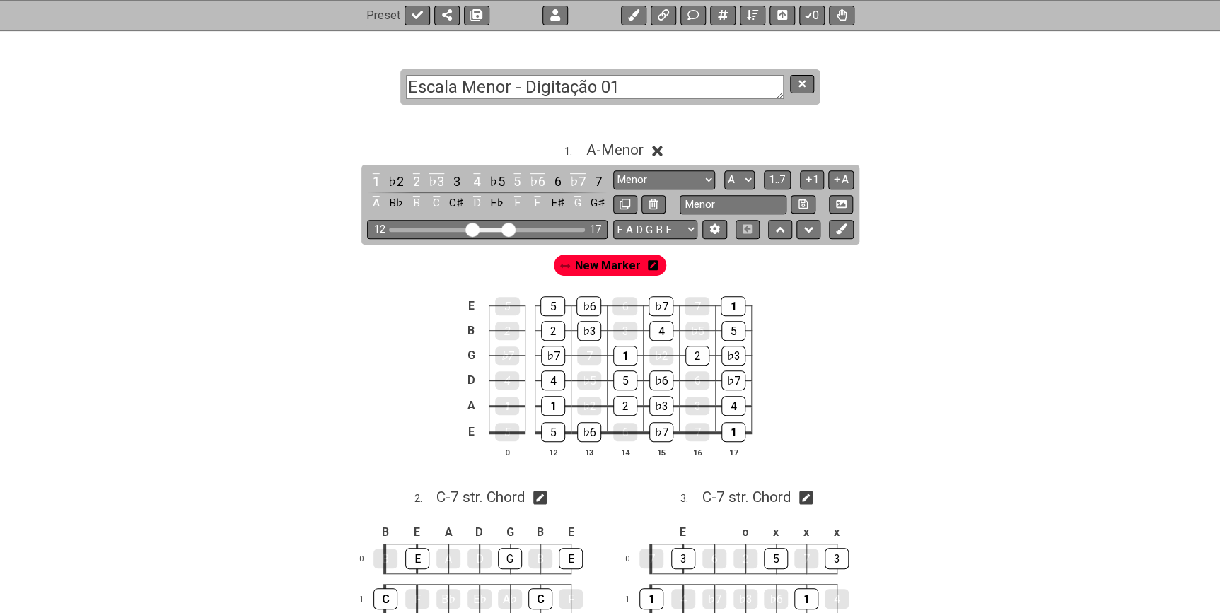
click at [657, 146] on icon at bounding box center [657, 151] width 11 height 11
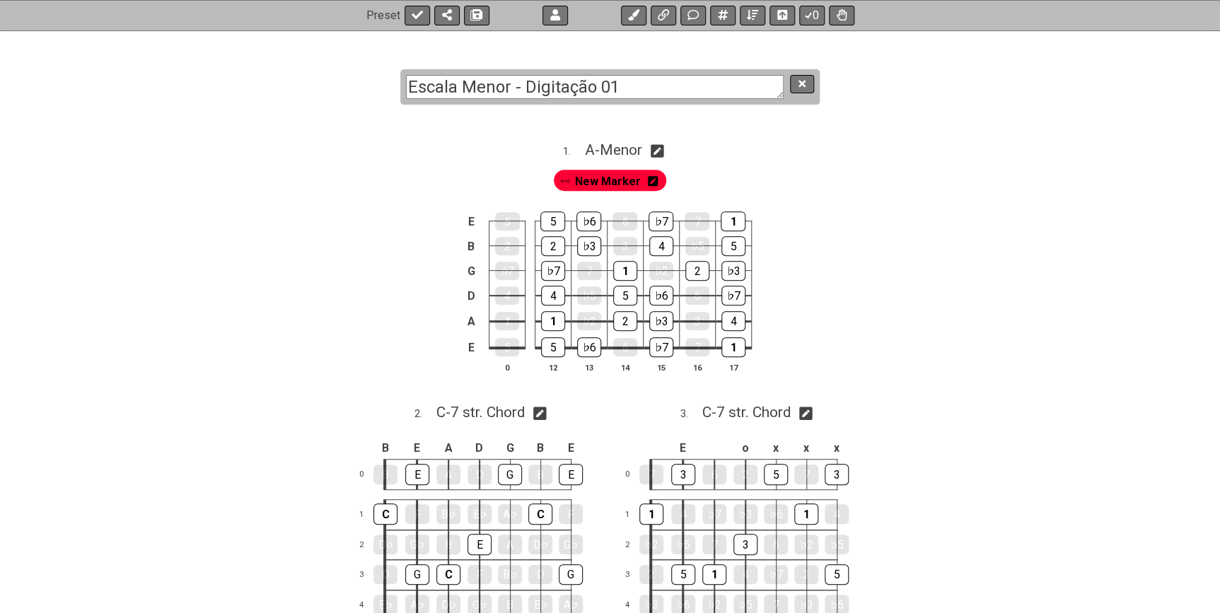
click at [605, 187] on span "New Marker" at bounding box center [608, 181] width 66 height 21
click at [586, 219] on div "♭6" at bounding box center [588, 221] width 25 height 20
click at [585, 243] on div "♭3" at bounding box center [589, 246] width 24 height 20
click at [601, 246] on tbody "E 5 5 ♭6 6 ♭7 7 1 B 2 2 ♭3 3 4 ♭5 5 G ♭7 ♭7 7 1 ♭2 2 ♭3 D 4 4 ♭5 5 ♭6 6 ♭7 A 1 …" at bounding box center [607, 280] width 289 height 166
drag, startPoint x: 624, startPoint y: 248, endPoint x: 624, endPoint y: 269, distance: 20.5
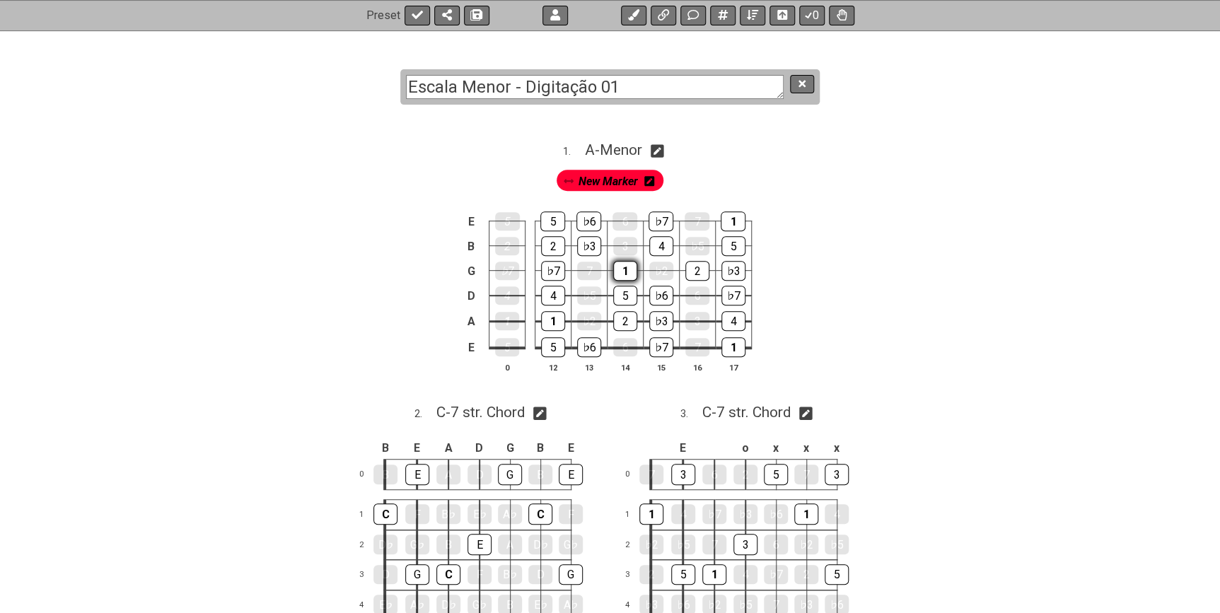
click at [626, 248] on div "3" at bounding box center [625, 246] width 24 height 18
click at [573, 475] on div "E" at bounding box center [571, 474] width 24 height 21
click at [573, 475] on div "E" at bounding box center [571, 475] width 24 height 20
click at [618, 176] on span "New Marker" at bounding box center [607, 181] width 59 height 21
click at [589, 177] on span "New Marker" at bounding box center [608, 181] width 66 height 21
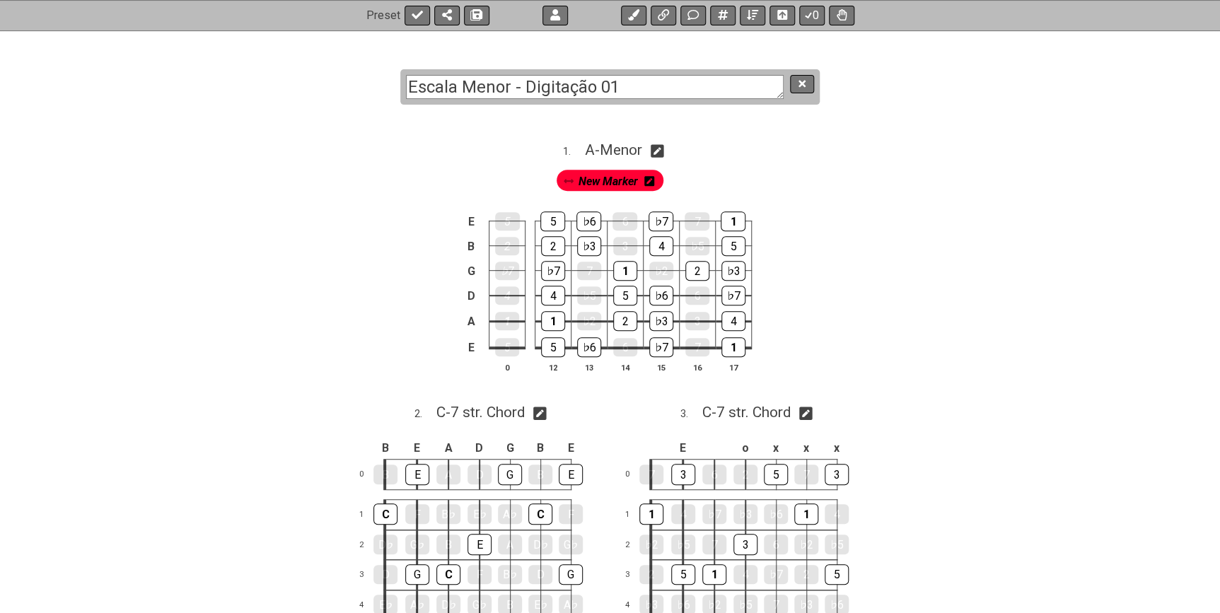
click at [589, 177] on span "New Marker" at bounding box center [607, 181] width 59 height 21
click at [589, 177] on span "New Marker" at bounding box center [608, 181] width 66 height 21
click at [594, 219] on div "♭6" at bounding box center [588, 221] width 25 height 20
click at [597, 174] on span "New Marker" at bounding box center [607, 181] width 59 height 21
click at [586, 242] on div "♭3" at bounding box center [589, 246] width 24 height 20
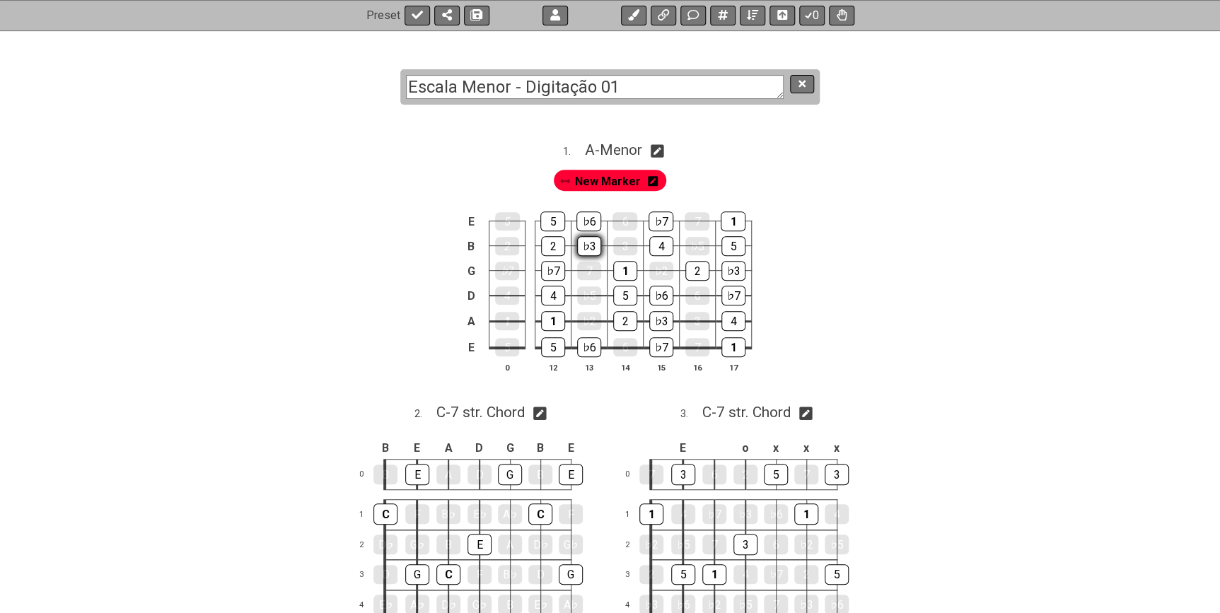
click at [589, 248] on div "♭3" at bounding box center [589, 246] width 24 height 20
click at [647, 240] on td "4" at bounding box center [661, 233] width 36 height 25
click at [668, 153] on div "1 . A - Menor" at bounding box center [610, 146] width 1103 height 27
select select "Menor"
select select "A"
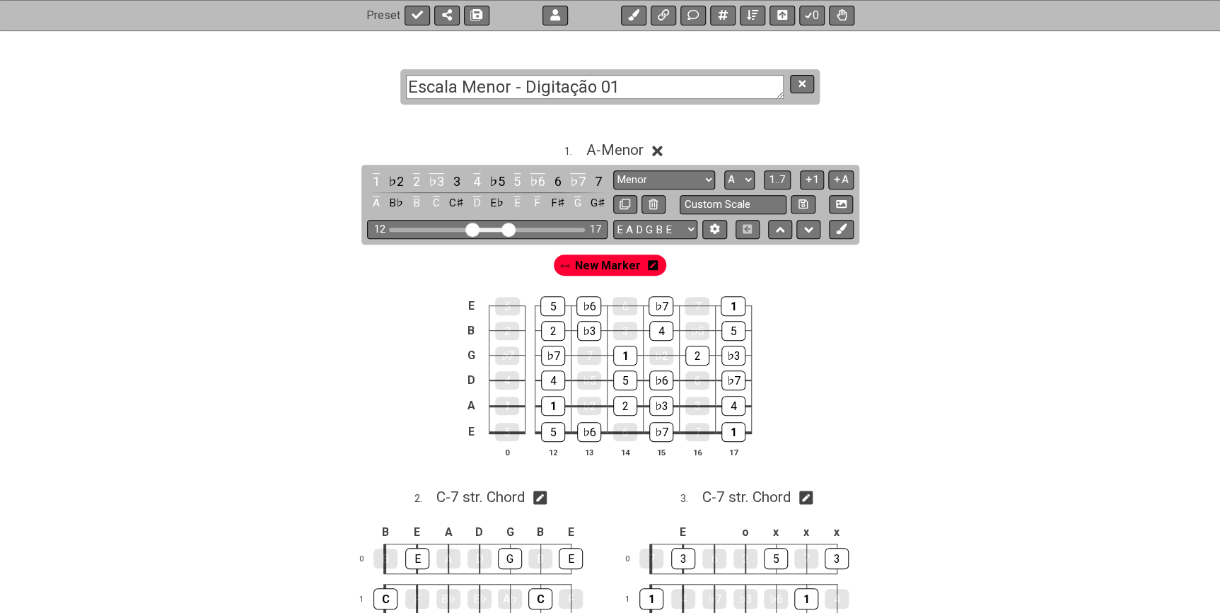
click at [665, 152] on div "1 . A - Menor" at bounding box center [610, 146] width 1103 height 27
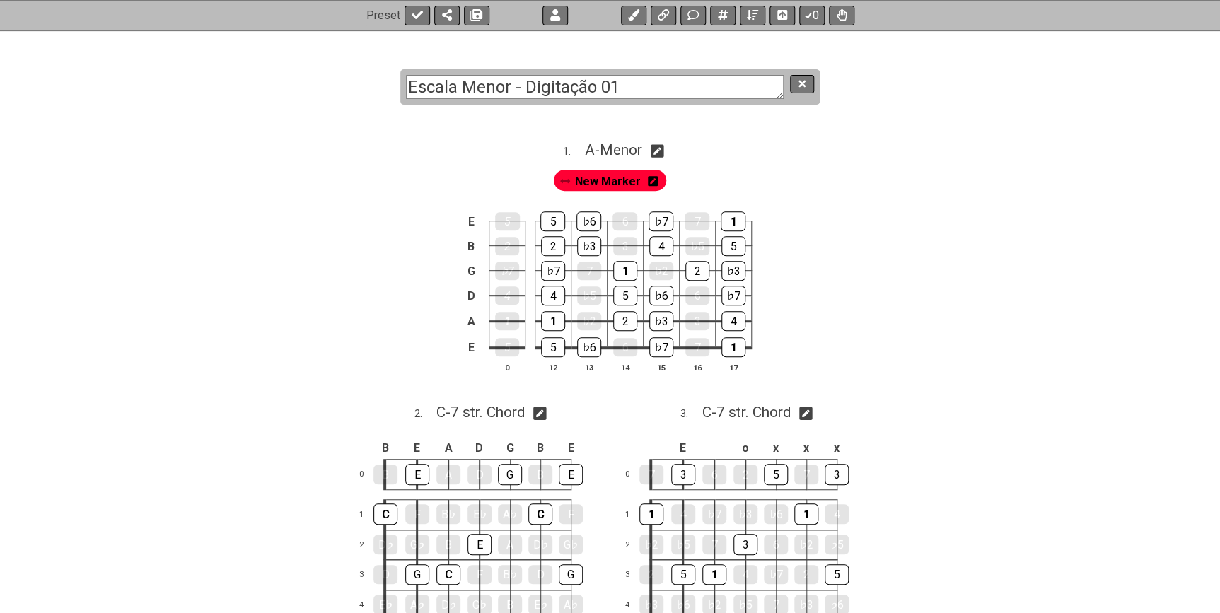
click at [664, 151] on icon at bounding box center [657, 150] width 13 height 13
select select "Menor"
select select "A"
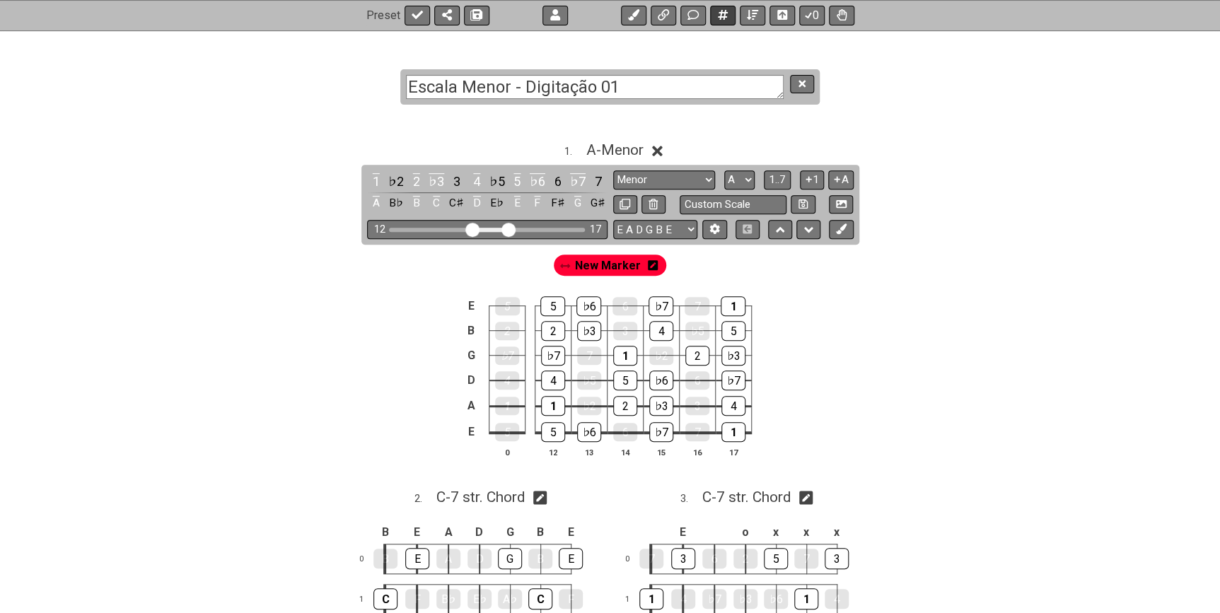
click at [729, 16] on button at bounding box center [722, 16] width 25 height 20
select select "New Scale"
select select "Menor"
select select "A"
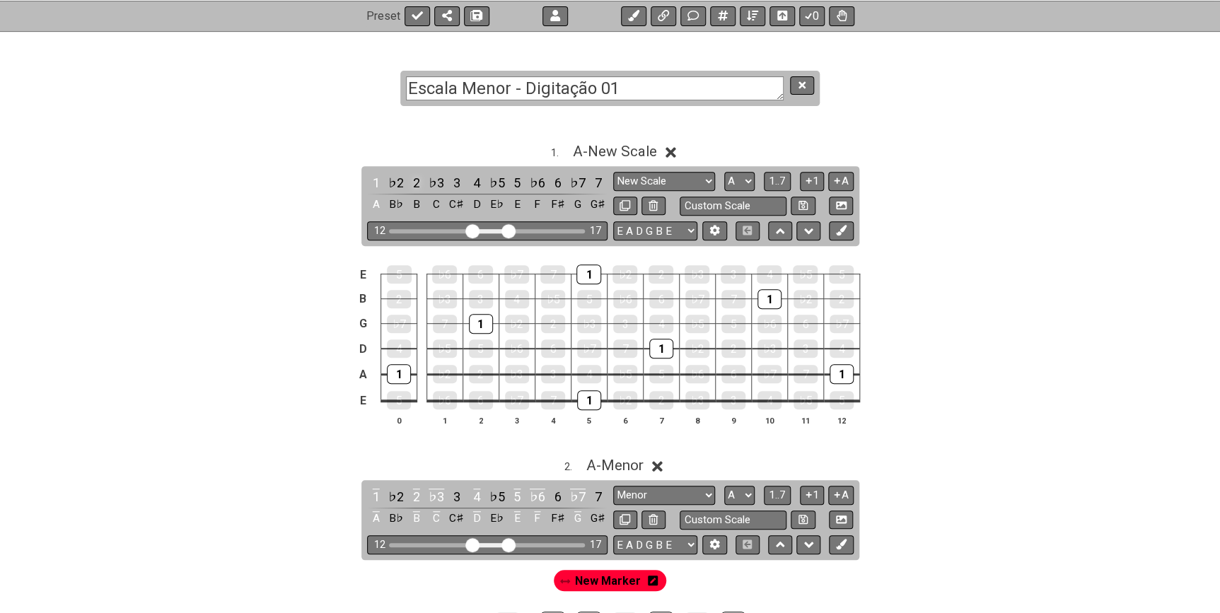
click at [410, 181] on div "2" at bounding box center [416, 182] width 18 height 19
click at [830, 231] on div "E A D G B E E A D G B E E A D G B E B E A D F♯ B A D G C E A D A D G B E E♭ A♭ …" at bounding box center [733, 230] width 240 height 19
click at [833, 231] on button at bounding box center [841, 230] width 24 height 19
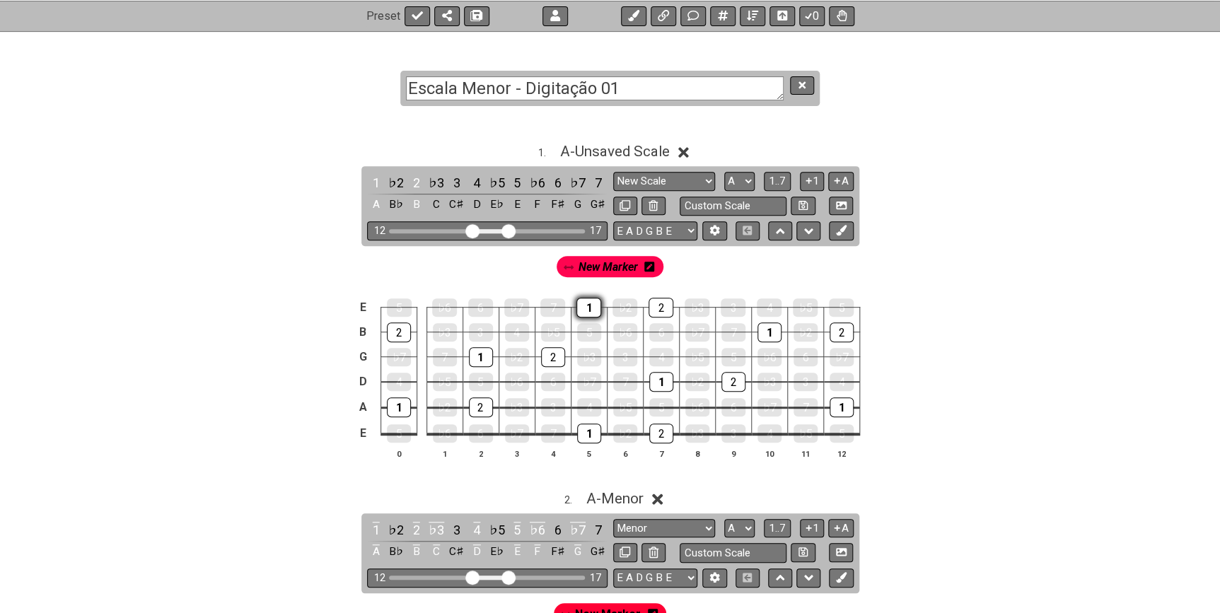
click at [588, 308] on div "1" at bounding box center [588, 308] width 25 height 20
click at [663, 307] on div "2" at bounding box center [660, 308] width 25 height 20
click at [778, 182] on span "1..7" at bounding box center [777, 181] width 17 height 13
click at [557, 349] on div at bounding box center [553, 357] width 24 height 20
click at [481, 349] on div at bounding box center [481, 357] width 24 height 20
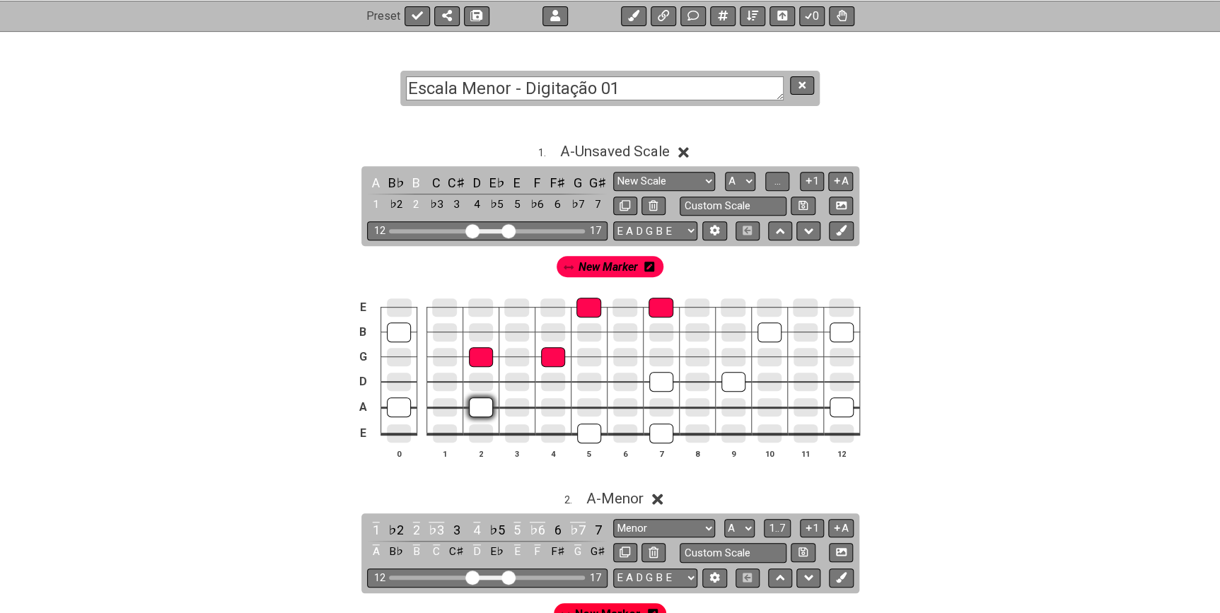
click at [479, 399] on div at bounding box center [481, 407] width 24 height 20
click at [409, 337] on div at bounding box center [399, 332] width 24 height 20
click at [405, 411] on div at bounding box center [399, 407] width 24 height 20
click at [589, 434] on div at bounding box center [589, 434] width 24 height 20
click at [650, 430] on div at bounding box center [661, 434] width 24 height 20
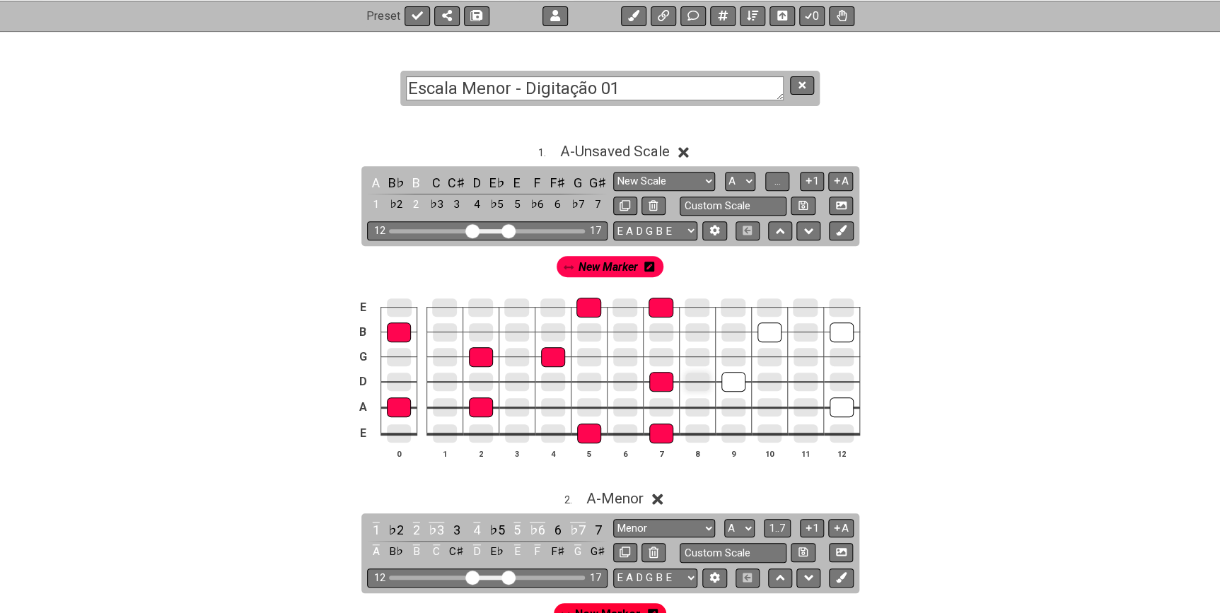
drag, startPoint x: 656, startPoint y: 379, endPoint x: 699, endPoint y: 380, distance: 43.2
click at [657, 378] on div at bounding box center [661, 382] width 24 height 20
drag, startPoint x: 706, startPoint y: 380, endPoint x: 725, endPoint y: 381, distance: 18.4
click at [715, 381] on tbody "E B G D A E 0 1 2 3 4 5 6 7 8 9 10 11 12" at bounding box center [606, 366] width 505 height 166
drag, startPoint x: 725, startPoint y: 381, endPoint x: 763, endPoint y: 336, distance: 59.2
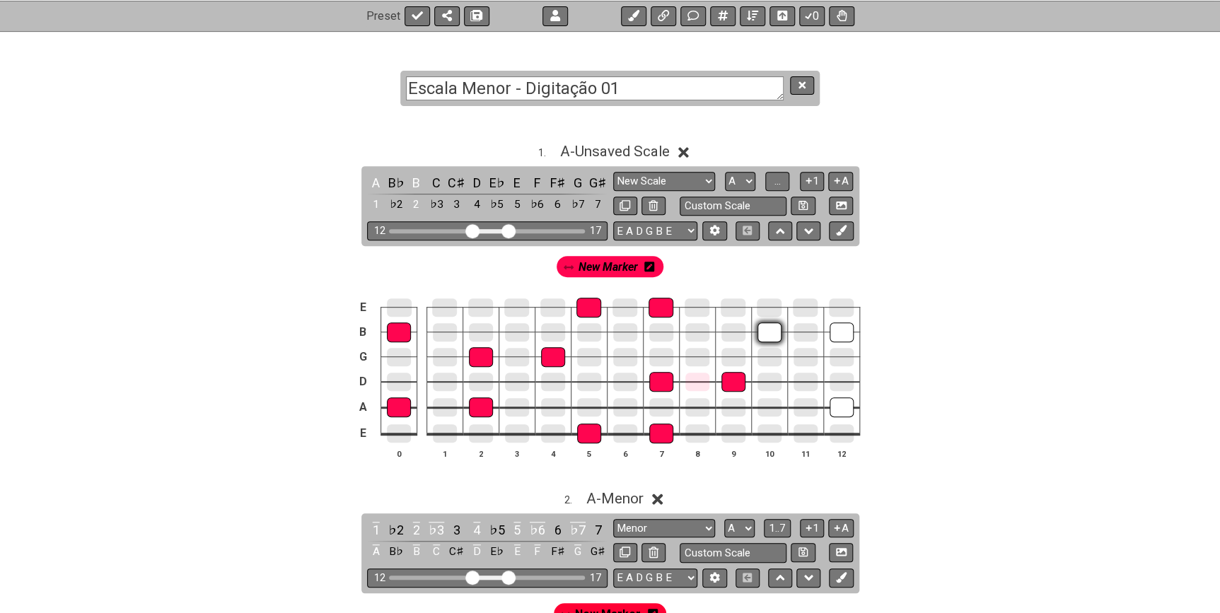
click at [728, 380] on div at bounding box center [733, 382] width 24 height 20
click at [765, 333] on div at bounding box center [769, 332] width 24 height 20
drag, startPoint x: 822, startPoint y: 330, endPoint x: 832, endPoint y: 334, distance: 10.8
click at [825, 332] on td at bounding box center [841, 344] width 36 height 25
click at [835, 339] on div at bounding box center [842, 332] width 24 height 20
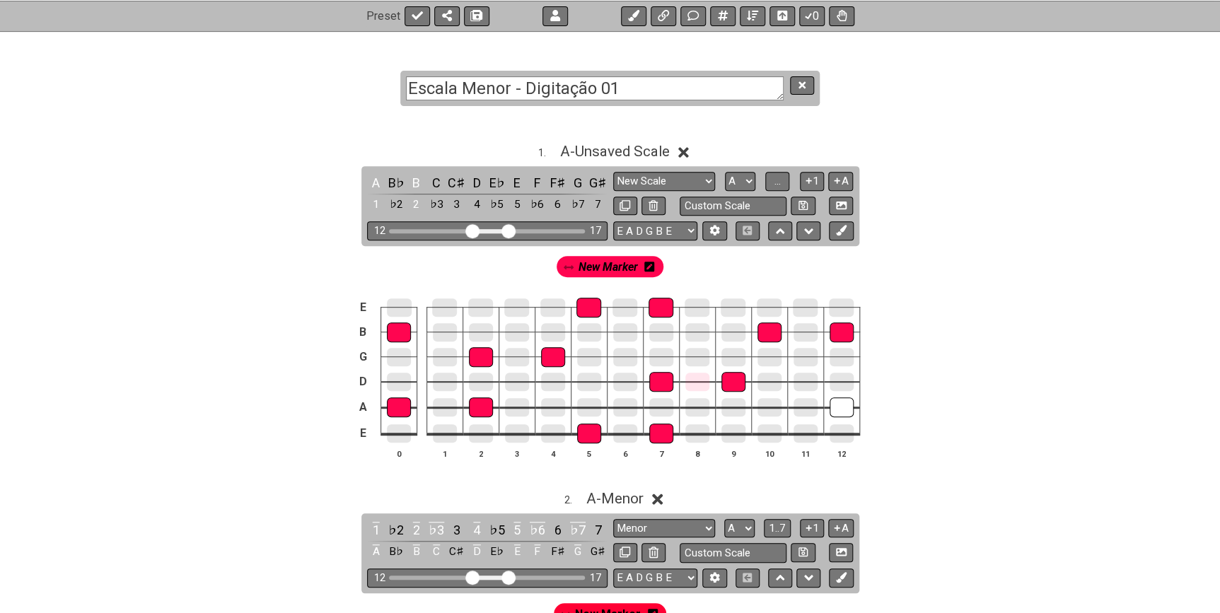
click at [827, 417] on td at bounding box center [841, 421] width 36 height 27
click at [833, 407] on div at bounding box center [842, 407] width 24 height 20
click at [656, 494] on icon at bounding box center [657, 499] width 11 height 11
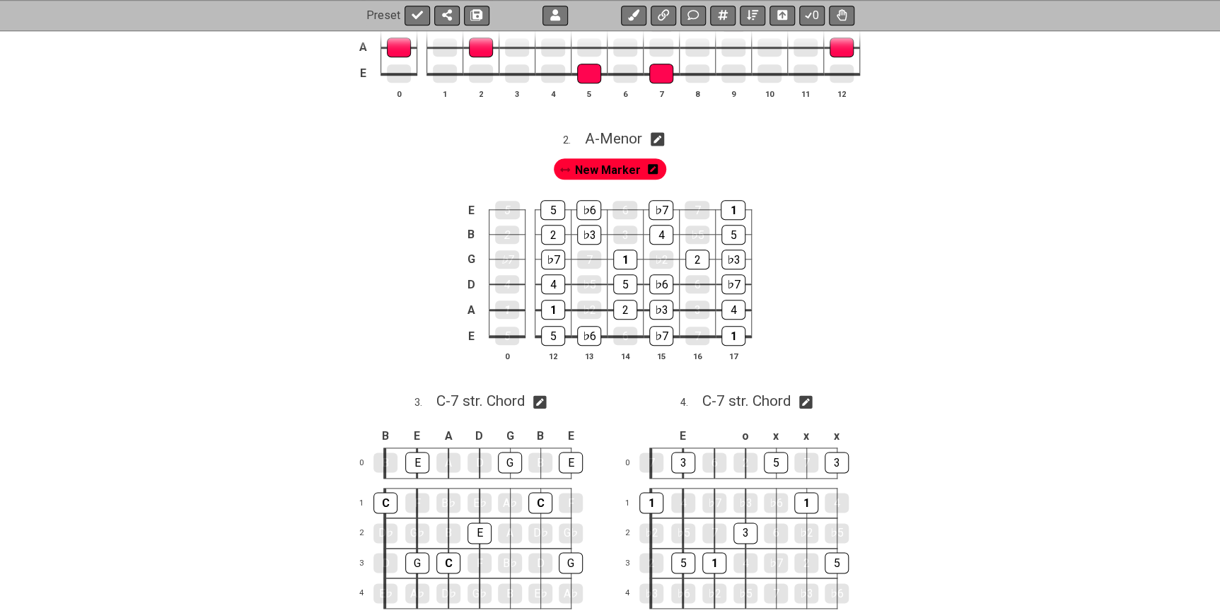
scroll to position [238, 0]
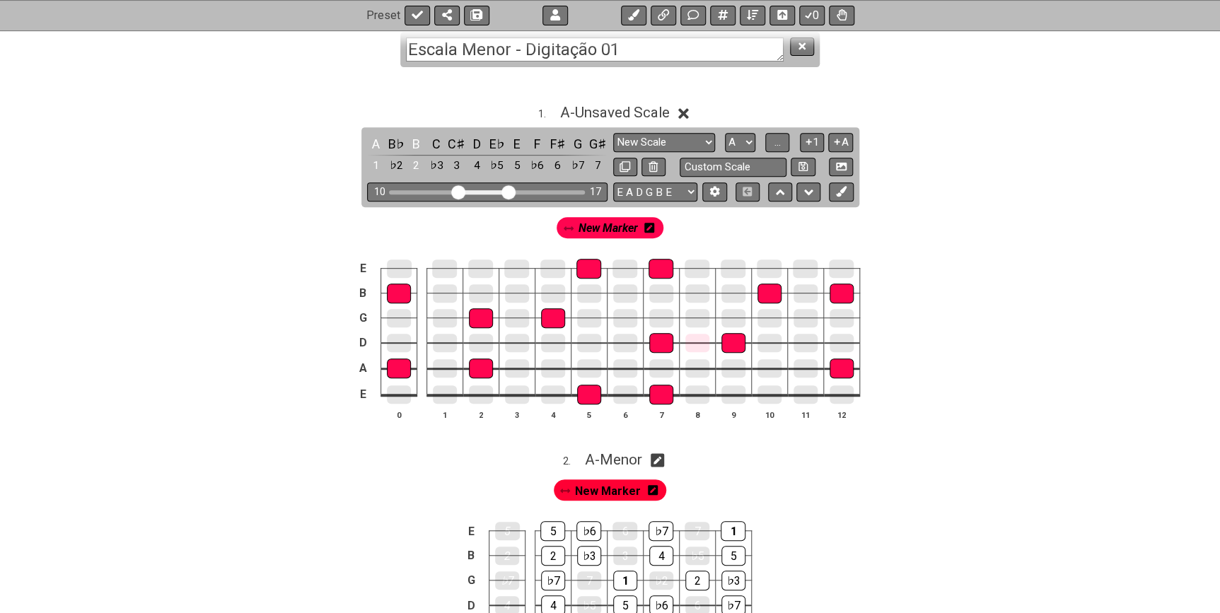
drag, startPoint x: 475, startPoint y: 194, endPoint x: 457, endPoint y: 196, distance: 18.5
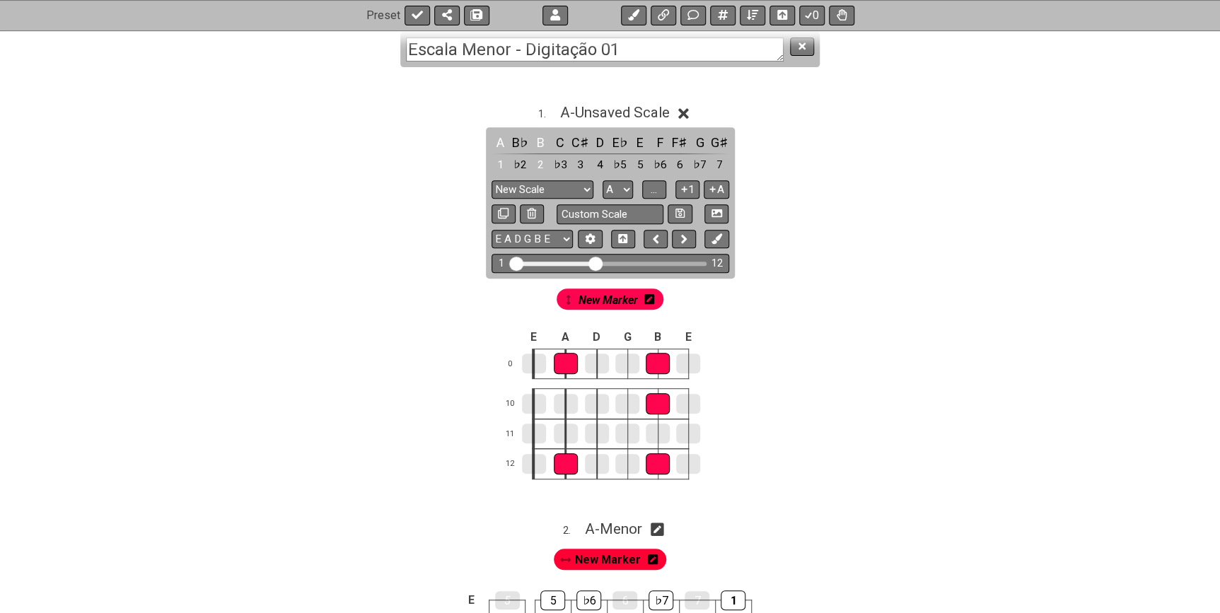
drag, startPoint x: 581, startPoint y: 264, endPoint x: 508, endPoint y: 266, distance: 72.2
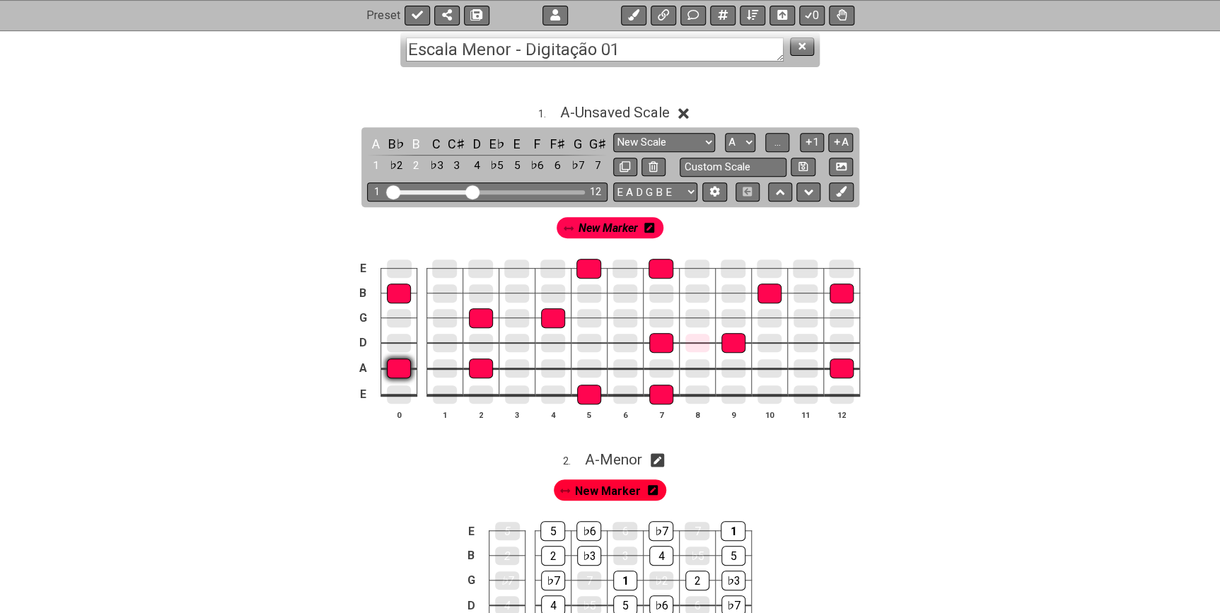
click at [401, 368] on div at bounding box center [399, 369] width 24 height 20
click at [403, 297] on div at bounding box center [399, 294] width 24 height 20
click at [849, 191] on button at bounding box center [841, 191] width 24 height 19
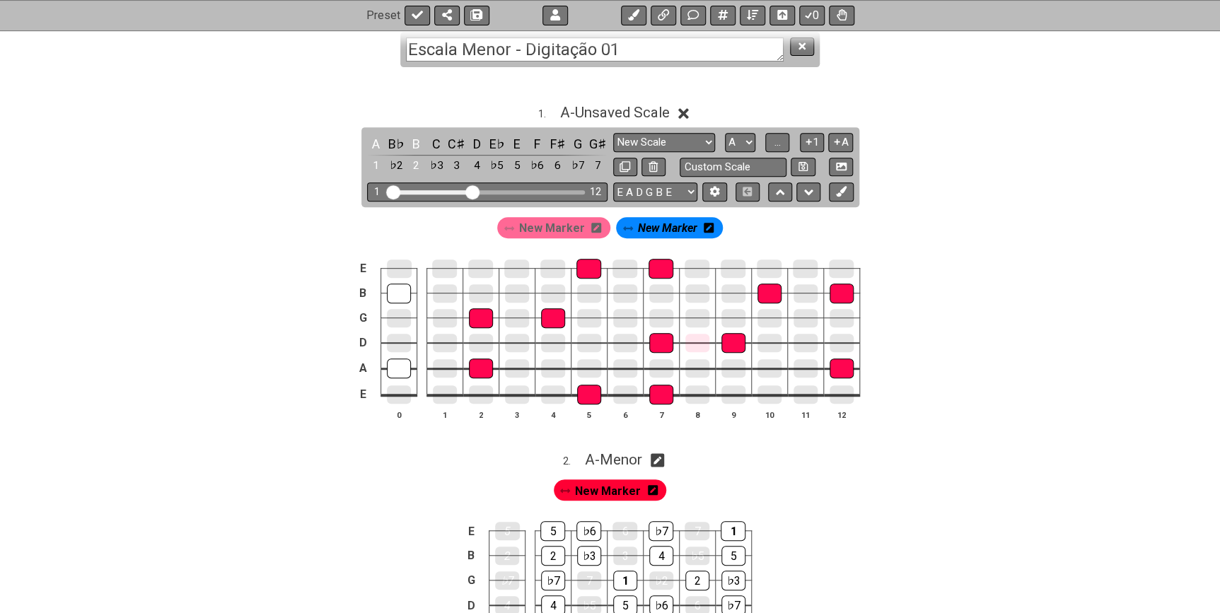
click at [709, 229] on icon at bounding box center [709, 228] width 10 height 10
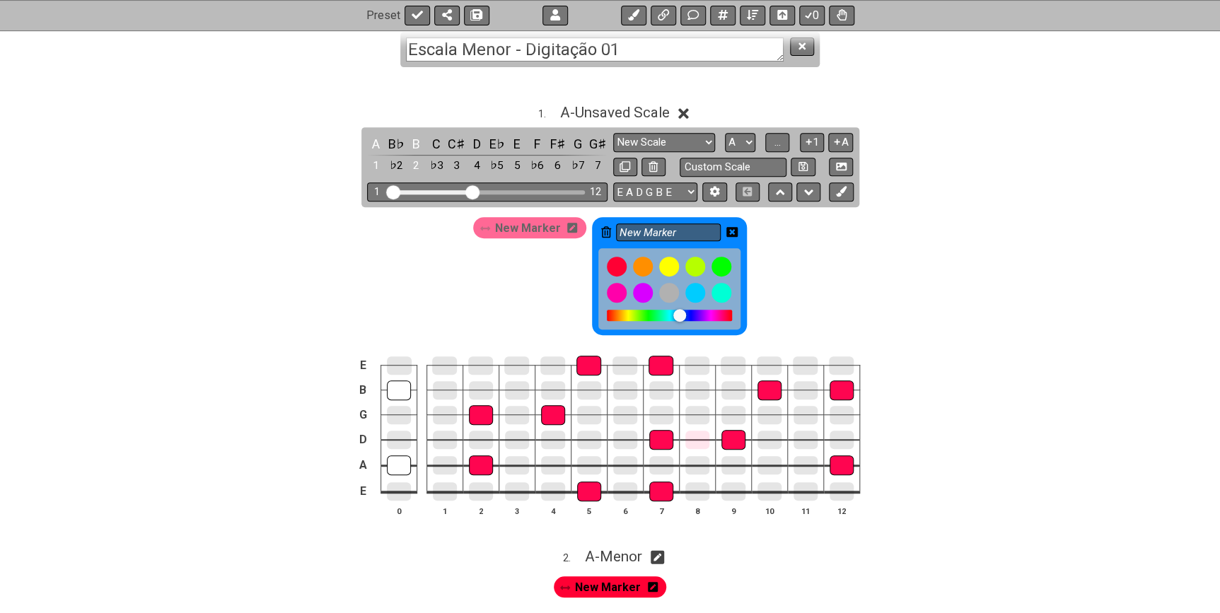
click at [607, 230] on icon at bounding box center [606, 231] width 10 height 11
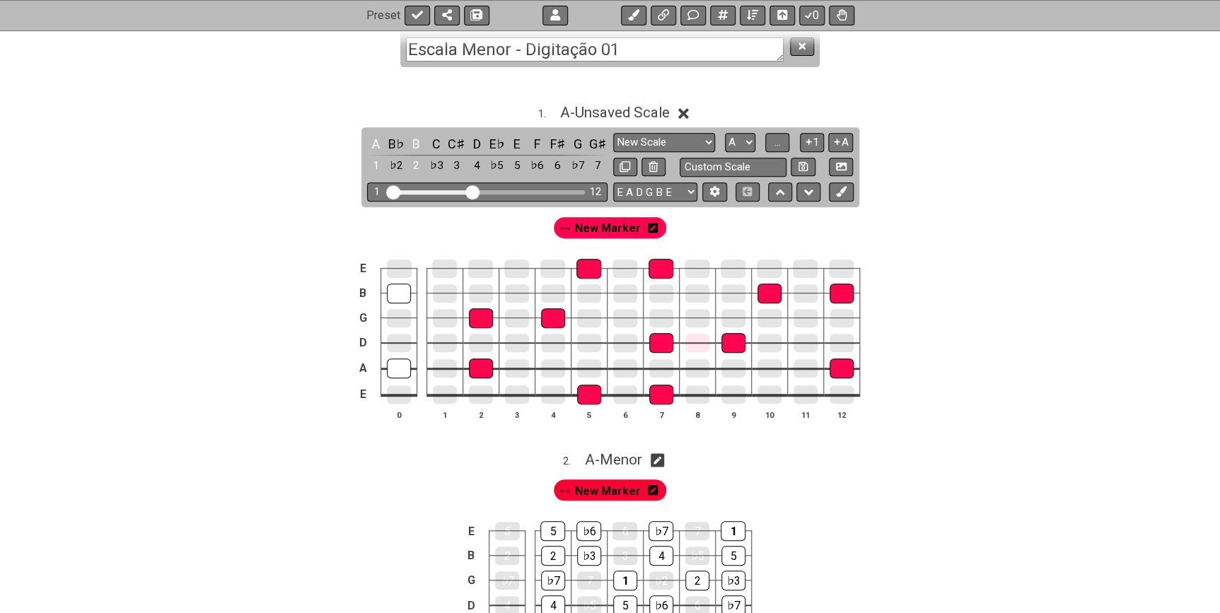
click at [604, 230] on span "New Marker" at bounding box center [608, 228] width 66 height 21
click at [396, 295] on div at bounding box center [399, 294] width 24 height 20
click at [585, 231] on span "New Marker" at bounding box center [607, 228] width 59 height 21
click at [398, 287] on div at bounding box center [399, 294] width 24 height 20
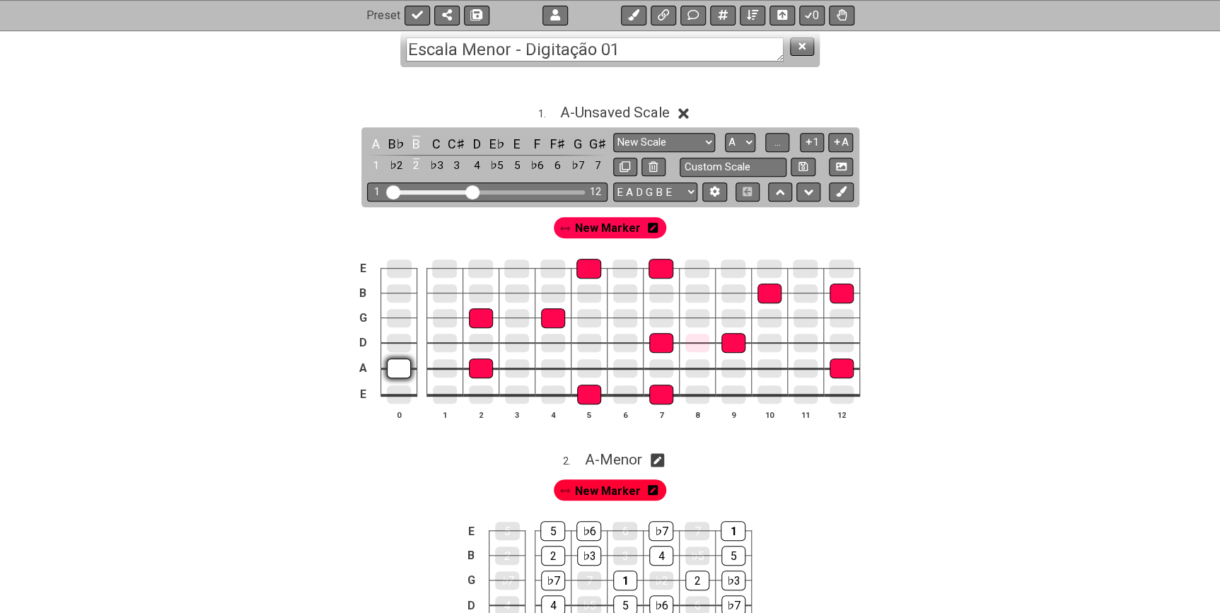
click at [399, 369] on div at bounding box center [399, 369] width 24 height 20
click at [487, 369] on div at bounding box center [481, 369] width 24 height 20
click at [479, 325] on div at bounding box center [481, 318] width 24 height 20
click at [558, 316] on div at bounding box center [553, 318] width 24 height 18
click at [600, 265] on div at bounding box center [588, 269] width 25 height 18
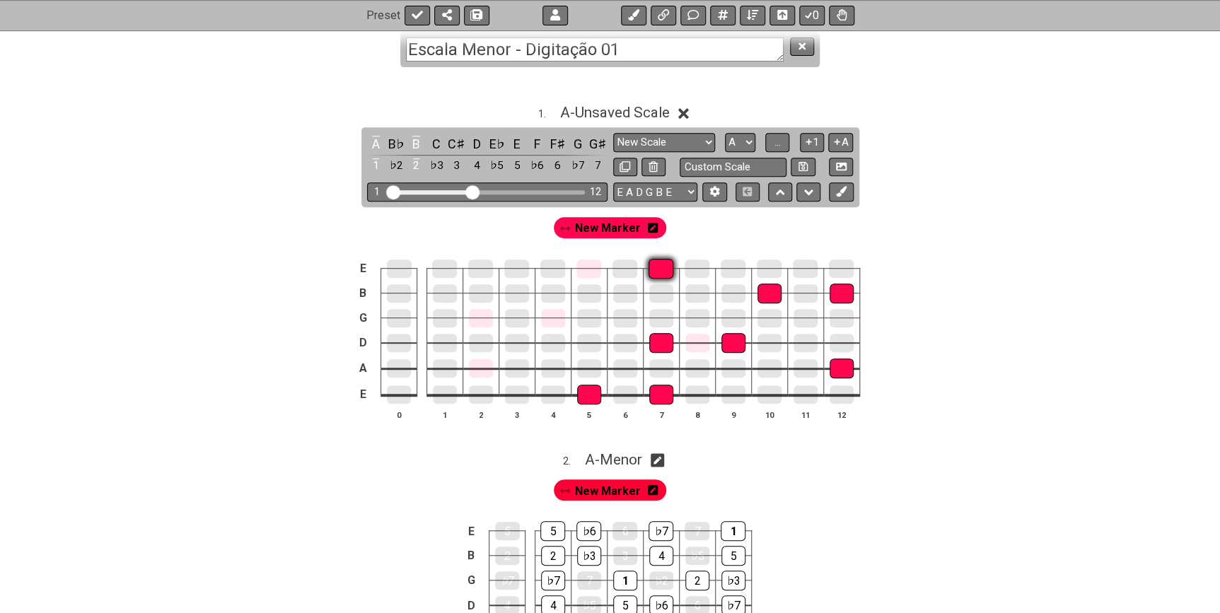
click at [662, 262] on div at bounding box center [660, 269] width 25 height 20
click at [656, 340] on div at bounding box center [661, 343] width 24 height 20
drag, startPoint x: 661, startPoint y: 395, endPoint x: 600, endPoint y: 395, distance: 61.5
click at [660, 395] on div at bounding box center [661, 394] width 24 height 18
click at [581, 396] on div at bounding box center [589, 395] width 24 height 20
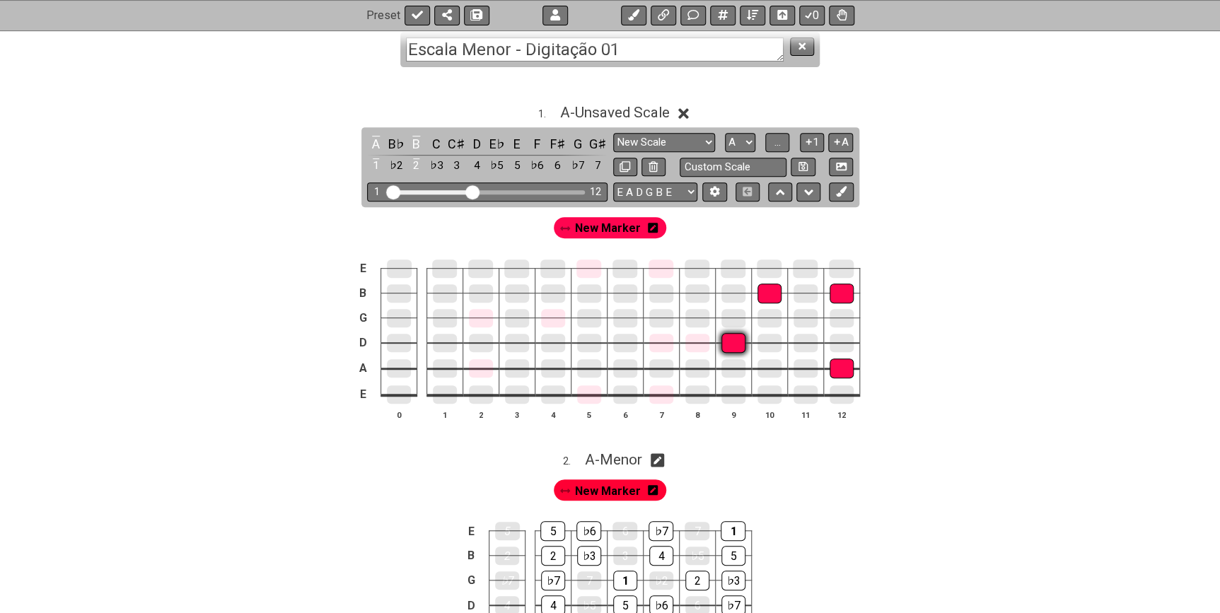
click at [738, 341] on div at bounding box center [733, 343] width 24 height 20
click at [764, 295] on div at bounding box center [769, 294] width 24 height 20
click at [839, 293] on div at bounding box center [842, 294] width 24 height 20
click at [843, 369] on div at bounding box center [842, 369] width 24 height 20
click at [414, 146] on div "B" at bounding box center [416, 143] width 18 height 19
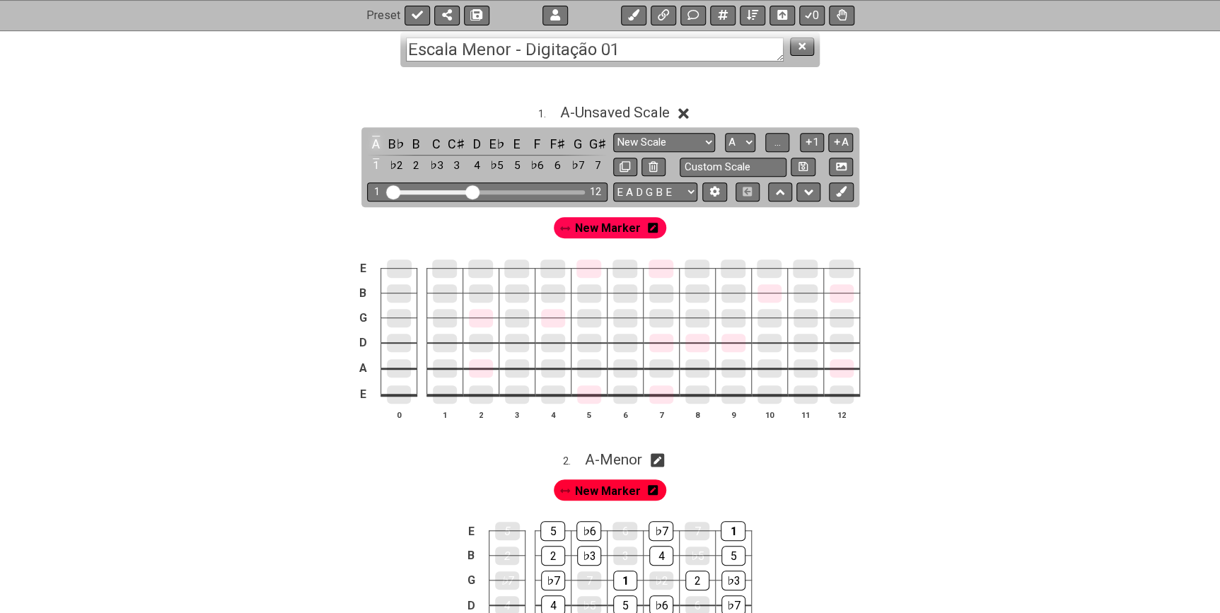
click at [378, 141] on div "A" at bounding box center [376, 143] width 18 height 19
click at [648, 231] on icon at bounding box center [653, 228] width 10 height 10
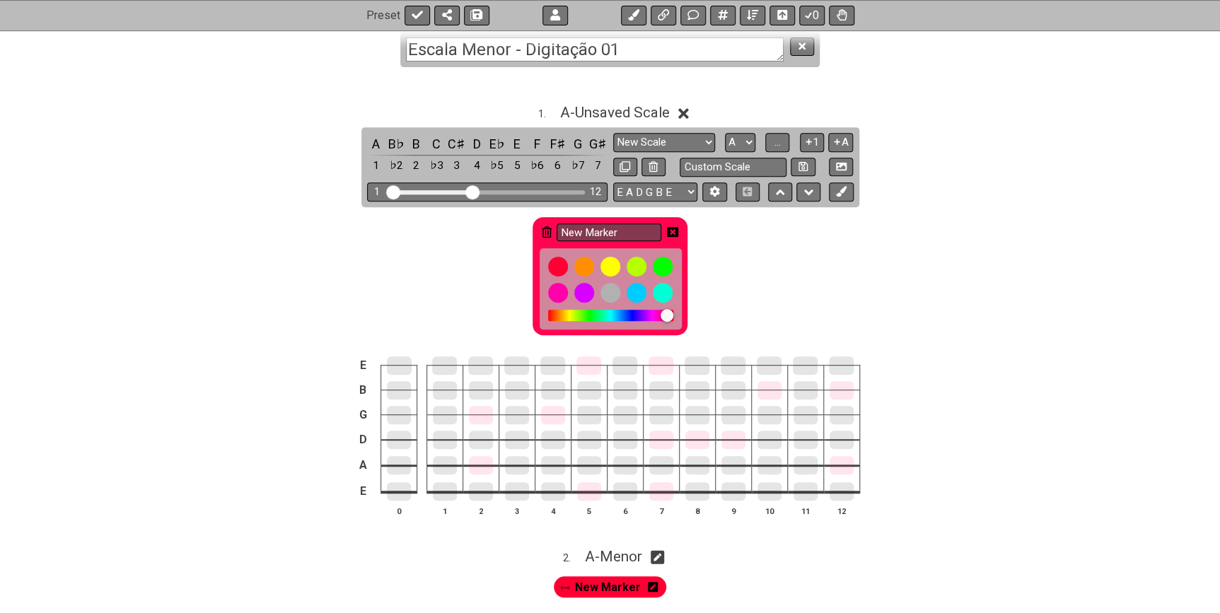
click at [544, 229] on icon at bounding box center [547, 231] width 10 height 11
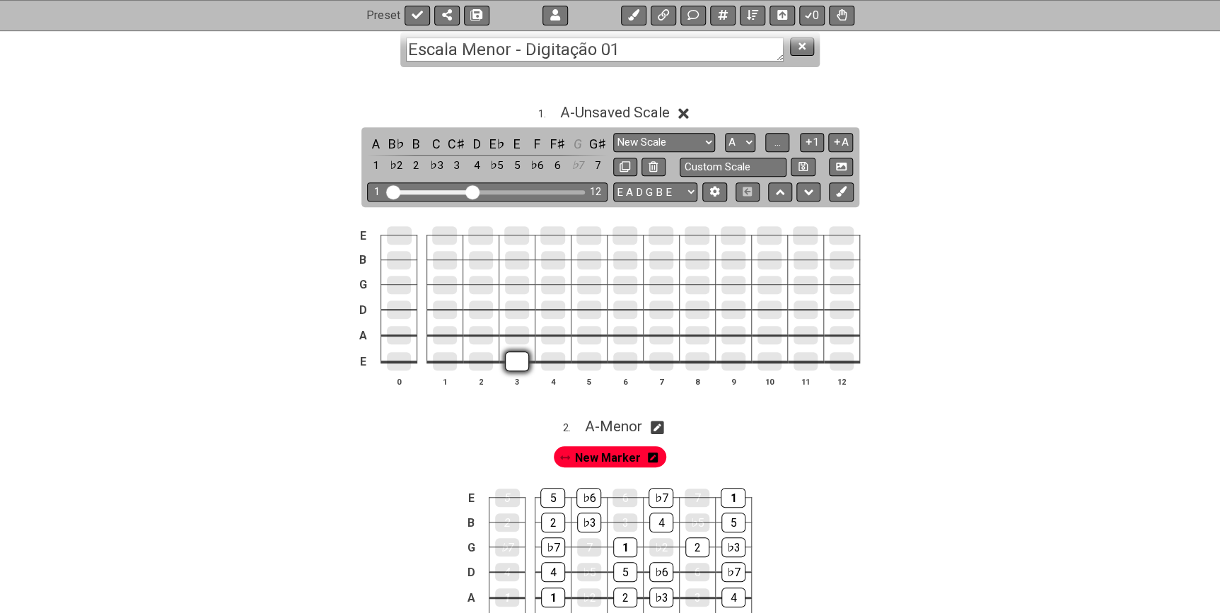
click at [515, 362] on div at bounding box center [517, 361] width 24 height 20
click at [557, 360] on div at bounding box center [553, 361] width 24 height 18
click at [618, 356] on div at bounding box center [625, 361] width 24 height 18
drag, startPoint x: 619, startPoint y: 332, endPoint x: 594, endPoint y: 331, distance: 24.8
click at [618, 331] on div at bounding box center [625, 335] width 24 height 20
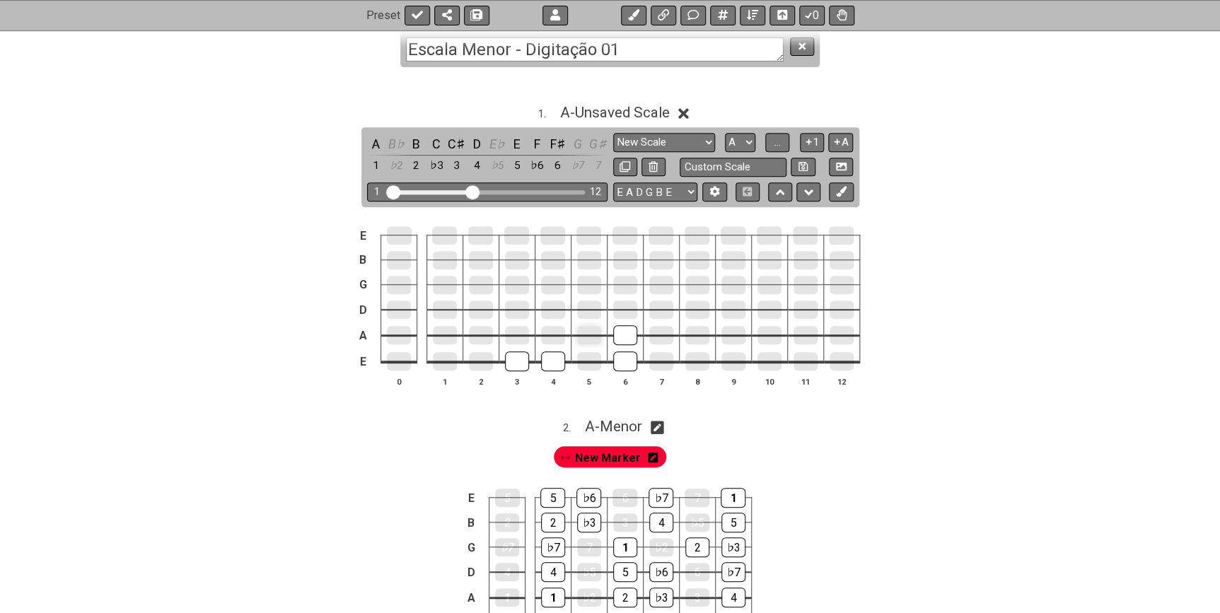
click at [593, 331] on div at bounding box center [589, 335] width 24 height 18
click at [516, 330] on div at bounding box center [517, 335] width 24 height 18
click at [518, 315] on div at bounding box center [517, 310] width 24 height 20
click at [585, 311] on div at bounding box center [589, 310] width 24 height 20
click at [617, 306] on div at bounding box center [625, 310] width 24 height 18
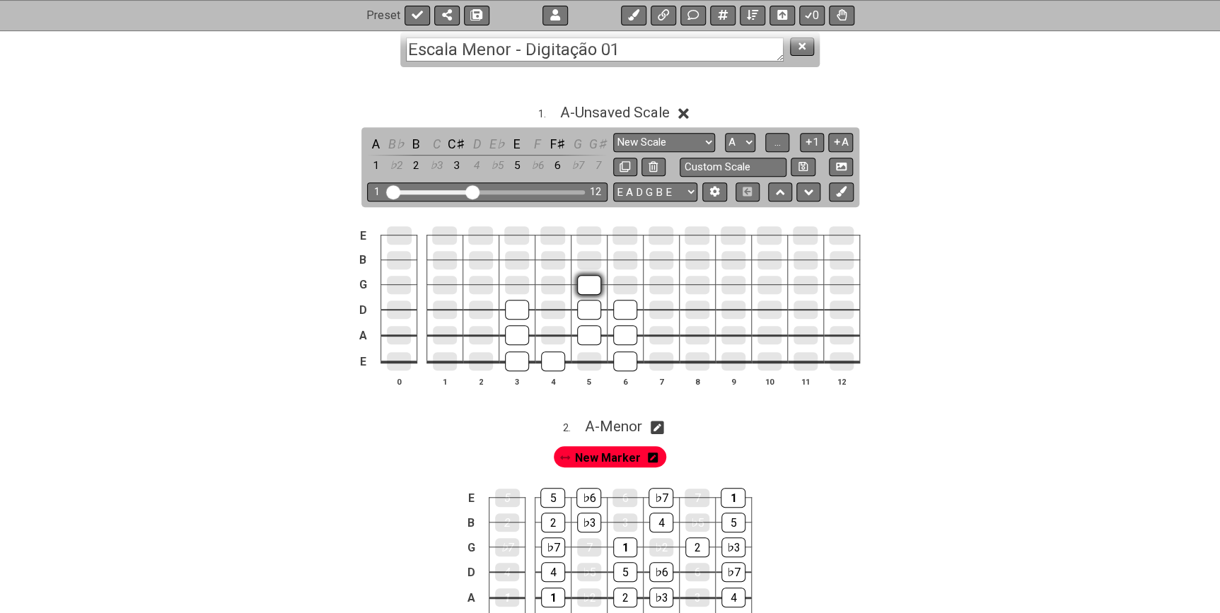
click at [591, 281] on div at bounding box center [589, 285] width 24 height 20
click at [520, 286] on div at bounding box center [517, 285] width 24 height 20
drag, startPoint x: 512, startPoint y: 259, endPoint x: 521, endPoint y: 258, distance: 9.2
click at [512, 258] on div at bounding box center [517, 260] width 24 height 18
drag, startPoint x: 545, startPoint y: 261, endPoint x: 526, endPoint y: 243, distance: 26.0
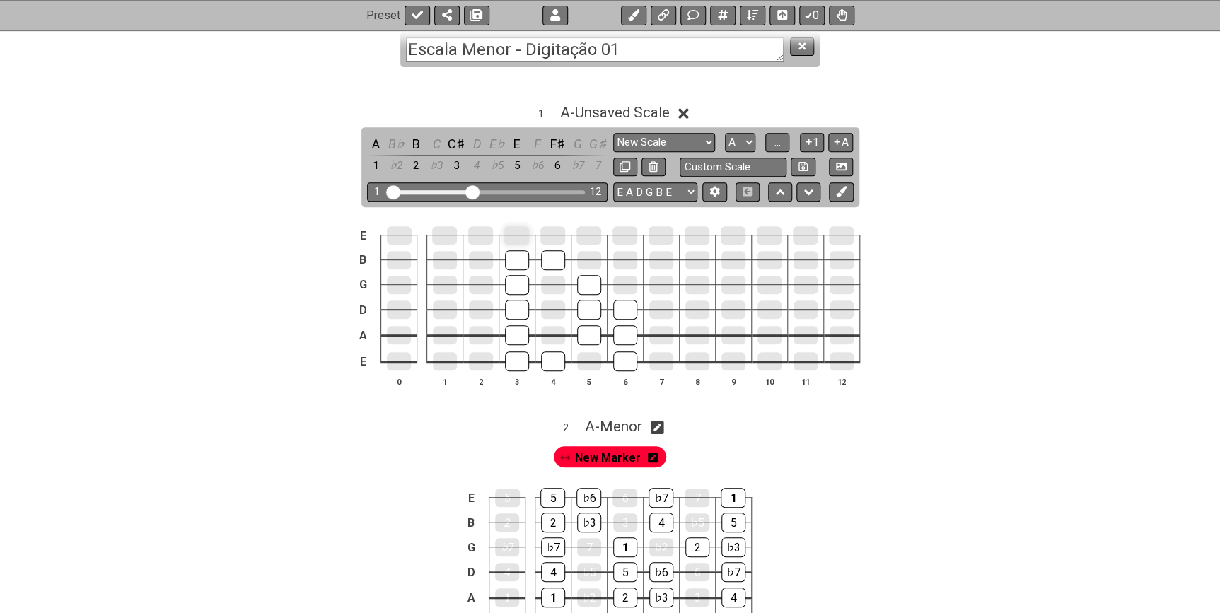
click at [545, 261] on div at bounding box center [553, 260] width 24 height 20
click at [514, 234] on div at bounding box center [516, 235] width 25 height 18
click at [550, 233] on div at bounding box center [552, 235] width 25 height 18
click at [624, 233] on div at bounding box center [624, 235] width 25 height 18
click at [627, 253] on div at bounding box center [625, 260] width 24 height 18
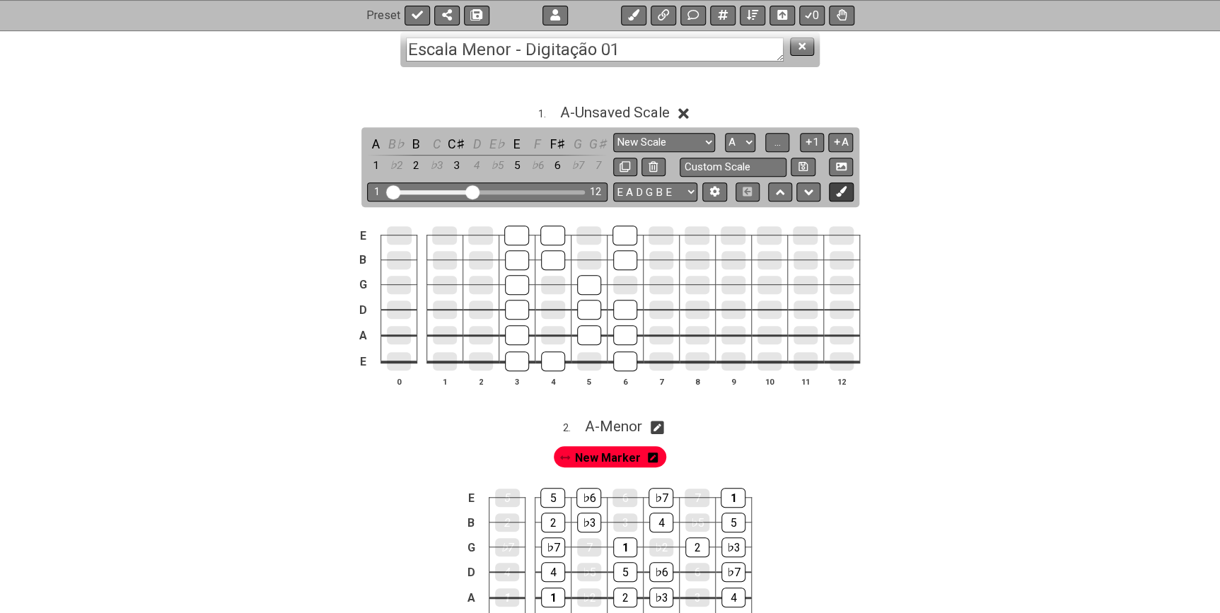
click at [847, 191] on button at bounding box center [841, 191] width 24 height 19
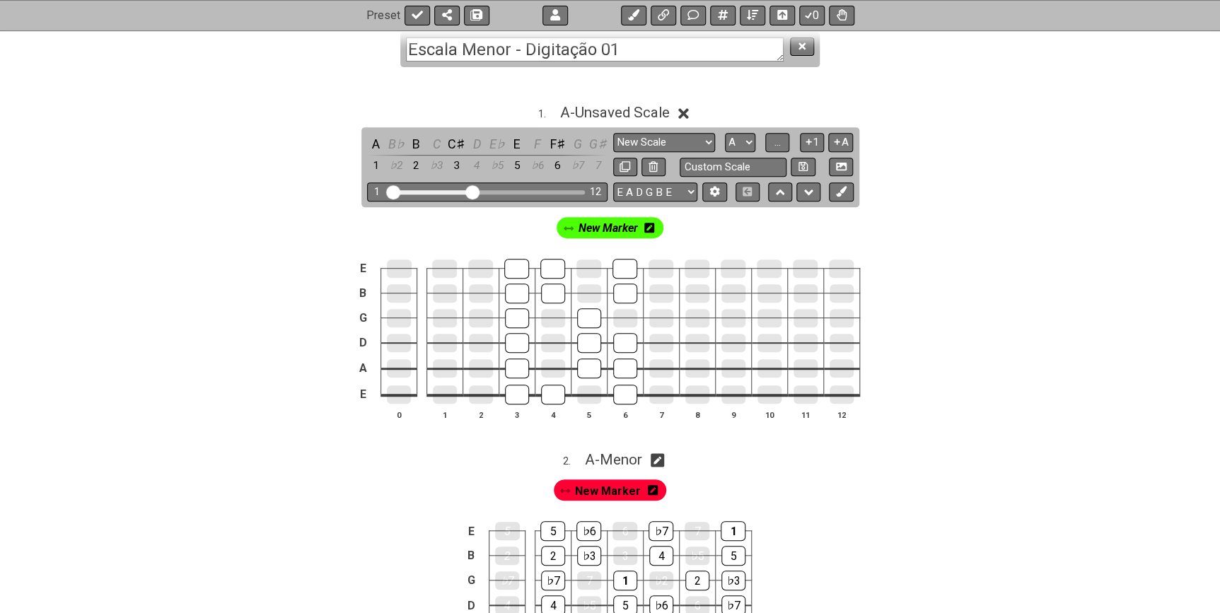
click at [651, 227] on icon at bounding box center [649, 228] width 10 height 10
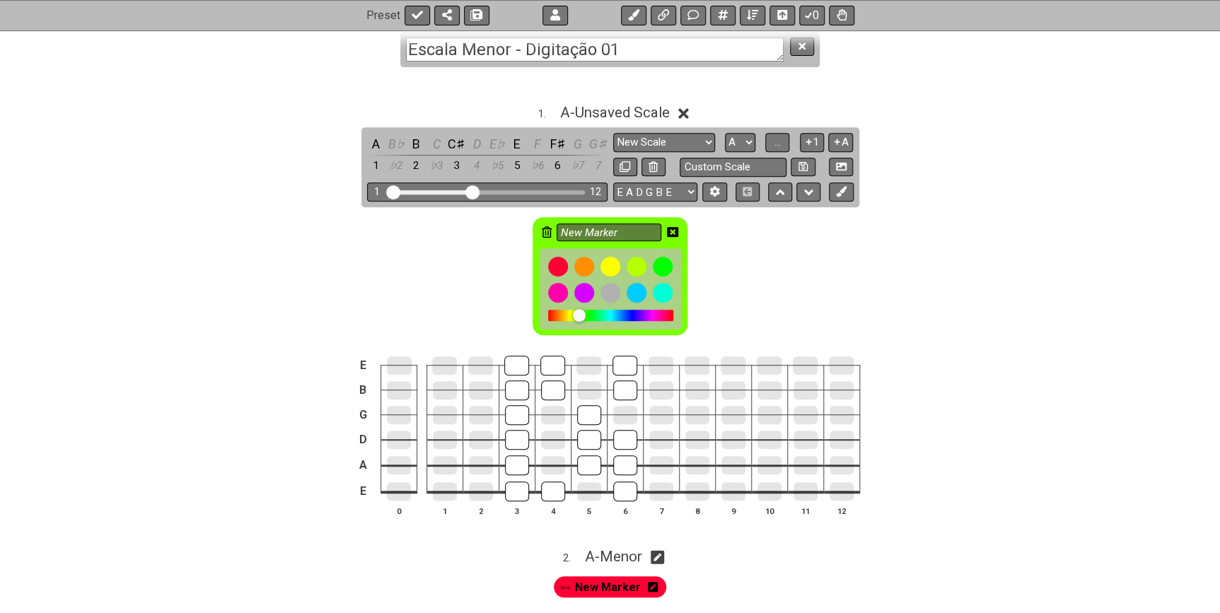
drag, startPoint x: 579, startPoint y: 316, endPoint x: 550, endPoint y: 315, distance: 29.0
click at [573, 315] on div at bounding box center [579, 315] width 13 height 13
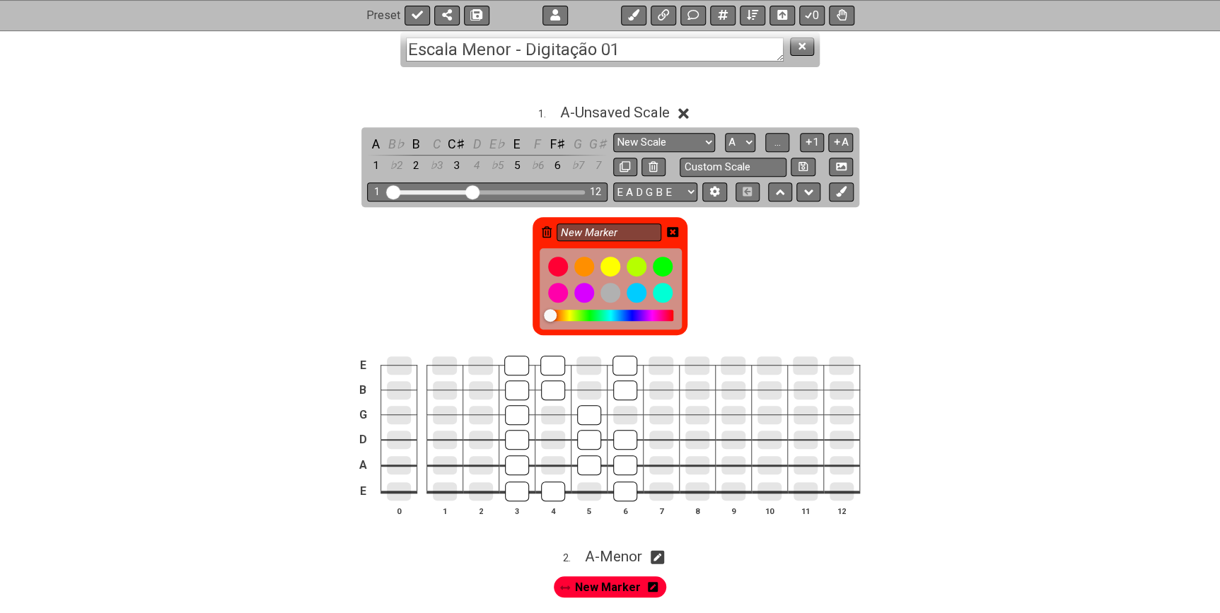
drag, startPoint x: 559, startPoint y: 314, endPoint x: 629, endPoint y: 318, distance: 70.1
click at [629, 318] on div at bounding box center [610, 315] width 125 height 11
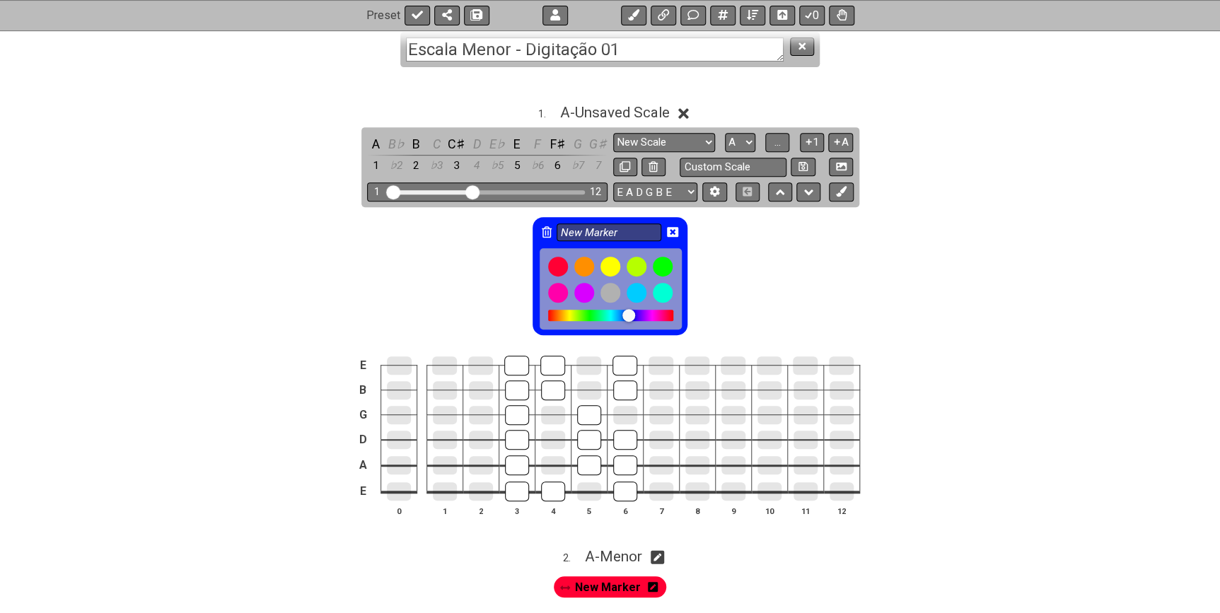
drag, startPoint x: 628, startPoint y: 314, endPoint x: 687, endPoint y: 310, distance: 58.8
click at [687, 310] on div "New Marker" at bounding box center [610, 276] width 155 height 118
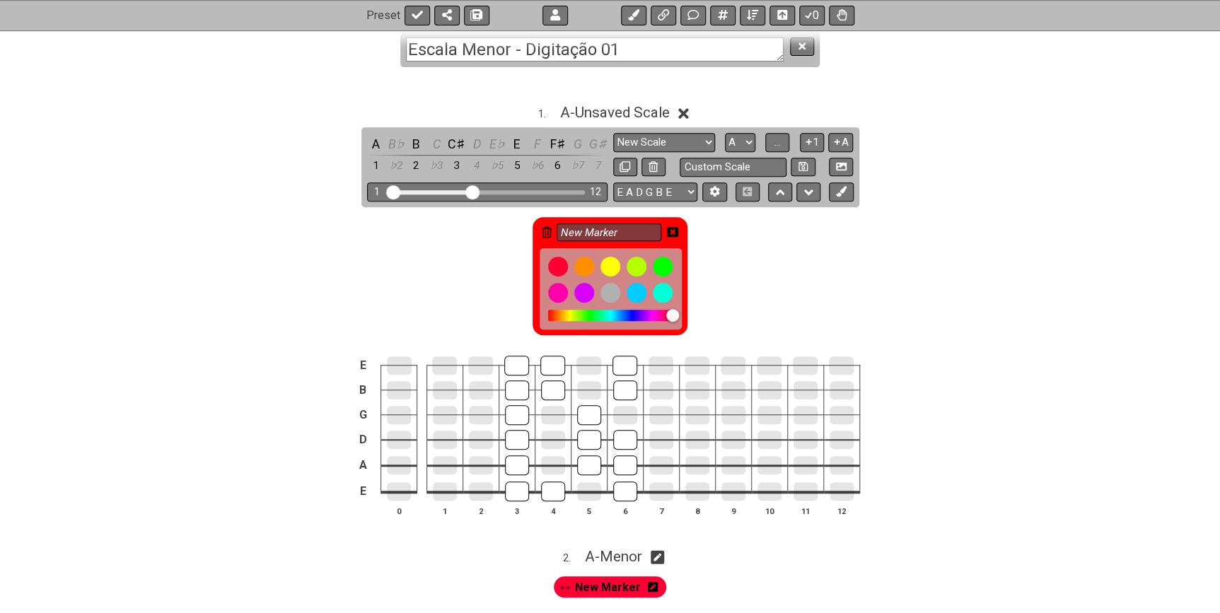
drag, startPoint x: 672, startPoint y: 310, endPoint x: 545, endPoint y: 313, distance: 126.6
click at [545, 313] on div at bounding box center [611, 288] width 142 height 81
click at [578, 317] on div at bounding box center [610, 315] width 125 height 11
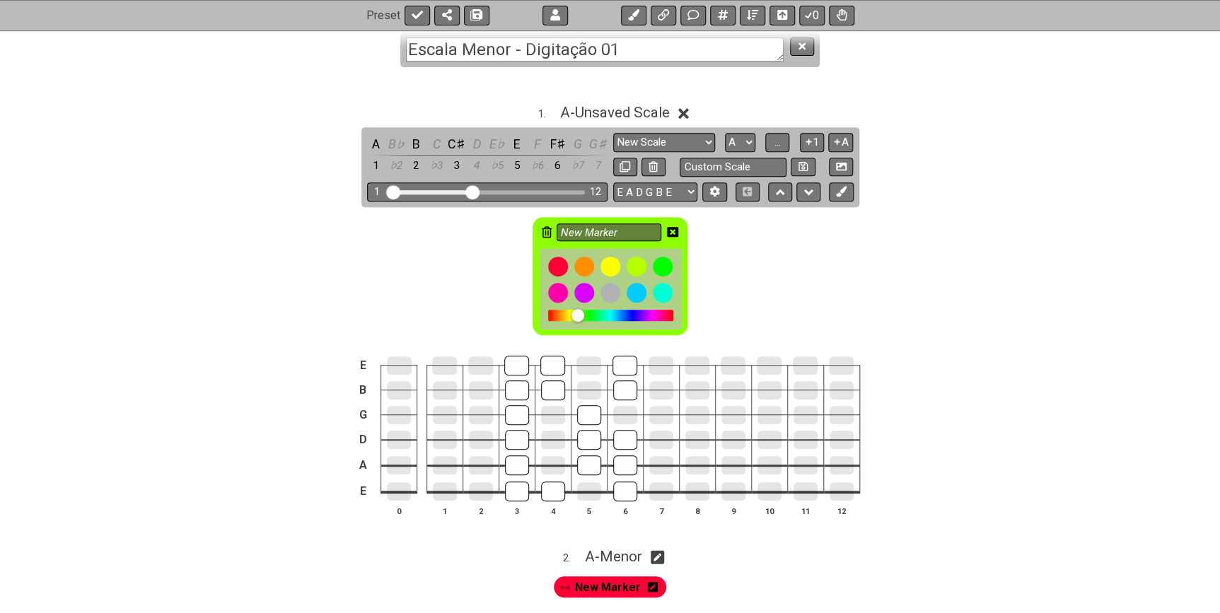
click at [618, 316] on div at bounding box center [610, 315] width 125 height 11
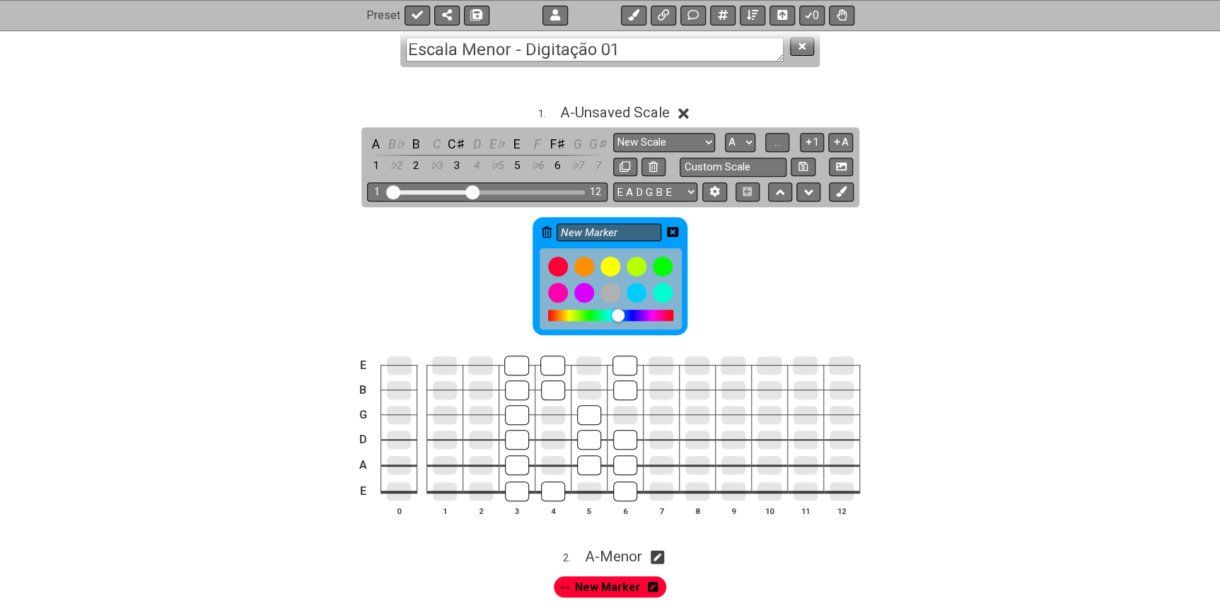
click at [552, 234] on div "New Marker" at bounding box center [610, 276] width 155 height 118
click at [550, 232] on icon at bounding box center [547, 231] width 10 height 11
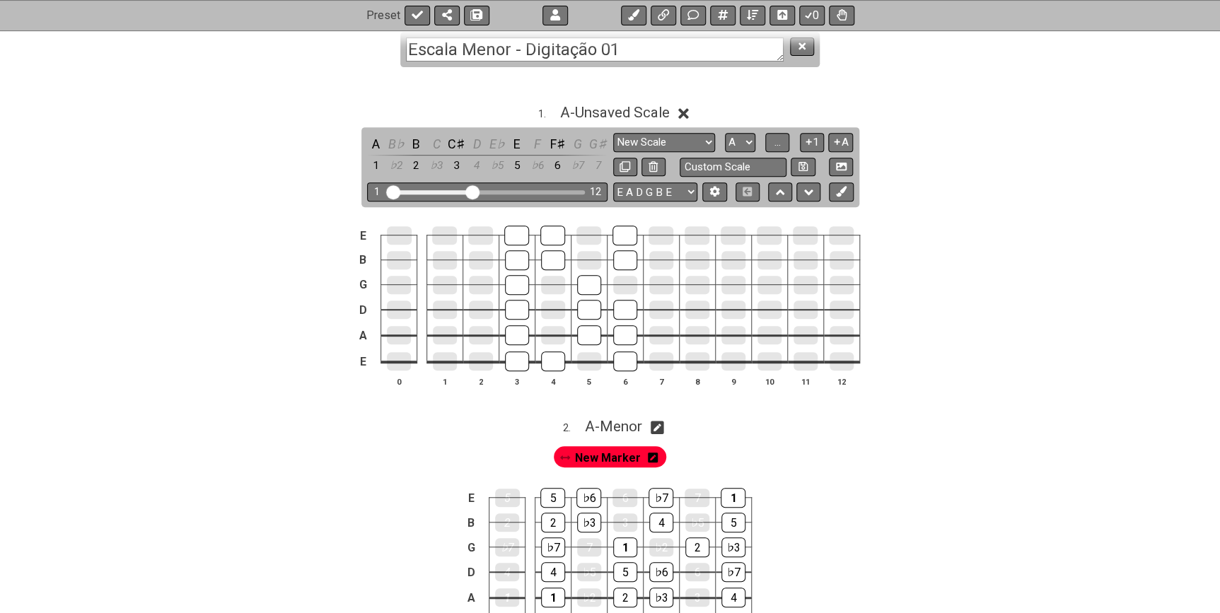
click at [661, 426] on icon at bounding box center [657, 427] width 13 height 13
select select "Menor"
select select "A"
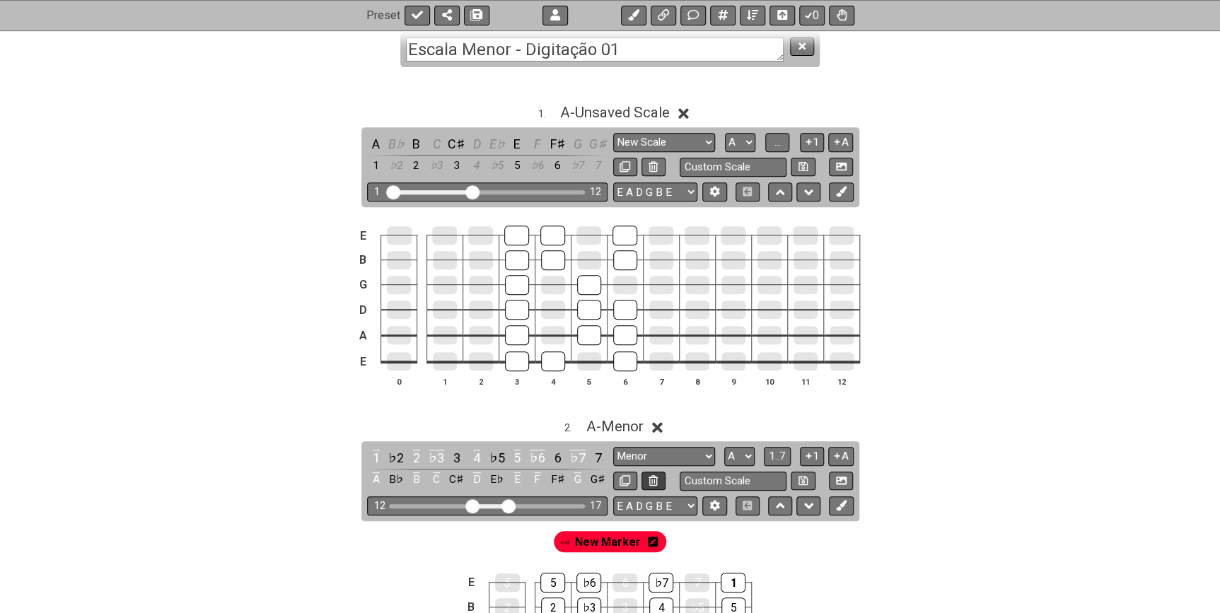
click at [656, 480] on icon at bounding box center [652, 480] width 9 height 11
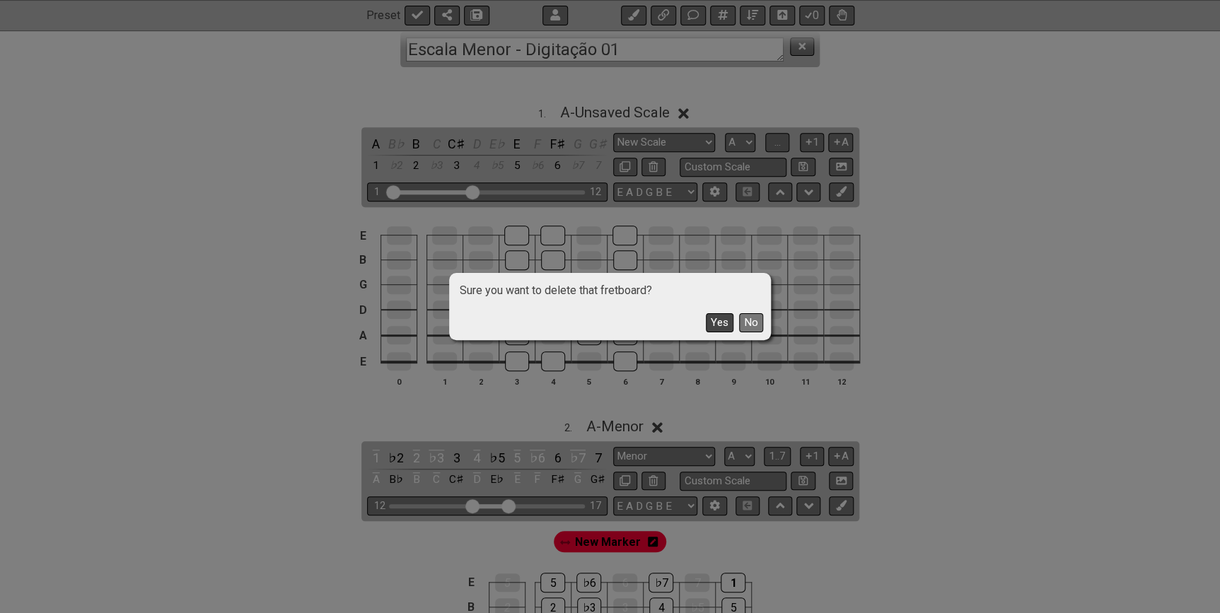
click at [721, 325] on button "Yes" at bounding box center [720, 322] width 28 height 19
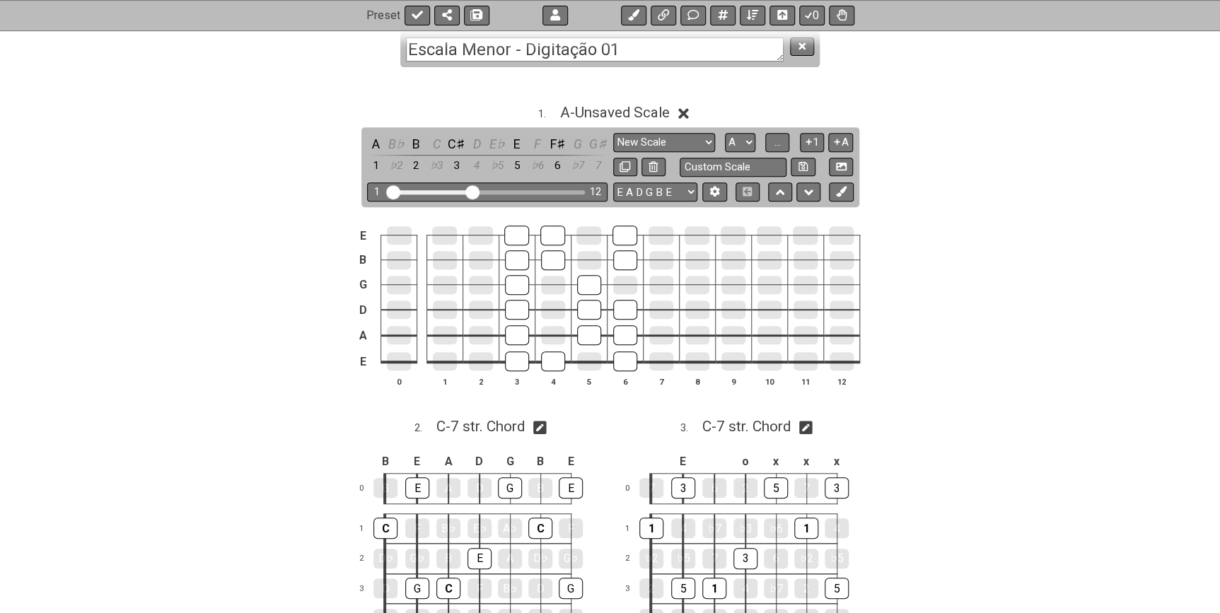
click at [540, 426] on icon at bounding box center [539, 427] width 13 height 15
select select "C"
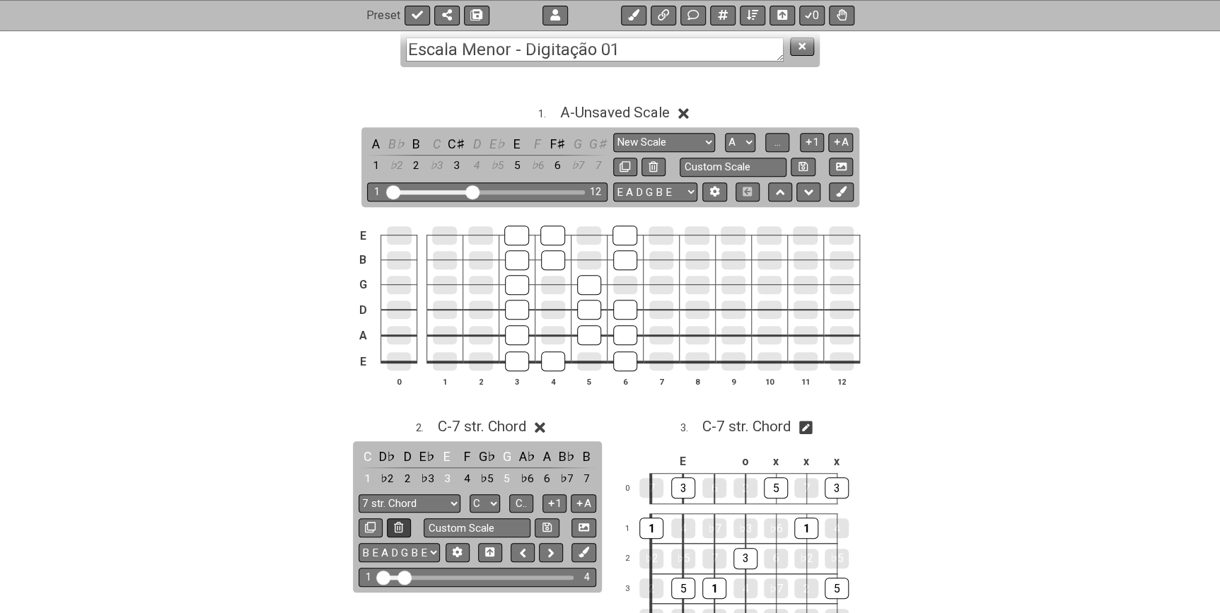
click at [398, 522] on icon at bounding box center [398, 527] width 9 height 11
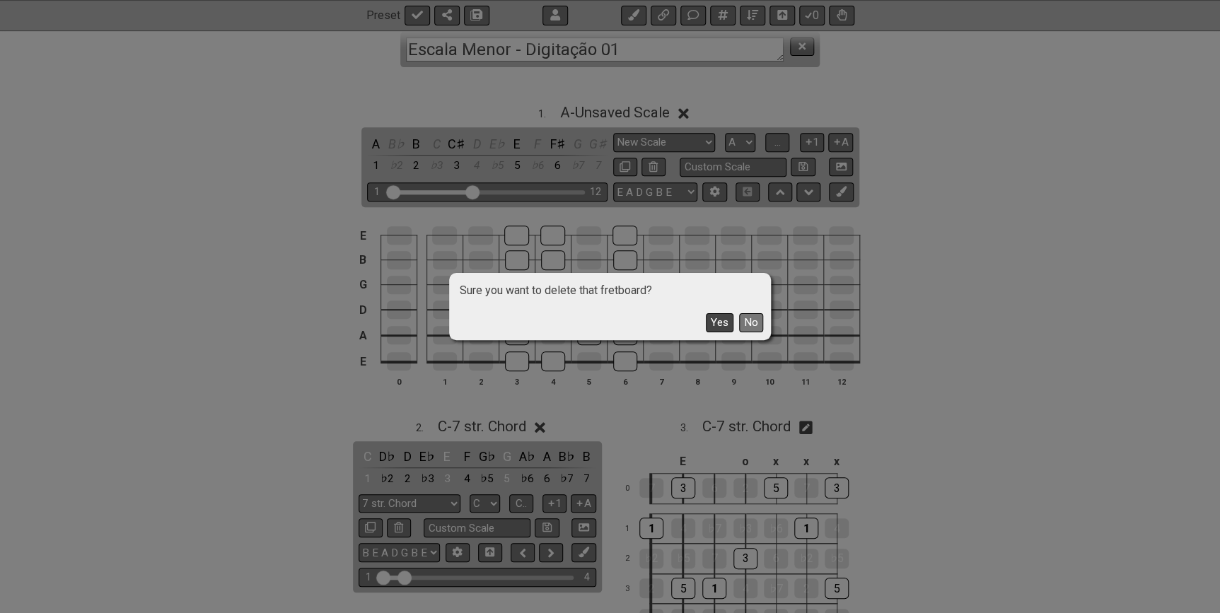
click at [711, 330] on button "Yes" at bounding box center [720, 322] width 28 height 19
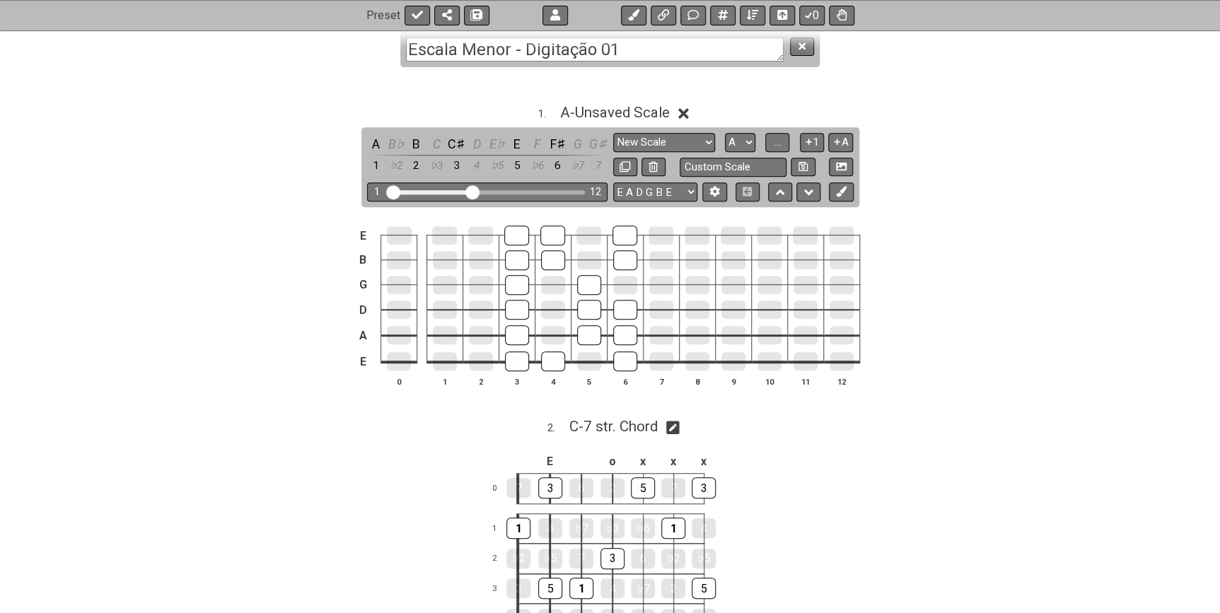
click at [675, 431] on icon at bounding box center [672, 427] width 13 height 15
select select "C"
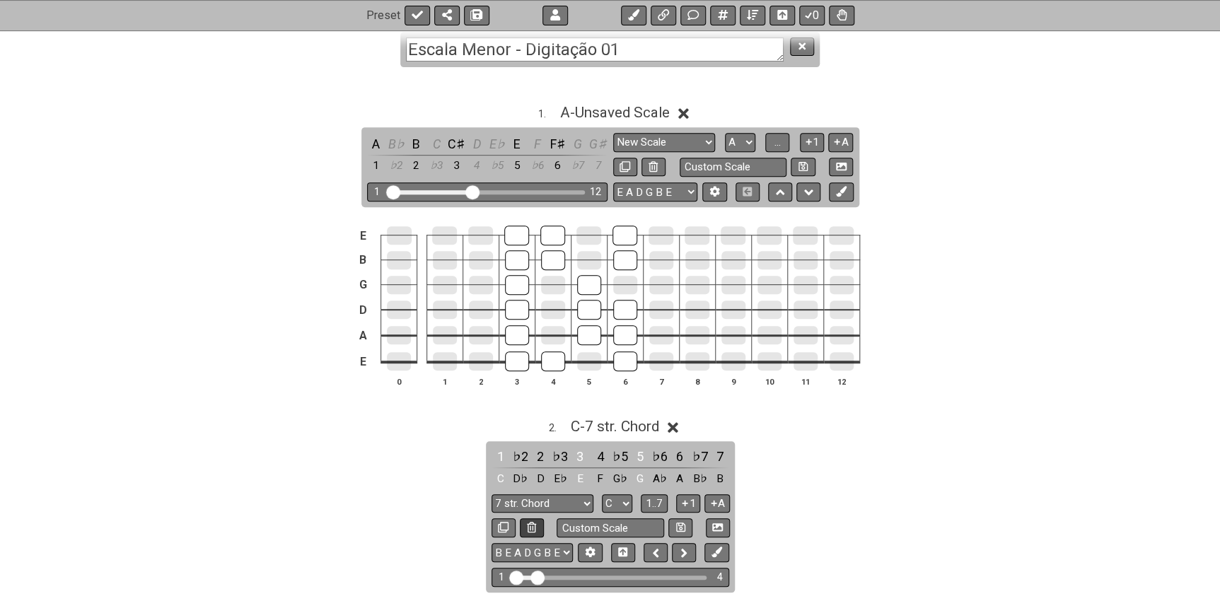
click at [533, 528] on icon at bounding box center [531, 527] width 9 height 11
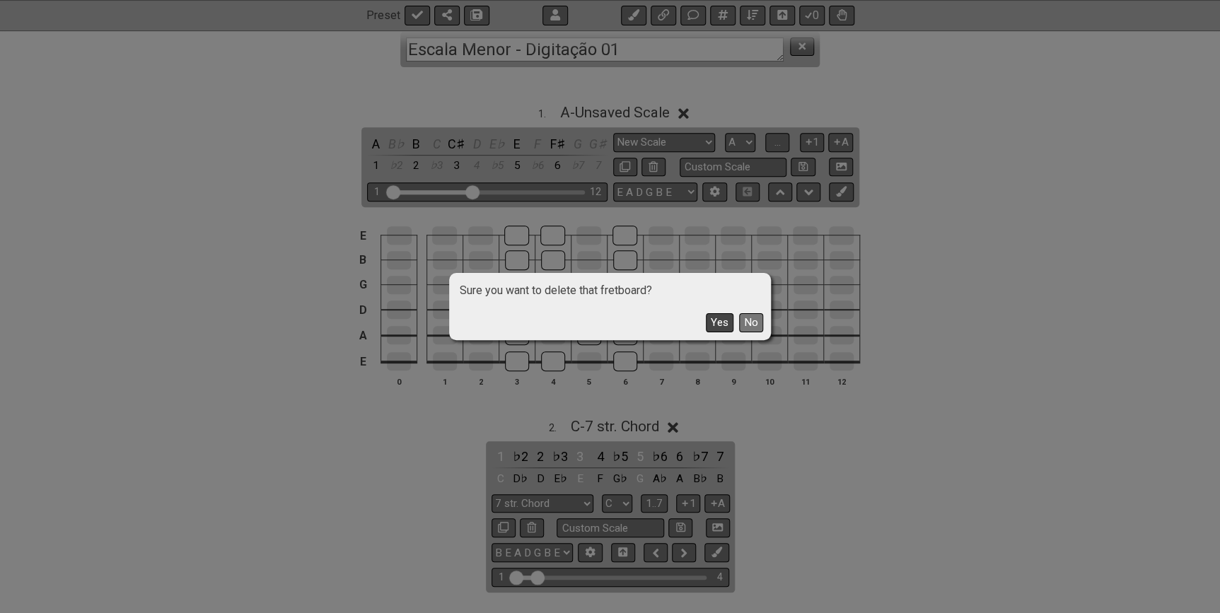
click at [714, 332] on button "Yes" at bounding box center [720, 322] width 28 height 19
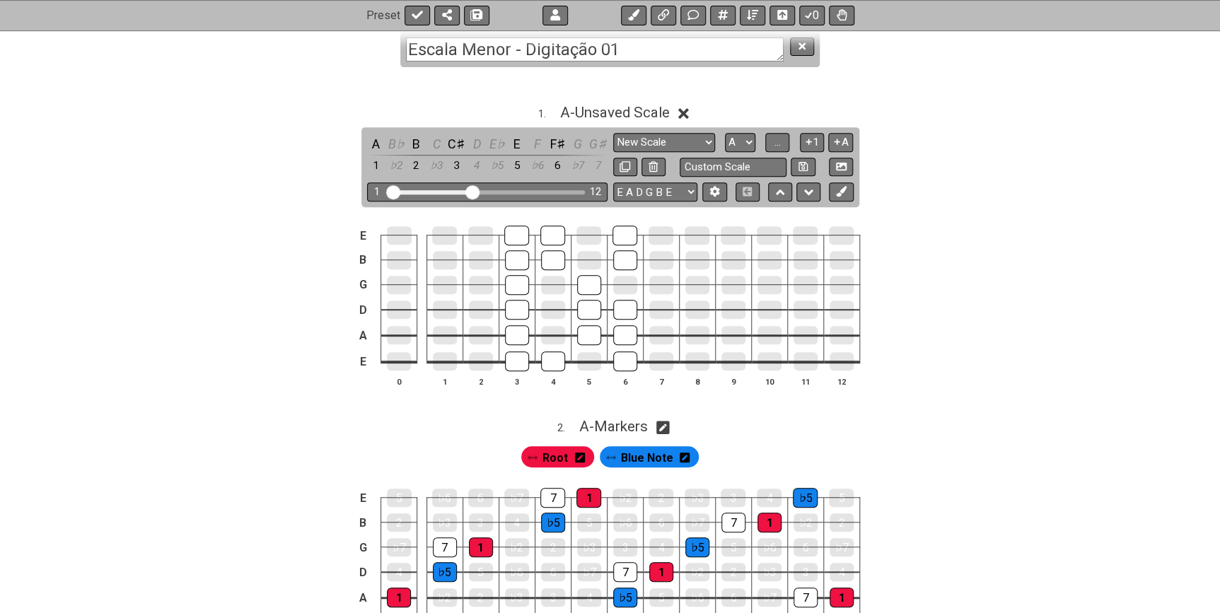
click at [661, 421] on icon at bounding box center [662, 427] width 13 height 13
select select "A"
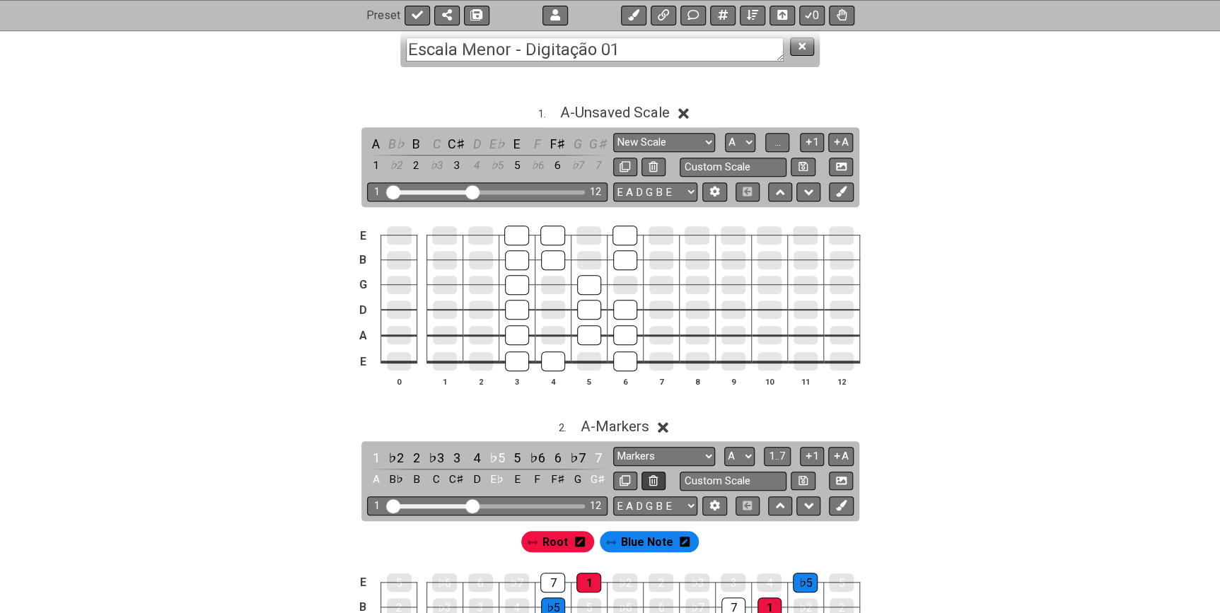
click at [654, 481] on icon at bounding box center [652, 480] width 9 height 11
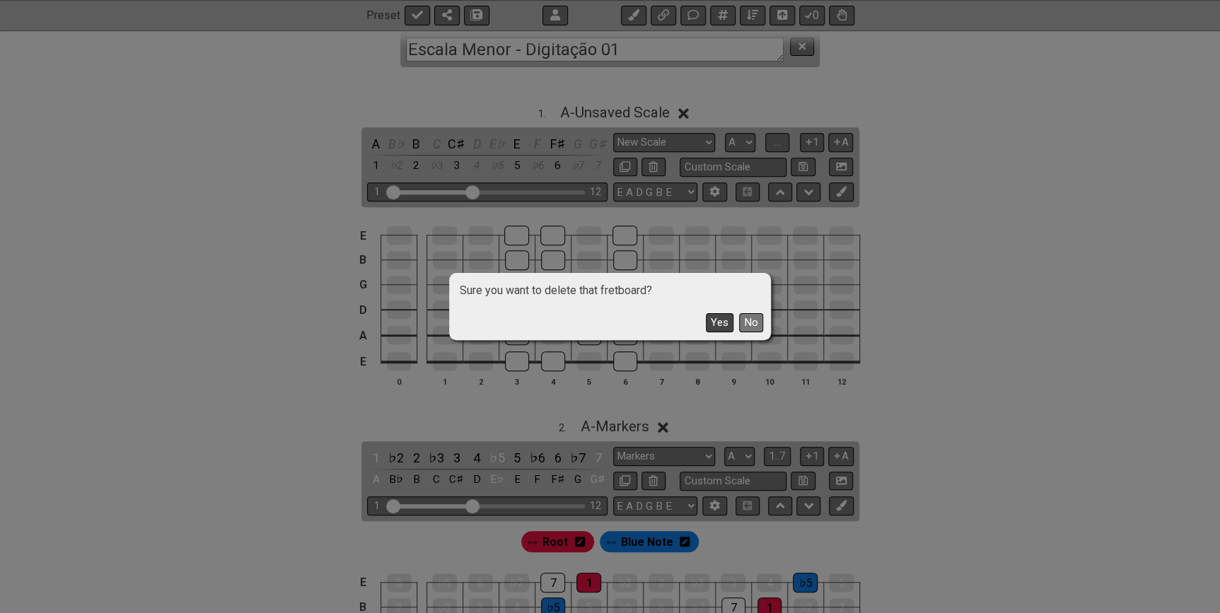
click at [716, 327] on button "Yes" at bounding box center [720, 322] width 28 height 19
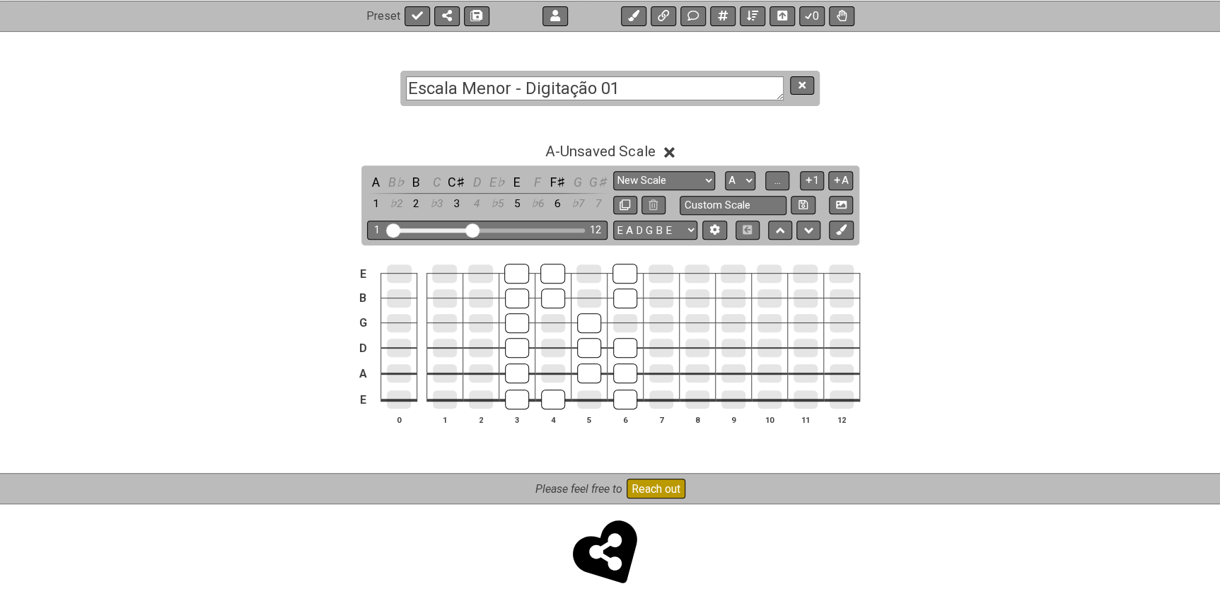
scroll to position [197, 0]
